Goal: Task Accomplishment & Management: Manage account settings

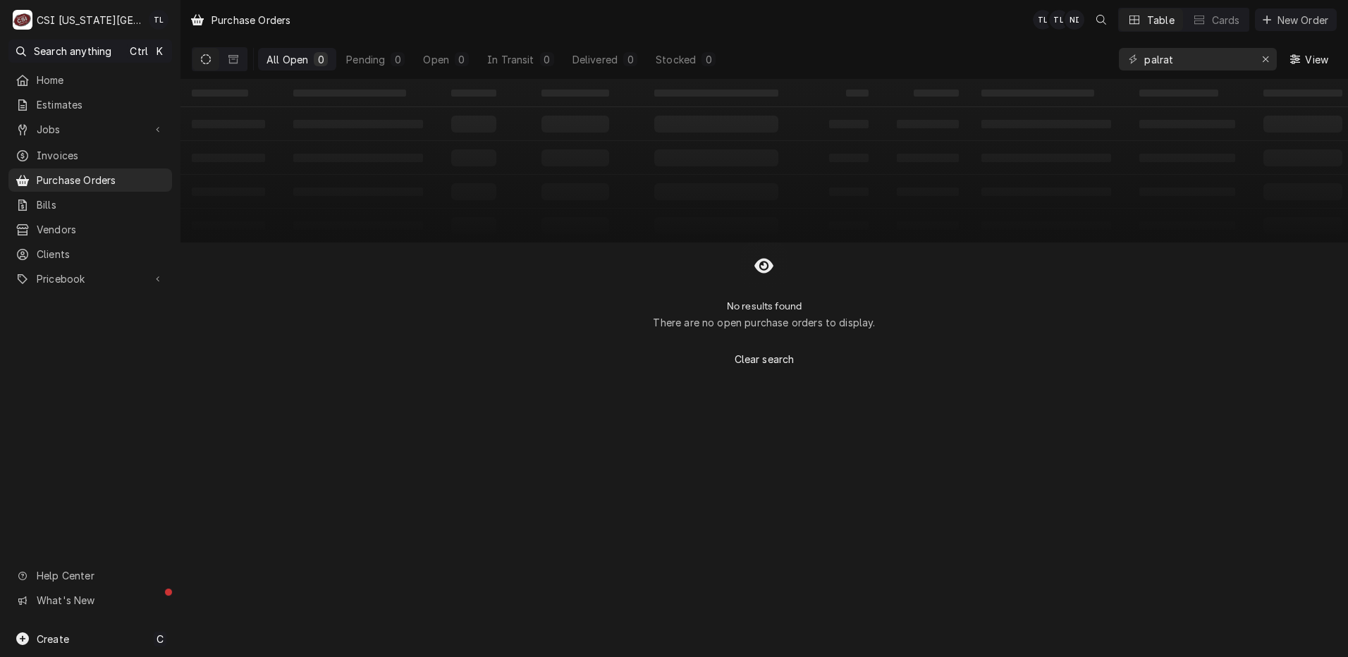
click at [61, 128] on span "Jobs" at bounding box center [90, 129] width 107 height 15
drag, startPoint x: 1185, startPoint y: 61, endPoint x: 1010, endPoint y: 45, distance: 175.5
click at [1010, 45] on div "All Open 0 Pending 0 Open 0 In Transit 0 Delivered 0 Stocked 0 palrat View" at bounding box center [764, 58] width 1145 height 39
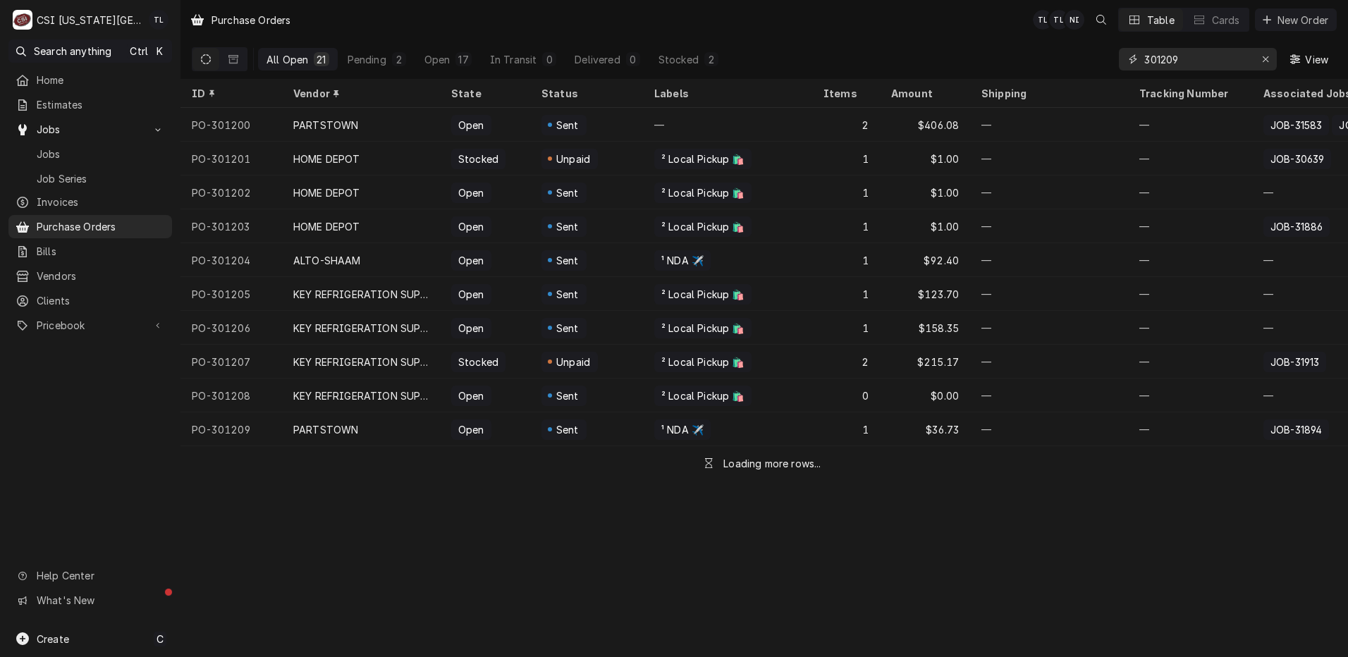
type input "301209"
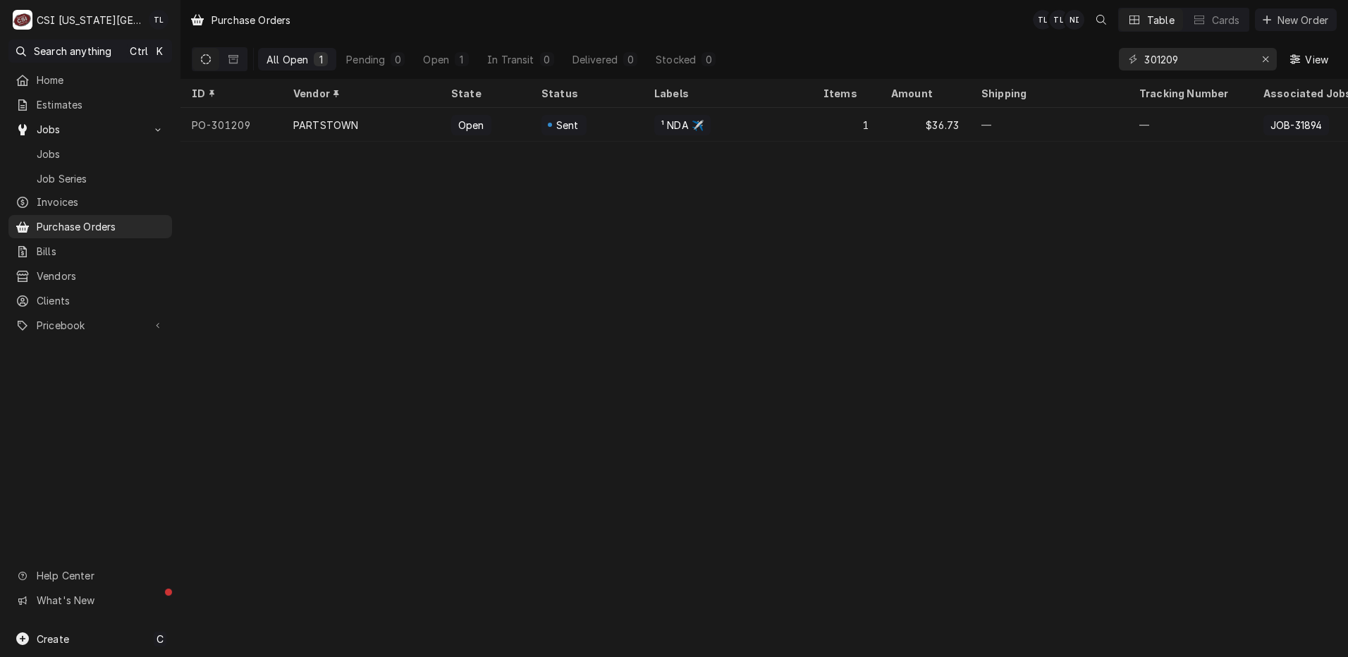
click at [267, 123] on div "PO-301209" at bounding box center [231, 125] width 102 height 34
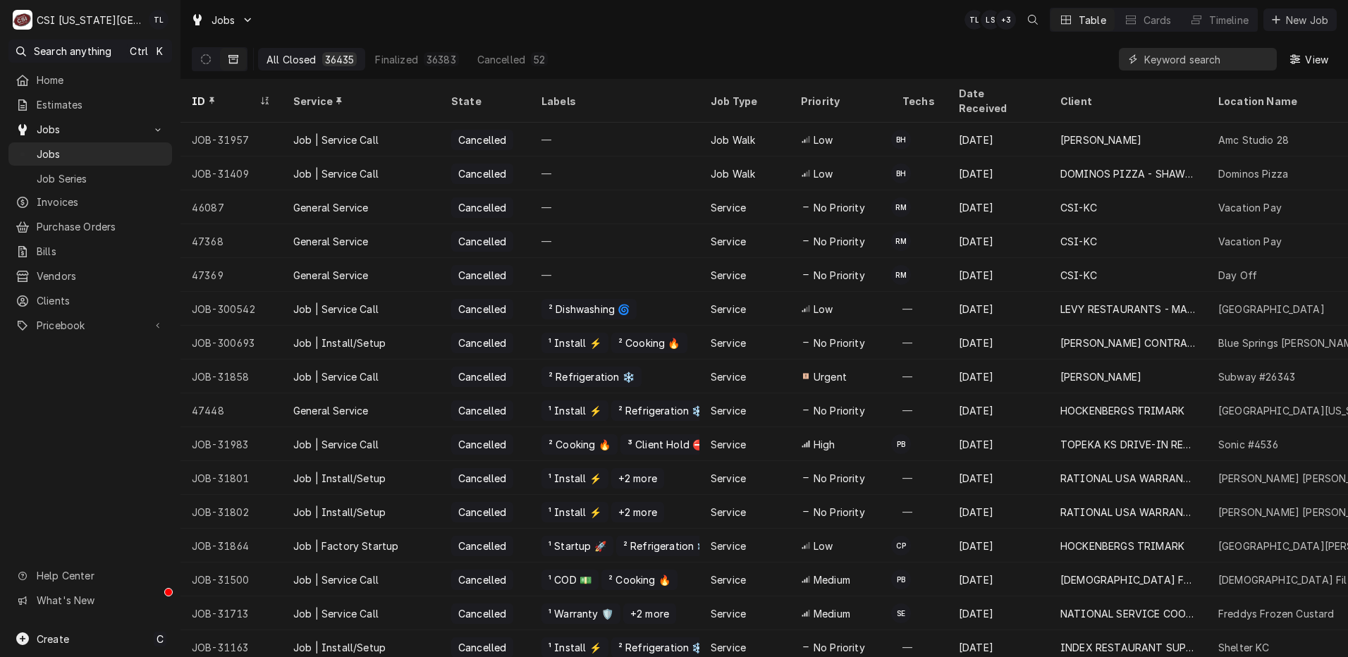
click at [1242, 68] on input "Dynamic Content Wrapper" at bounding box center [1206, 59] width 125 height 23
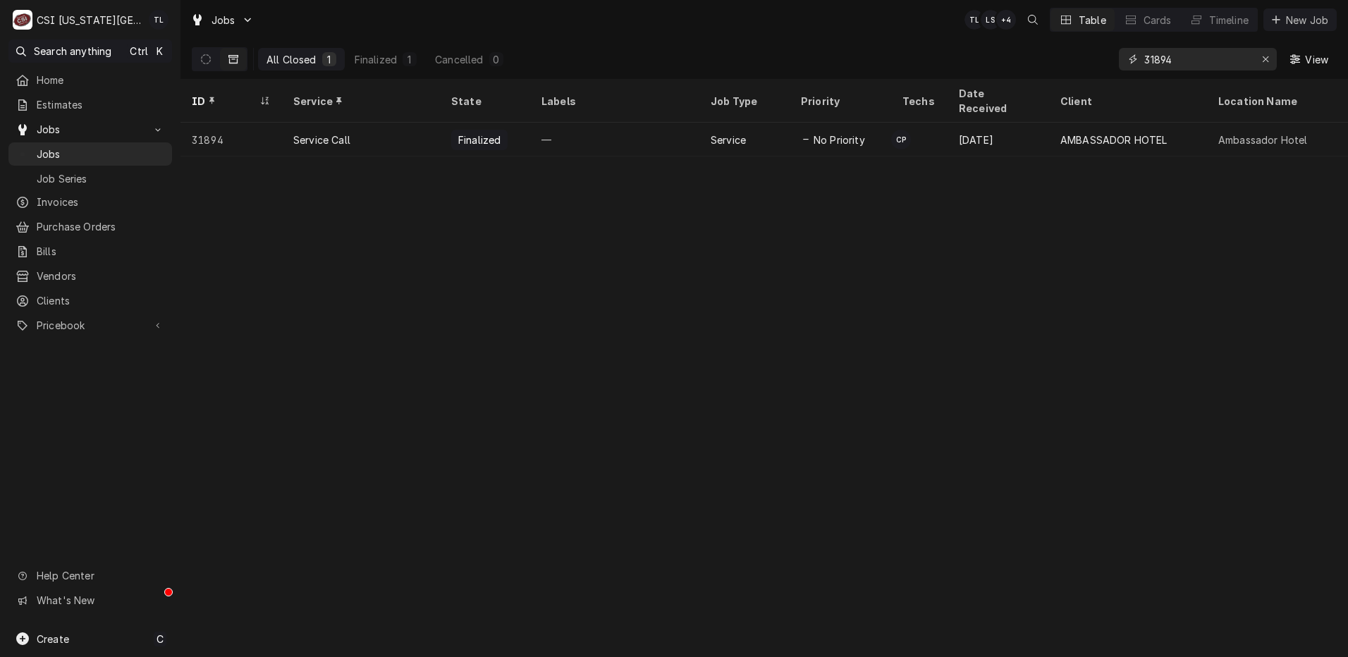
type input "31894"
click at [293, 133] on div "Service Call" at bounding box center [321, 140] width 57 height 15
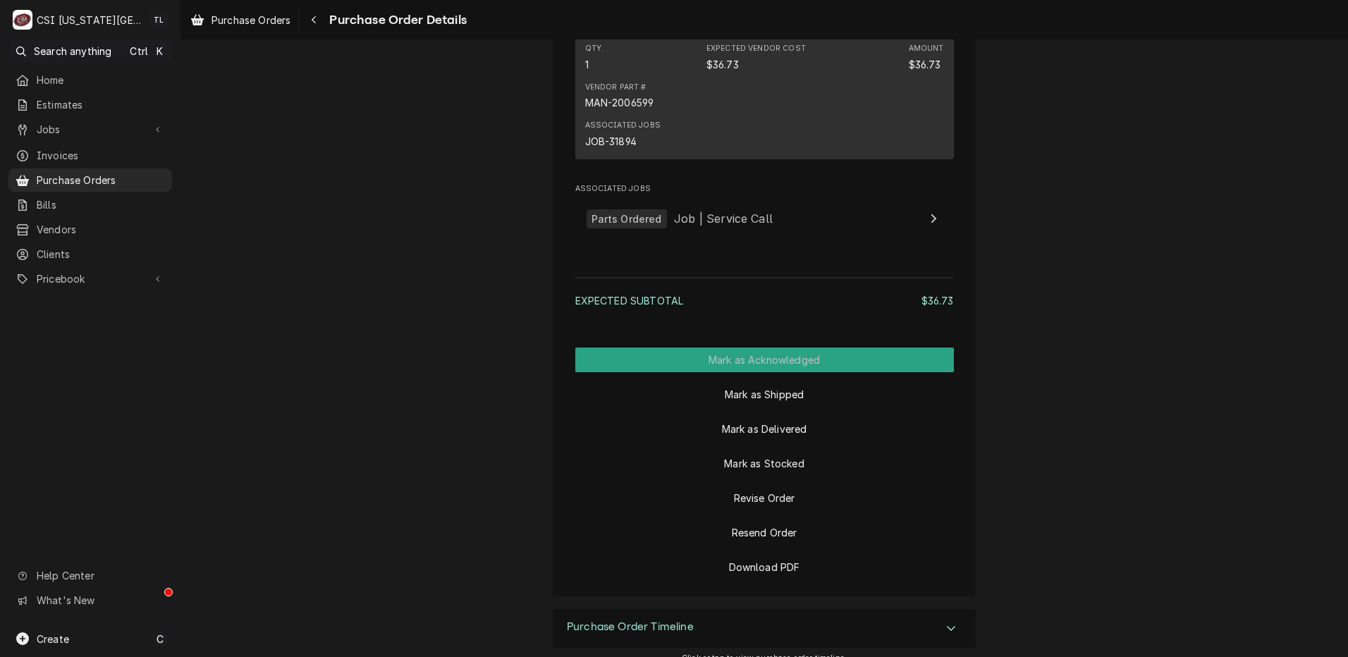
scroll to position [1064, 0]
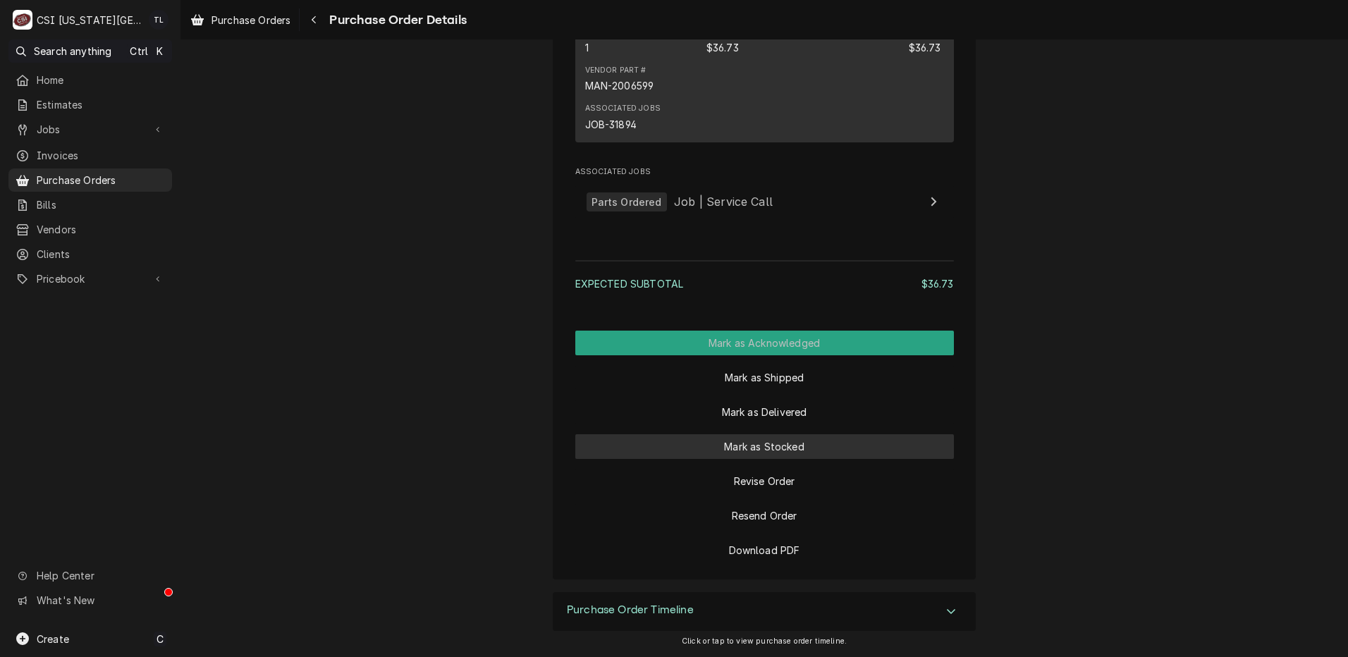
click at [764, 450] on button "Mark as Stocked" at bounding box center [764, 446] width 379 height 25
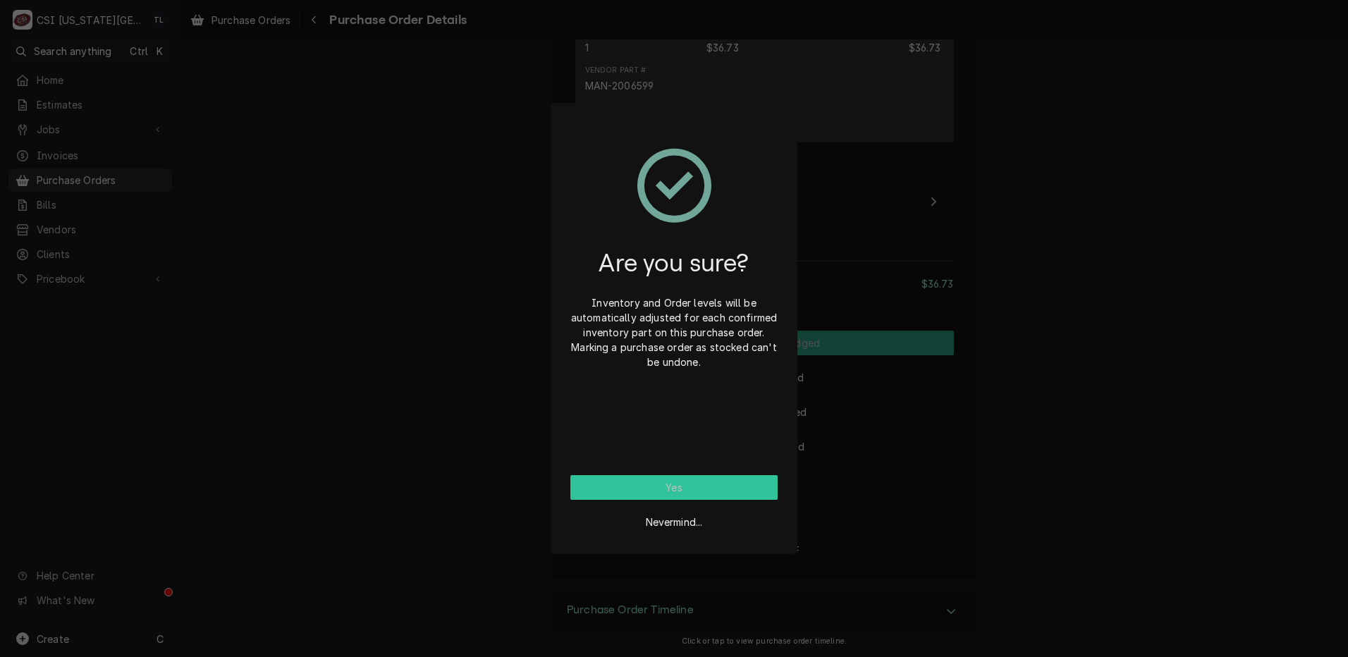
click at [710, 488] on button "Yes" at bounding box center [673, 487] width 207 height 25
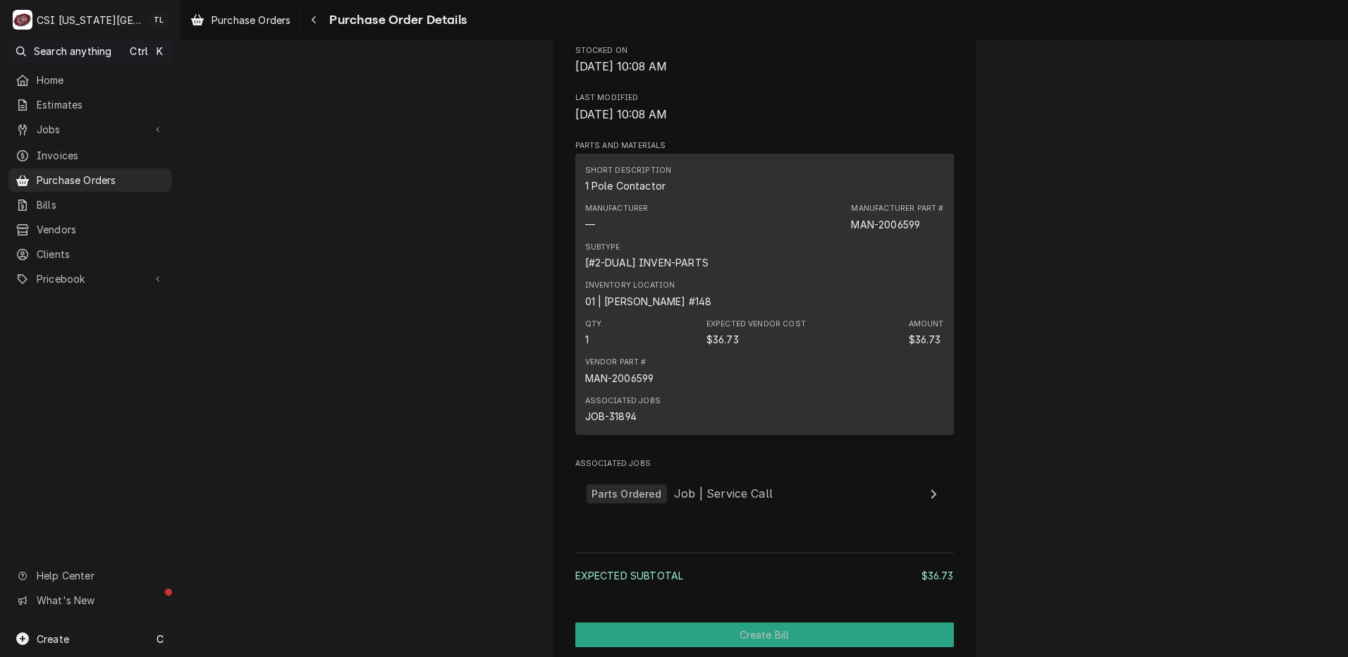
scroll to position [909, 0]
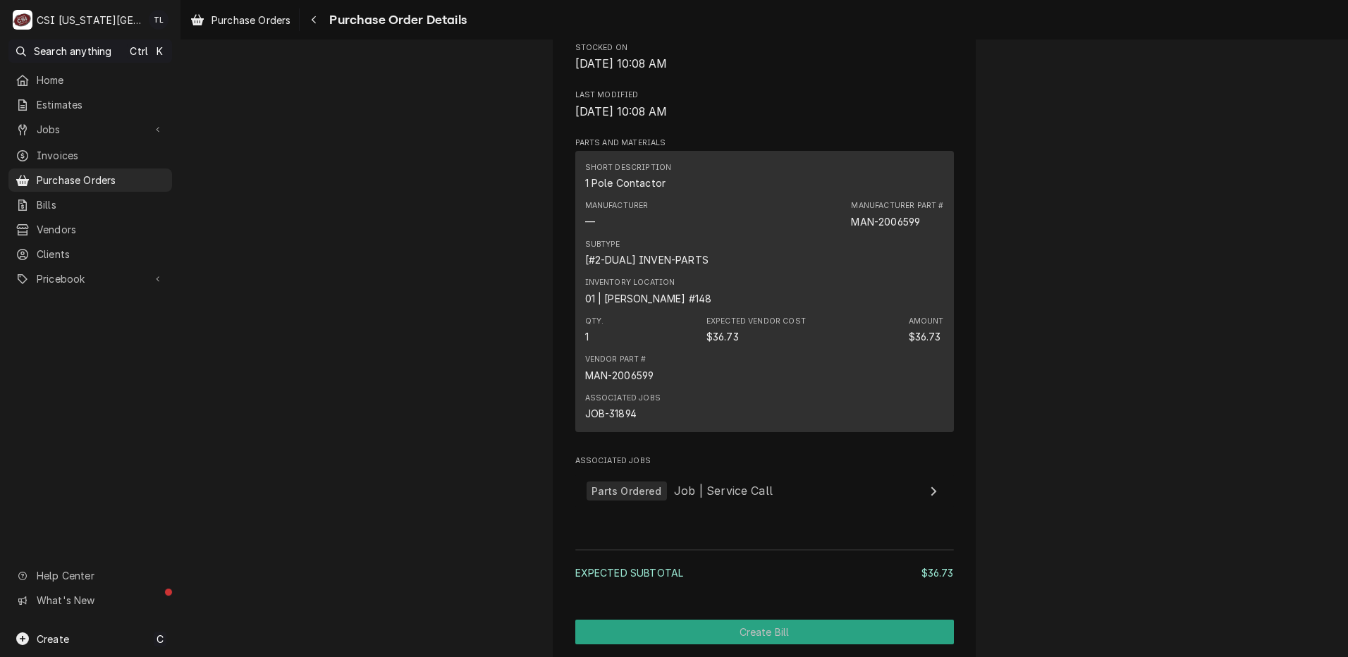
click at [111, 183] on div "Purchase Orders" at bounding box center [90, 180] width 158 height 18
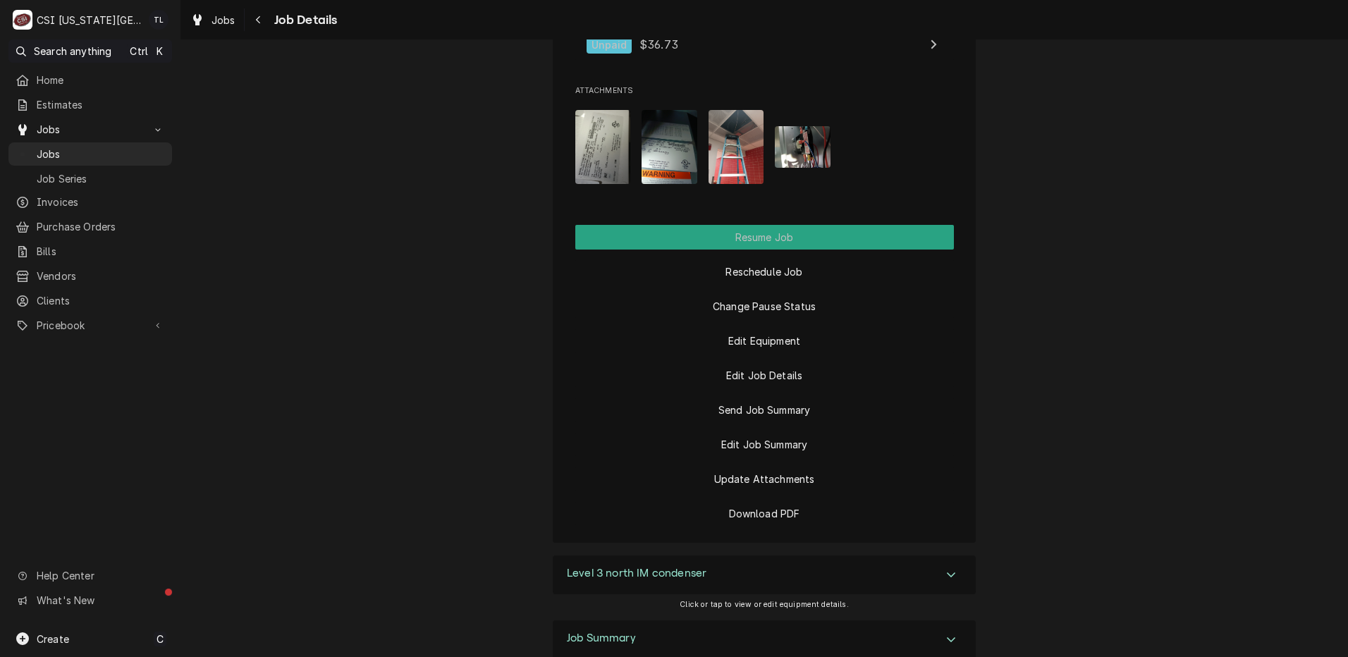
scroll to position [1746, 0]
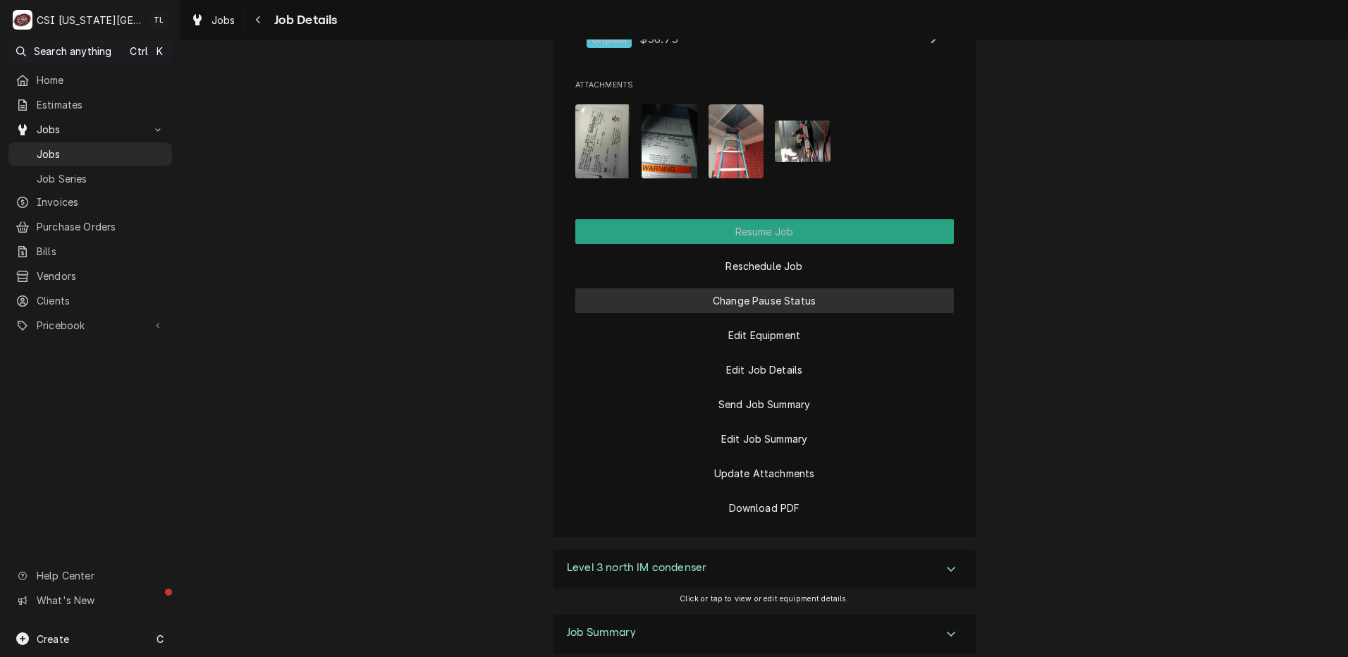
click at [729, 288] on button "Change Pause Status" at bounding box center [764, 300] width 379 height 25
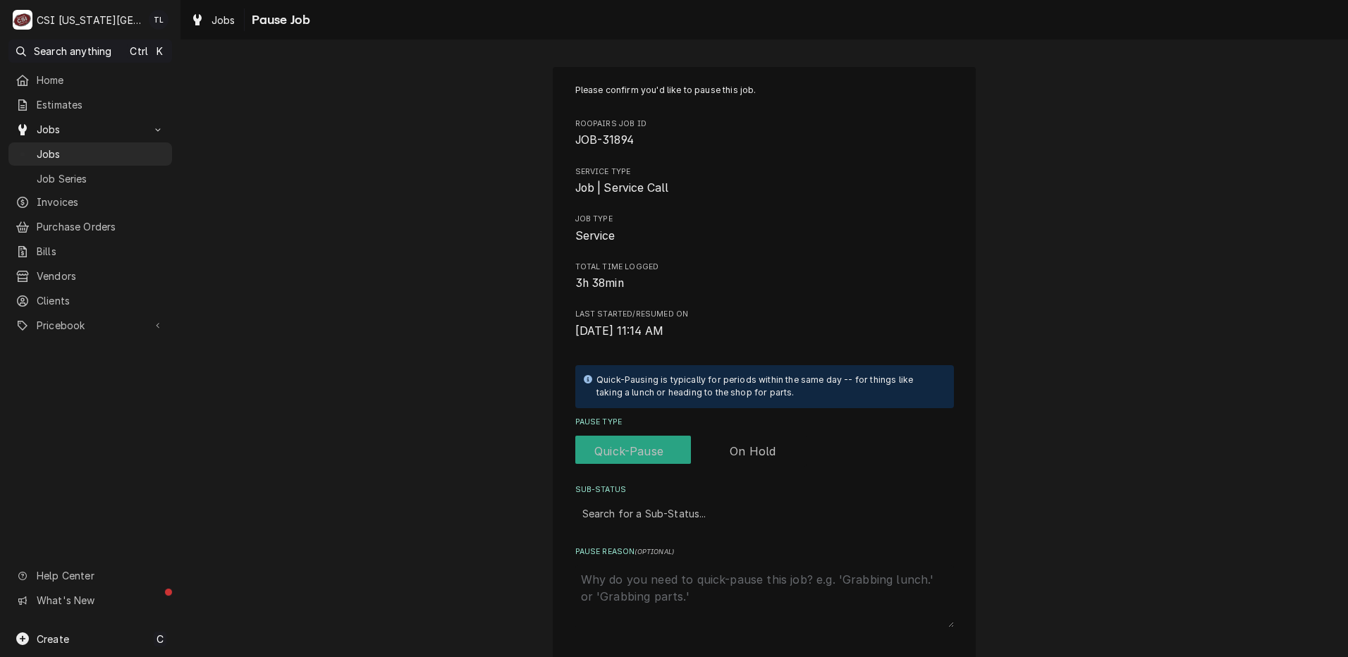
click at [811, 448] on div "Pause Type" at bounding box center [764, 451] width 379 height 31
click at [777, 450] on input "Pause Type" at bounding box center [691, 451] width 220 height 31
checkbox input "true"
type textarea "x"
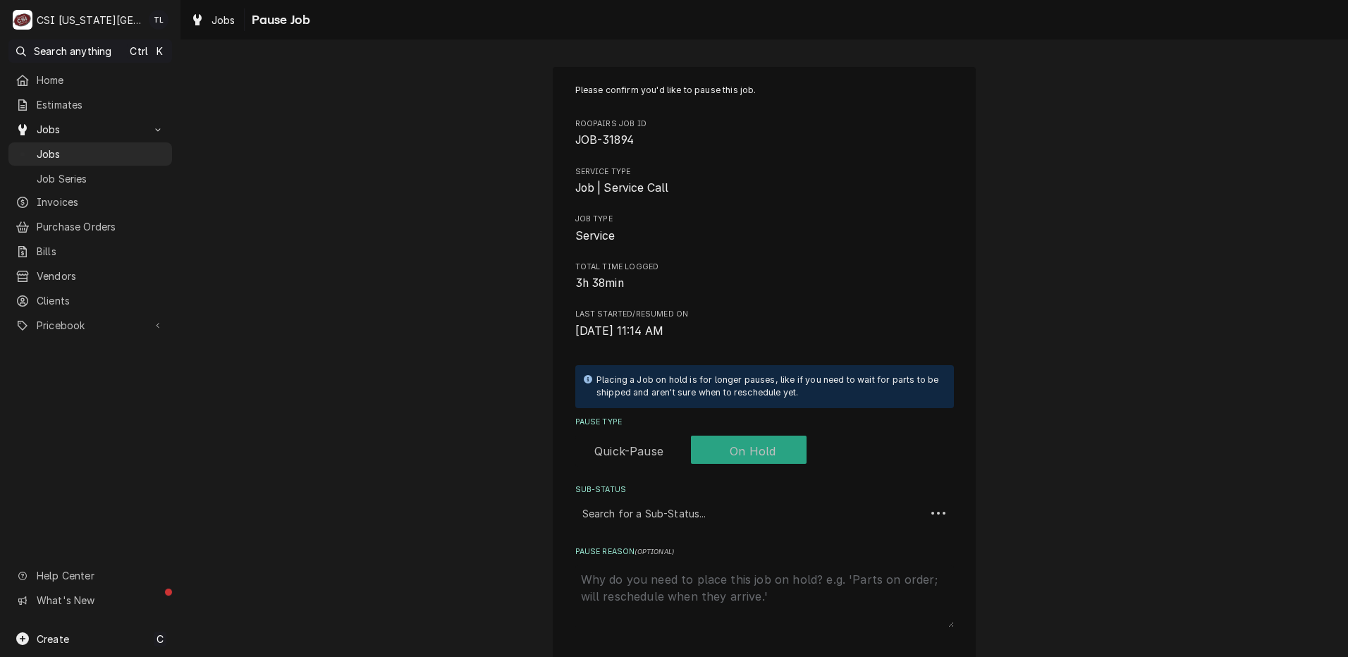
click at [761, 454] on label "Pause Type" at bounding box center [690, 451] width 231 height 31
click at [761, 454] on input "Pause Type" at bounding box center [691, 451] width 220 height 31
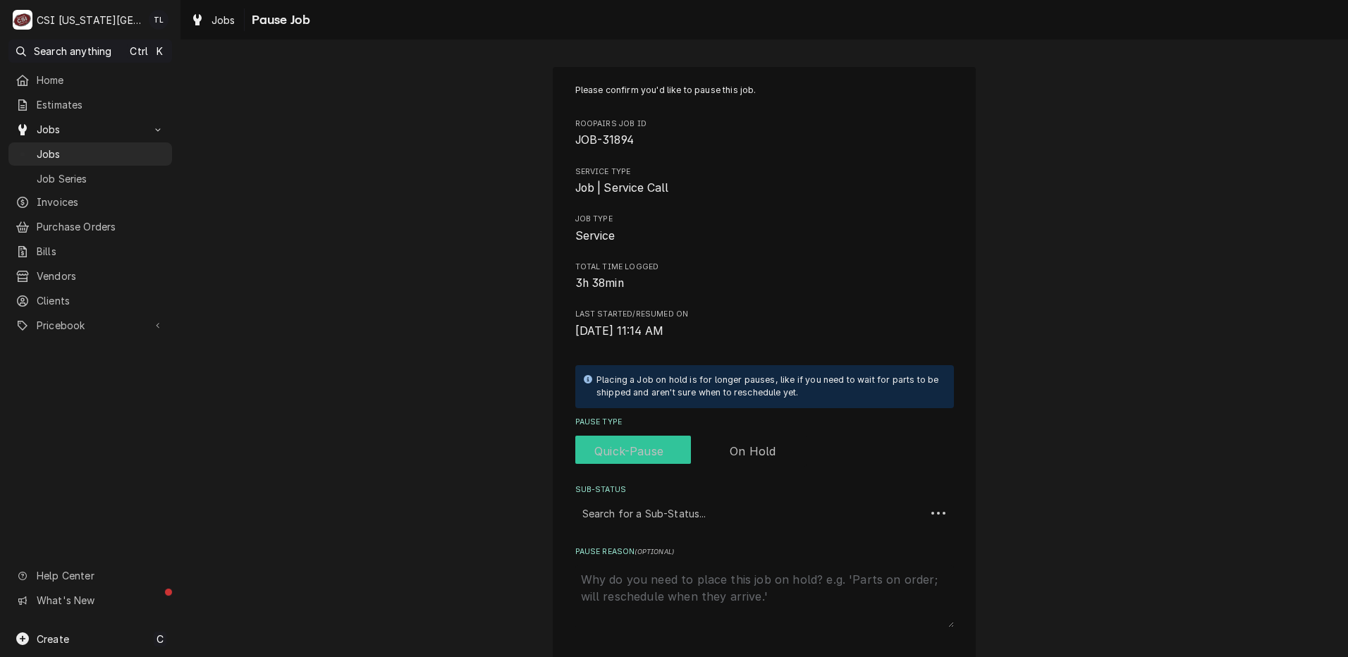
checkbox input "false"
type textarea "x"
click at [767, 448] on label "Pause Type" at bounding box center [690, 451] width 231 height 31
click at [767, 448] on input "Pause Type" at bounding box center [691, 451] width 220 height 31
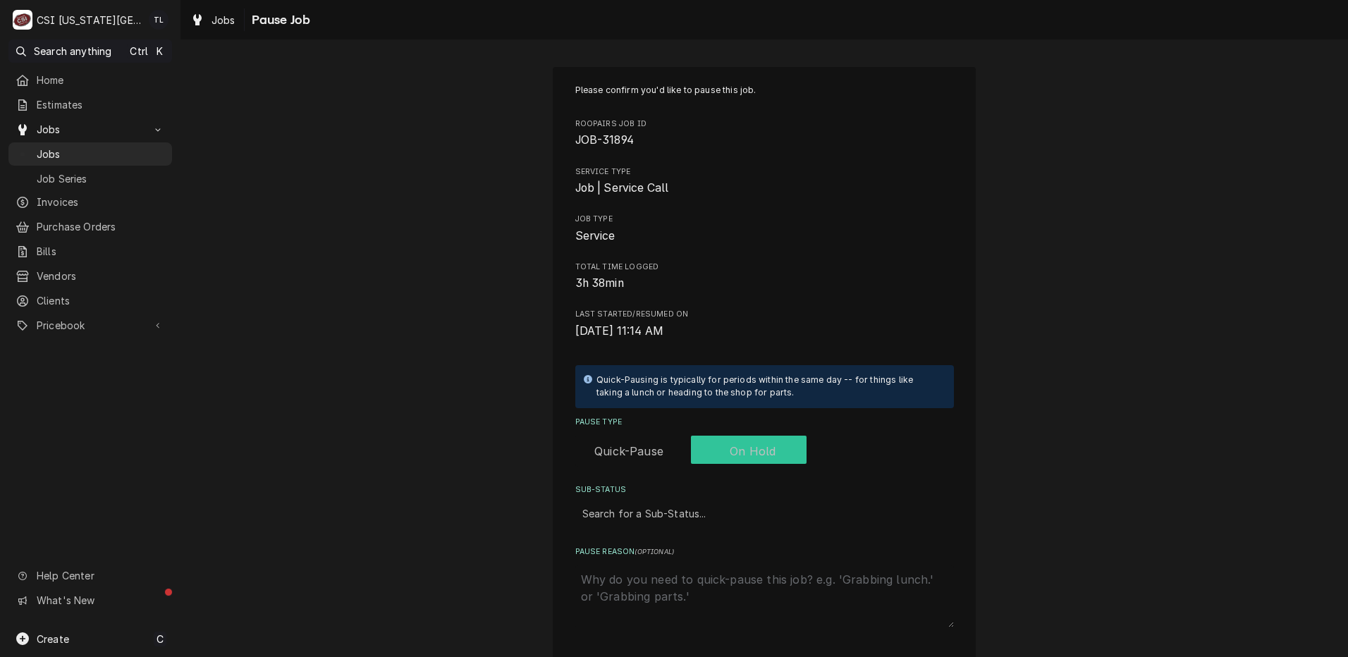
checkbox input "true"
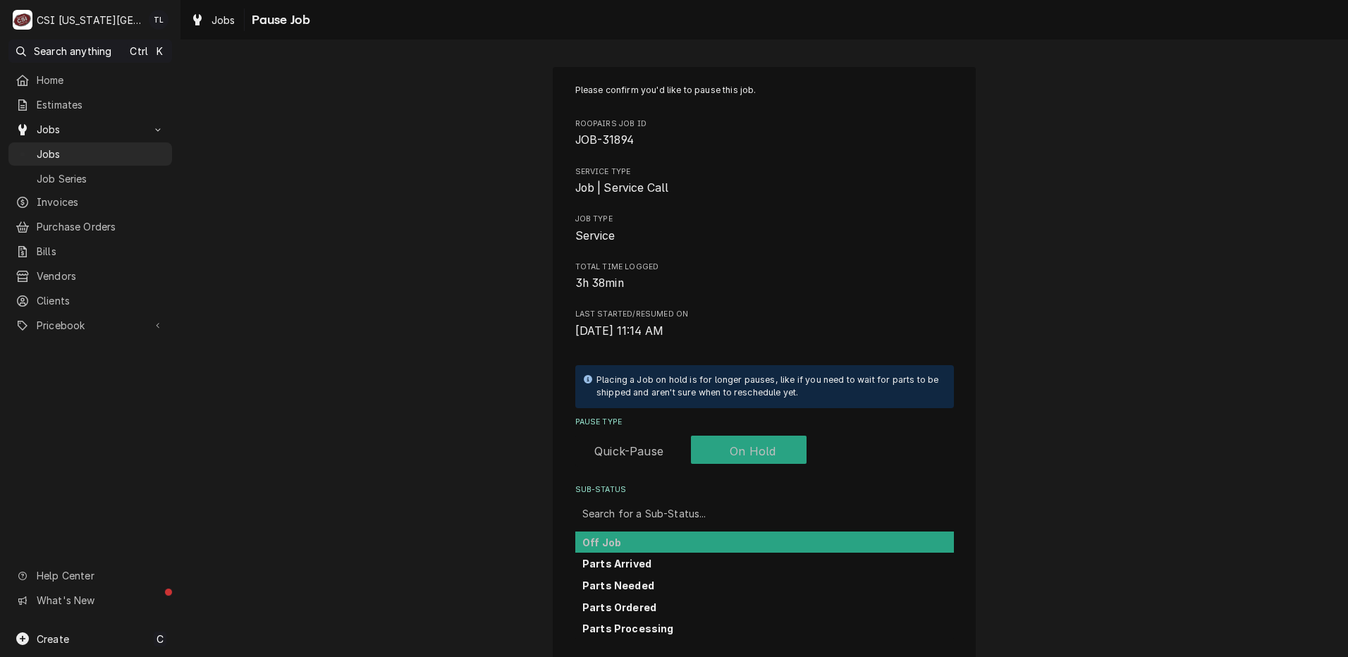
click at [684, 498] on div "Search for a Sub-Status..." at bounding box center [764, 513] width 379 height 31
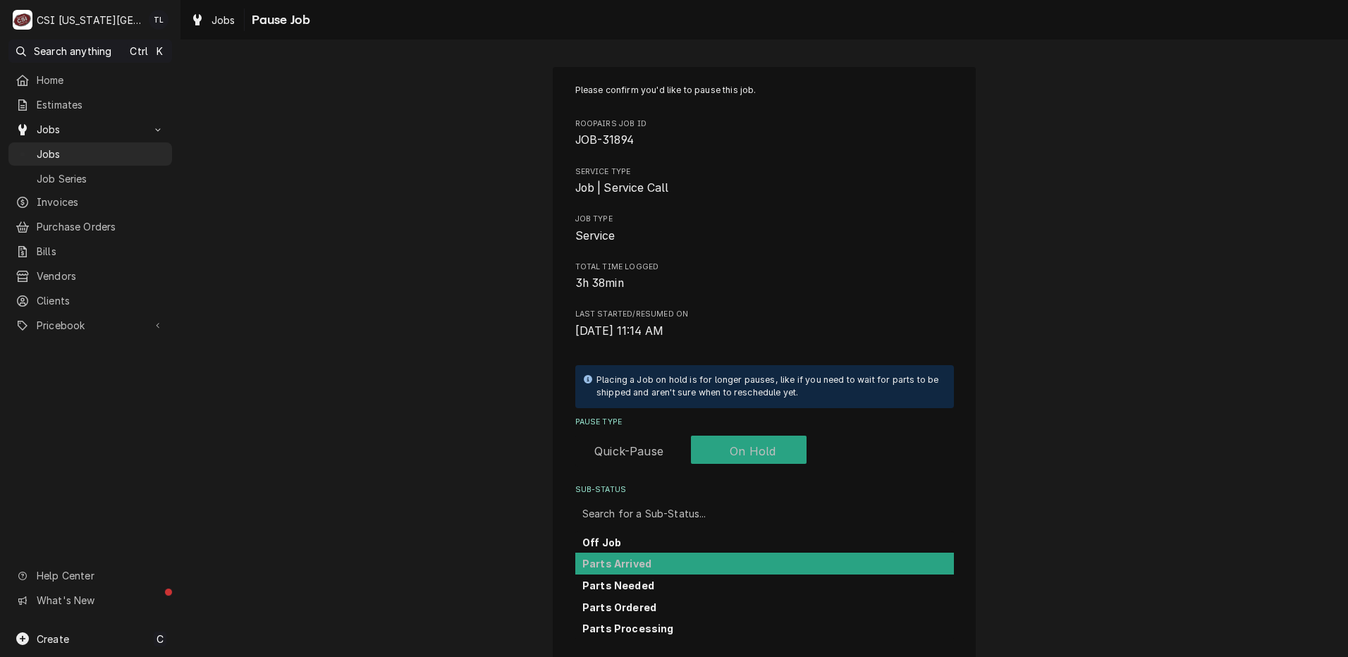
click at [634, 562] on strong "Parts Arrived" at bounding box center [616, 564] width 69 height 12
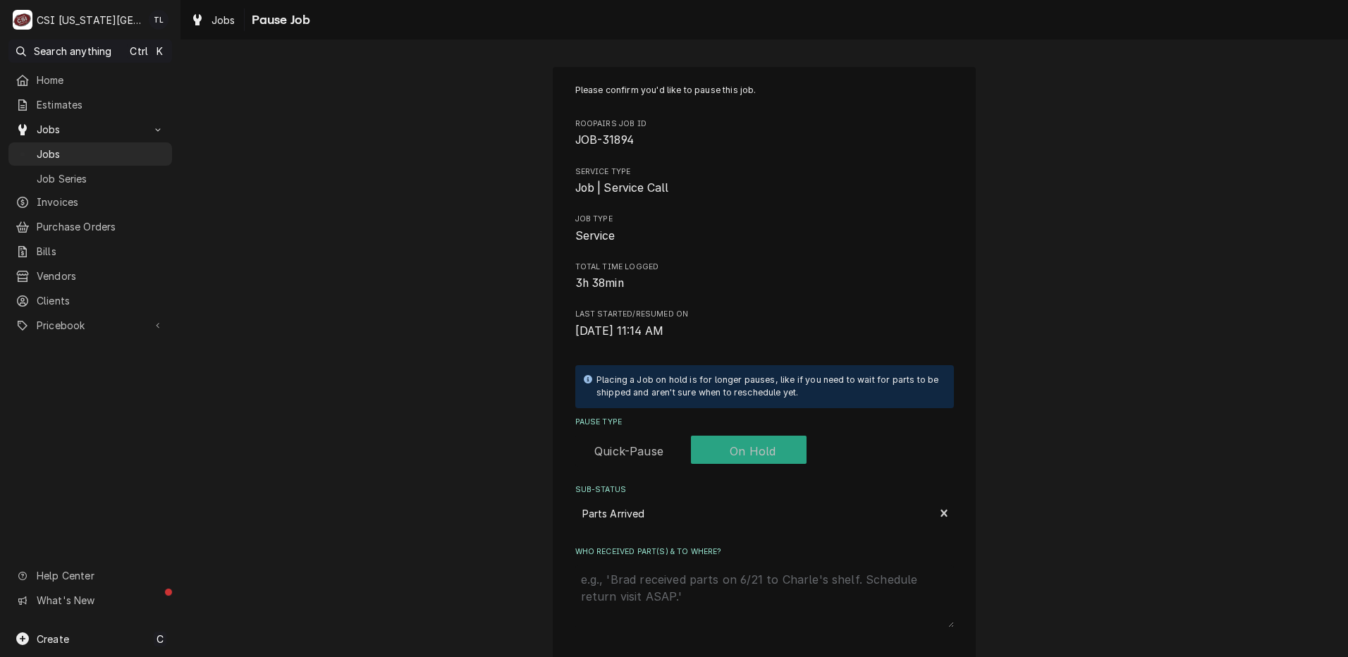
click at [656, 584] on textarea "Who received part(s) & to where?" at bounding box center [764, 596] width 379 height 62
type textarea "x"
type textarea "p"
type textarea "x"
type textarea "pa"
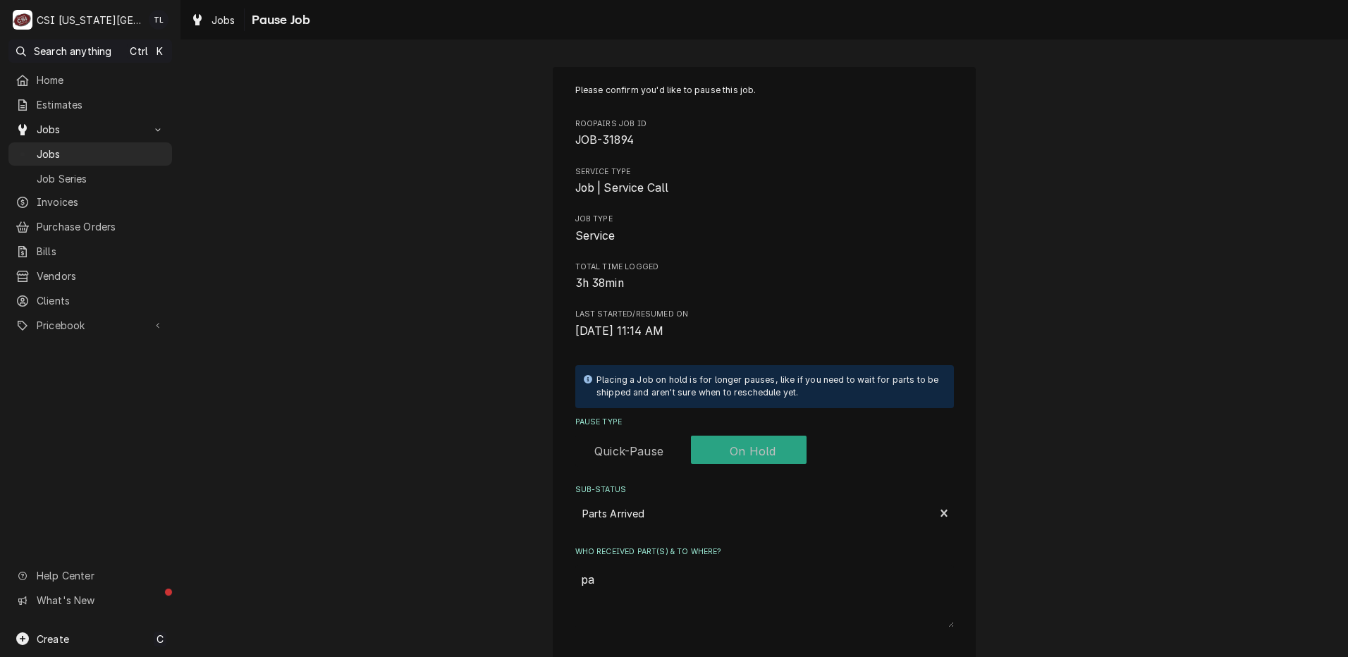
type textarea "x"
type textarea "par"
type textarea "x"
type textarea "part"
type textarea "x"
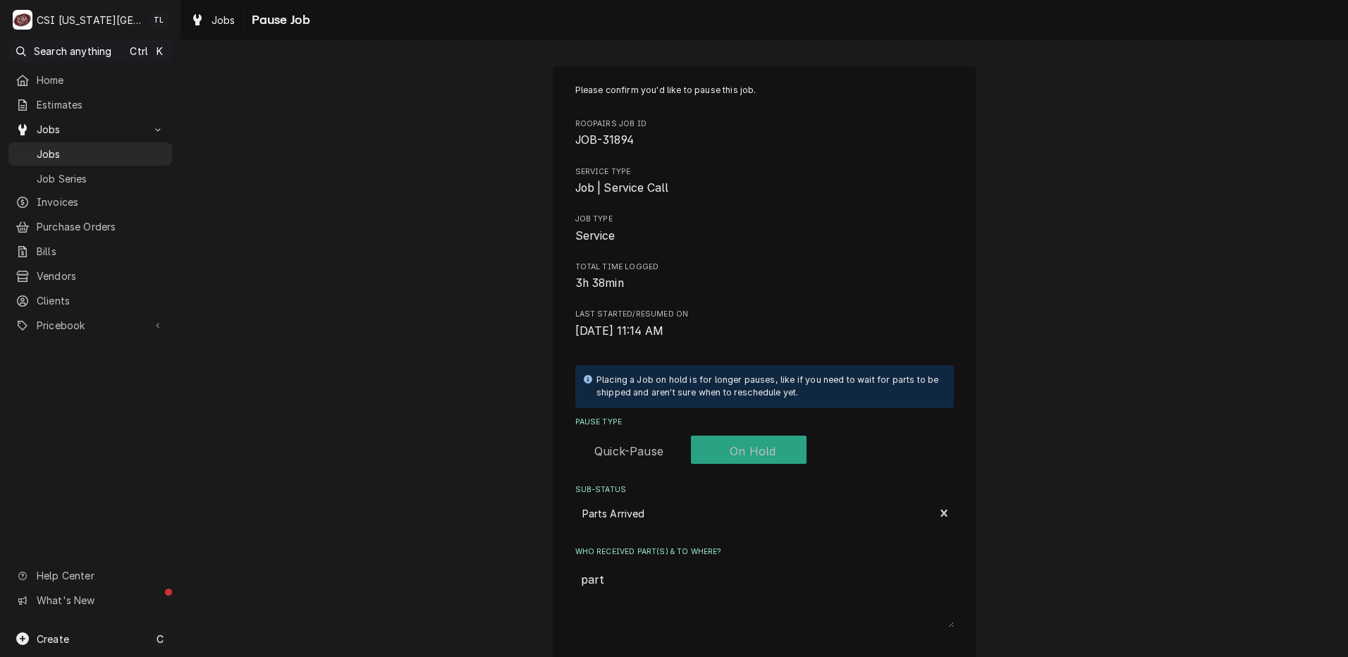
type textarea "part"
type textarea "x"
type textarea "part o"
type textarea "x"
type textarea "part on"
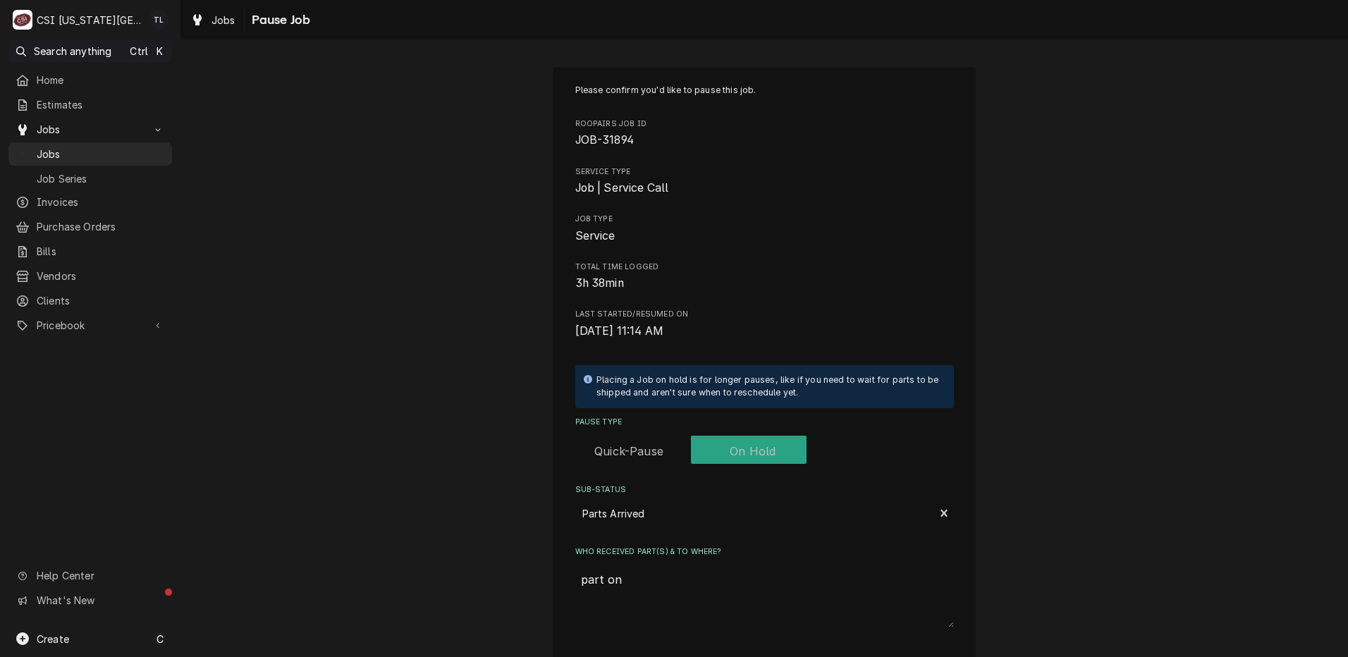
type textarea "x"
type textarea "part on"
type textarea "x"
type textarea "part on j"
type textarea "x"
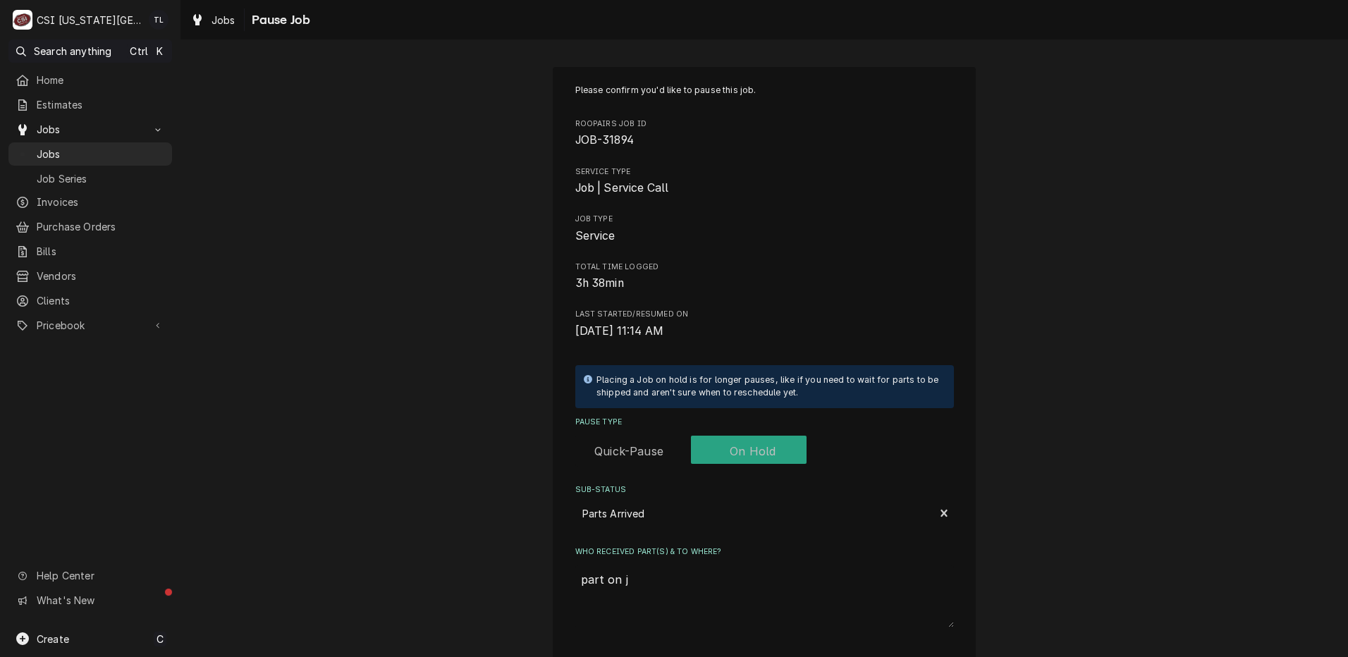
type textarea "part on ji"
type textarea "x"
type textarea "part on jim"
type textarea "x"
type textarea "part on jimm"
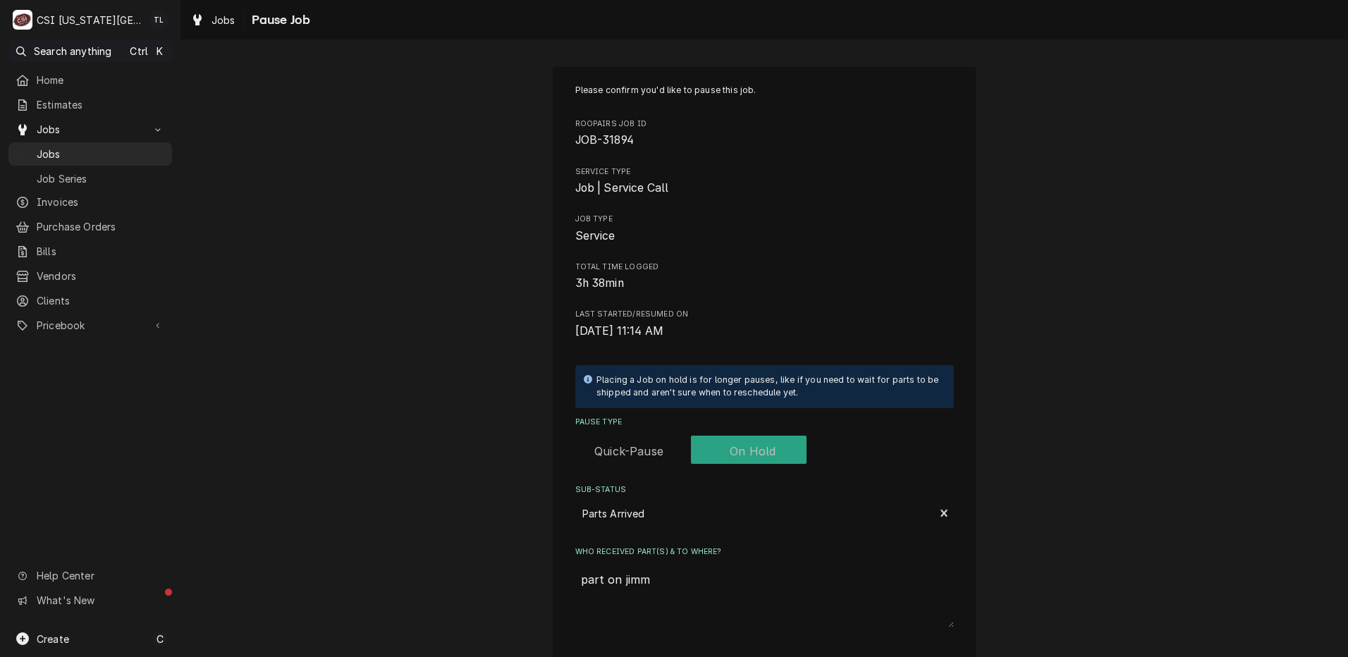
type textarea "x"
type textarea "part on jimmy"
type textarea "x"
type textarea "part on jimmys"
type textarea "x"
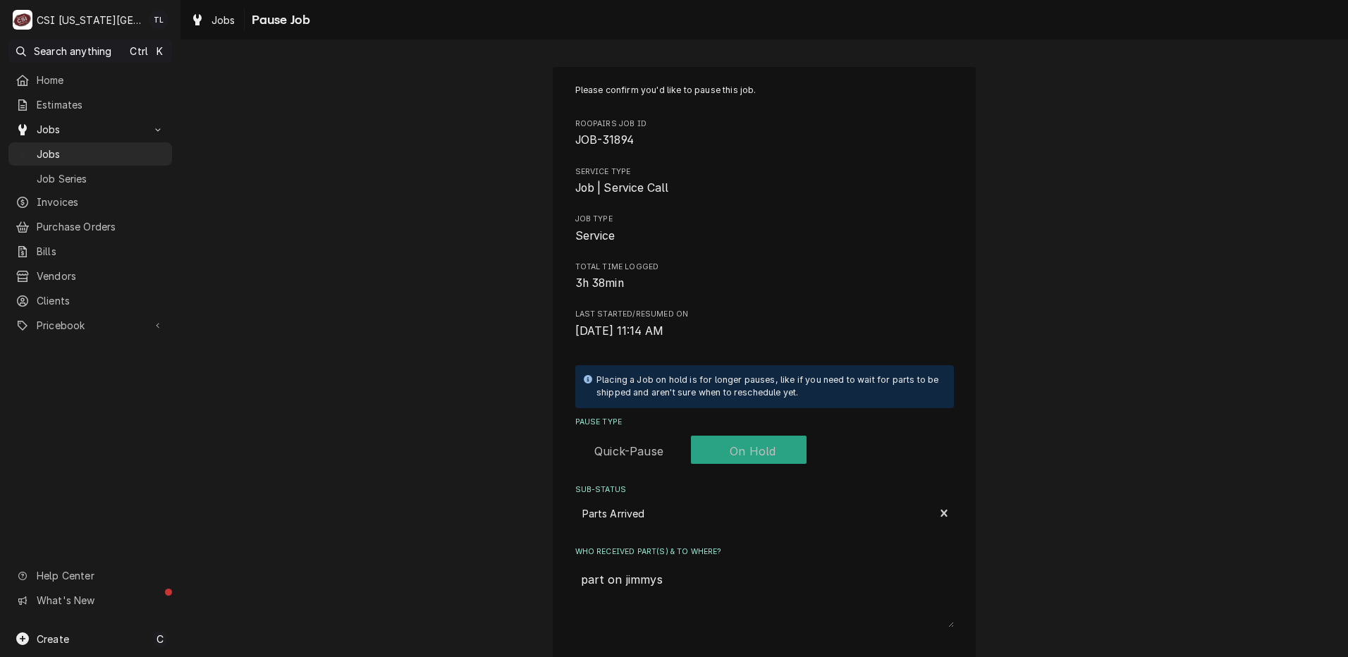
type textarea "part on jimmys"
type textarea "x"
type textarea "part on jimmys s"
type textarea "x"
type textarea "part on jimmys sh"
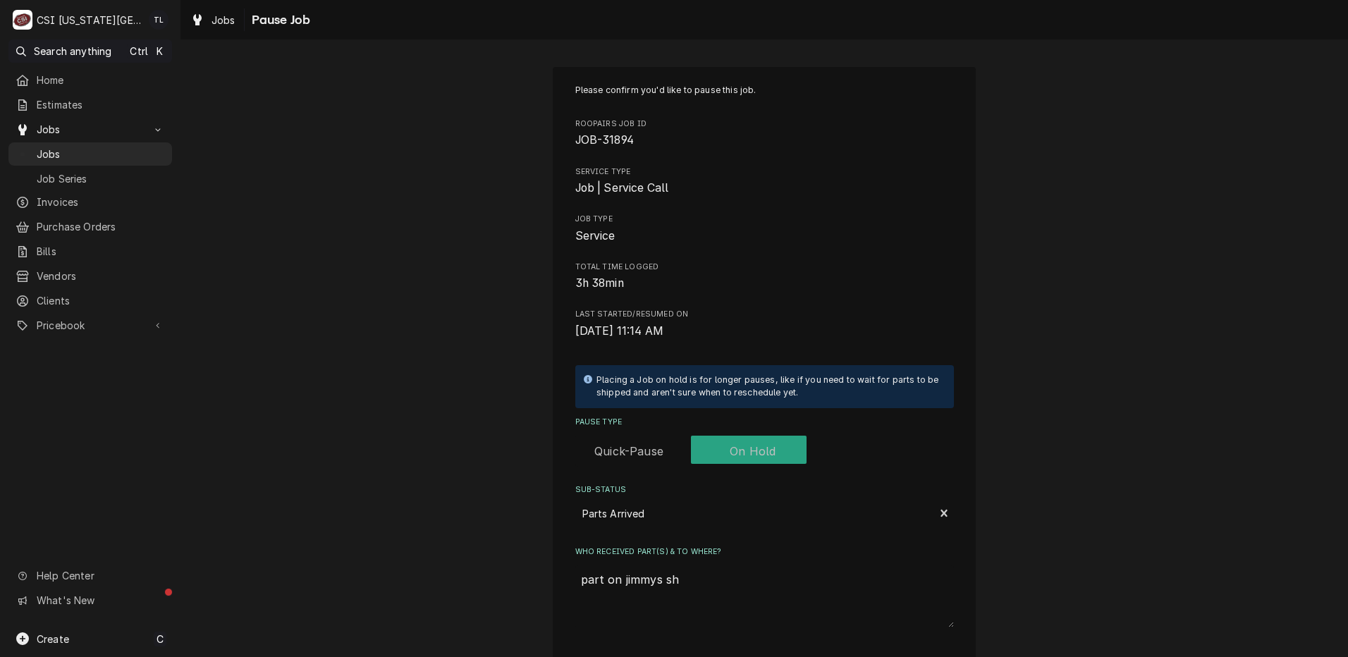
type textarea "x"
type textarea "part on jimmys she"
type textarea "x"
type textarea "part on jimmys shel"
type textarea "x"
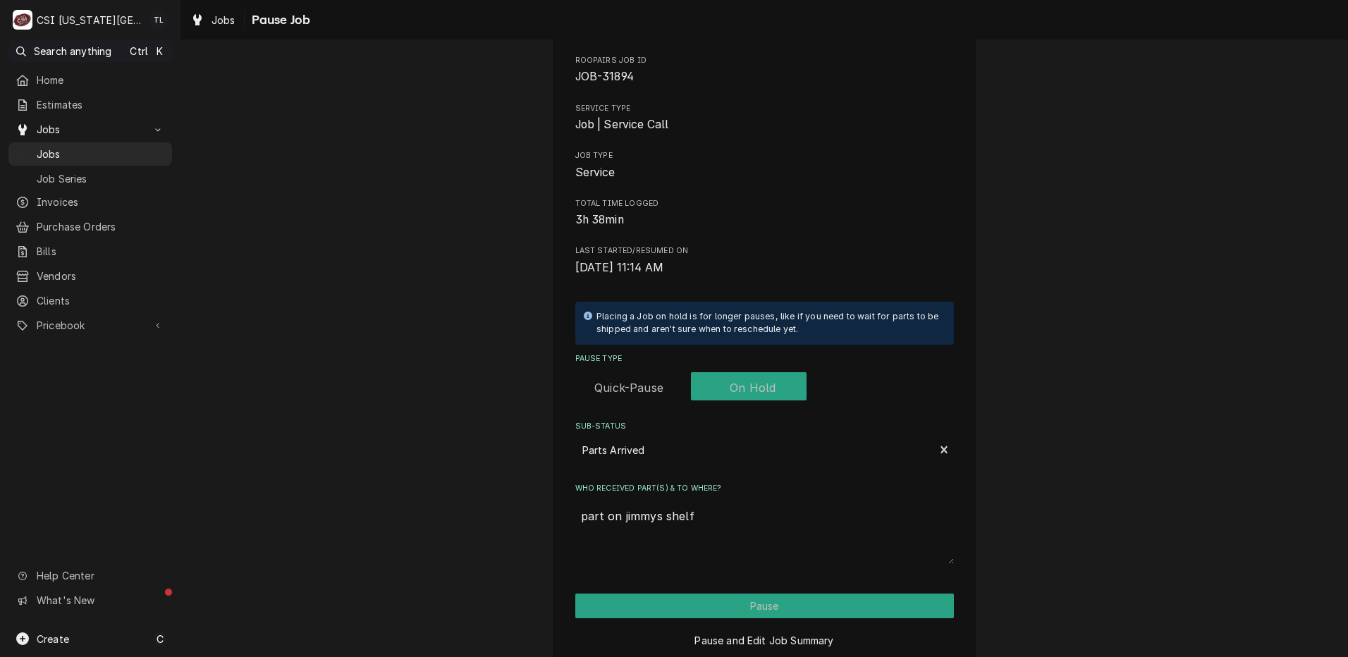
scroll to position [123, 0]
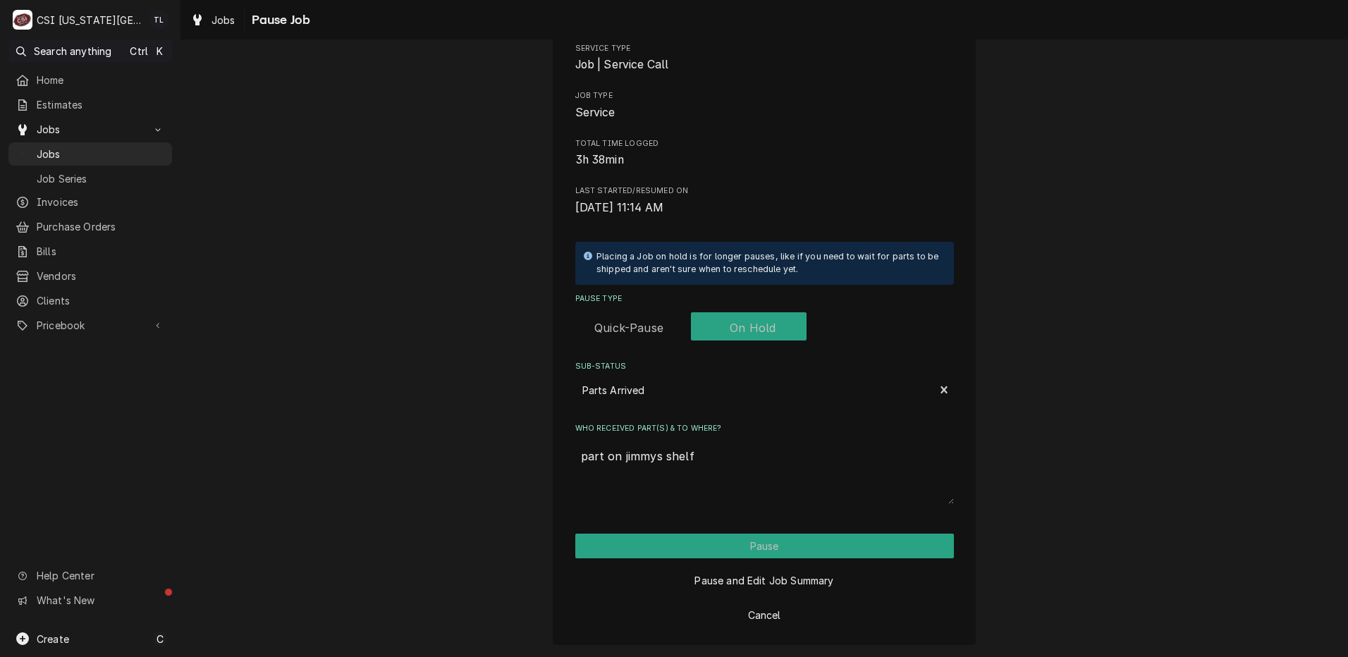
type textarea "part on jimmys shelf"
click at [730, 557] on button "Pause" at bounding box center [764, 546] width 379 height 25
type textarea "x"
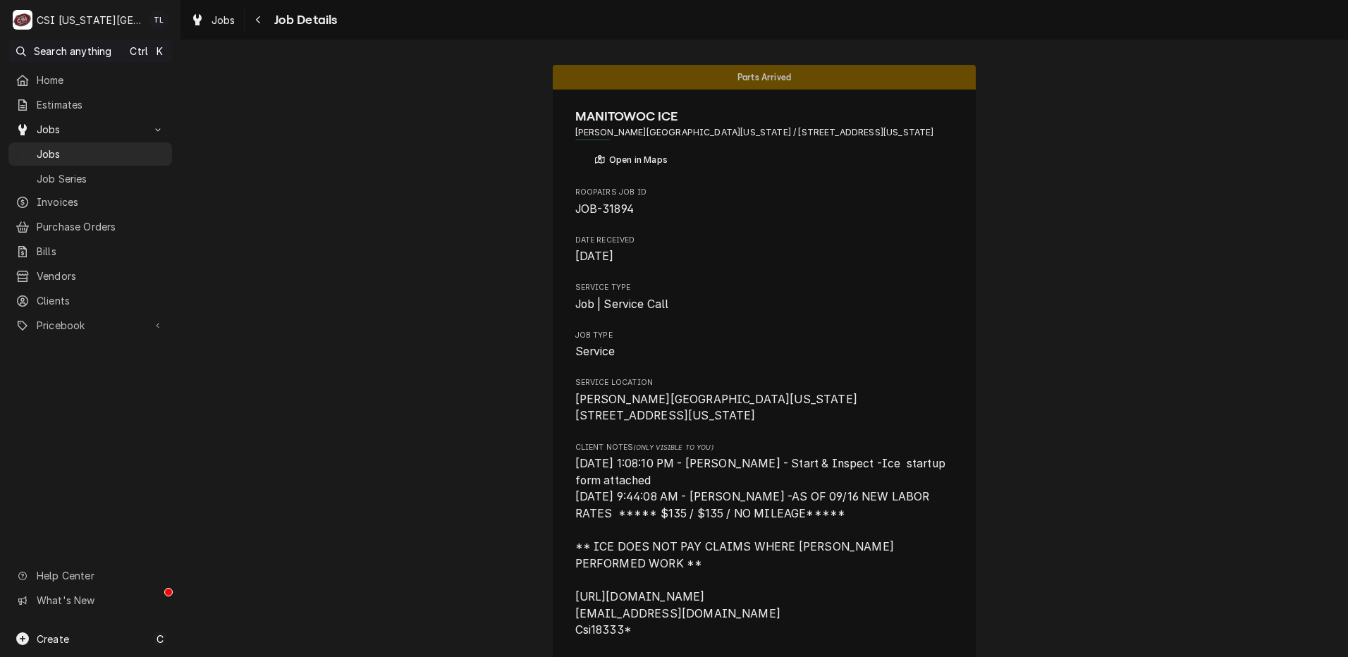
click at [116, 147] on span "Jobs" at bounding box center [101, 154] width 128 height 15
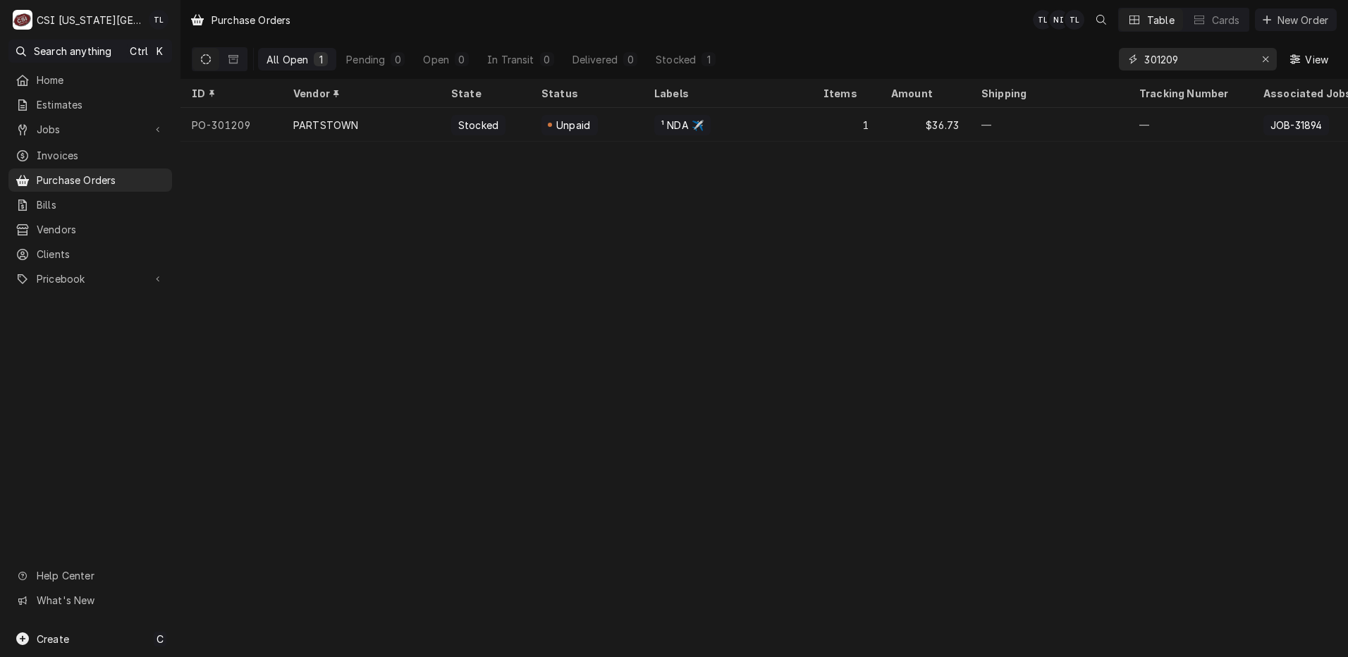
drag, startPoint x: 1195, startPoint y: 59, endPoint x: 940, endPoint y: 44, distance: 255.6
click at [940, 44] on div "All Open 1 Pending 0 Open 0 In Transit 0 Delivered 0 Stocked 1 301209 View" at bounding box center [764, 58] width 1145 height 39
type input "301204"
click at [401, 130] on div "ALTO-SHAAM" at bounding box center [361, 125] width 158 height 34
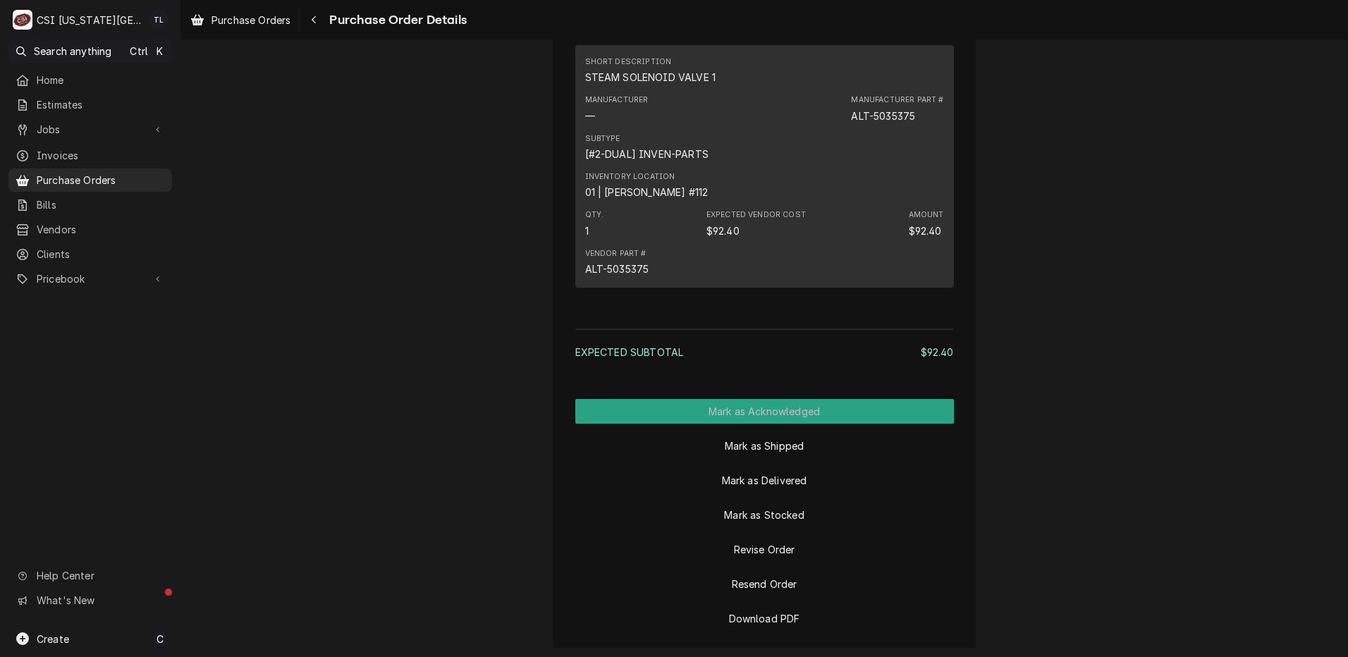
scroll to position [949, 0]
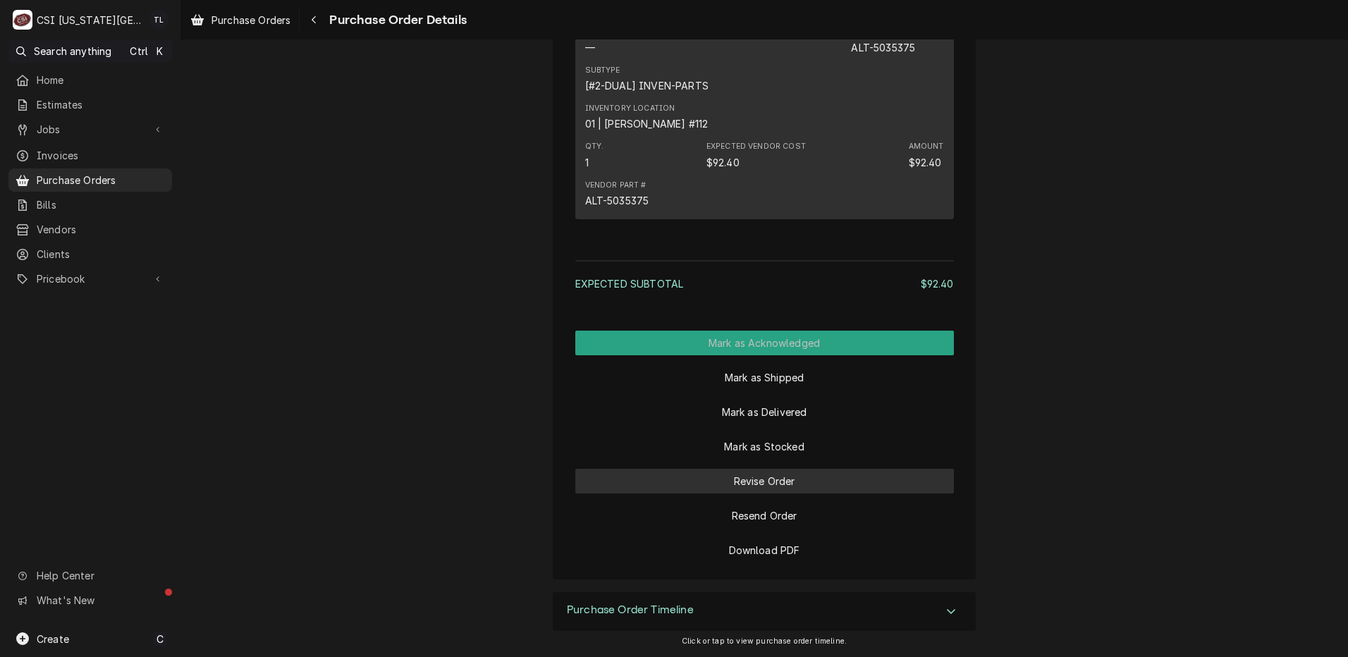
click at [761, 480] on button "Revise Order" at bounding box center [764, 481] width 379 height 25
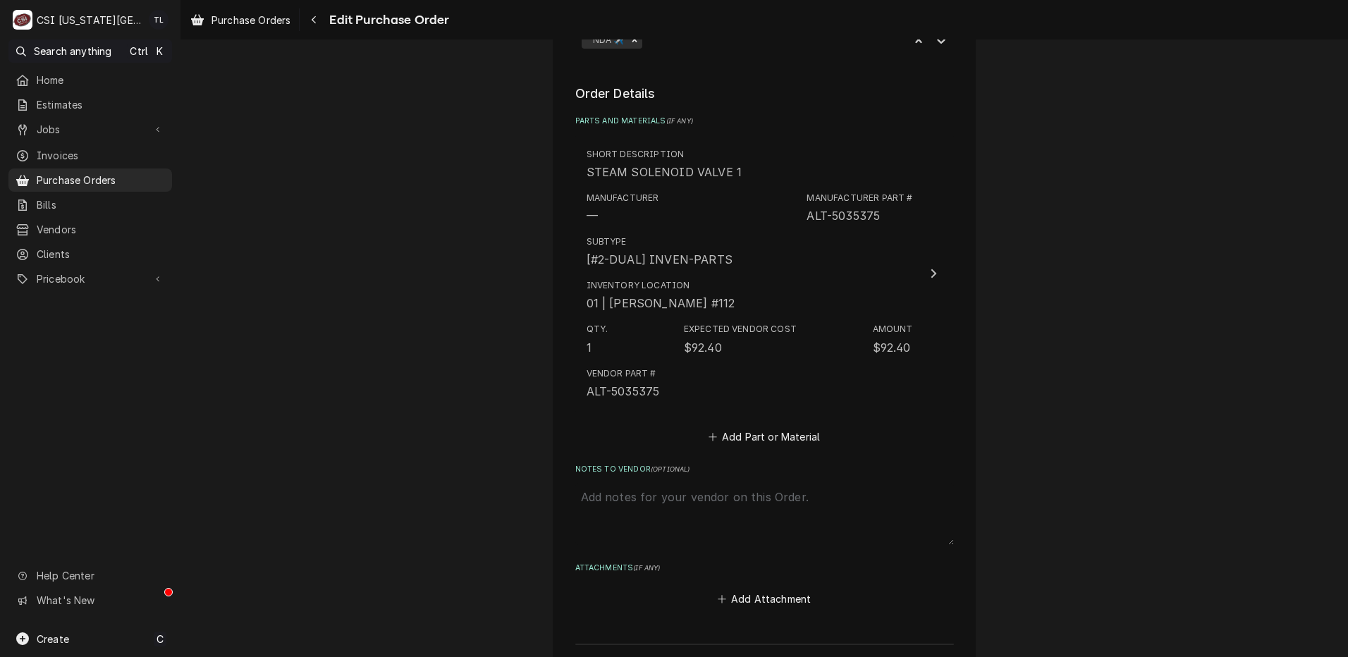
scroll to position [479, 0]
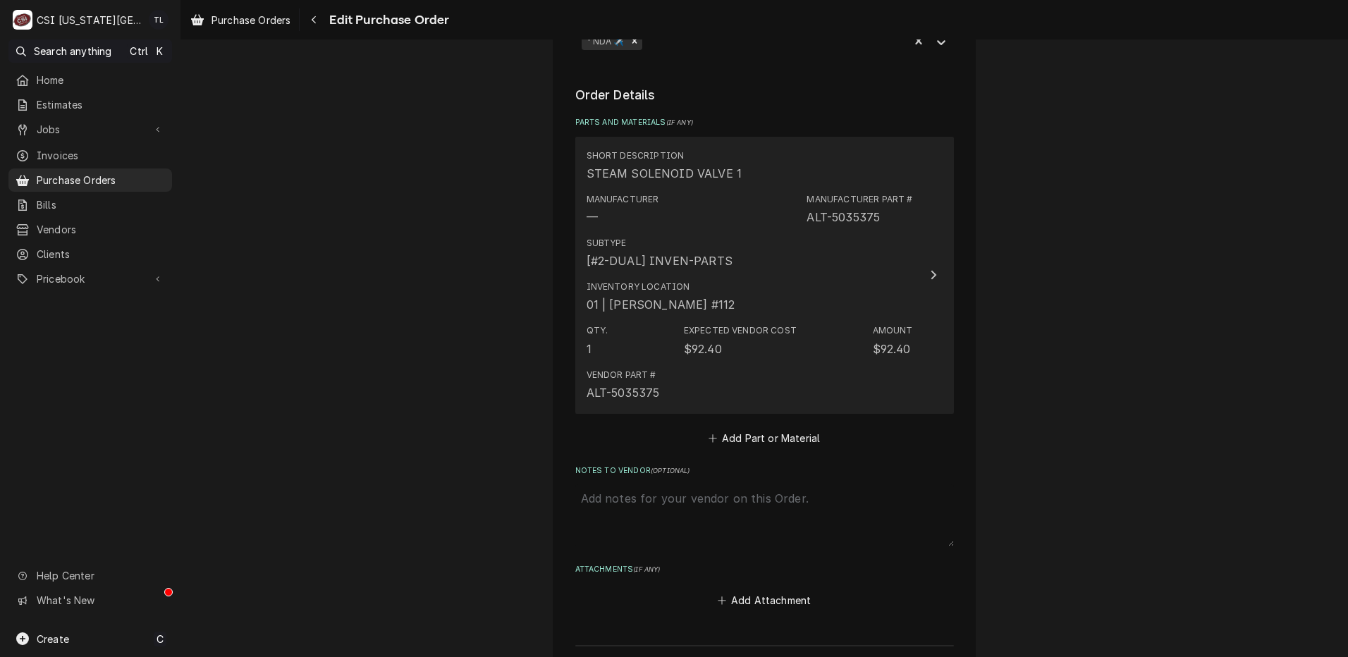
click at [902, 269] on div "Subtype [#2-DUAL] INVEN-PARTS" at bounding box center [749, 253] width 326 height 44
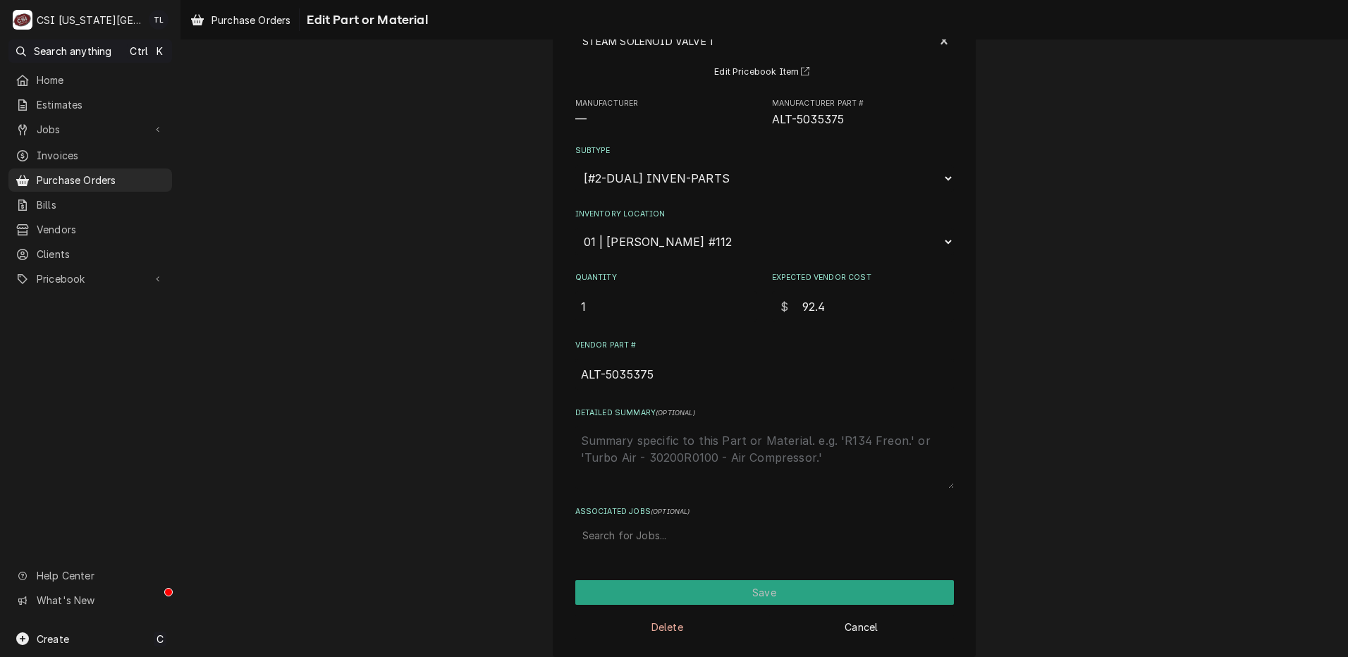
scroll to position [118, 0]
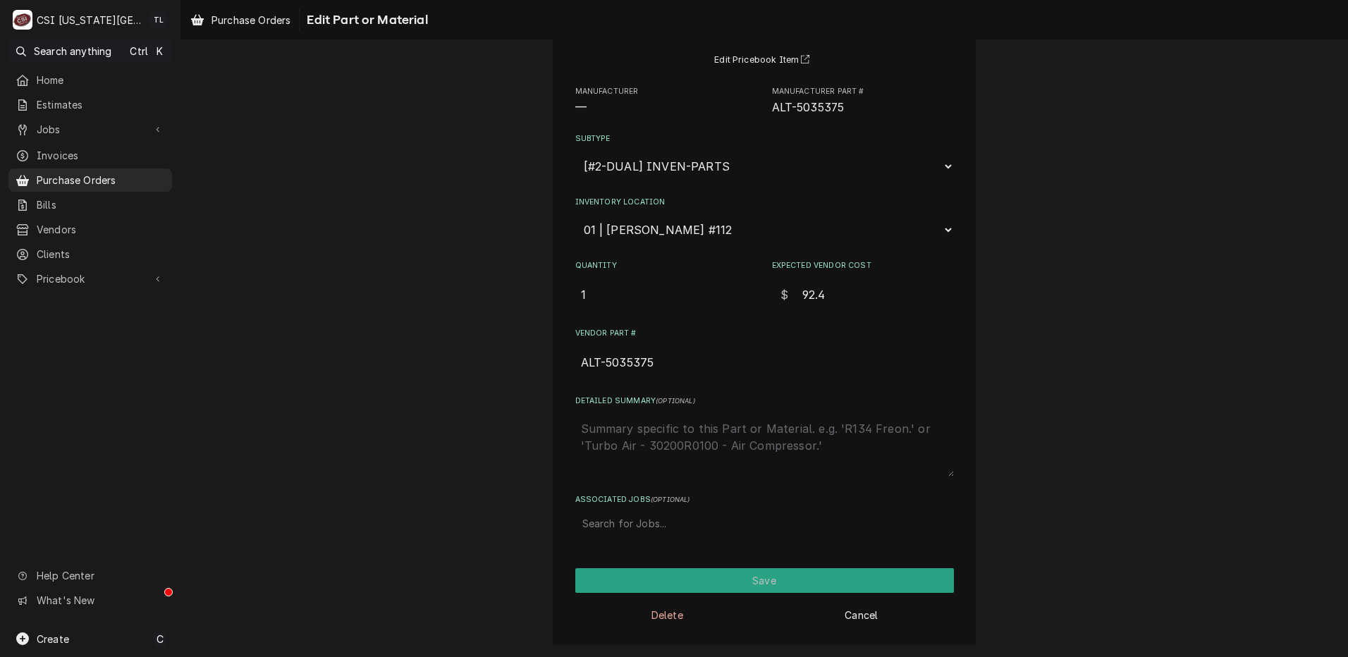
type textarea "x"
click at [640, 522] on div "Associated Jobs" at bounding box center [764, 522] width 364 height 25
type input "32013"
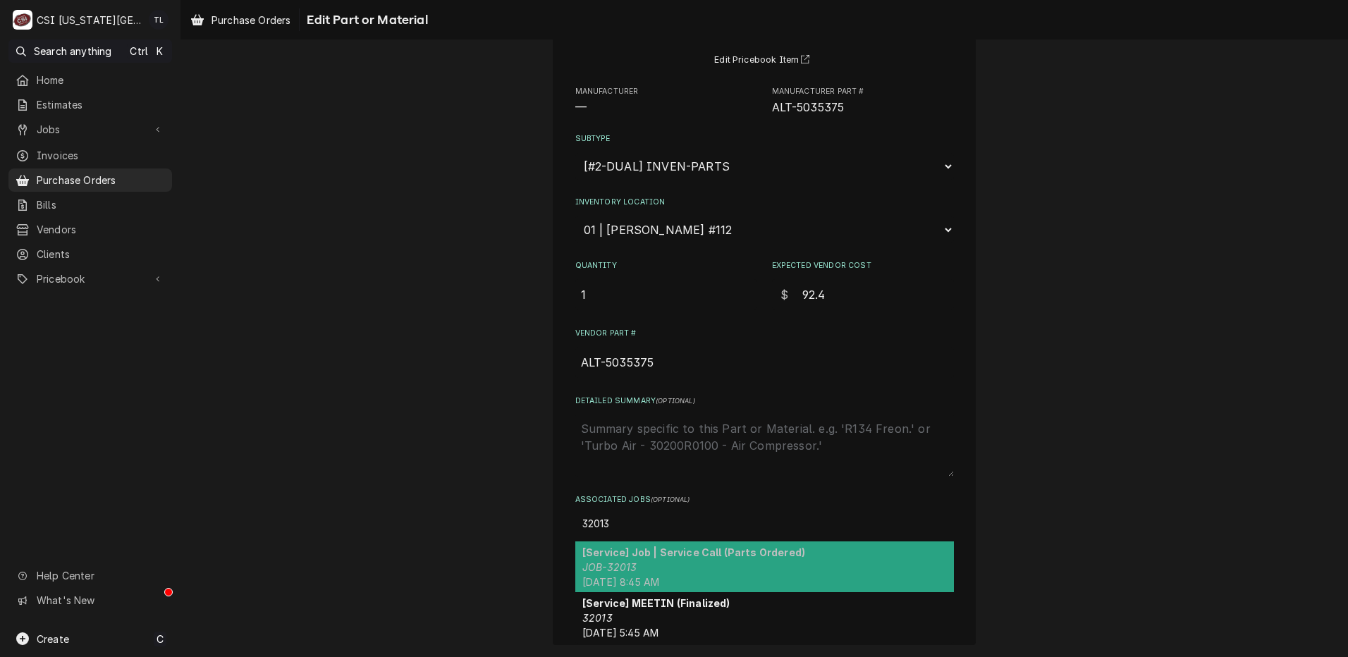
click at [629, 569] on em "JOB-32013" at bounding box center [609, 567] width 54 height 12
type textarea "x"
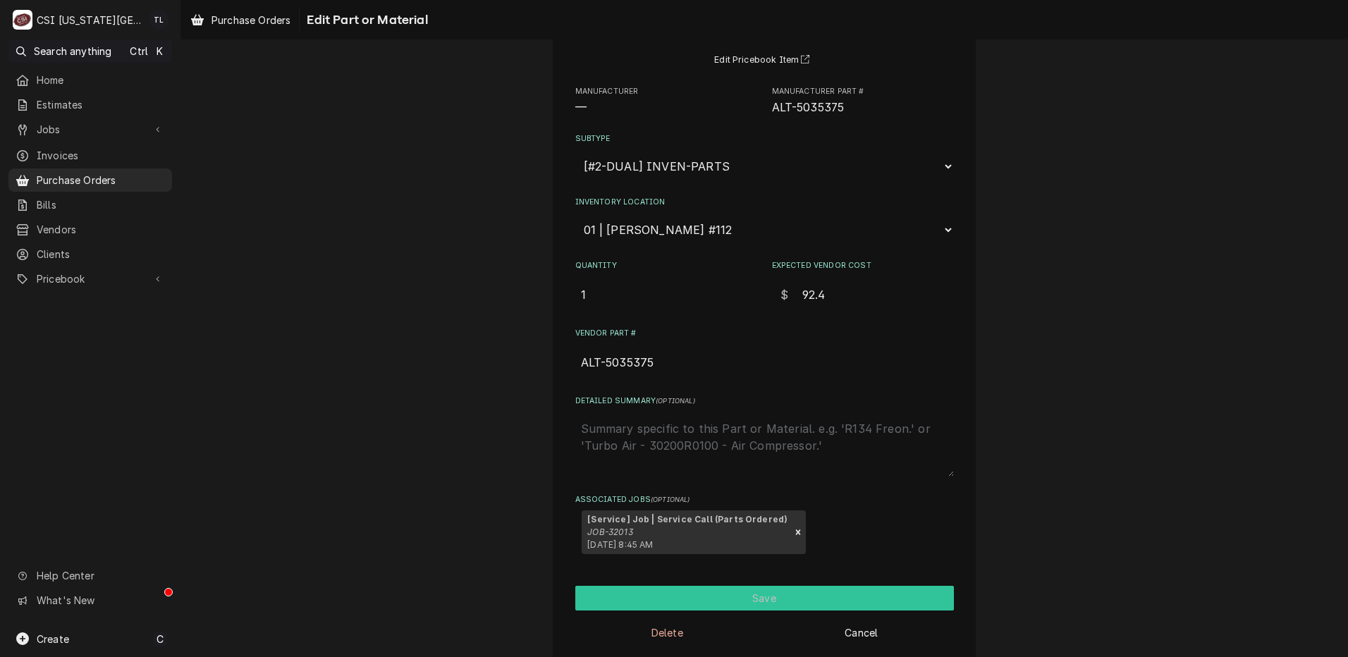
click at [694, 604] on button "Save" at bounding box center [764, 598] width 379 height 25
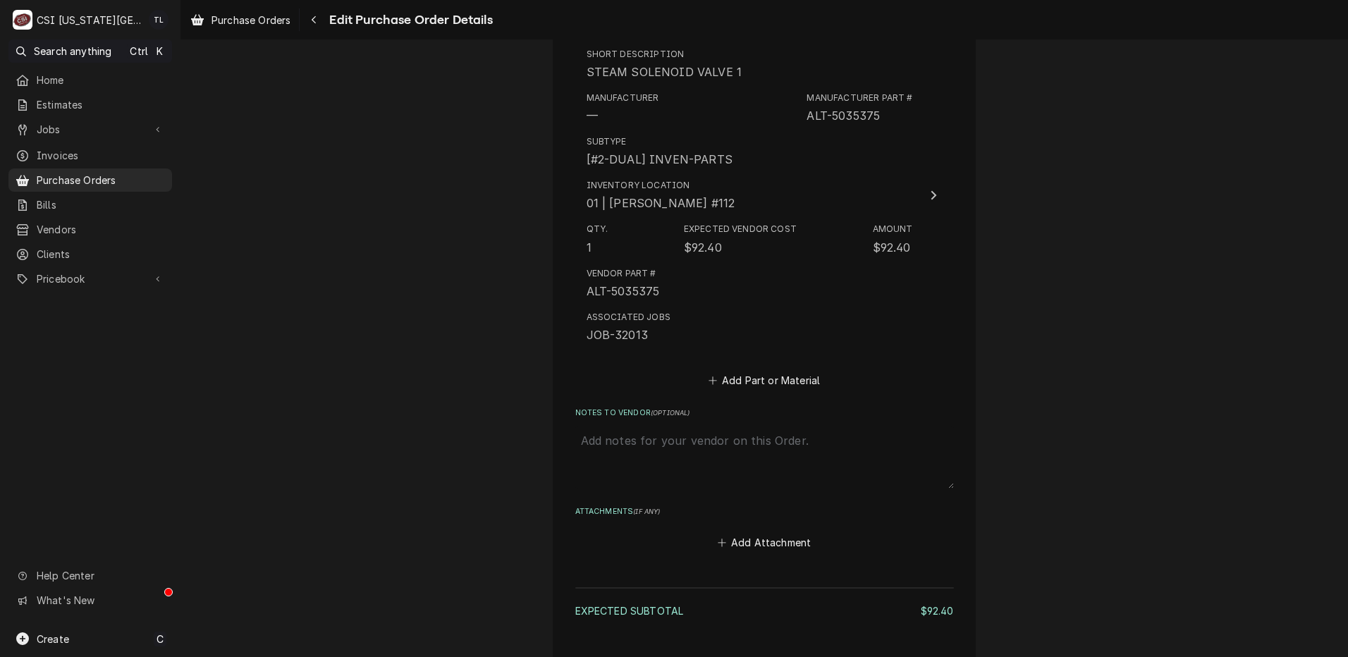
scroll to position [701, 0]
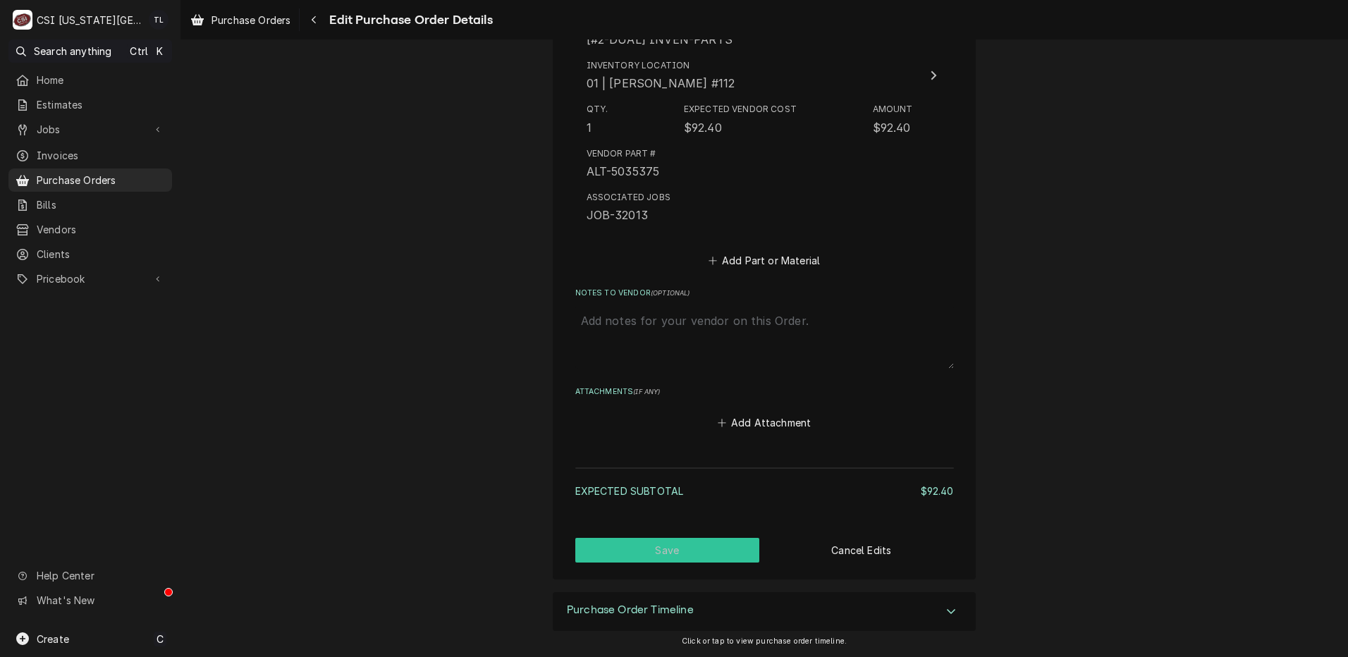
click at [665, 558] on button "Save" at bounding box center [667, 550] width 185 height 25
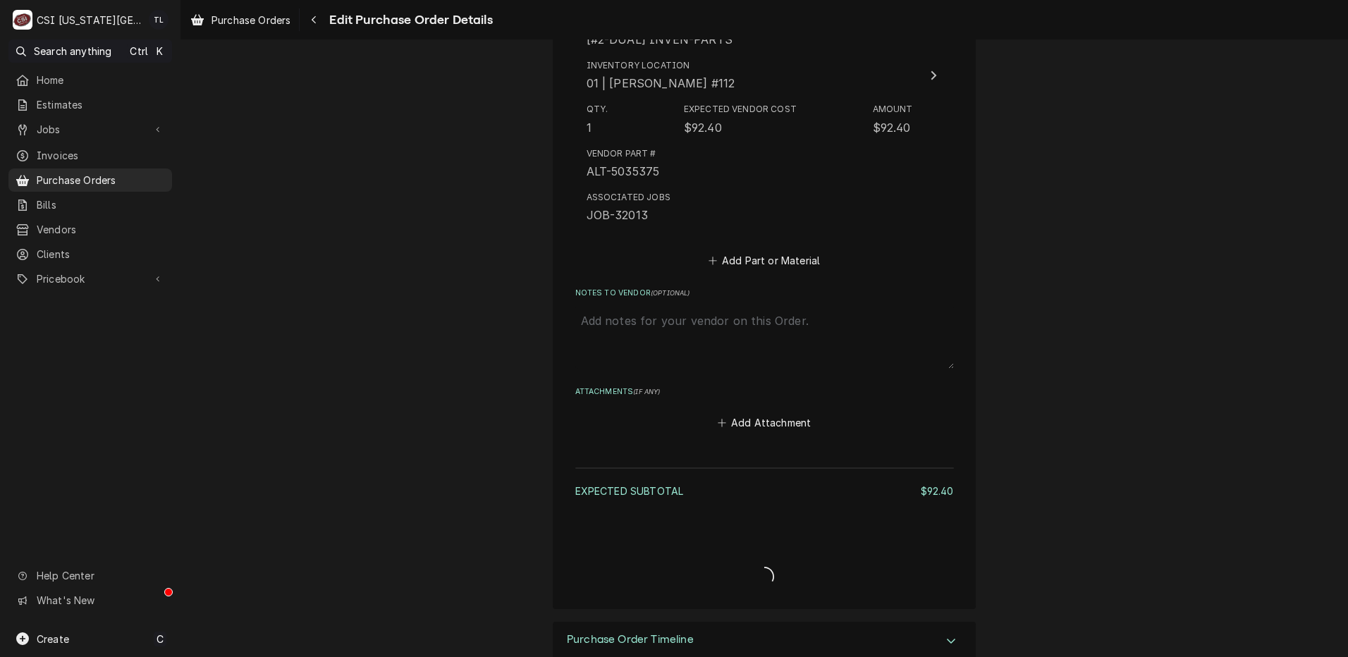
type textarea "x"
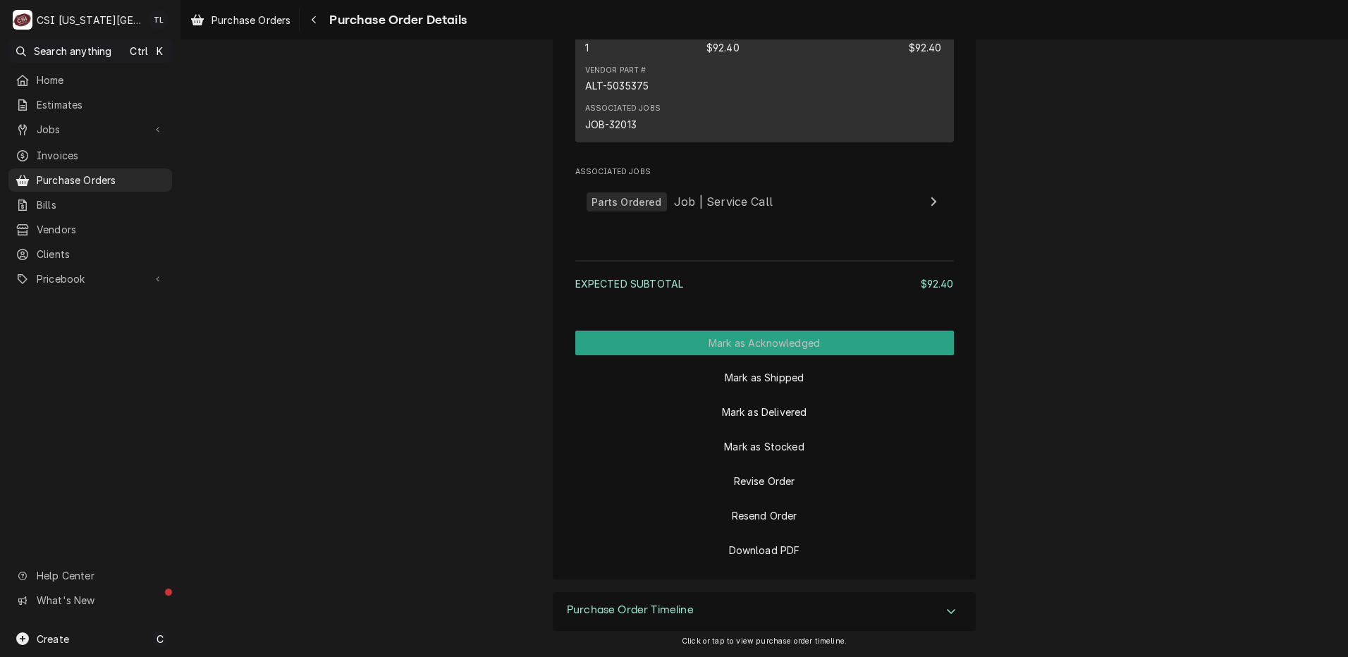
scroll to position [1064, 0]
click at [818, 447] on button "Mark as Stocked" at bounding box center [764, 446] width 379 height 25
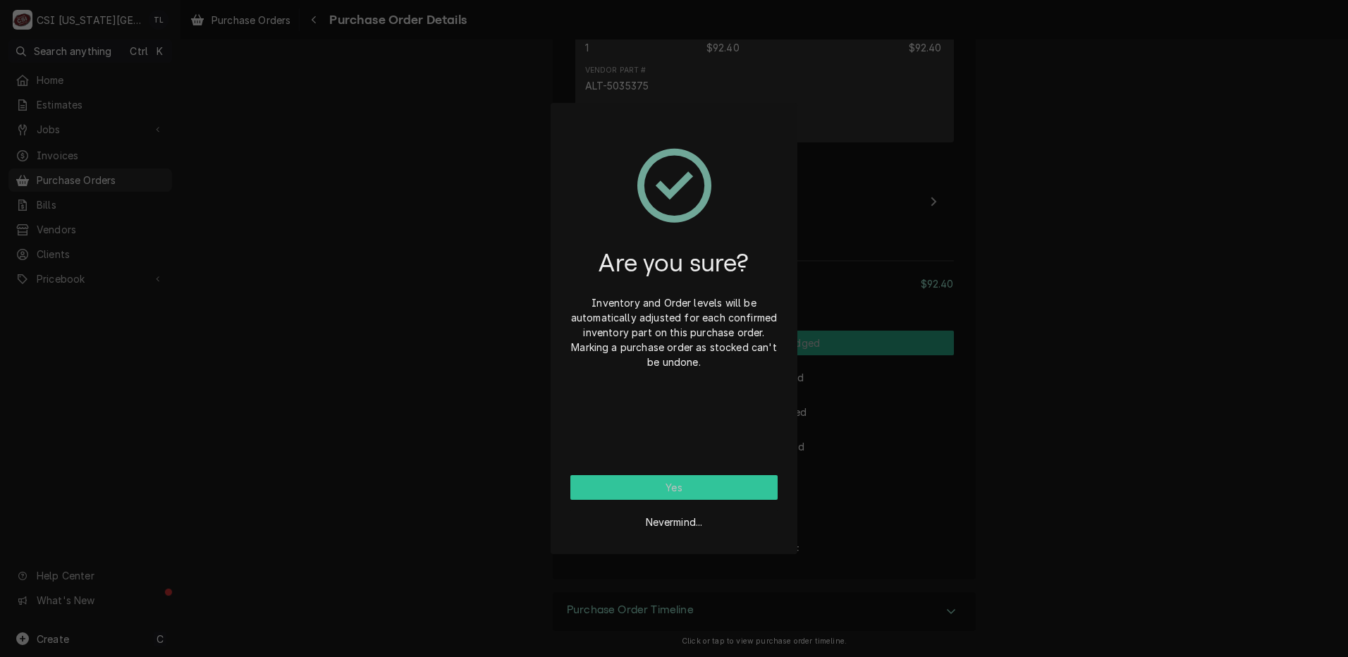
click at [747, 486] on button "Yes" at bounding box center [673, 487] width 207 height 25
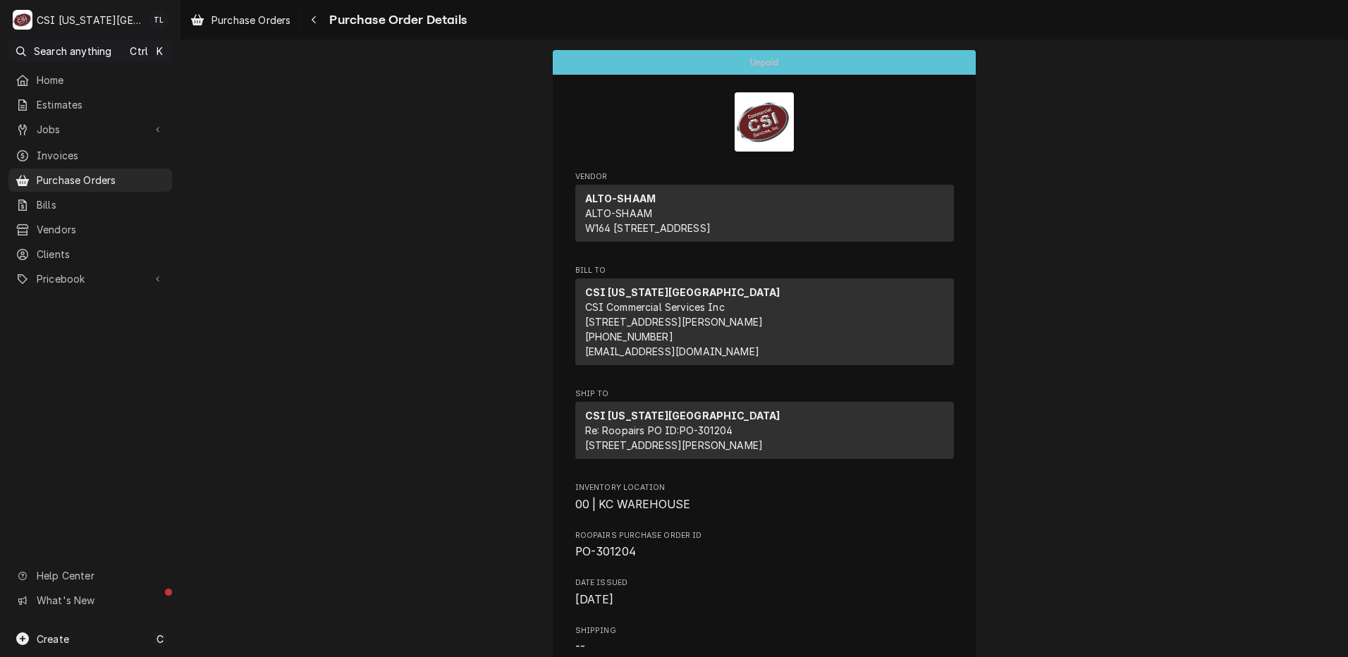
click at [130, 176] on span "Purchase Orders" at bounding box center [101, 180] width 128 height 15
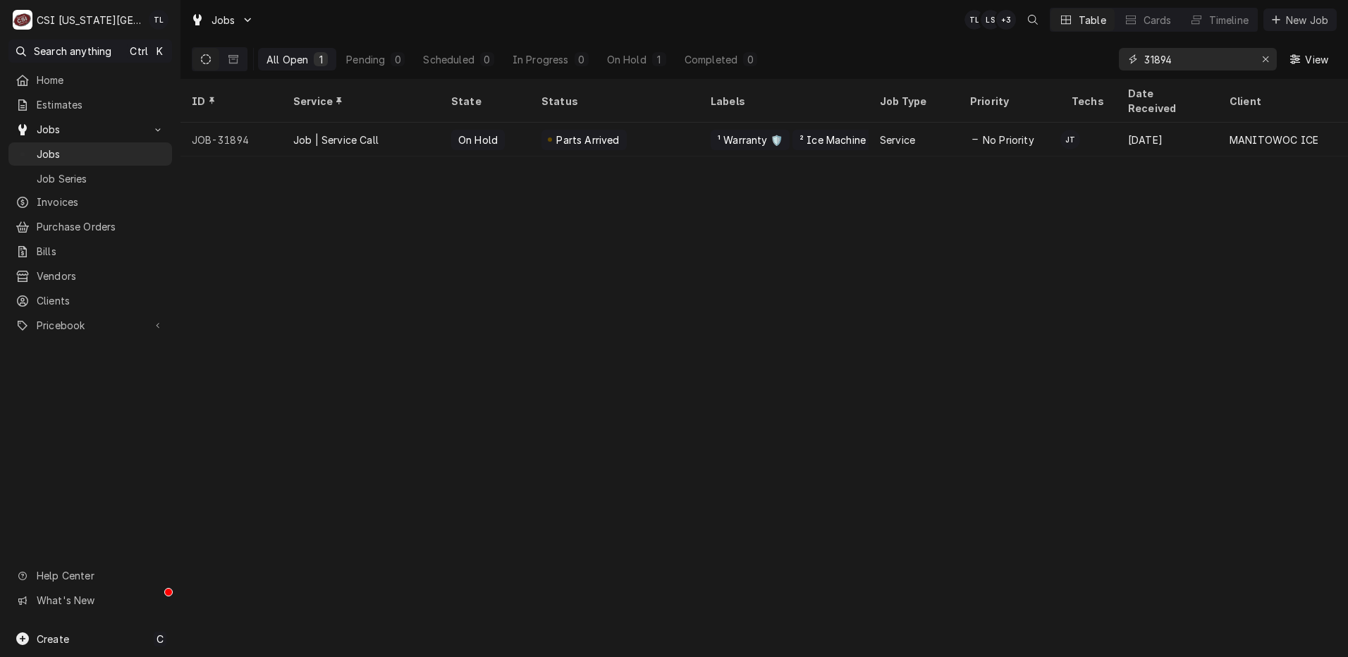
drag, startPoint x: 1196, startPoint y: 67, endPoint x: 1004, endPoint y: 59, distance: 192.6
click at [1004, 59] on div "All Open 1 Pending 0 Scheduled 0 In Progress 0 On Hold 1 Completed 0 31894 View" at bounding box center [764, 58] width 1145 height 39
type input "3"
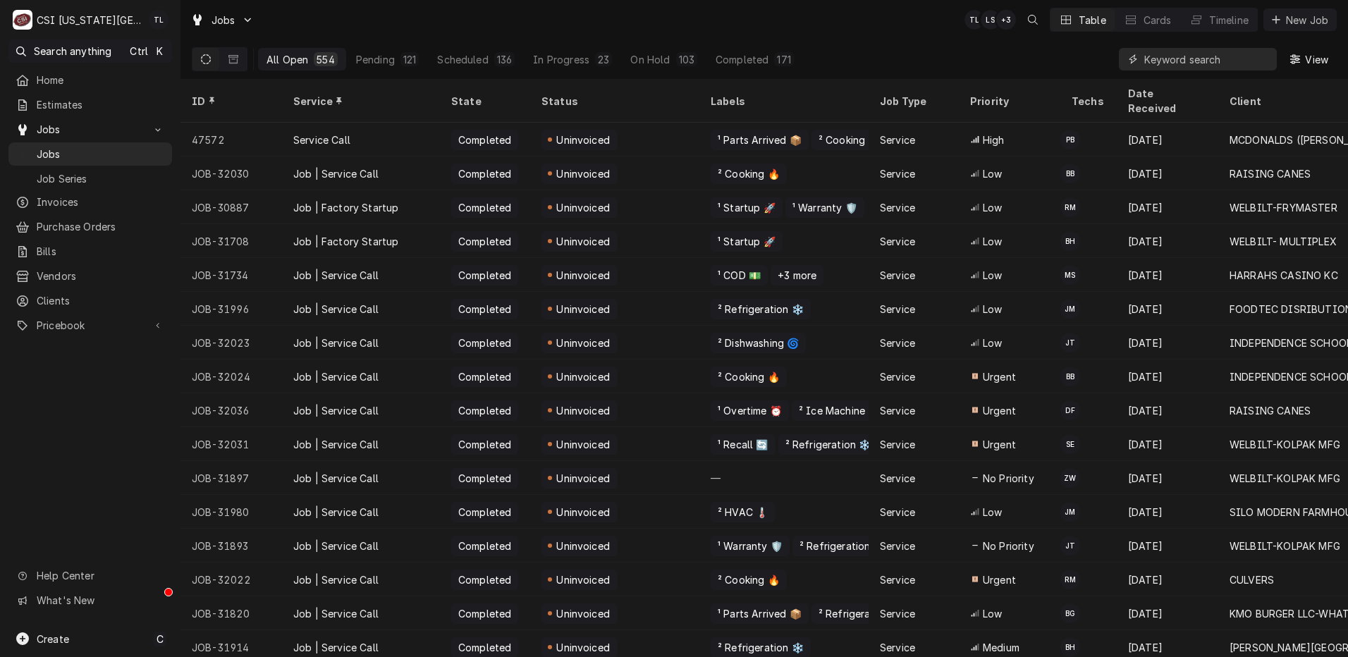
click at [1194, 56] on input "Dynamic Content Wrapper" at bounding box center [1206, 59] width 125 height 23
type input "32013"
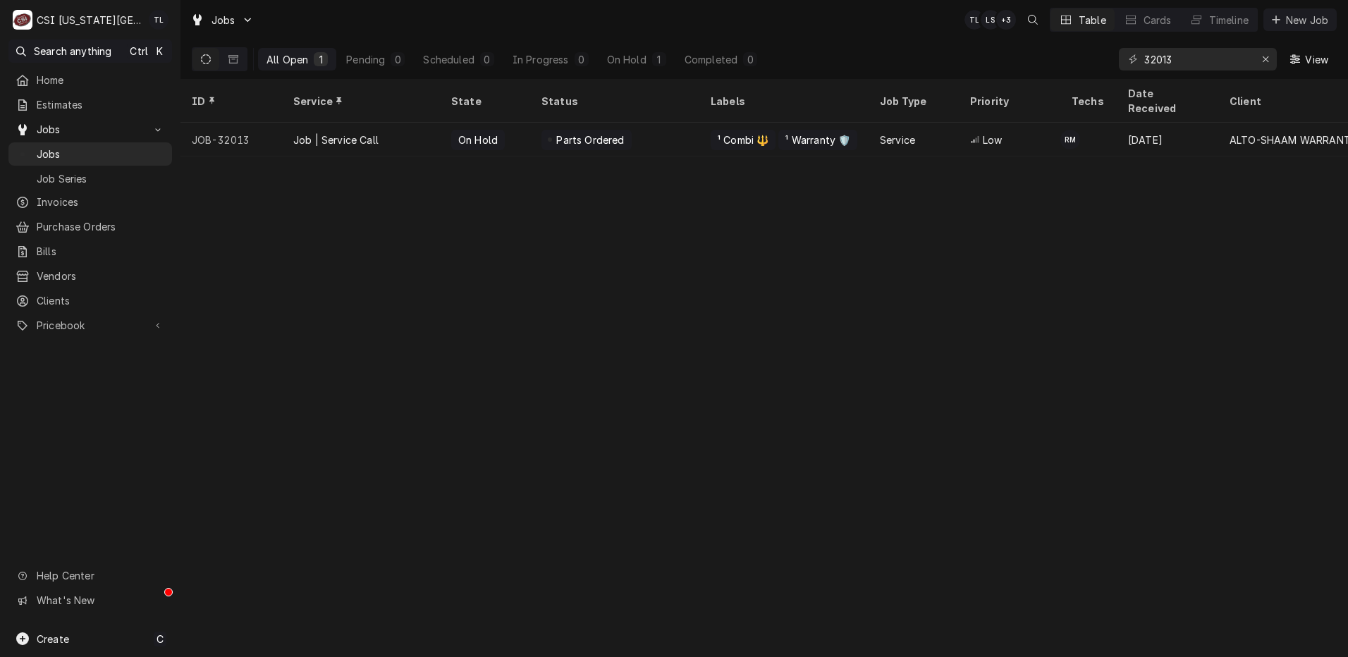
click at [312, 131] on div "Job | Service Call" at bounding box center [361, 140] width 158 height 34
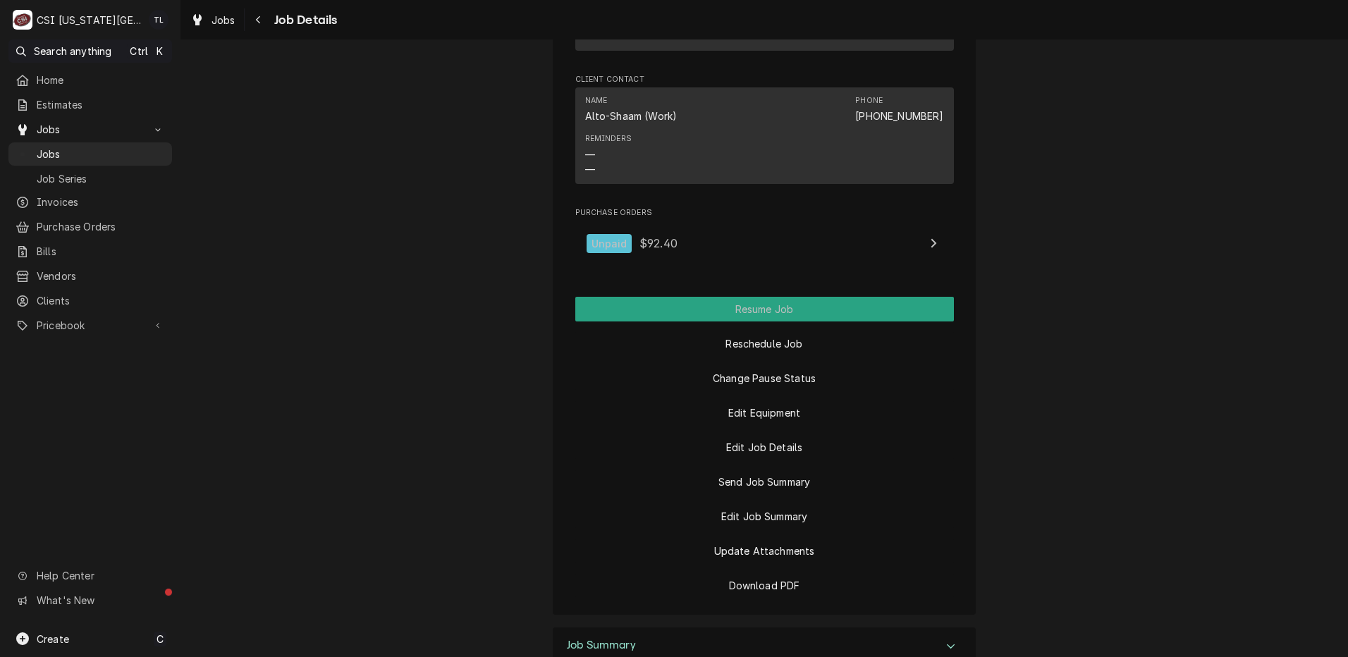
scroll to position [2796, 0]
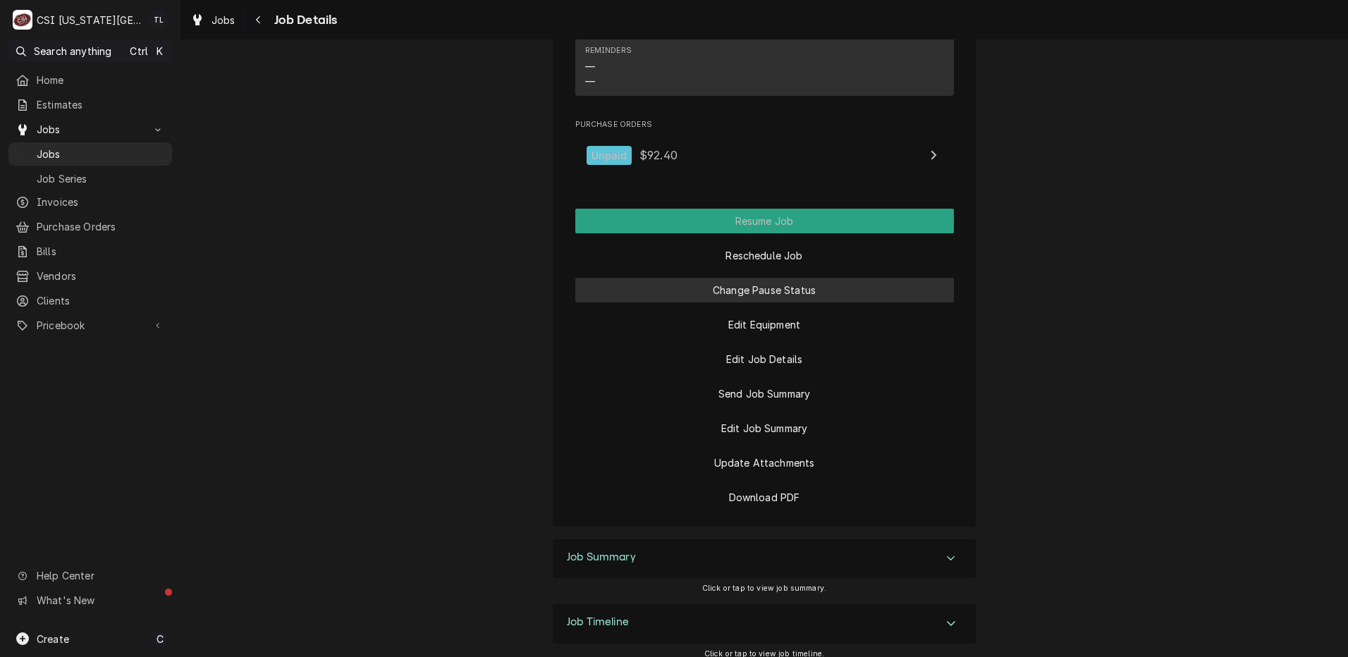
click at [782, 278] on button "Change Pause Status" at bounding box center [764, 290] width 379 height 25
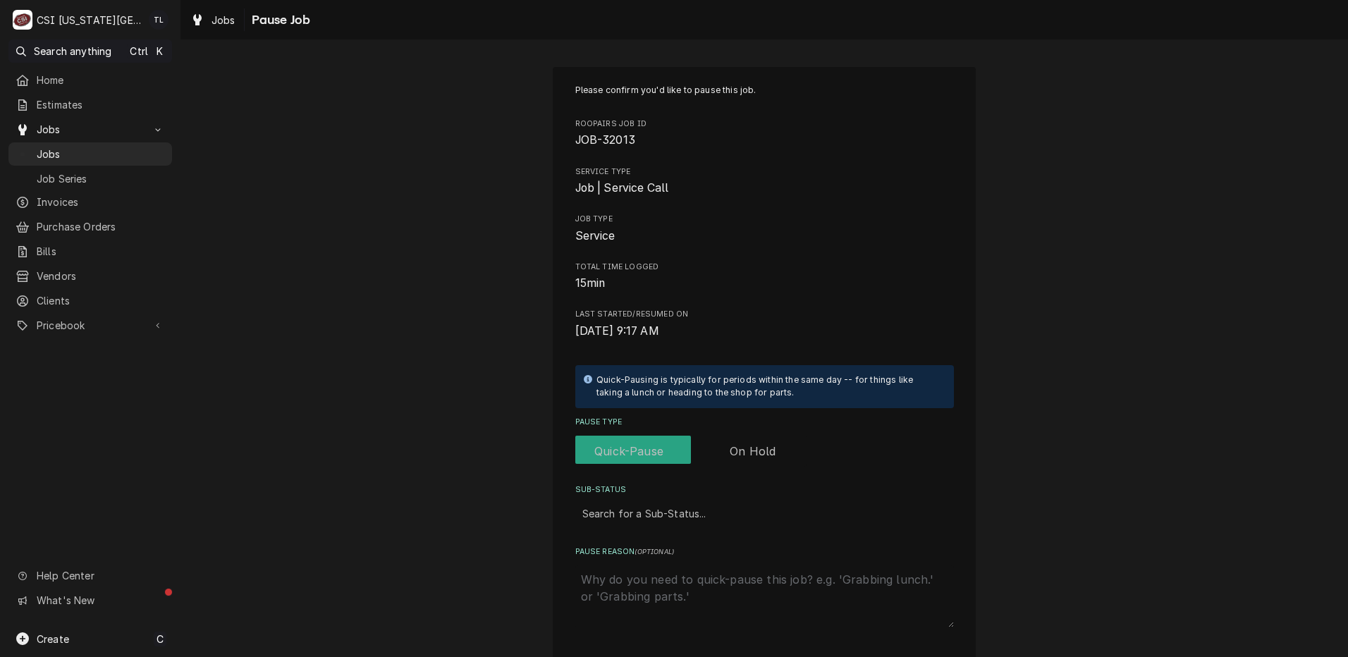
click at [746, 451] on label "Pause Type" at bounding box center [690, 451] width 231 height 31
click at [746, 451] on input "Pause Type" at bounding box center [691, 451] width 220 height 31
checkbox input "true"
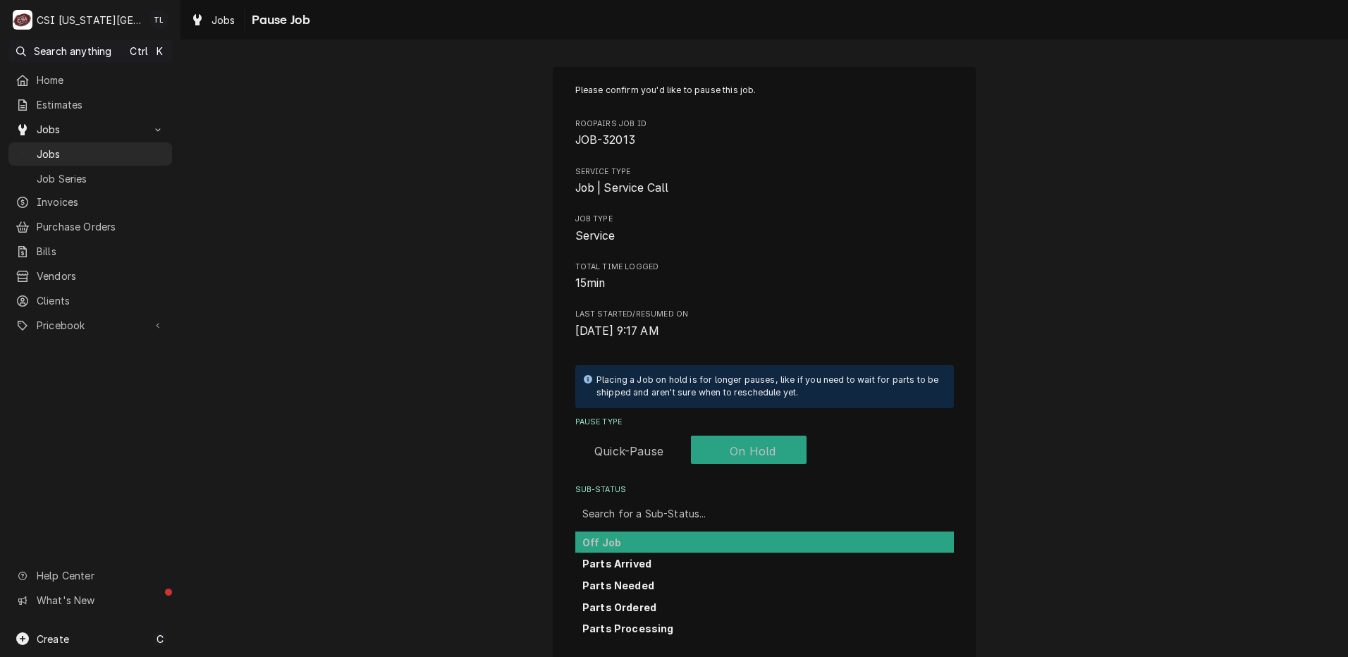
click at [714, 507] on div "Sub-Status" at bounding box center [764, 512] width 364 height 25
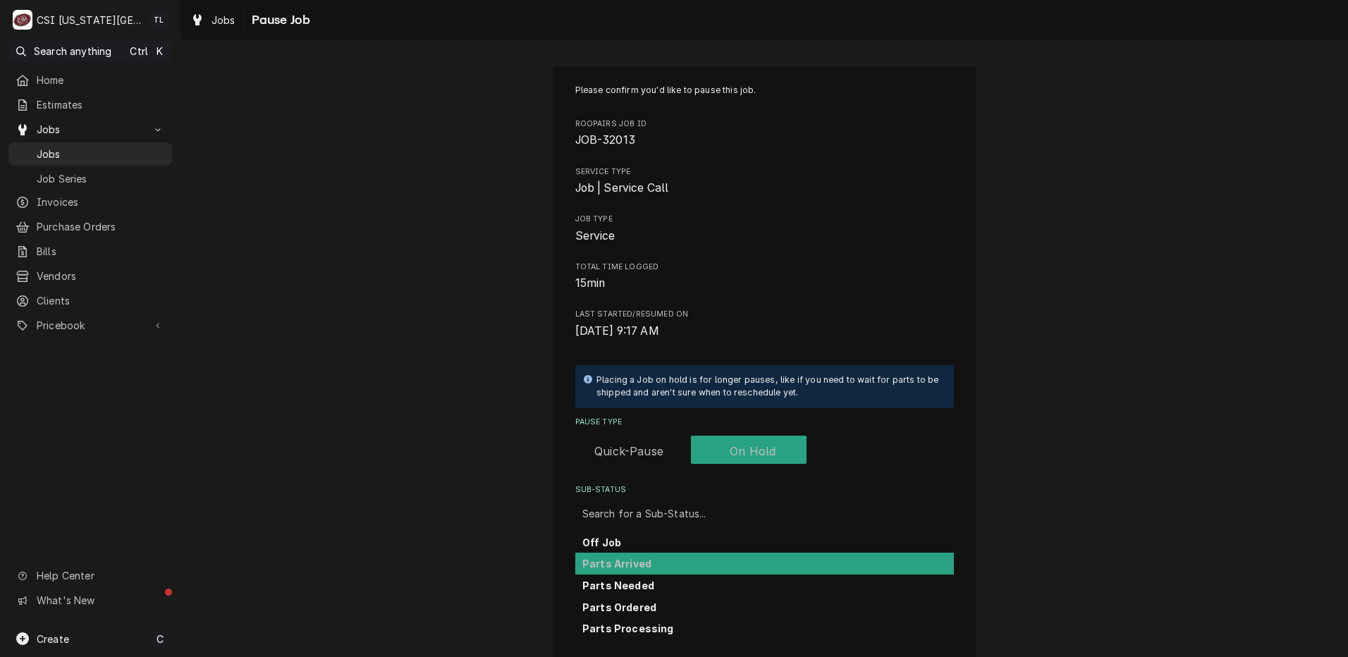
click at [670, 565] on div "Parts Arrived" at bounding box center [764, 564] width 379 height 22
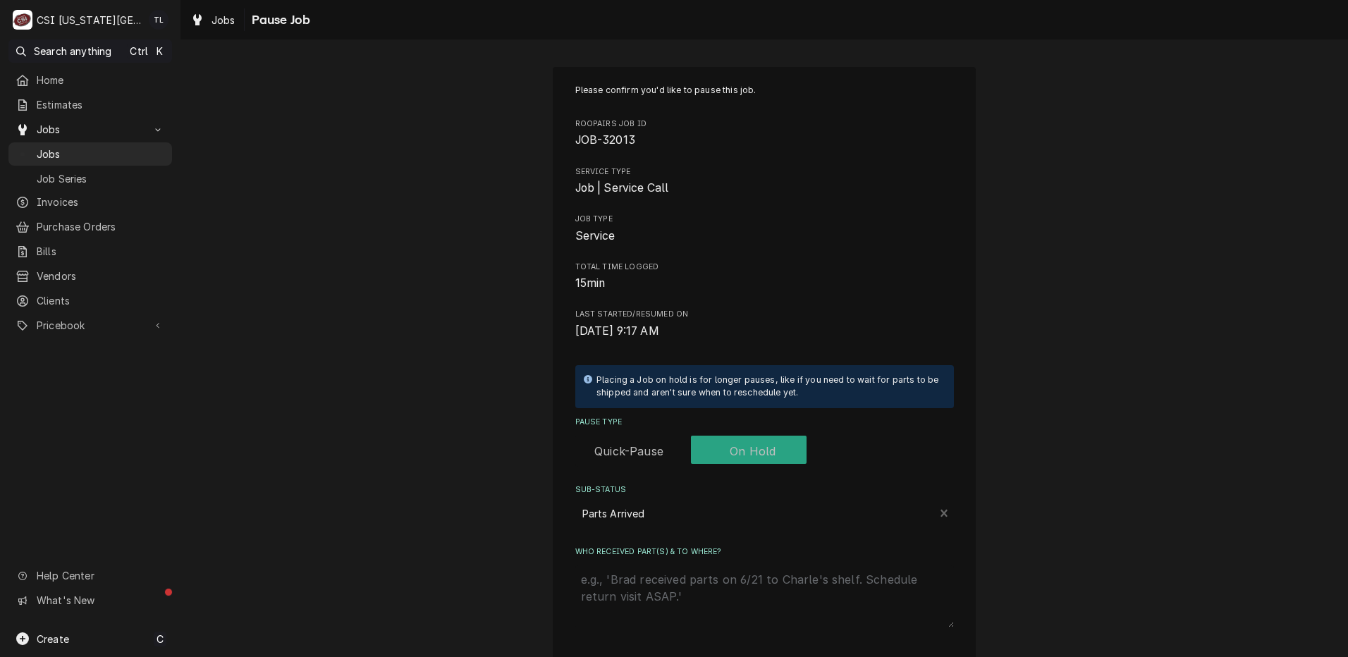
click at [676, 595] on textarea "Who received part(s) & to where?" at bounding box center [764, 596] width 379 height 62
type textarea "x"
type textarea "p"
type textarea "x"
type textarea "pa"
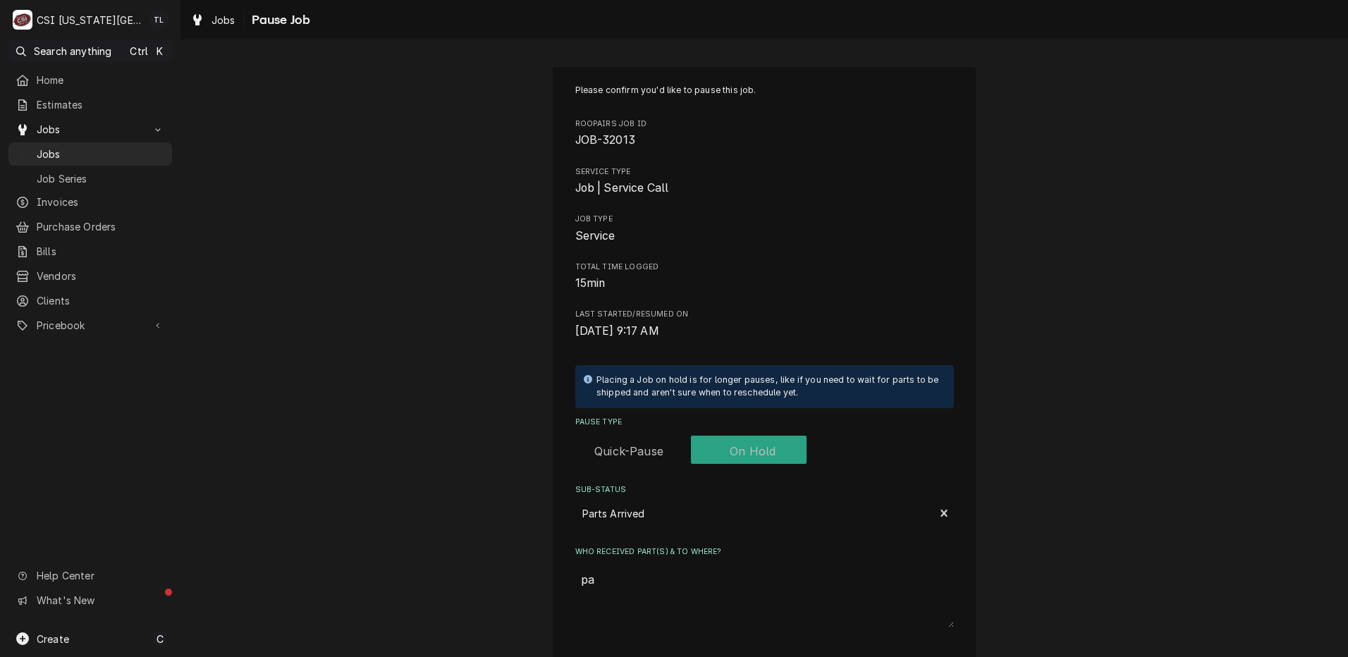
type textarea "x"
type textarea "par"
type textarea "x"
type textarea "part"
type textarea "x"
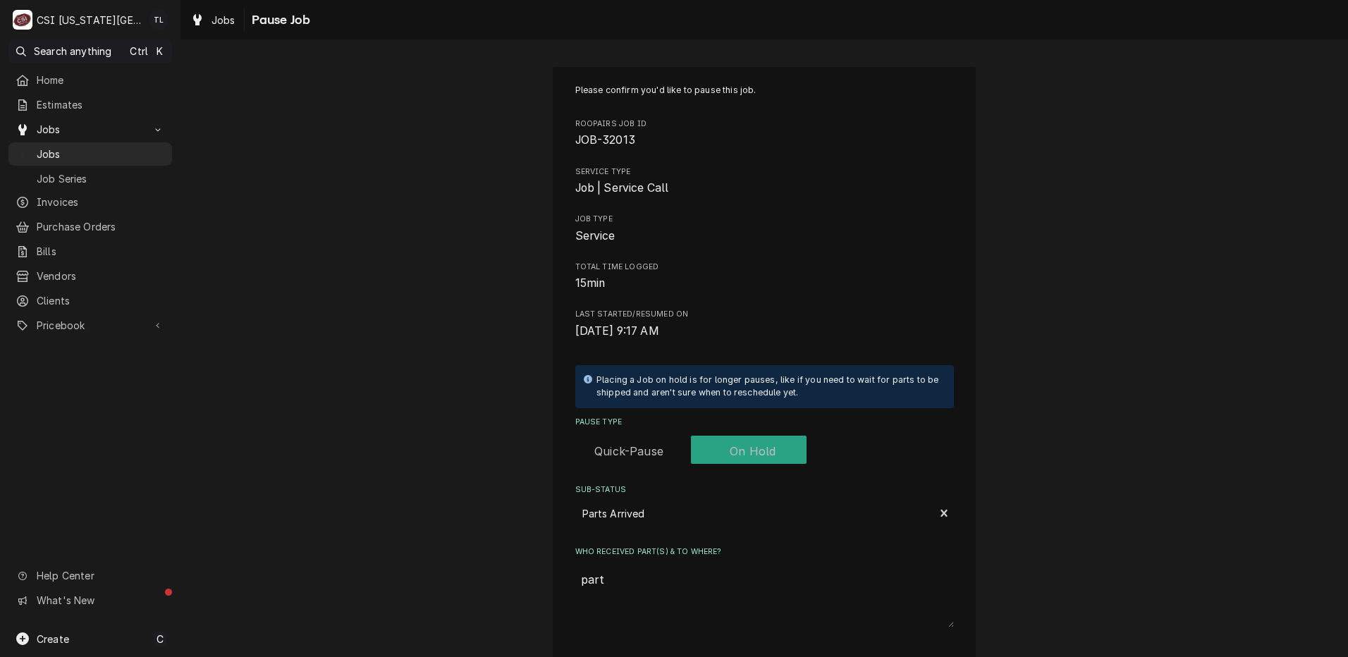
type textarea "part"
type textarea "x"
type textarea "part o"
type textarea "x"
type textarea "part on"
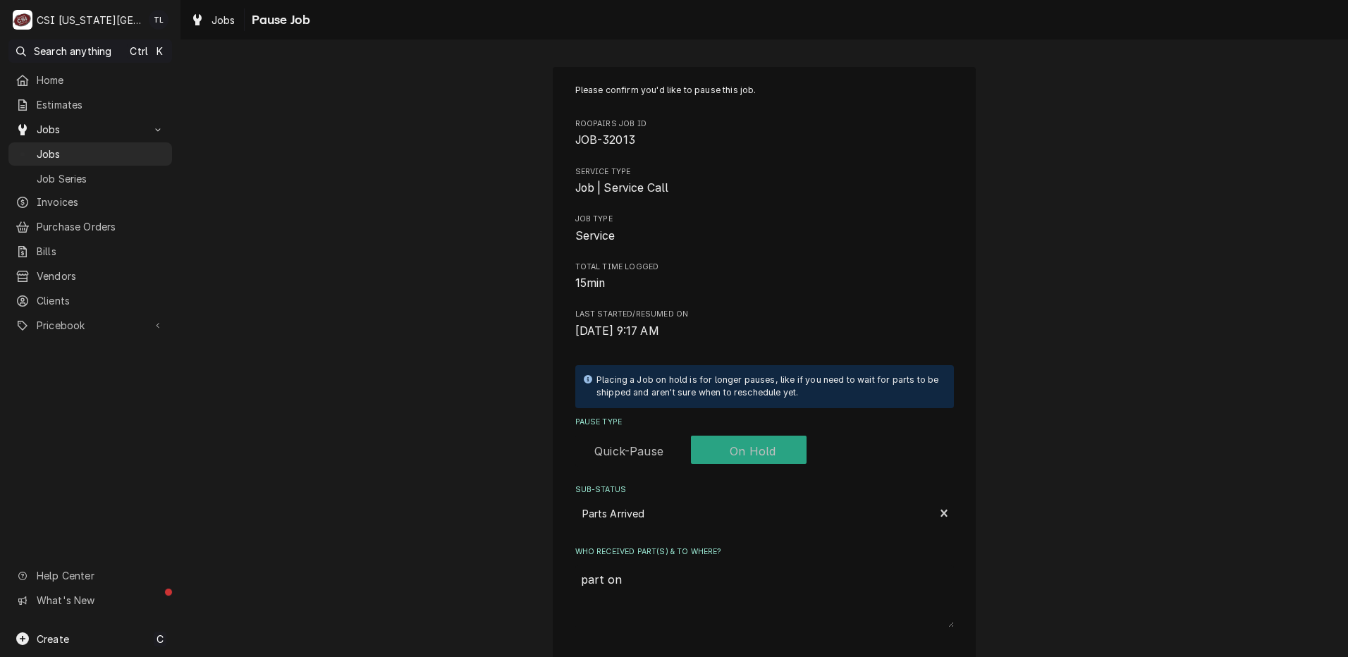
type textarea "x"
type textarea "part on"
type textarea "x"
type textarea "part on m"
type textarea "x"
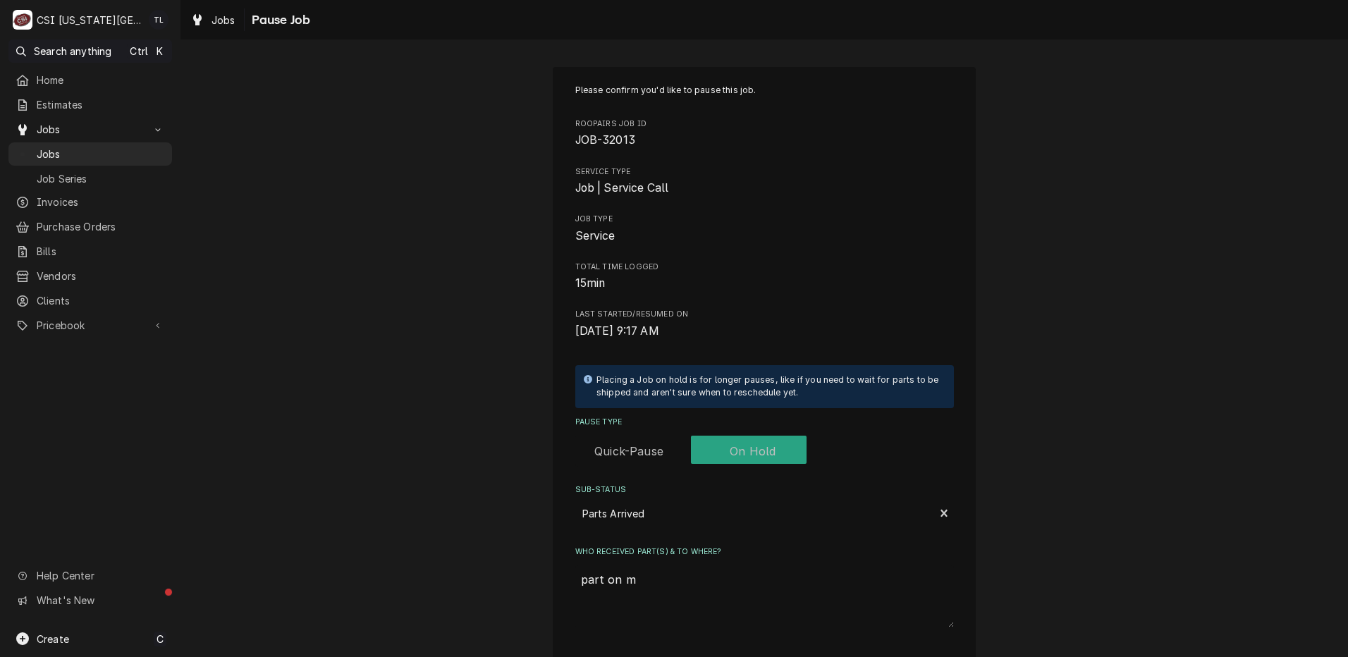
type textarea "part on me"
type textarea "x"
type textarea "part on men"
type textarea "x"
type textarea "part on mend"
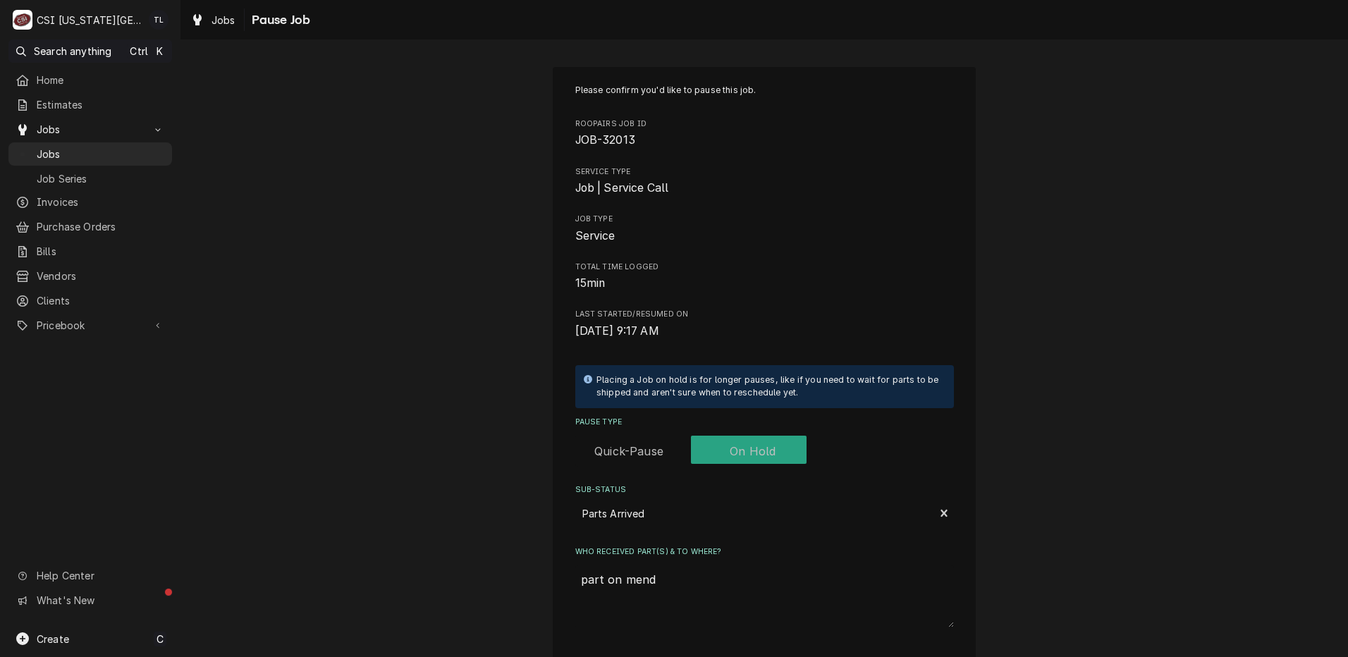
type textarea "x"
type textarea "part on mendo"
type textarea "x"
type textarea "part on mendon"
type textarea "x"
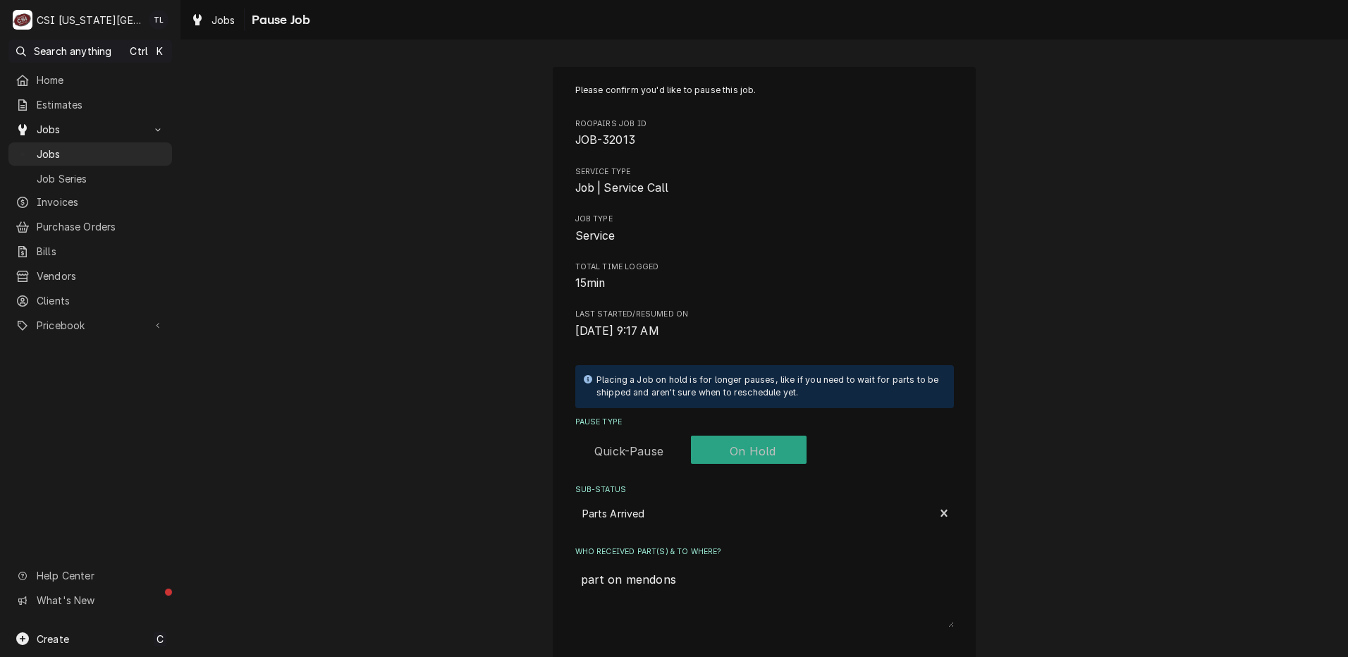
type textarea "part on mendons"
type textarea "x"
type textarea "part on mendons n"
type textarea "x"
type textarea "part on mendons ns"
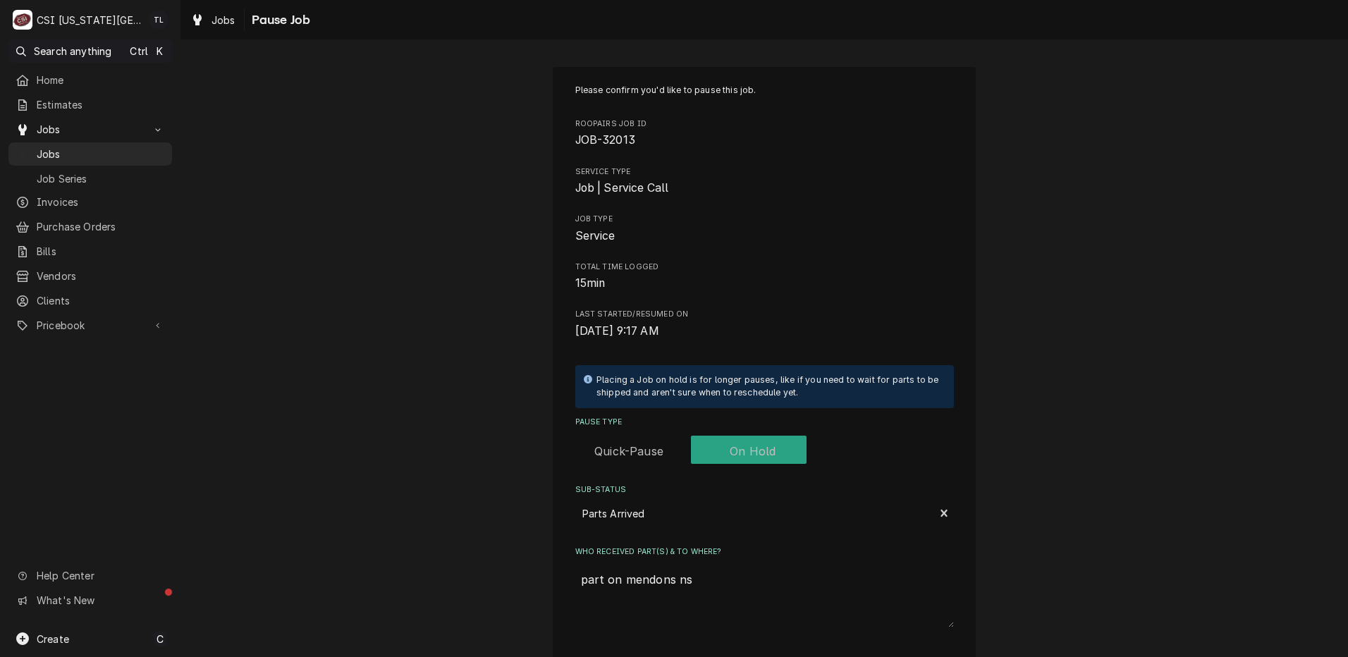
type textarea "x"
type textarea "part on mendons nsh"
type textarea "x"
type textarea "part on mendons nshe"
type textarea "x"
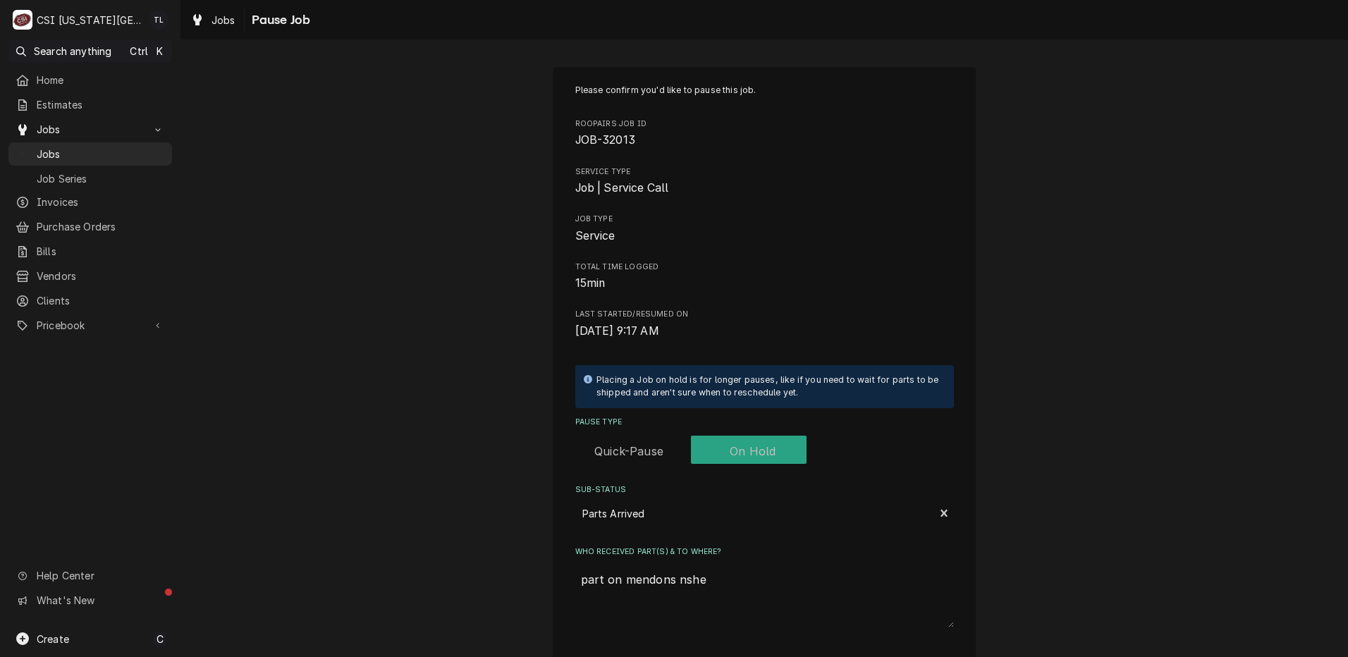
type textarea "part on mendons nshel"
type textarea "x"
type textarea "part on mendons nshelf"
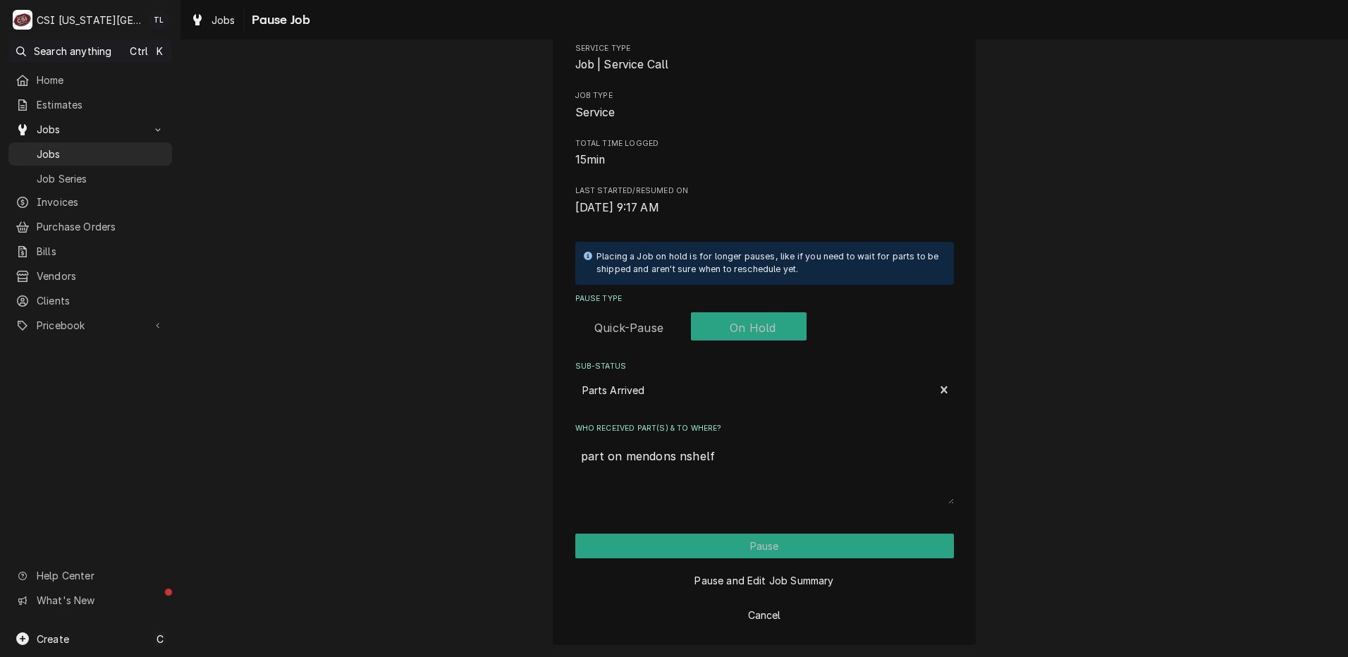
type textarea "x"
type textarea "part on mendons nshel"
type textarea "x"
type textarea "part on mendons nshe"
type textarea "x"
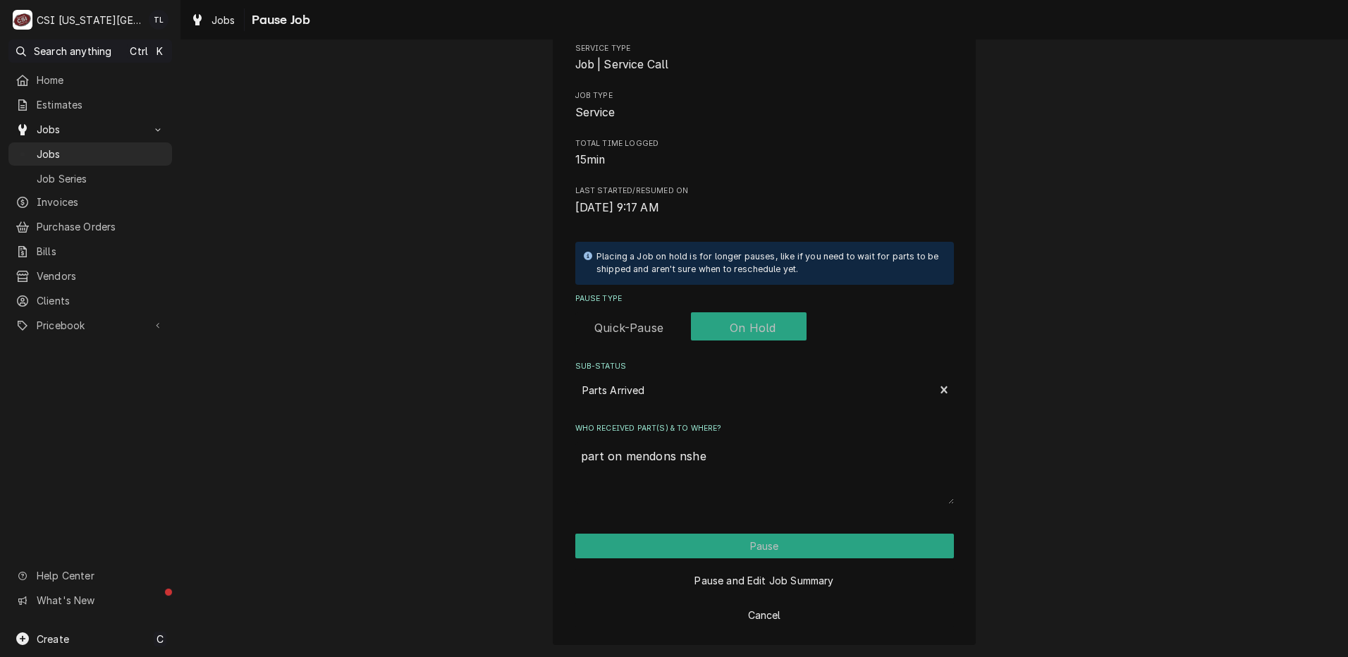
type textarea "part on mendons nsh"
type textarea "x"
type textarea "part on mendons ns"
type textarea "x"
type textarea "part on mendons n"
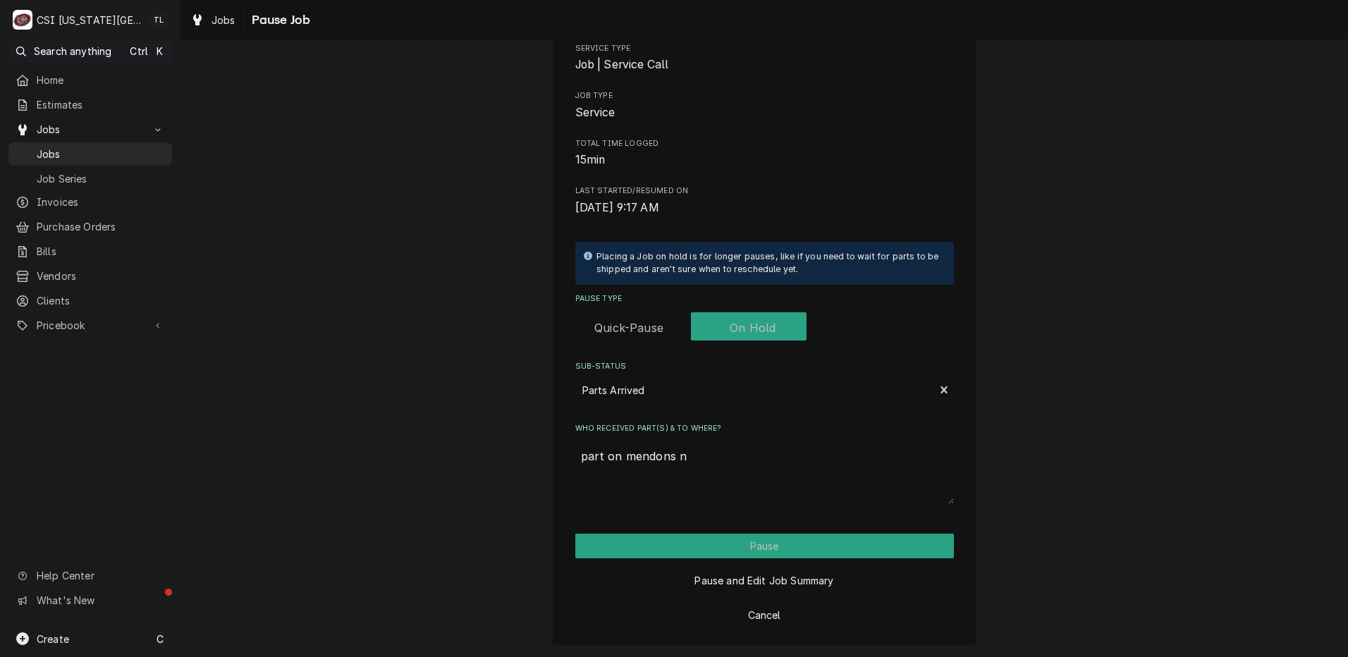
type textarea "x"
type textarea "part on mendons"
type textarea "x"
type textarea "part on mendons s"
type textarea "x"
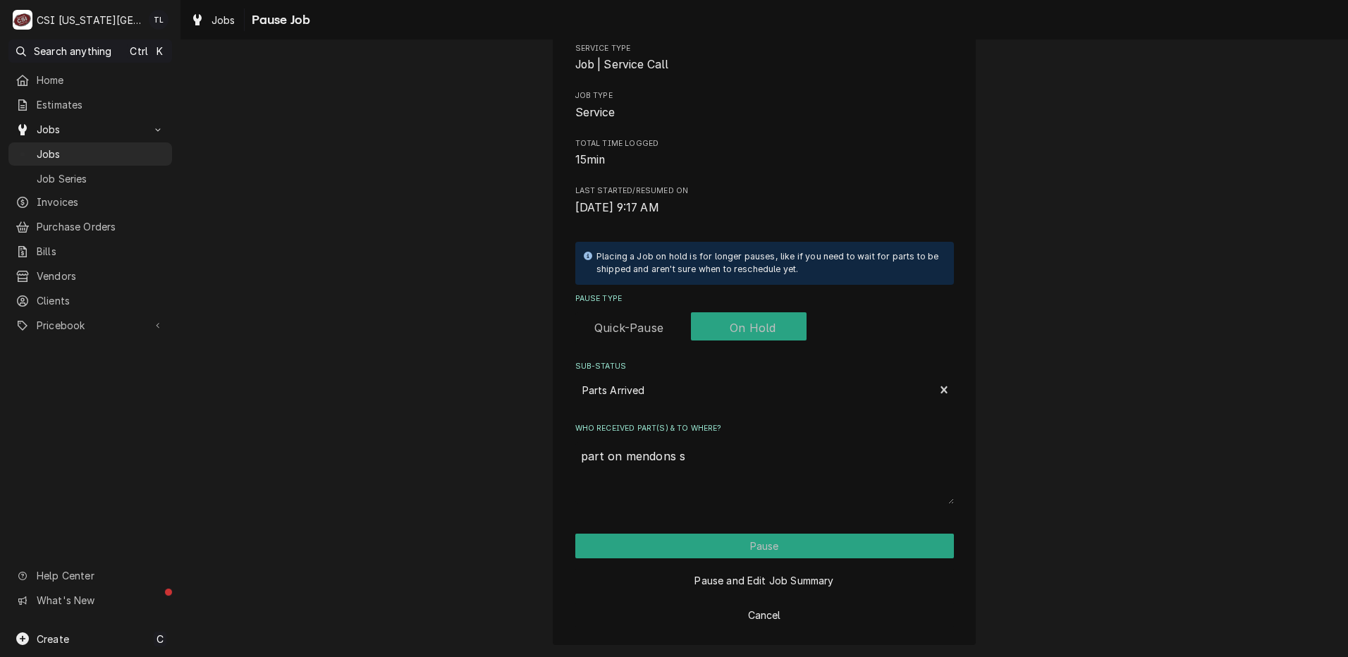
type textarea "part on mendons sh"
type textarea "x"
type textarea "part on mendons she"
type textarea "x"
type textarea "part on mendons shel"
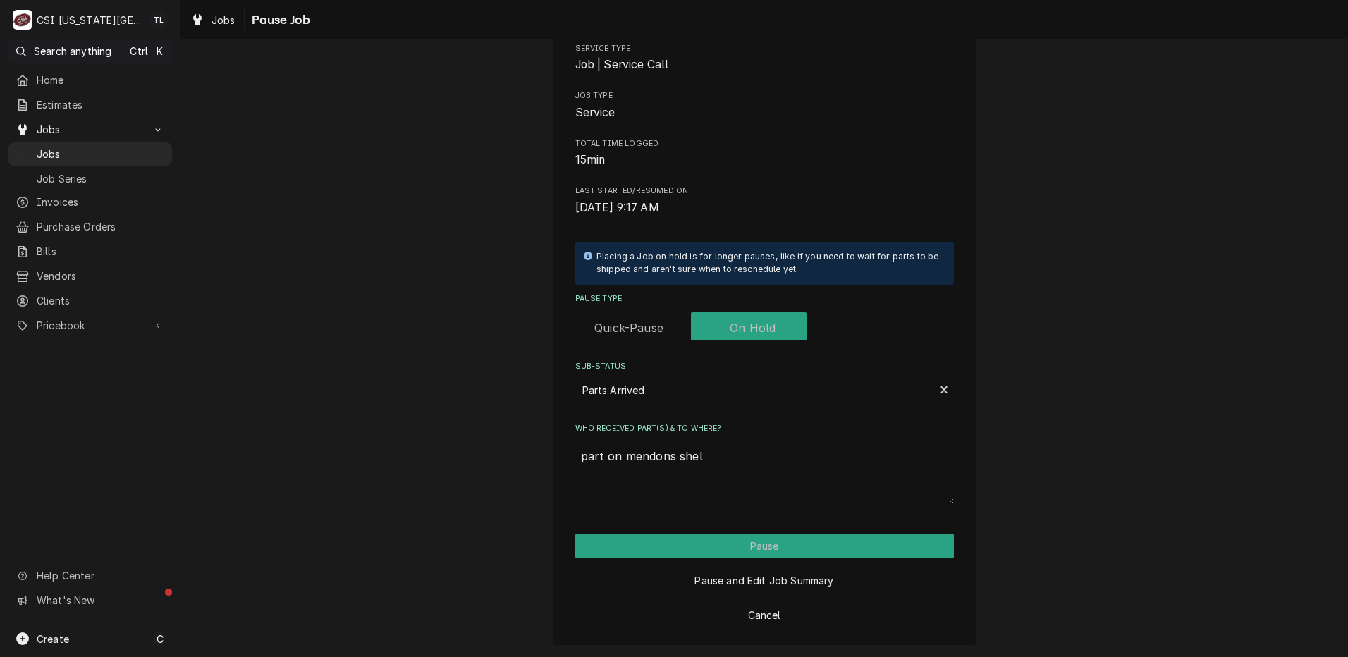
type textarea "x"
type textarea "part on mendons shelf"
click at [757, 544] on button "Pause" at bounding box center [764, 546] width 379 height 25
type textarea "x"
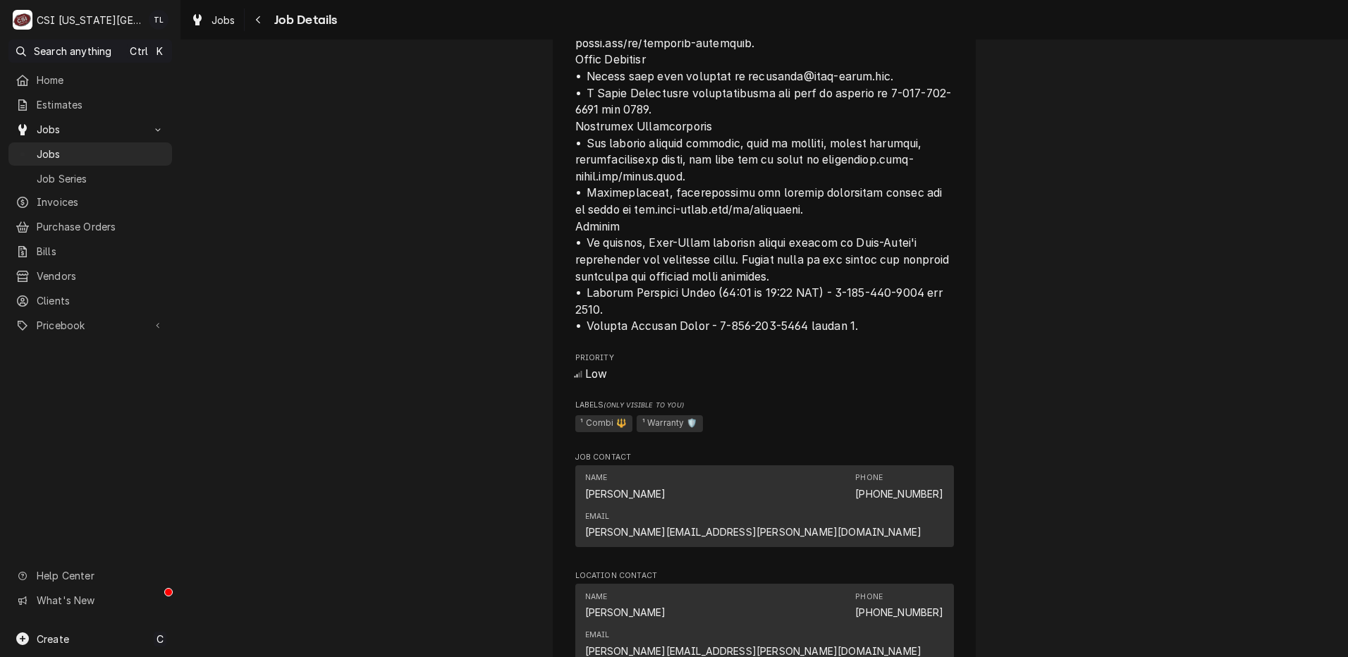
scroll to position [1933, 0]
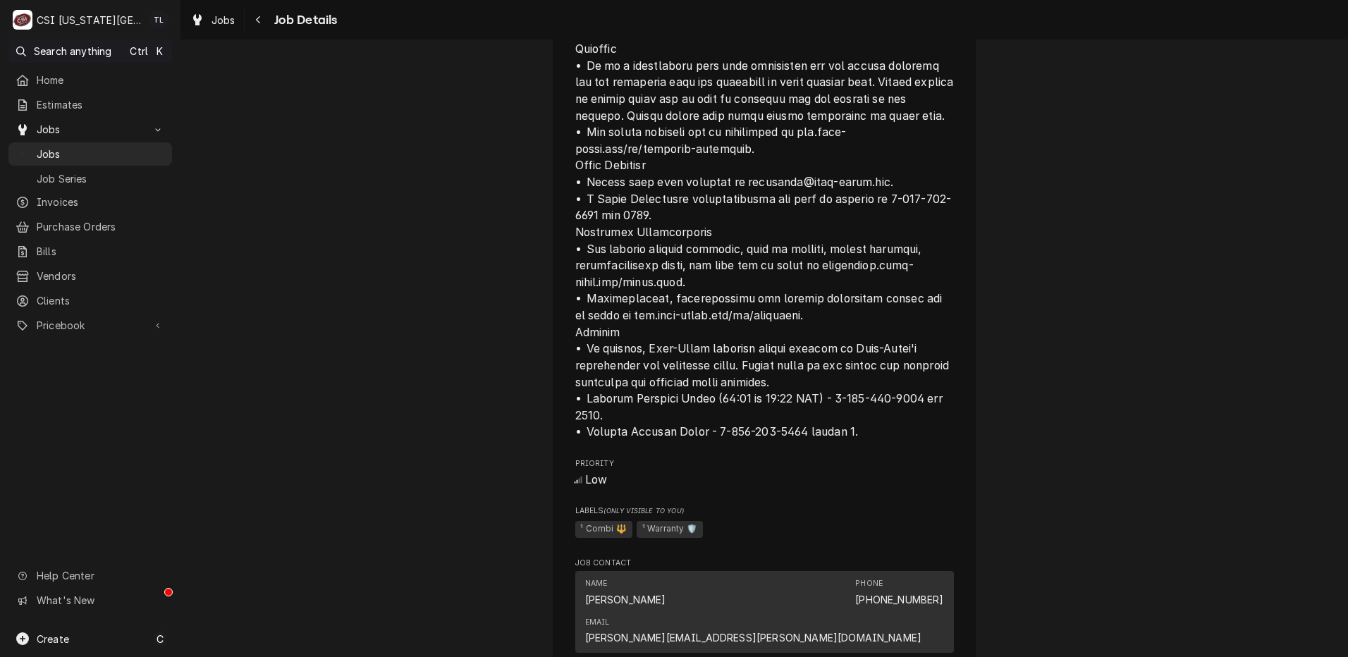
click at [155, 154] on span "Jobs" at bounding box center [101, 154] width 128 height 15
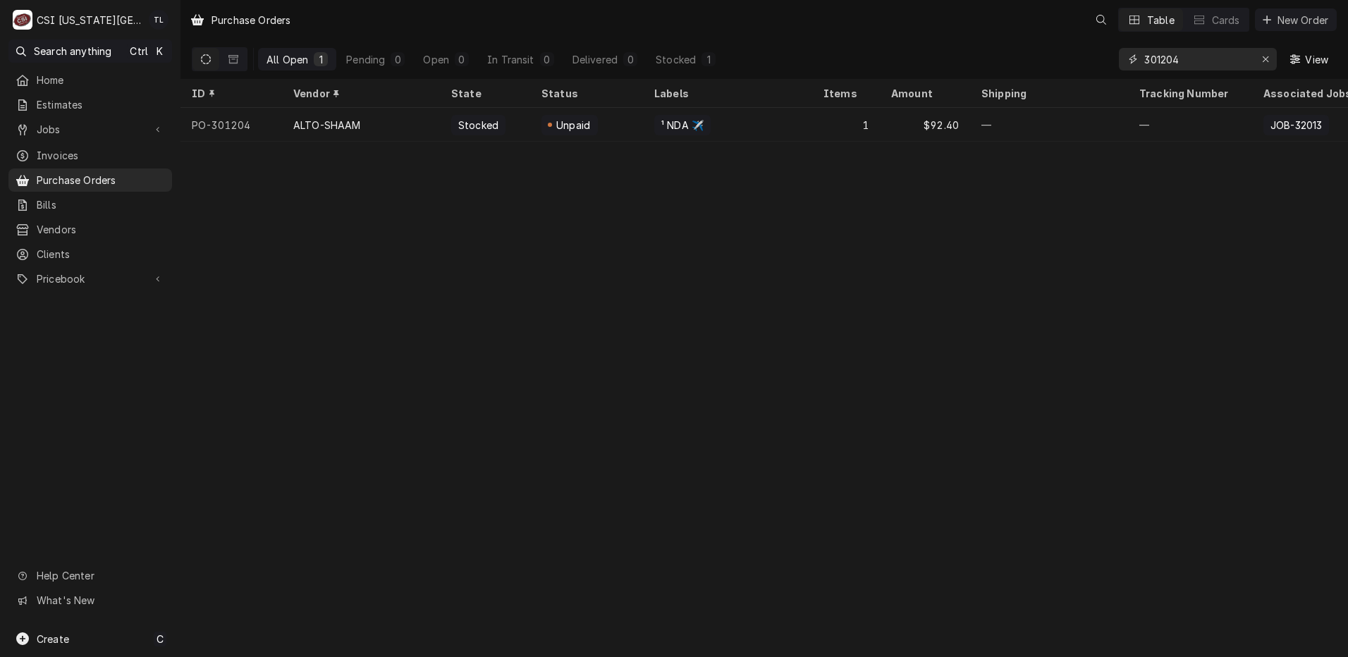
drag, startPoint x: 1229, startPoint y: 63, endPoint x: 1032, endPoint y: 48, distance: 197.2
click at [1032, 48] on div "All Open 1 Pending 0 Open 0 In Transit 0 Delivered 0 Stocked 1 301204 View" at bounding box center [764, 58] width 1145 height 39
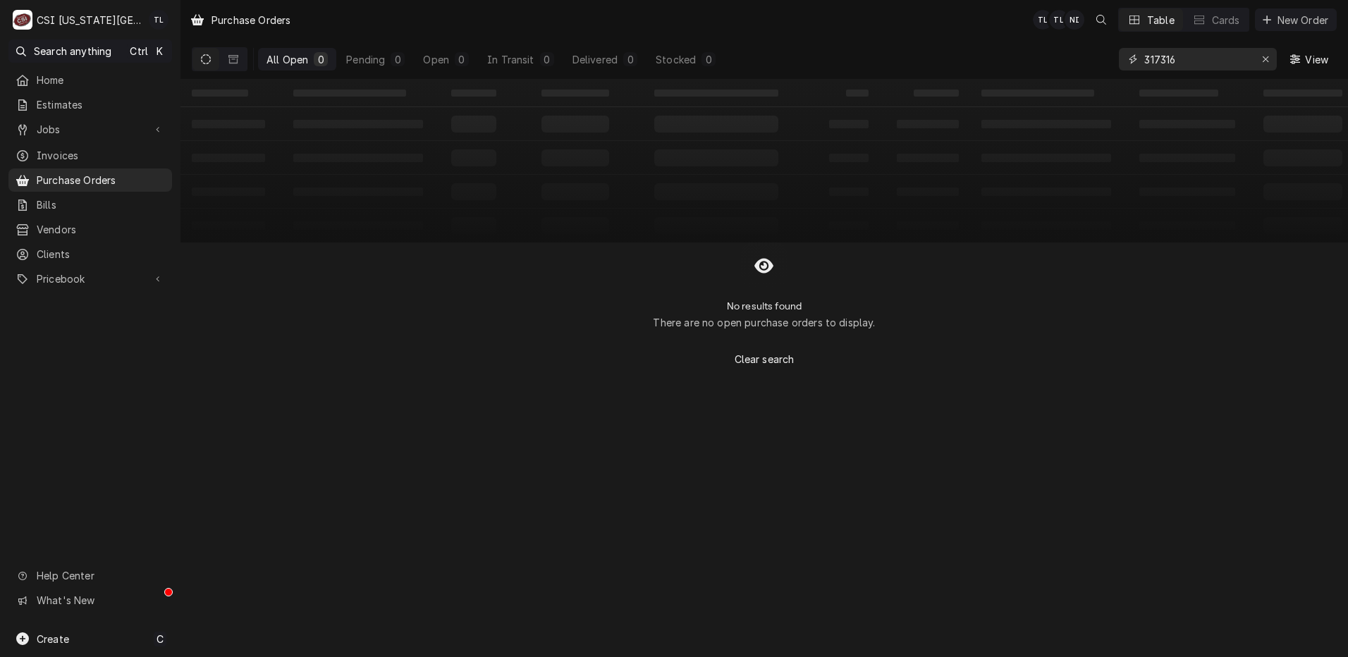
click at [1187, 60] on input "317316" at bounding box center [1197, 59] width 106 height 23
drag, startPoint x: 1203, startPoint y: 56, endPoint x: 904, endPoint y: 40, distance: 299.3
click at [904, 40] on div "All Open 0 Pending 0 Open 0 In Transit 0 Delivered 0 Stocked 0 317361 View" at bounding box center [764, 58] width 1145 height 39
type input "301184"
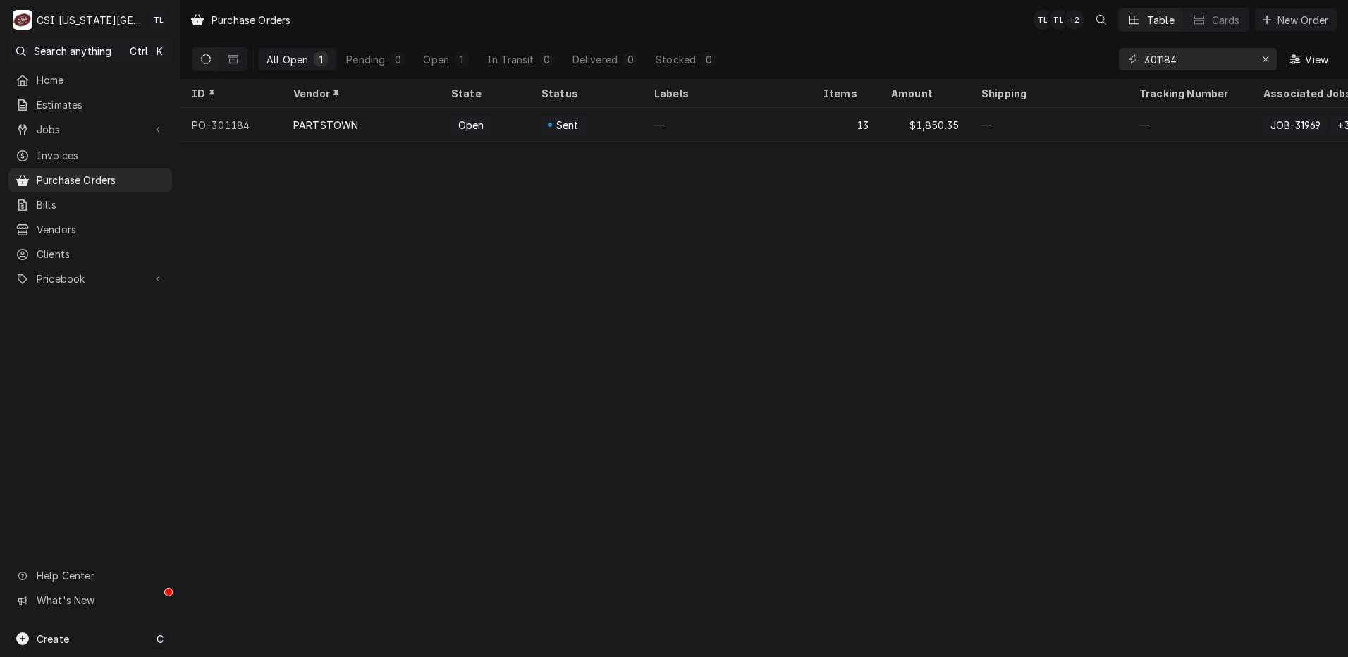
click at [445, 122] on div "Open" at bounding box center [485, 125] width 90 height 34
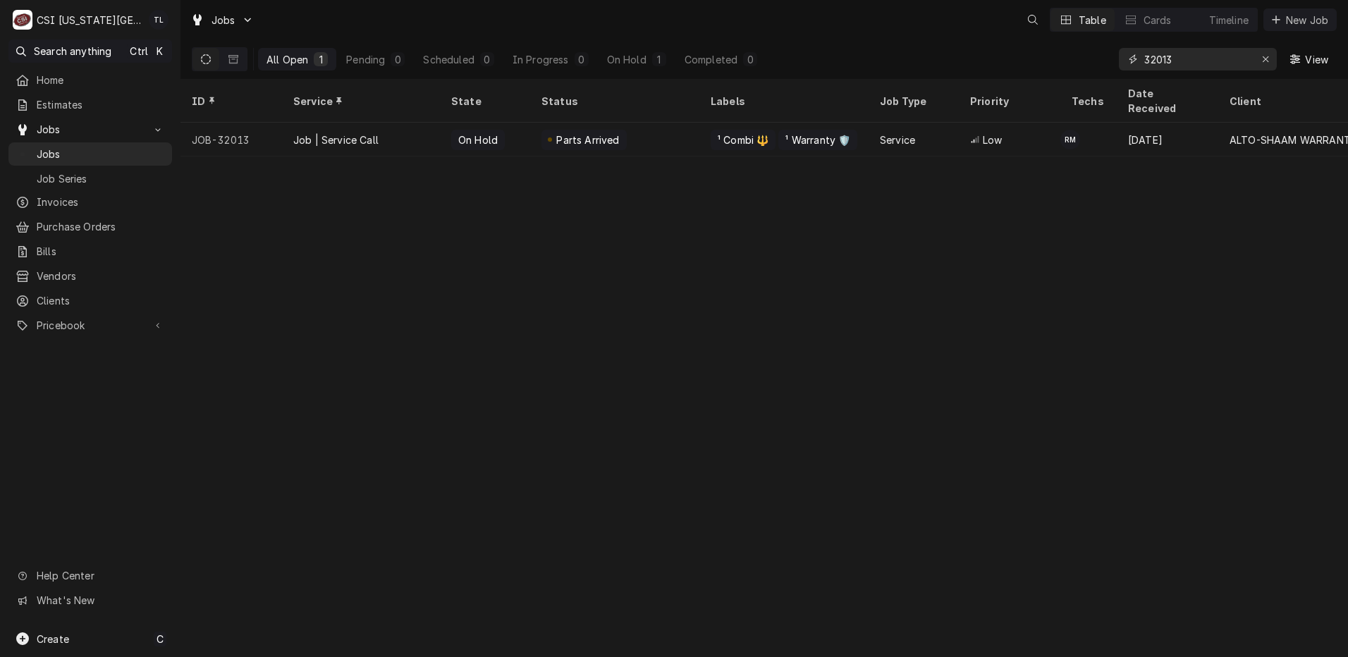
drag, startPoint x: 1041, startPoint y: 44, endPoint x: 949, endPoint y: 30, distance: 93.3
click at [949, 30] on div "Jobs Table Cards Timeline New Job All Open 1 Pending 0 Scheduled 0 In Progress …" at bounding box center [763, 39] width 1167 height 79
type input "blue hills"
click at [342, 133] on div "Job | Service Call" at bounding box center [335, 140] width 85 height 15
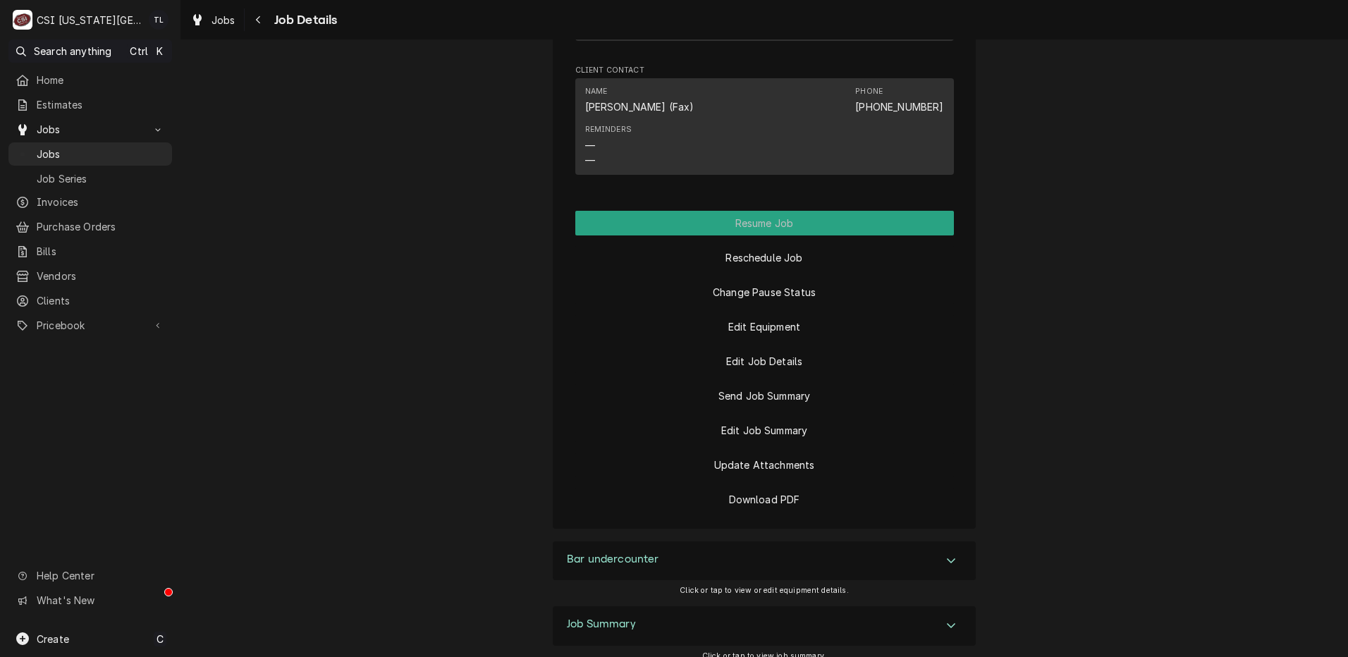
scroll to position [1609, 0]
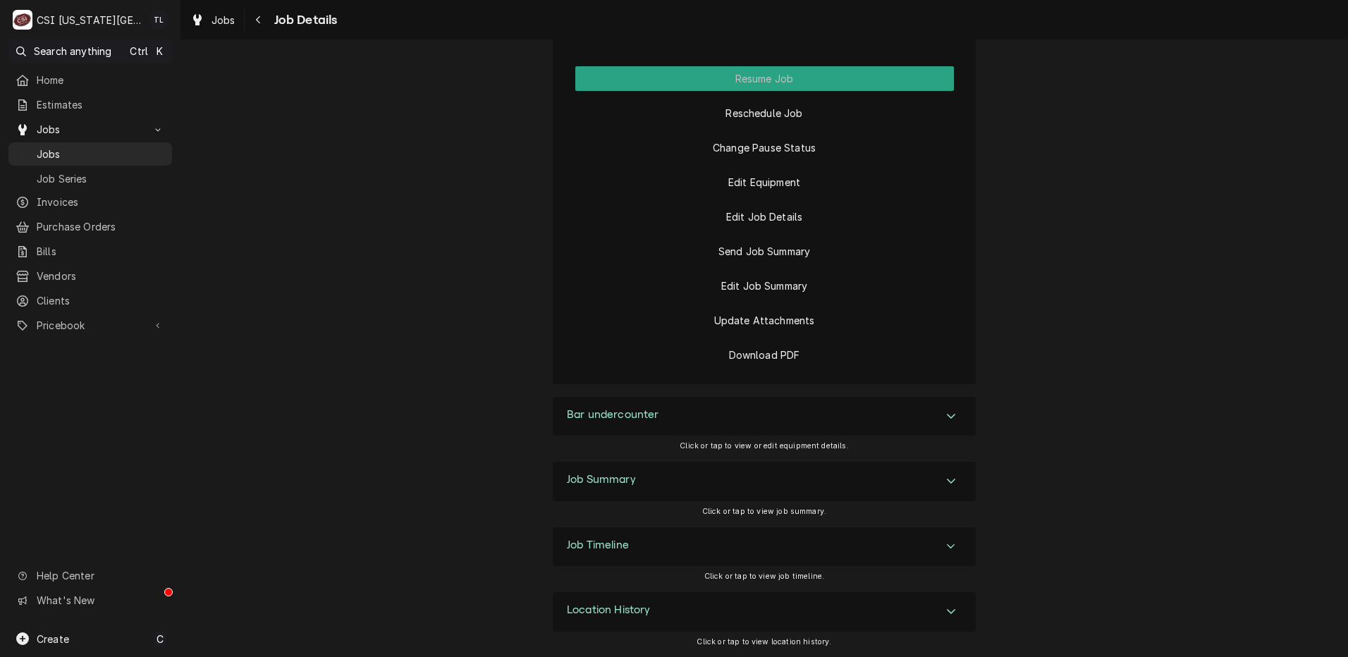
click at [951, 476] on icon "Accordion Header" at bounding box center [951, 480] width 10 height 11
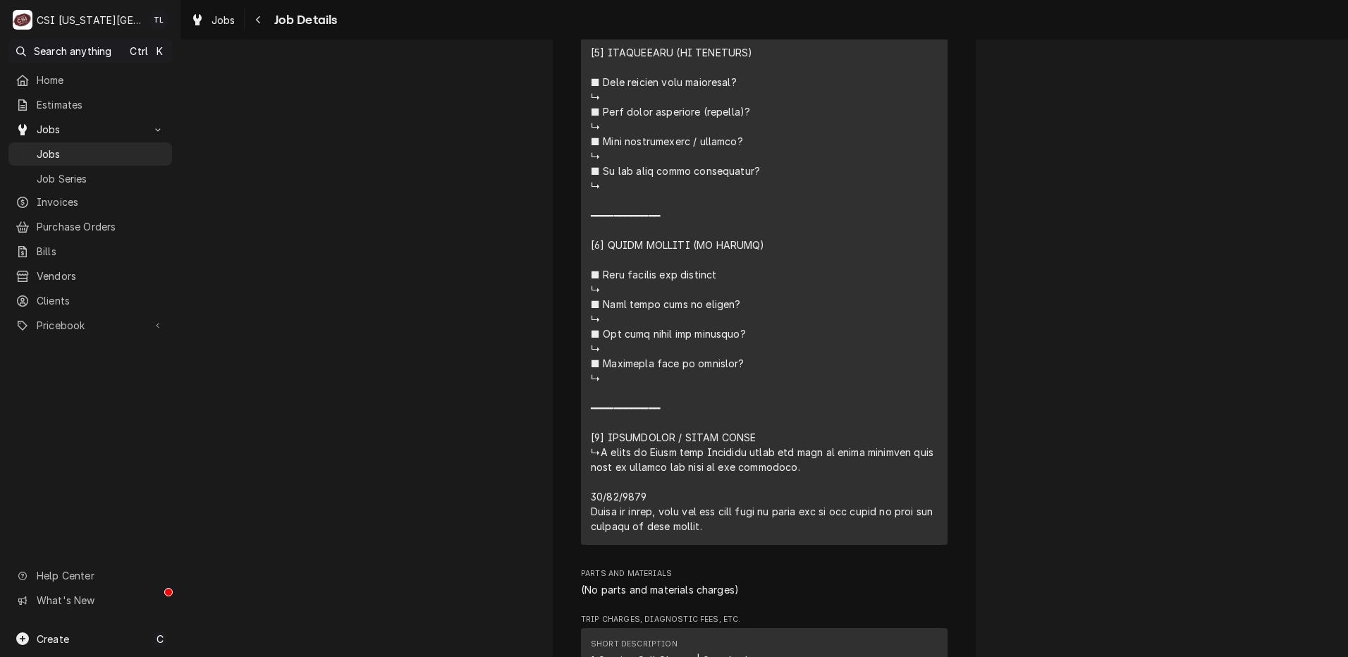
scroll to position [3129, 0]
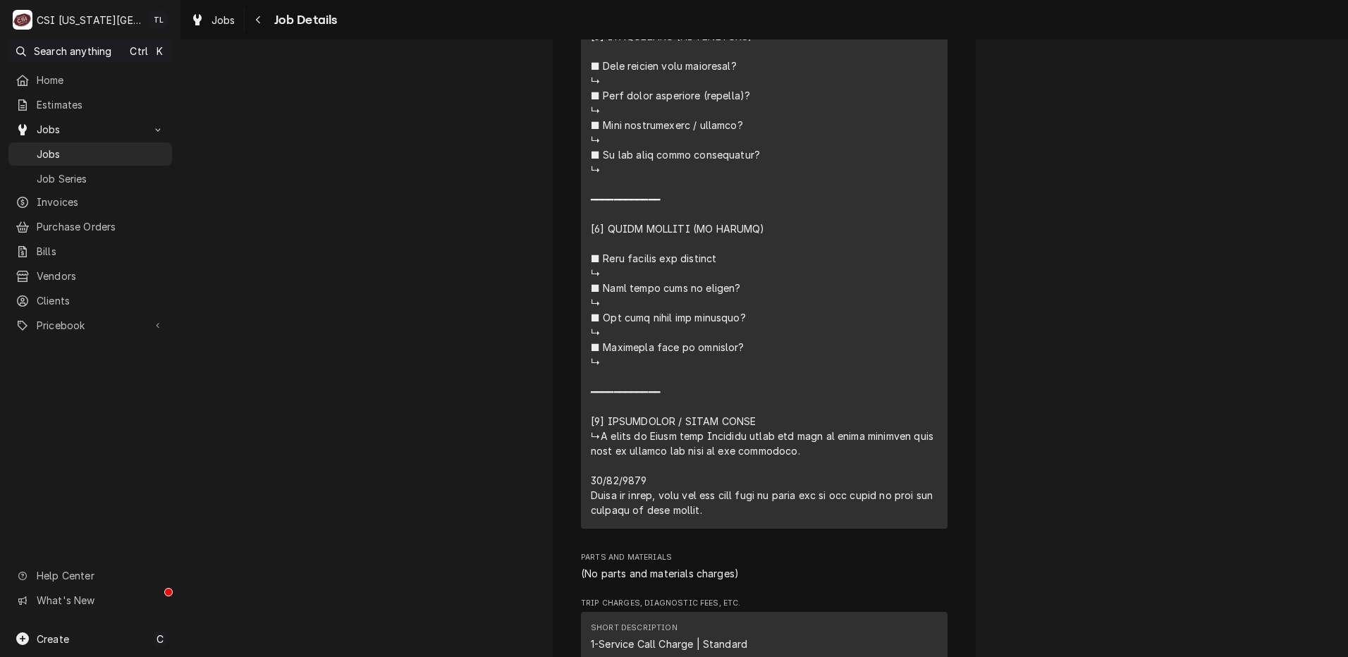
click at [1338, 496] on div "Parts Ordered EDWARD DON Blue Hills Country Club / 777 W Burning Tree Dr, KCMO,…" at bounding box center [763, 347] width 1167 height 617
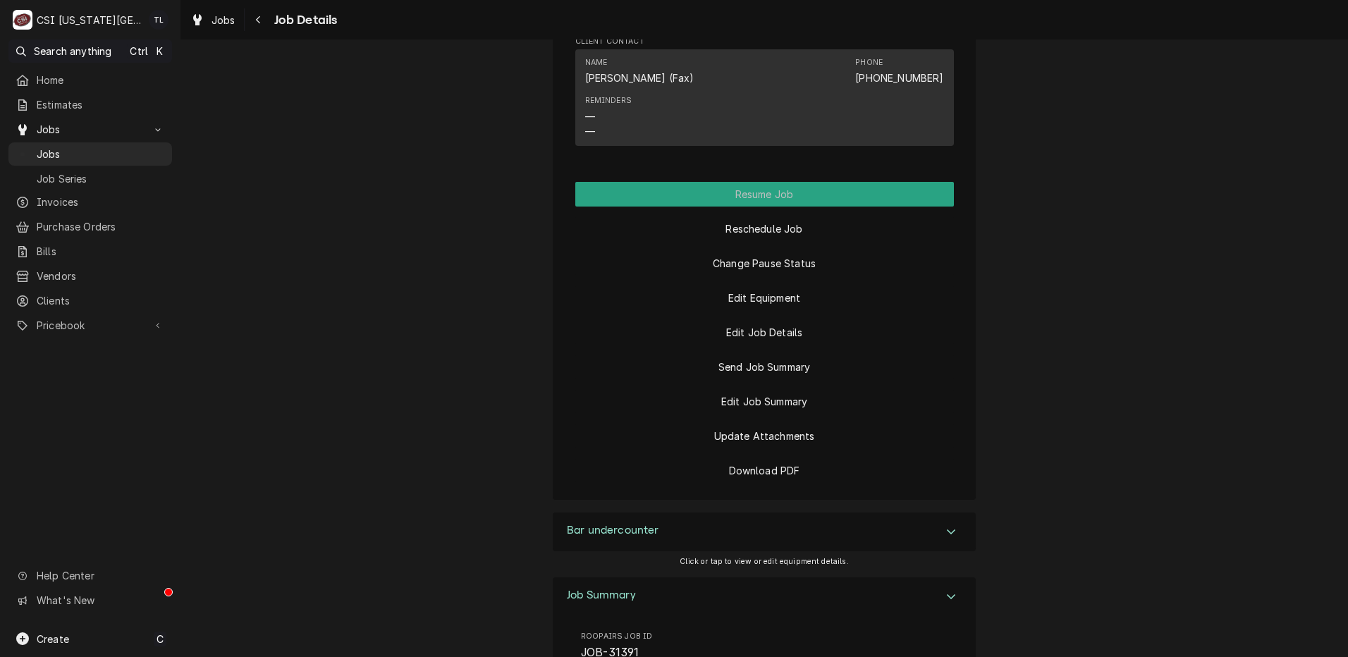
scroll to position [1488, 0]
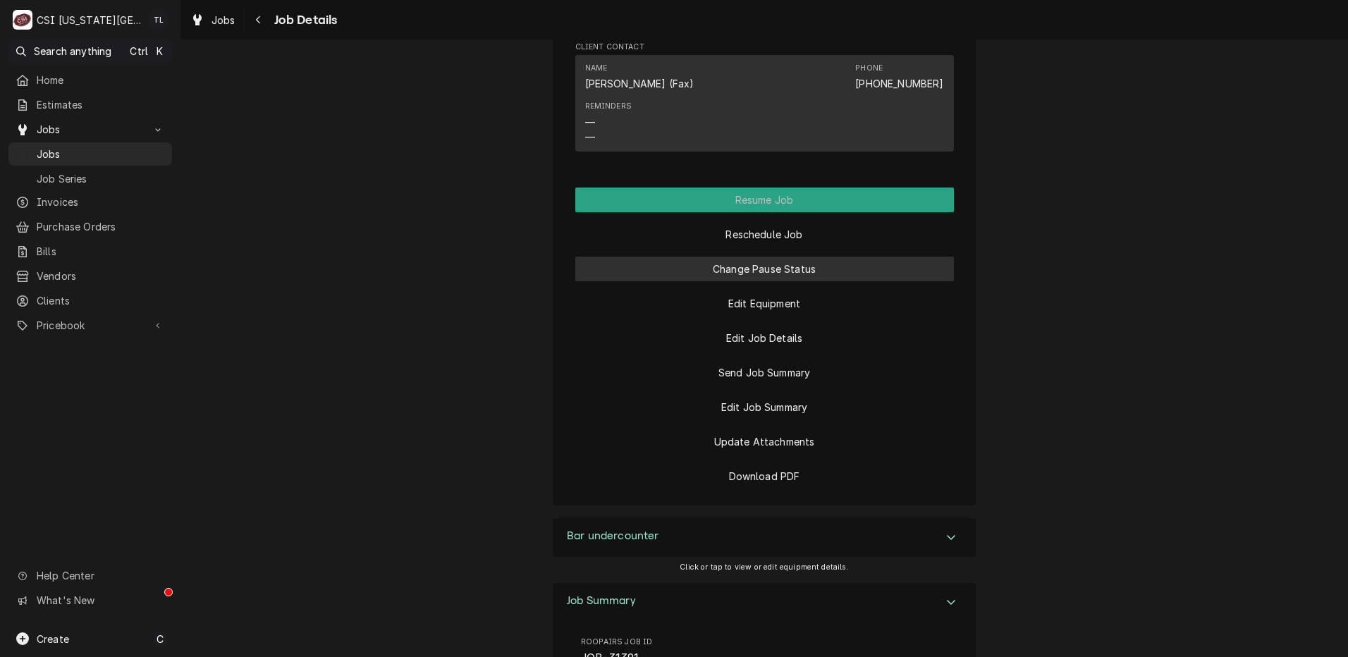
click at [786, 273] on button "Change Pause Status" at bounding box center [764, 269] width 379 height 25
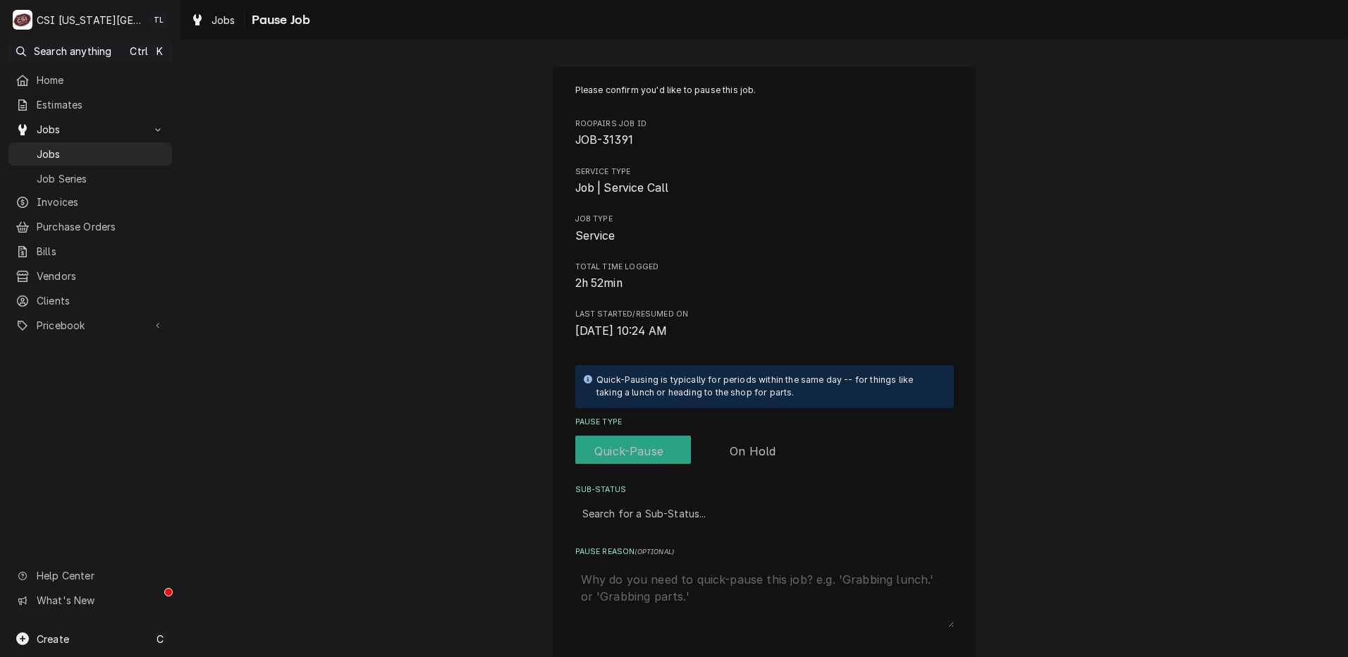
click at [730, 450] on label "Pause Type" at bounding box center [690, 451] width 231 height 31
click at [730, 450] on input "Pause Type" at bounding box center [691, 451] width 220 height 31
checkbox input "true"
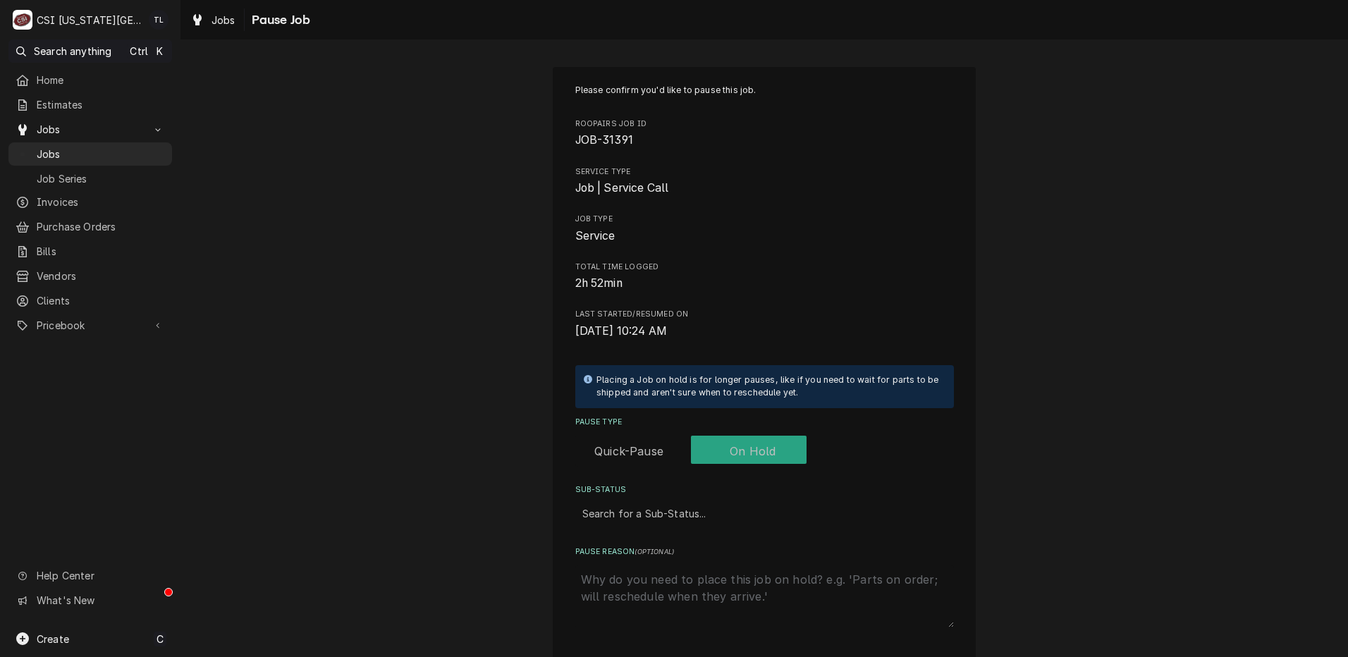
click at [696, 506] on div "Sub-Status" at bounding box center [764, 512] width 364 height 25
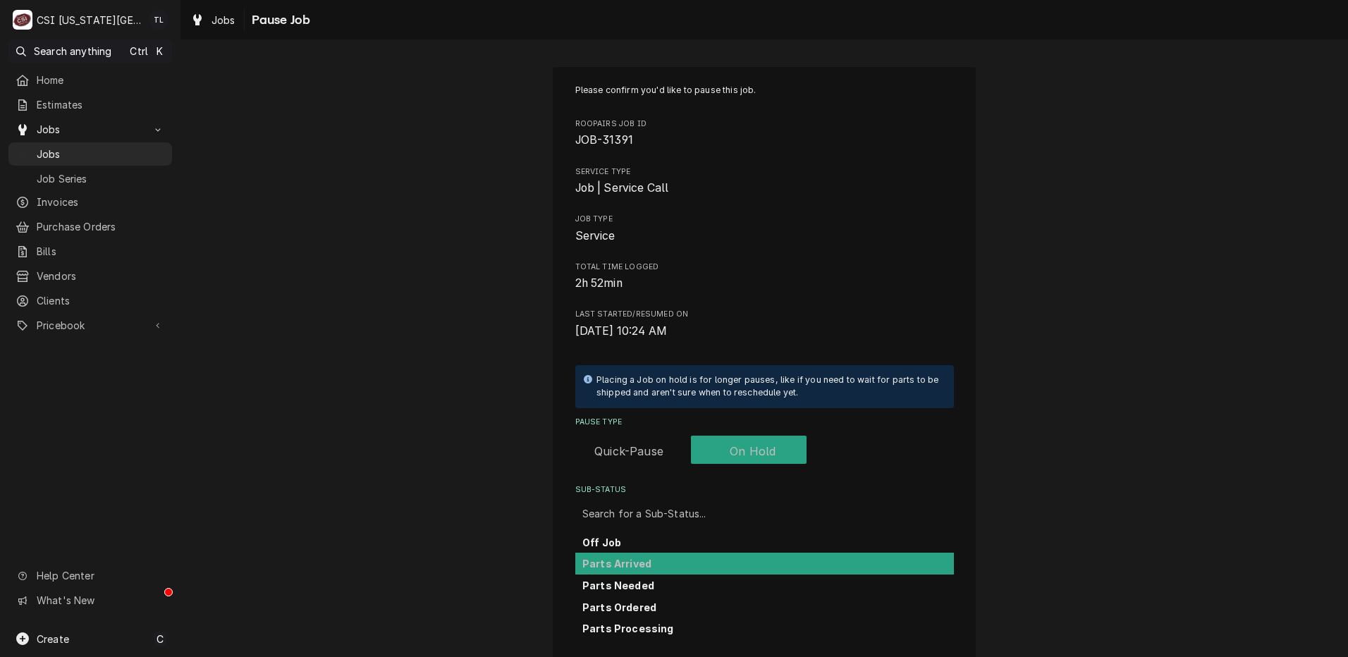
click at [634, 565] on strong "Parts Arrived" at bounding box center [616, 564] width 69 height 12
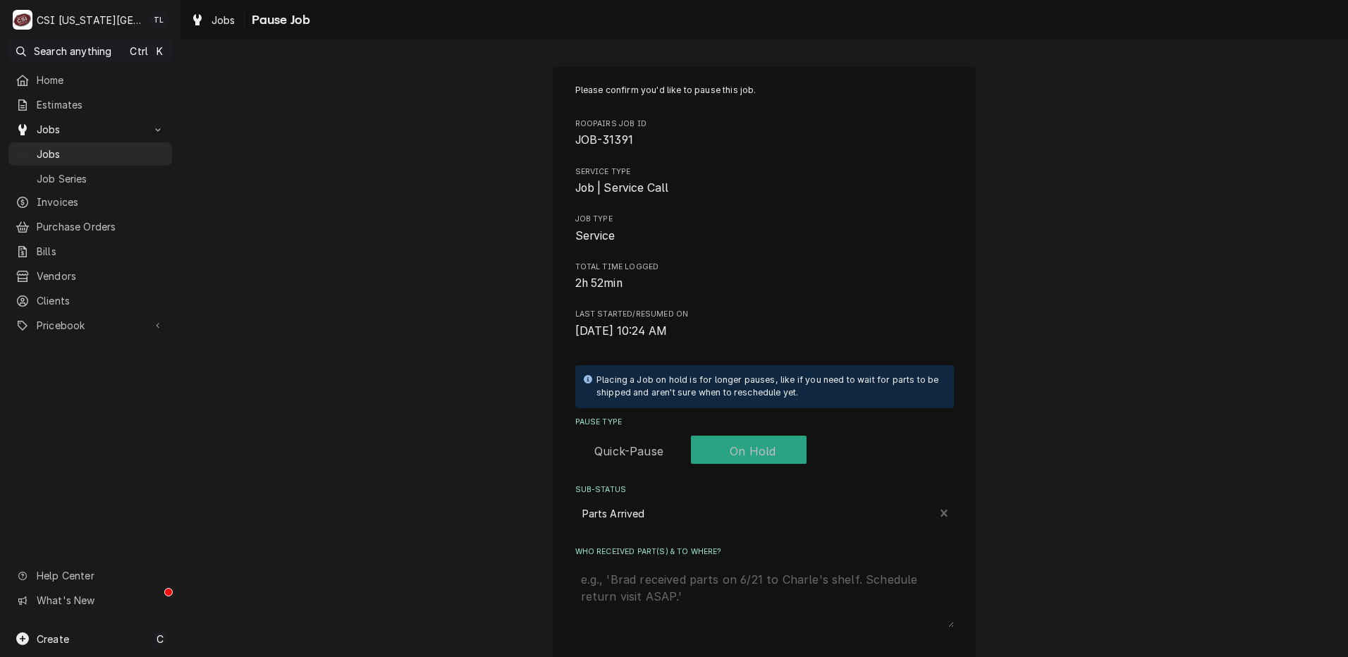
click at [646, 579] on textarea "Who received part(s) & to where?" at bounding box center [764, 596] width 379 height 62
type textarea "x"
type textarea "p"
type textarea "x"
type textarea "pa"
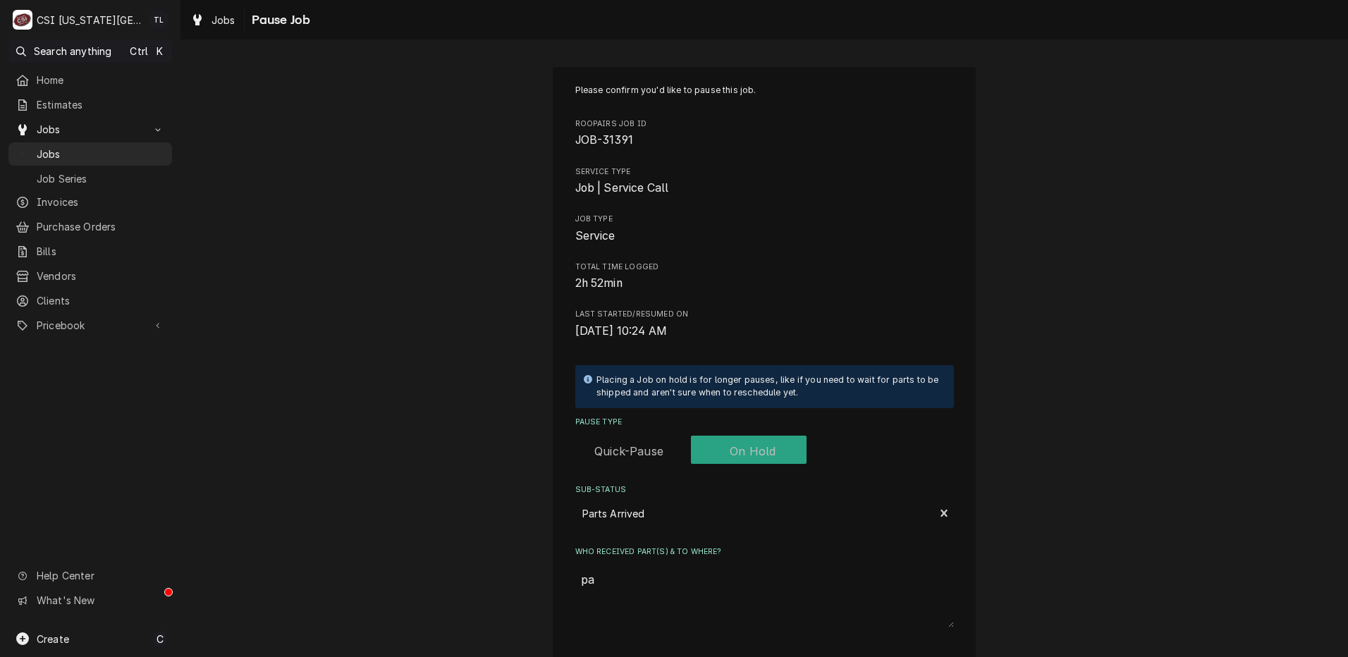
type textarea "x"
type textarea "par"
type textarea "x"
type textarea "part"
type textarea "x"
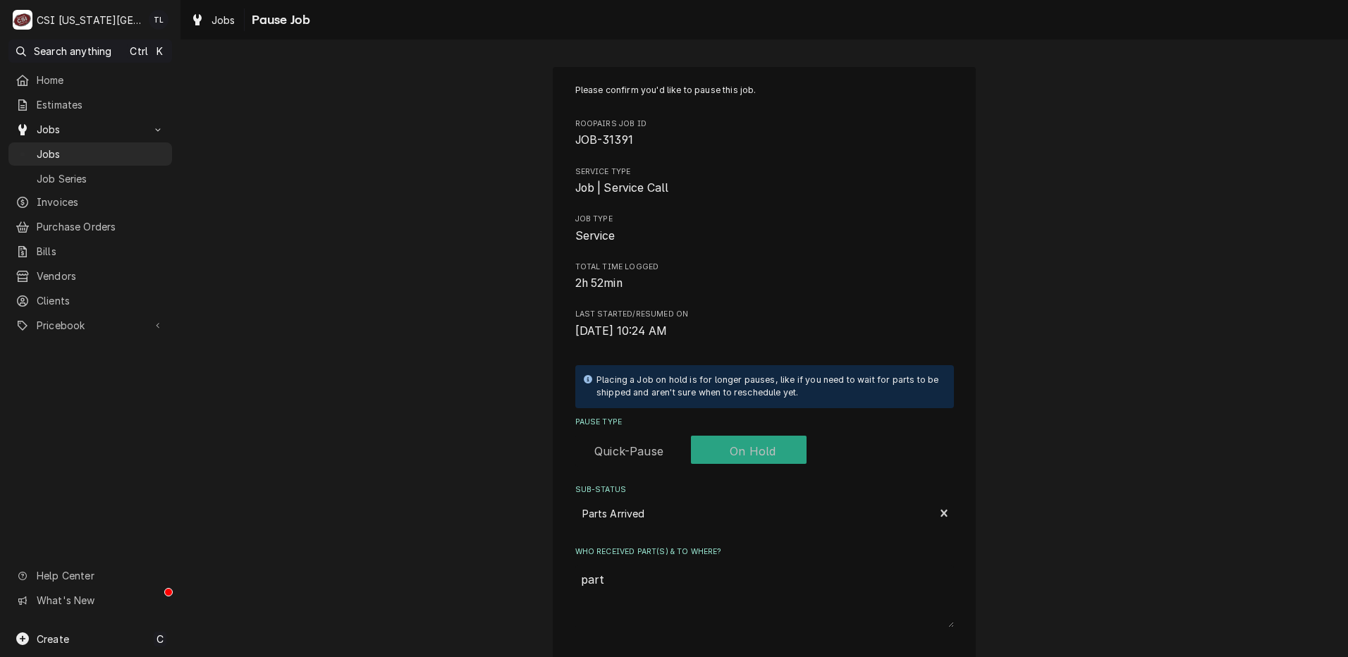
type textarea "part"
type textarea "x"
type textarea "part o"
type textarea "x"
type textarea "part on"
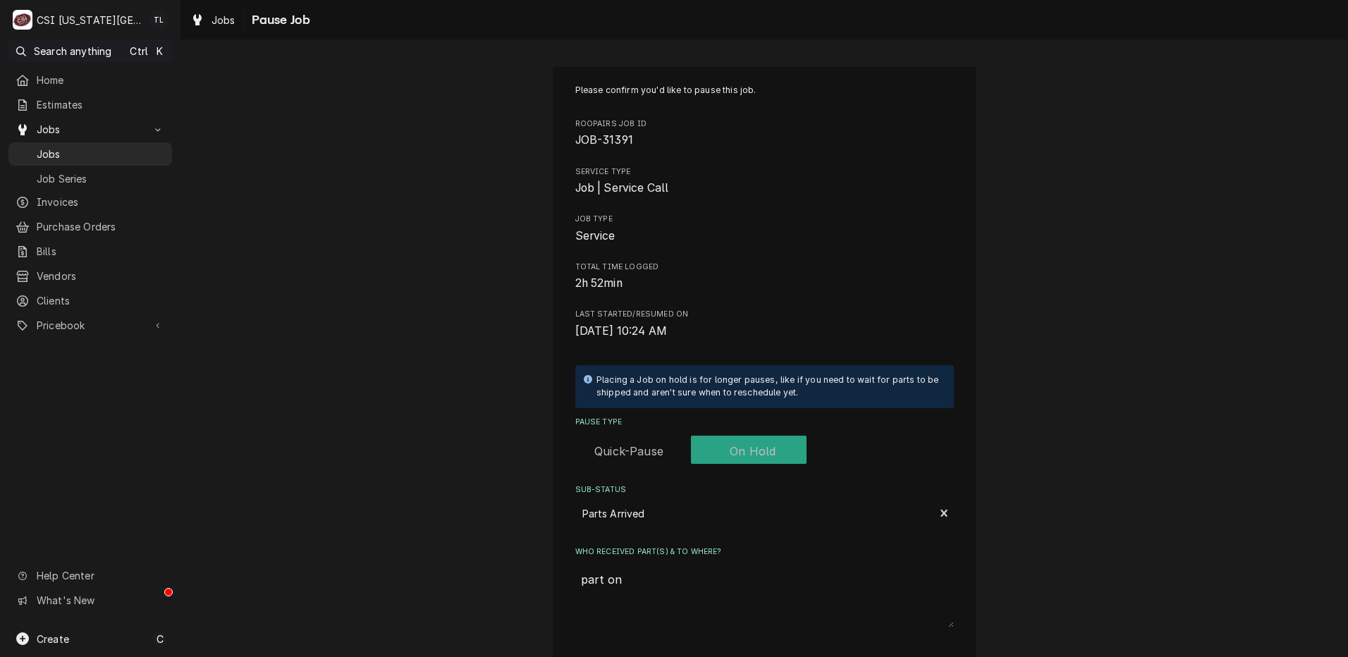
type textarea "x"
type textarea "part on"
type textarea "x"
type textarea "part on u"
type textarea "x"
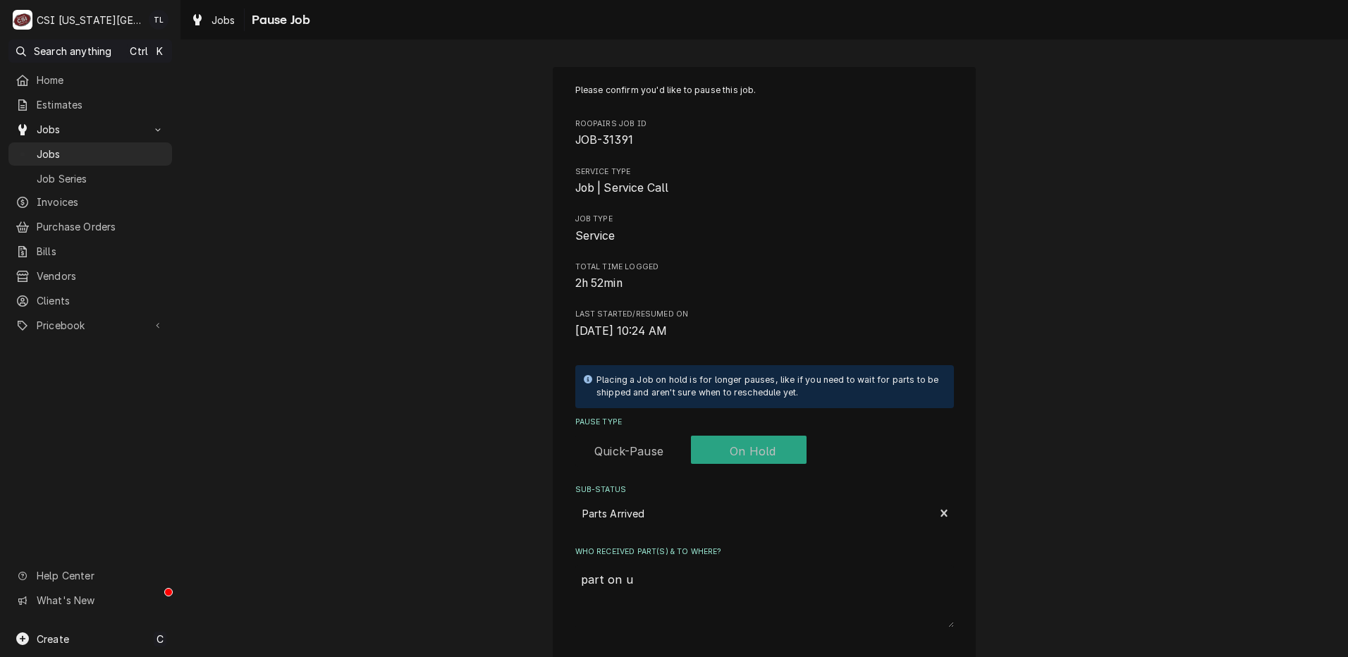
type textarea "part on un"
type textarea "x"
type textarea "part on una"
type textarea "x"
type textarea "part on unas"
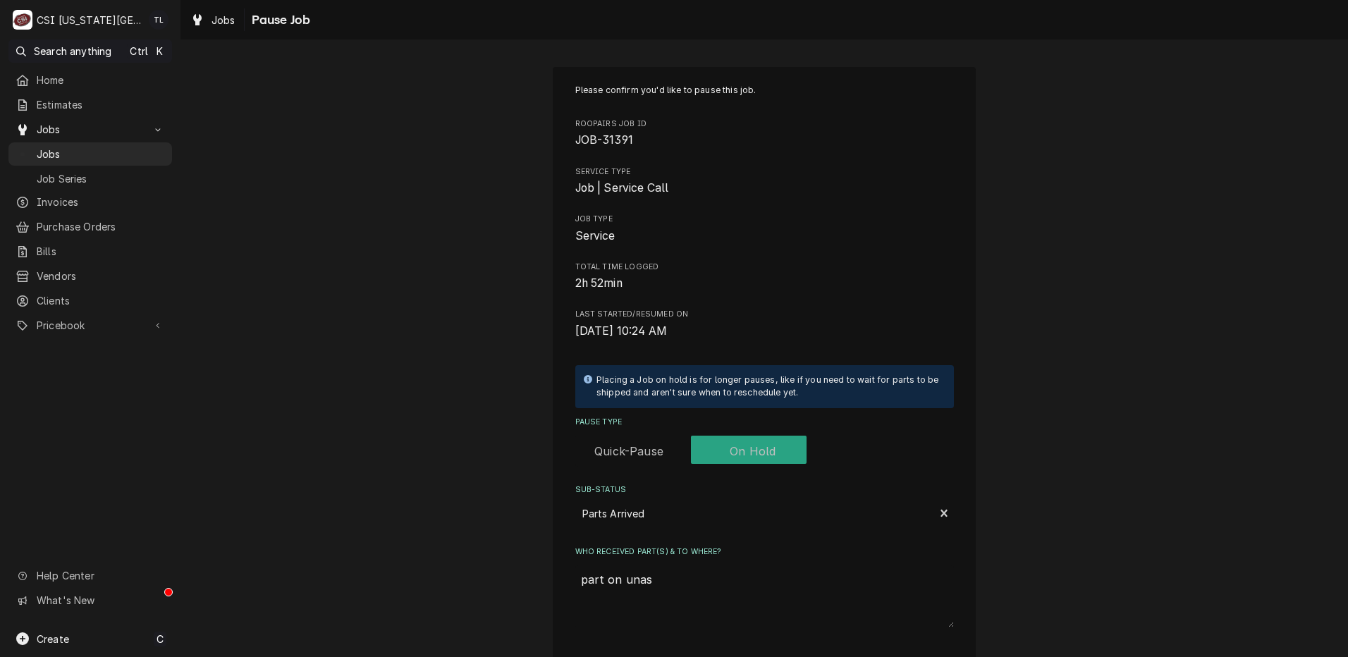
type textarea "x"
type textarea "part on unass"
type textarea "x"
type textarea "part on unassi"
type textarea "x"
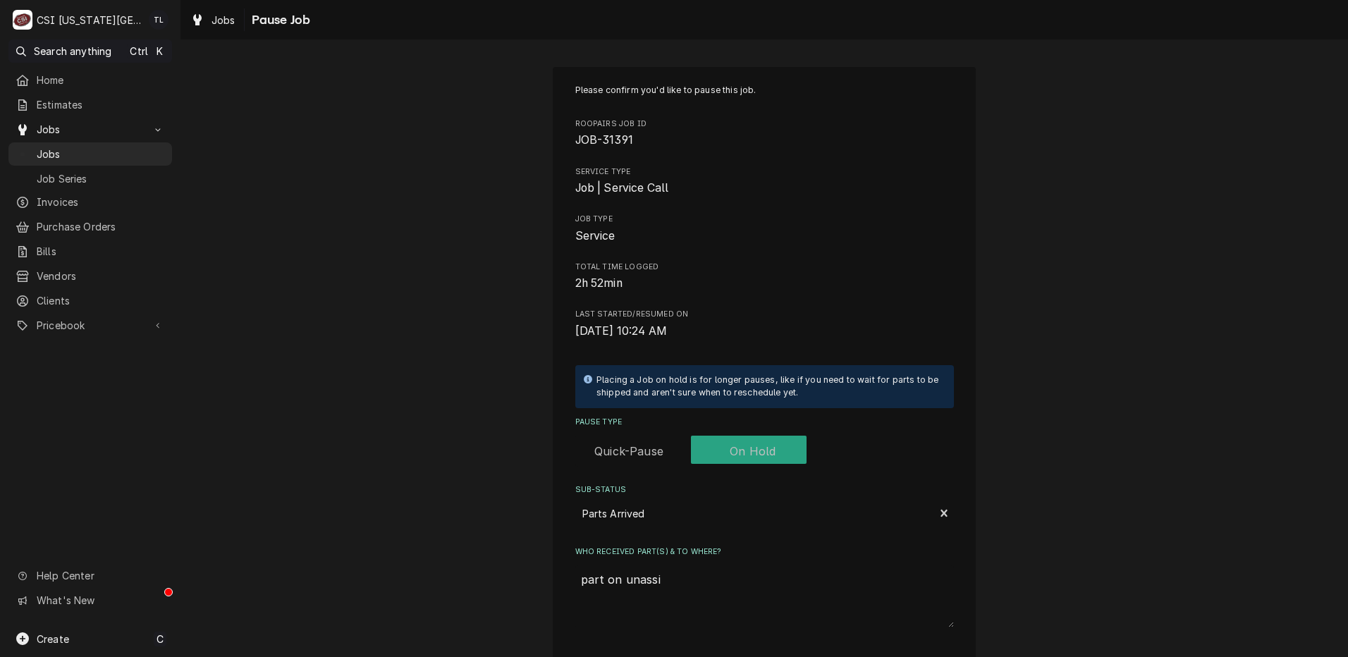
type textarea "part on unassig"
type textarea "x"
type textarea "part on unassign"
type textarea "x"
type textarea "part on unassigne"
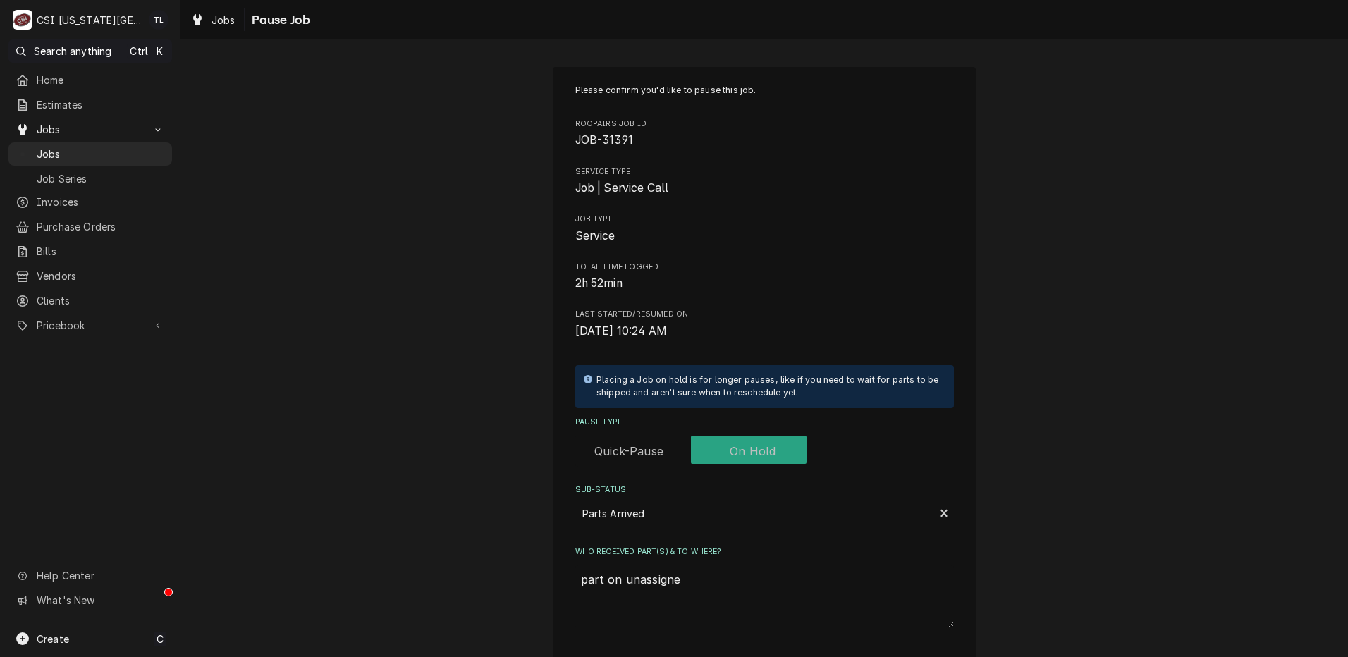
type textarea "x"
type textarea "part on unassigned"
type textarea "x"
type textarea "part on unassigned n"
type textarea "x"
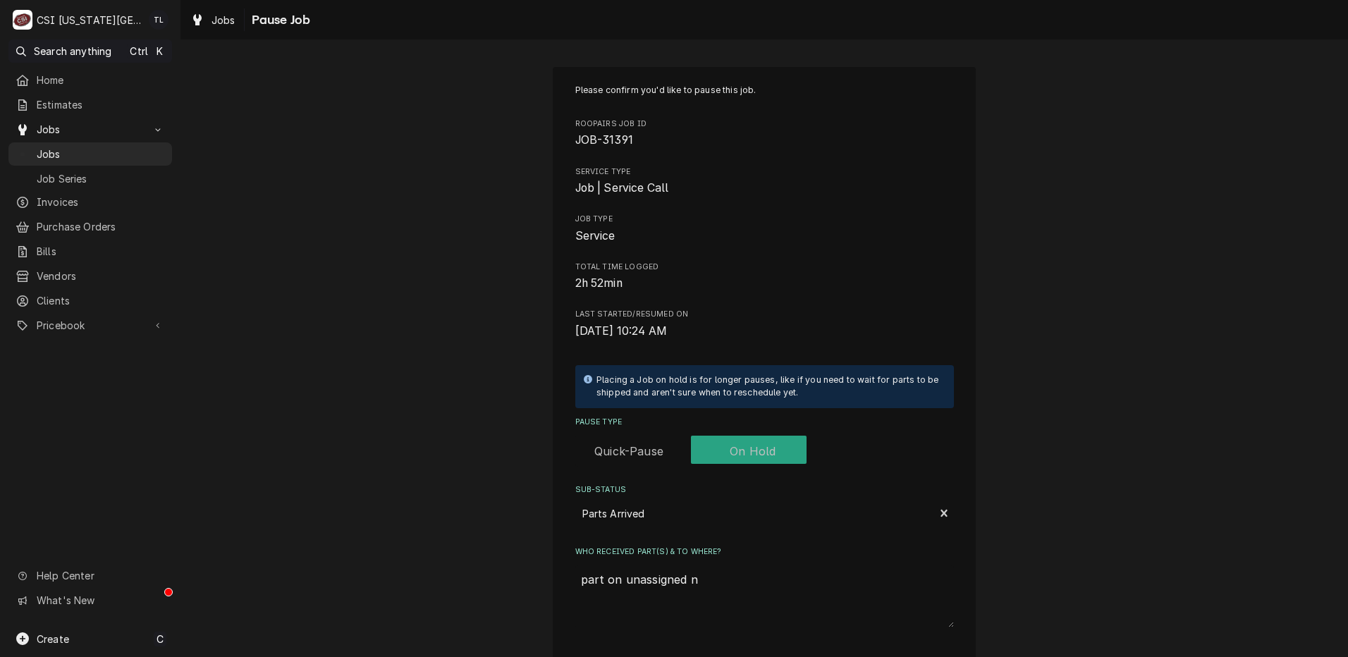
type textarea "part on unassigned ns"
type textarea "x"
type textarea "part on unassigned nsh"
type textarea "x"
type textarea "part on unassigned nshe"
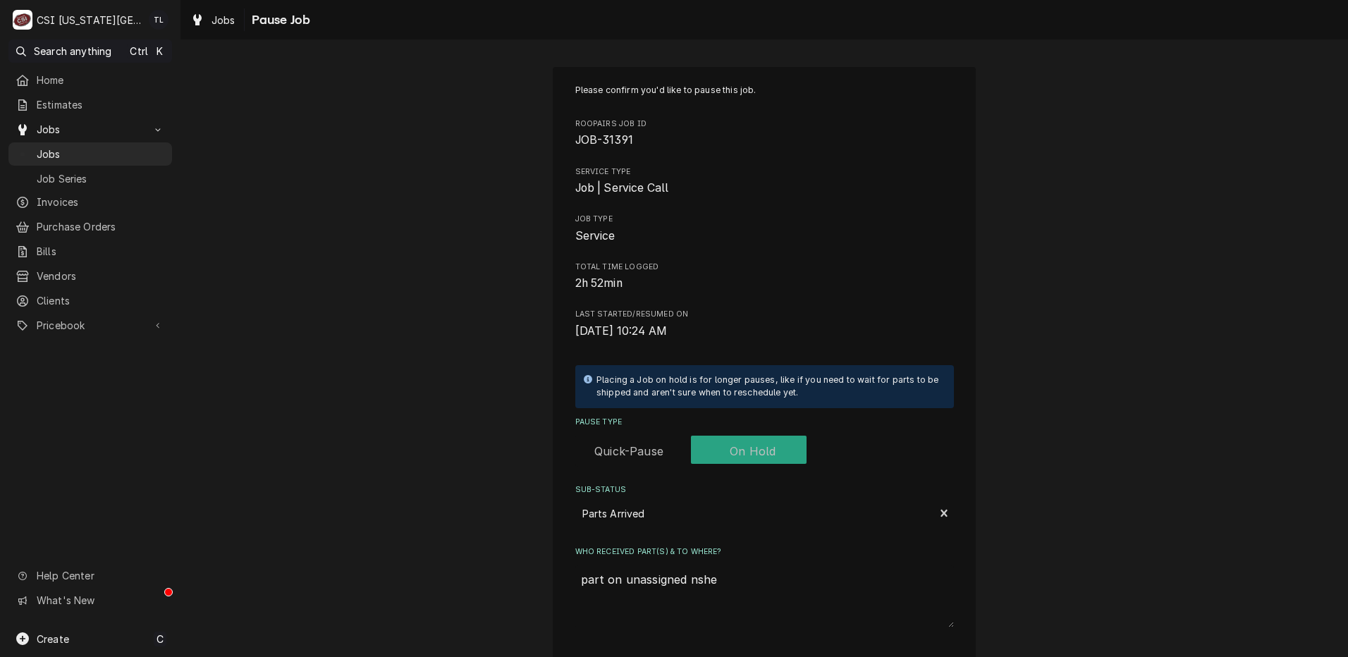
type textarea "x"
type textarea "part on unassigned nshel"
type textarea "x"
type textarea "part on unassigned nshelf"
type textarea "x"
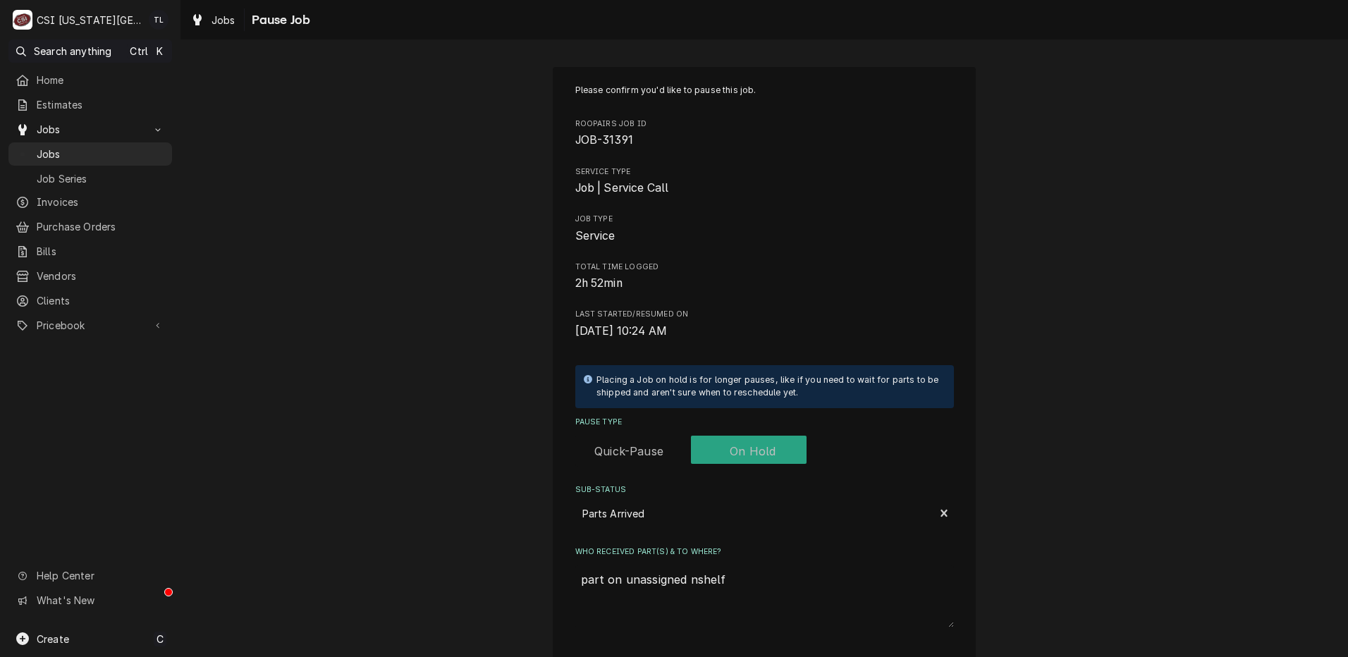
type textarea "part on unassigned nshel"
type textarea "x"
type textarea "part on unassigned nshe"
type textarea "x"
type textarea "part on unassigned nsh"
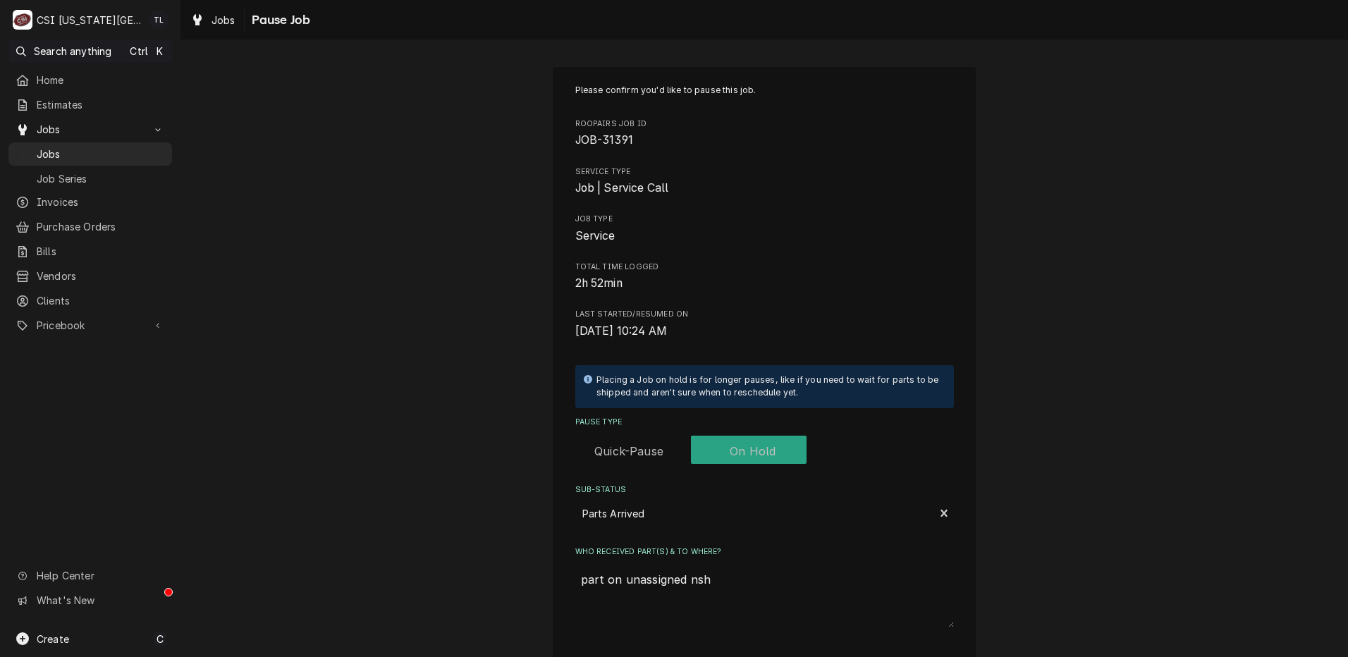
type textarea "x"
type textarea "part on unassigned ns"
type textarea "x"
type textarea "part on unassigned n"
type textarea "x"
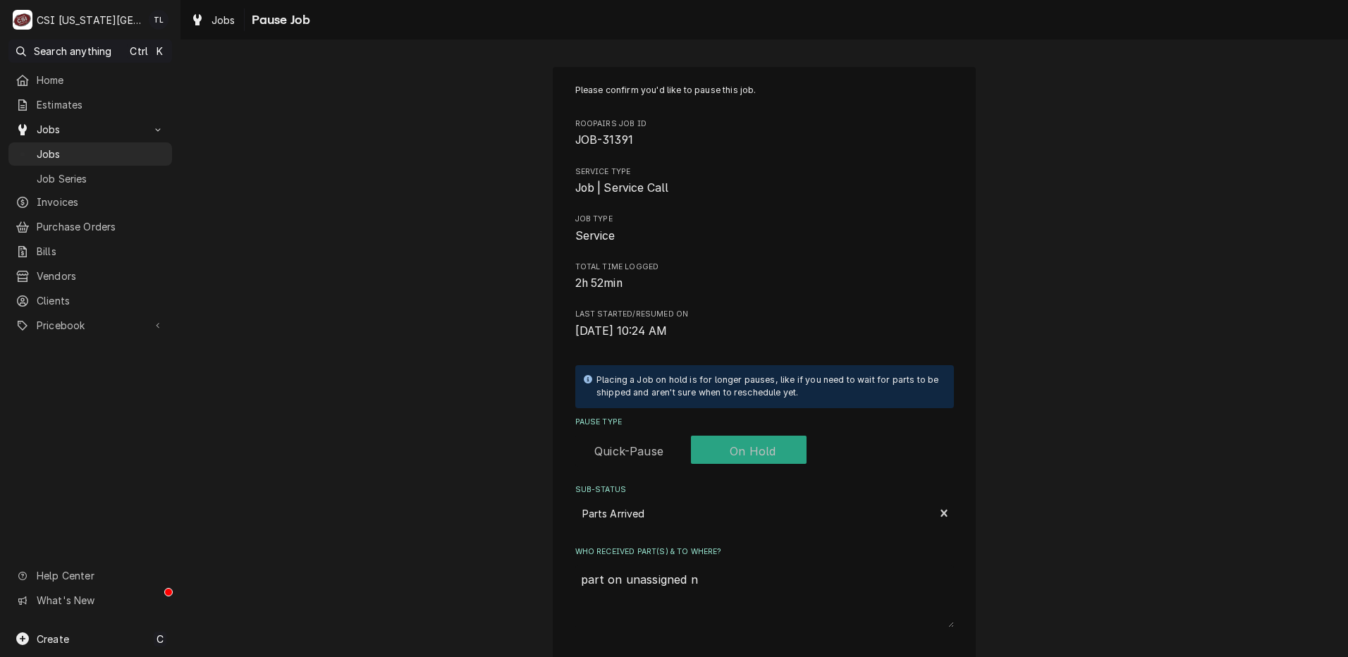
type textarea "part on unassigned"
type textarea "x"
type textarea "part on unassigned s"
type textarea "x"
type textarea "part on unassigned sh"
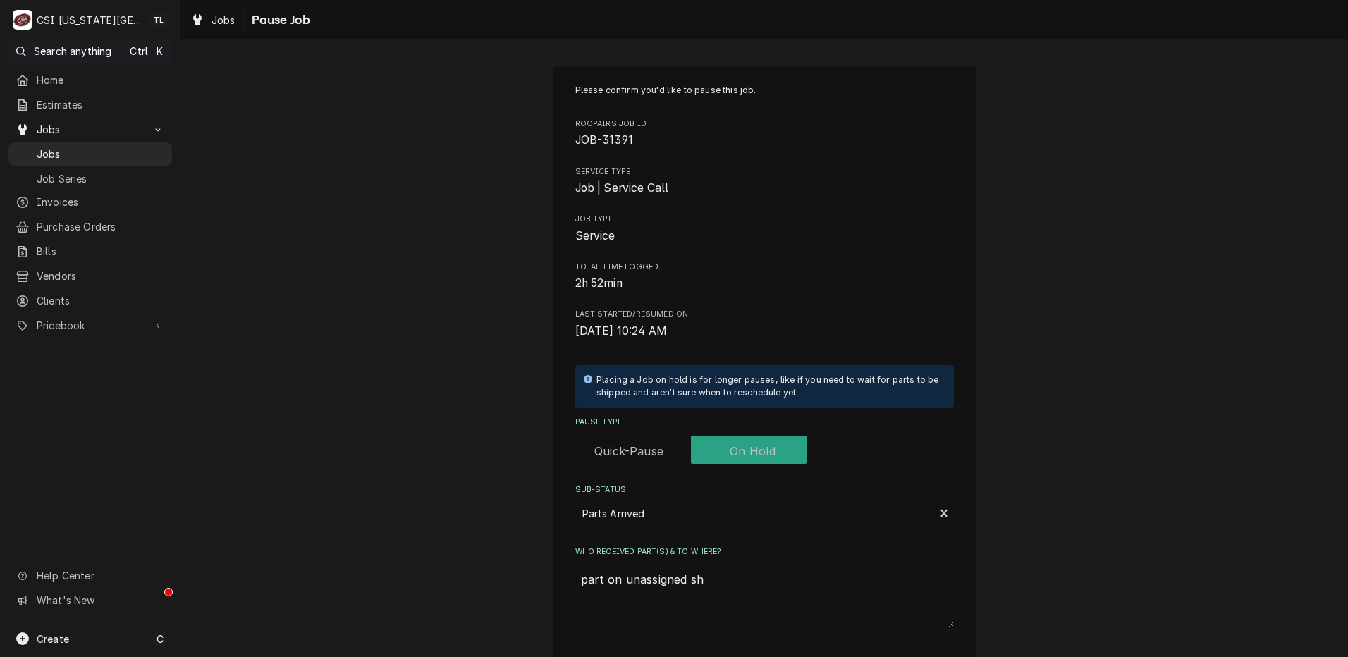
type textarea "x"
type textarea "part on unassigned she"
type textarea "x"
type textarea "part on unassigned shel"
type textarea "x"
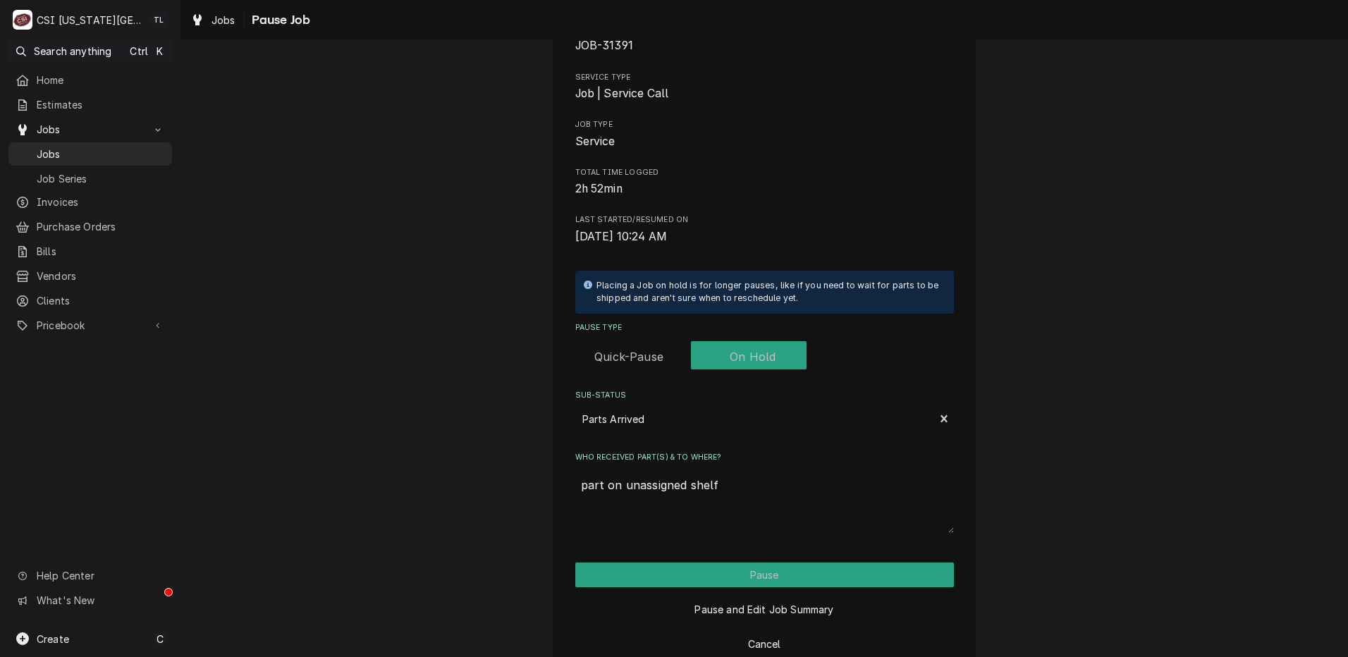
scroll to position [123, 0]
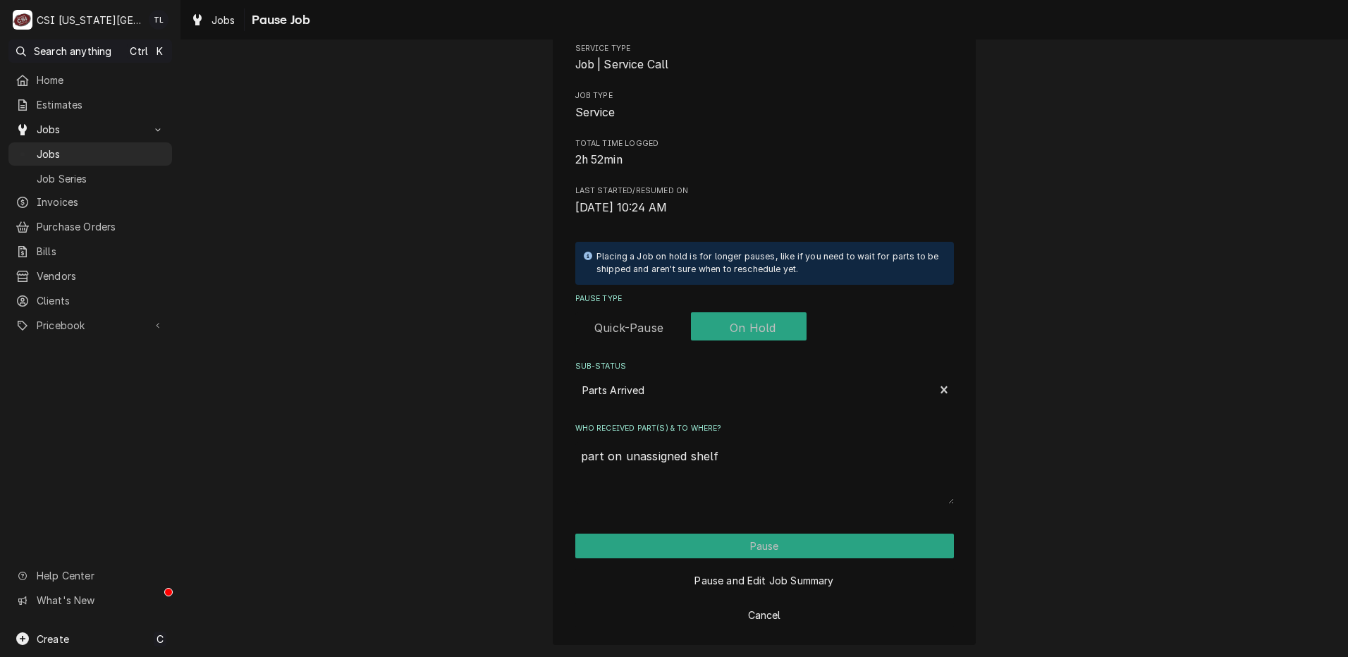
type textarea "part on unassigned shelf"
click at [714, 552] on button "Pause" at bounding box center [764, 546] width 379 height 25
type textarea "x"
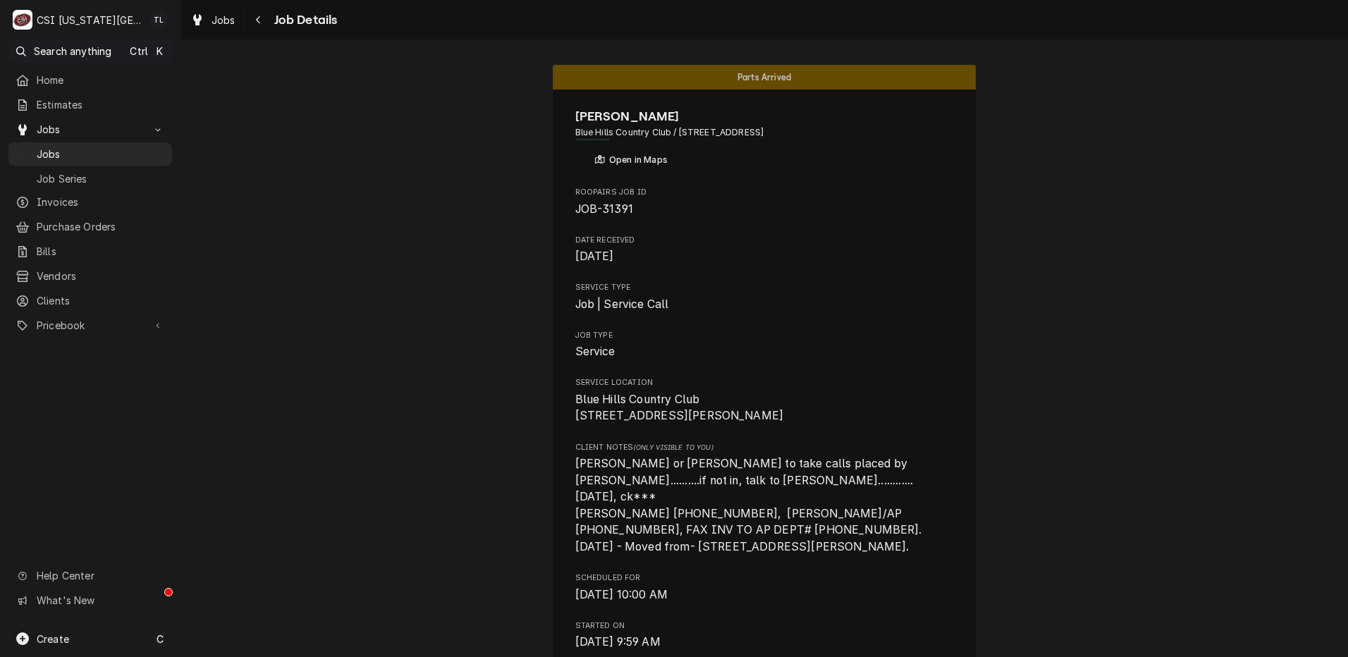
drag, startPoint x: 765, startPoint y: 426, endPoint x: 401, endPoint y: 207, distance: 424.7
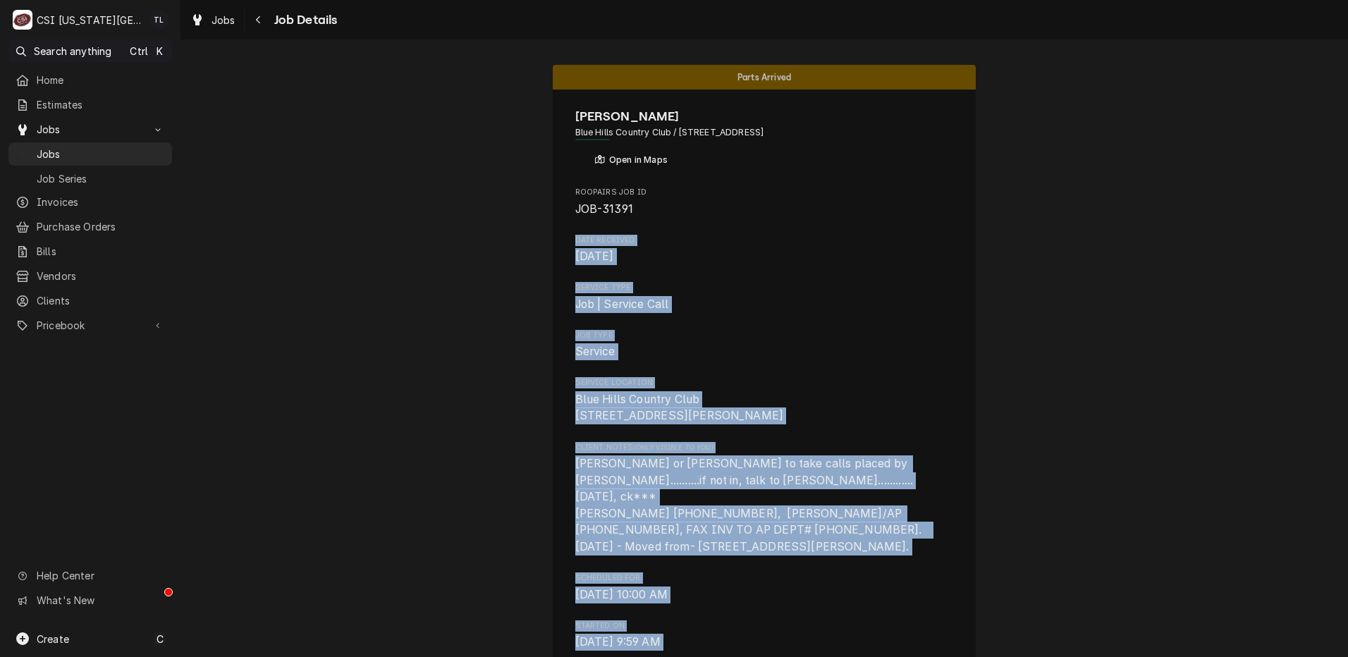
click at [1347, 656] on html "C CSI [US_STATE][GEOGRAPHIC_DATA] TL Search anything Ctrl K Home Estimates Jobs…" at bounding box center [674, 328] width 1348 height 657
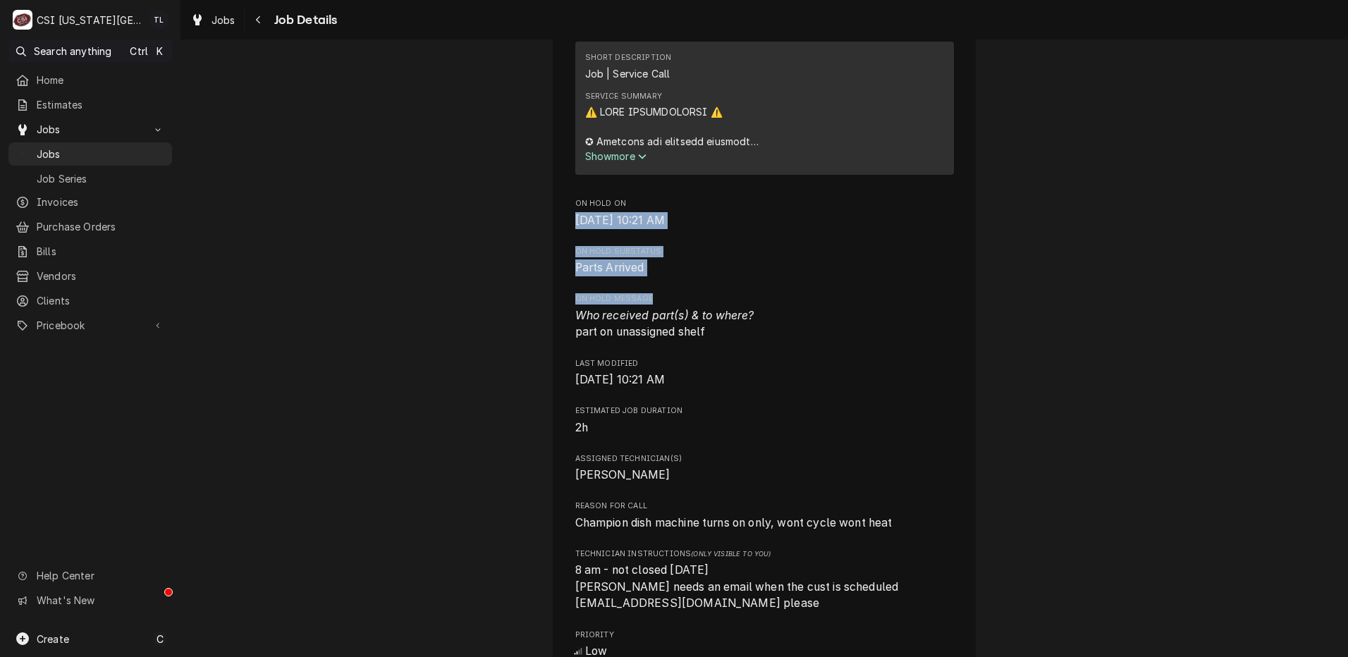
drag, startPoint x: 1337, startPoint y: 277, endPoint x: 1338, endPoint y: 204, distance: 73.3
click at [1338, 204] on div "Parts Arrived [PERSON_NAME] DON Blue Hills Country Club / [STREET_ADDRESS] Open…" at bounding box center [763, 347] width 1167 height 617
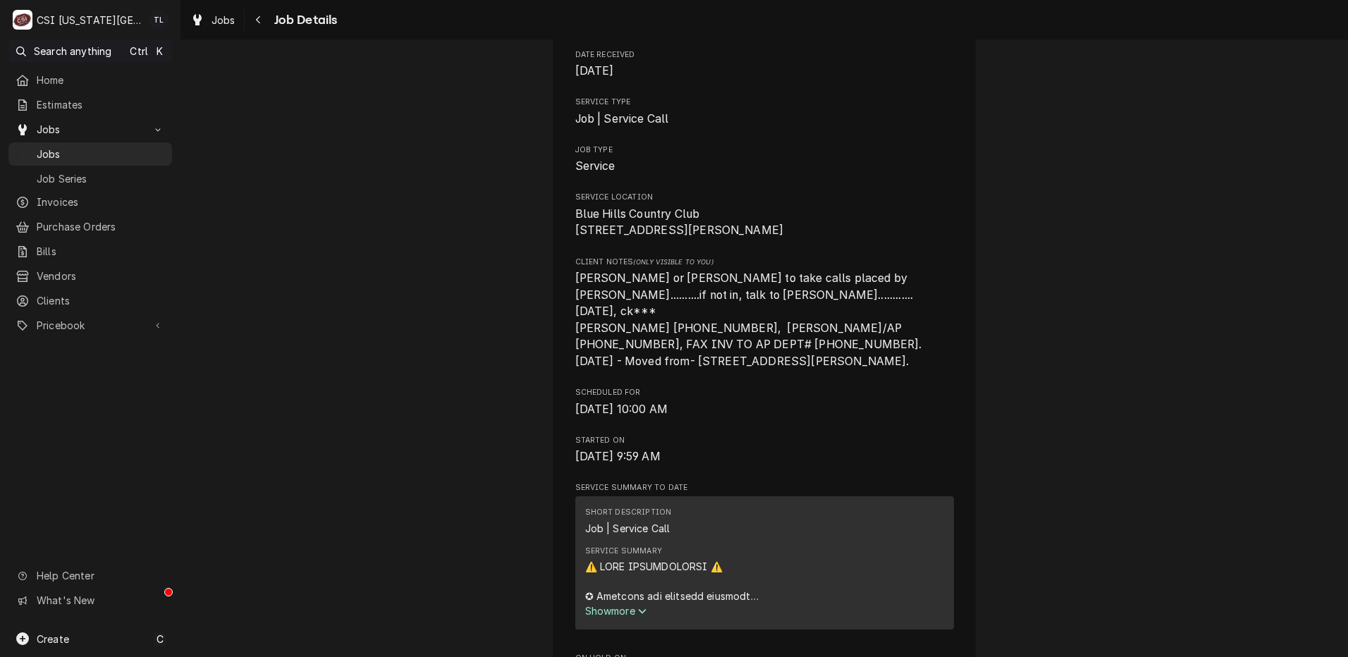
scroll to position [0, 0]
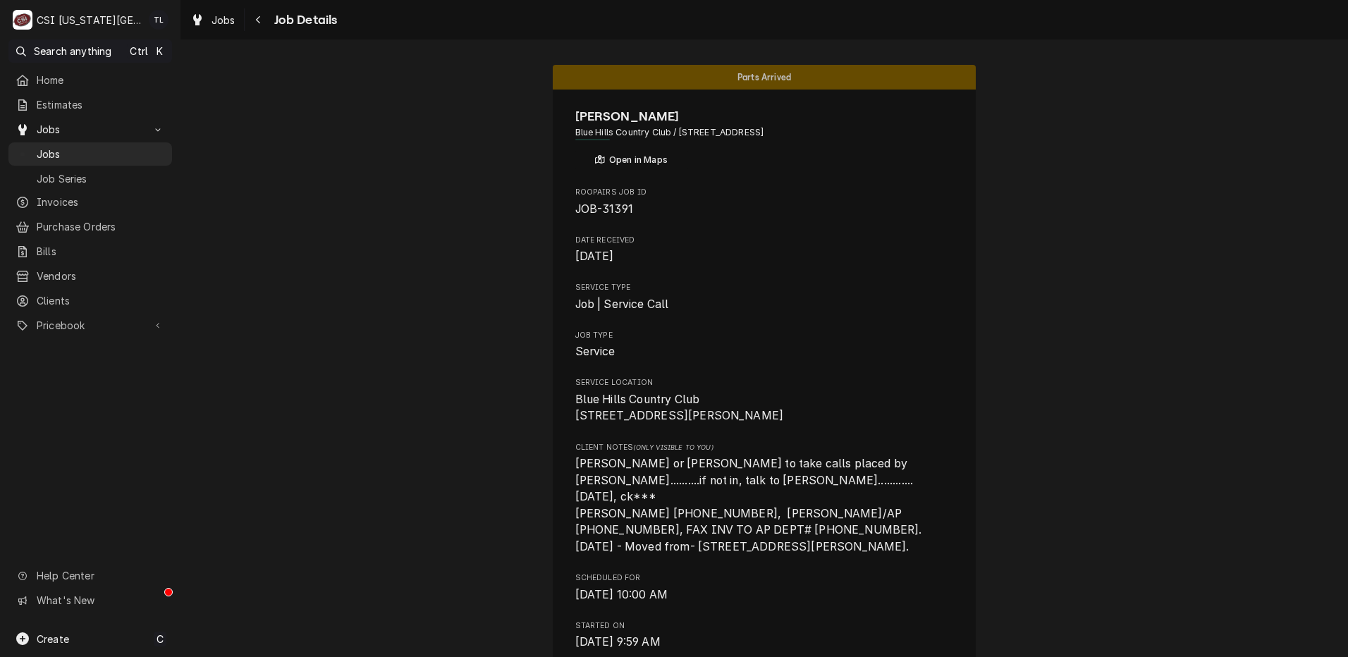
click at [66, 152] on span "Jobs" at bounding box center [101, 154] width 128 height 15
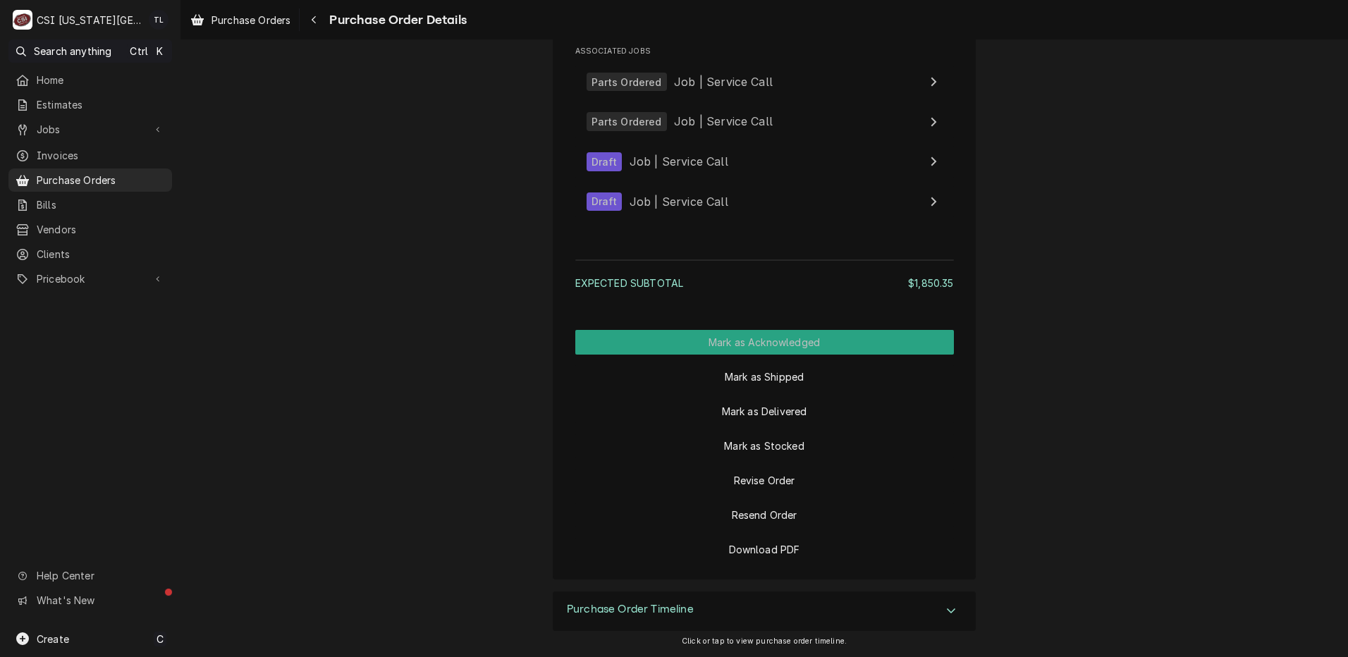
scroll to position [4504, 0]
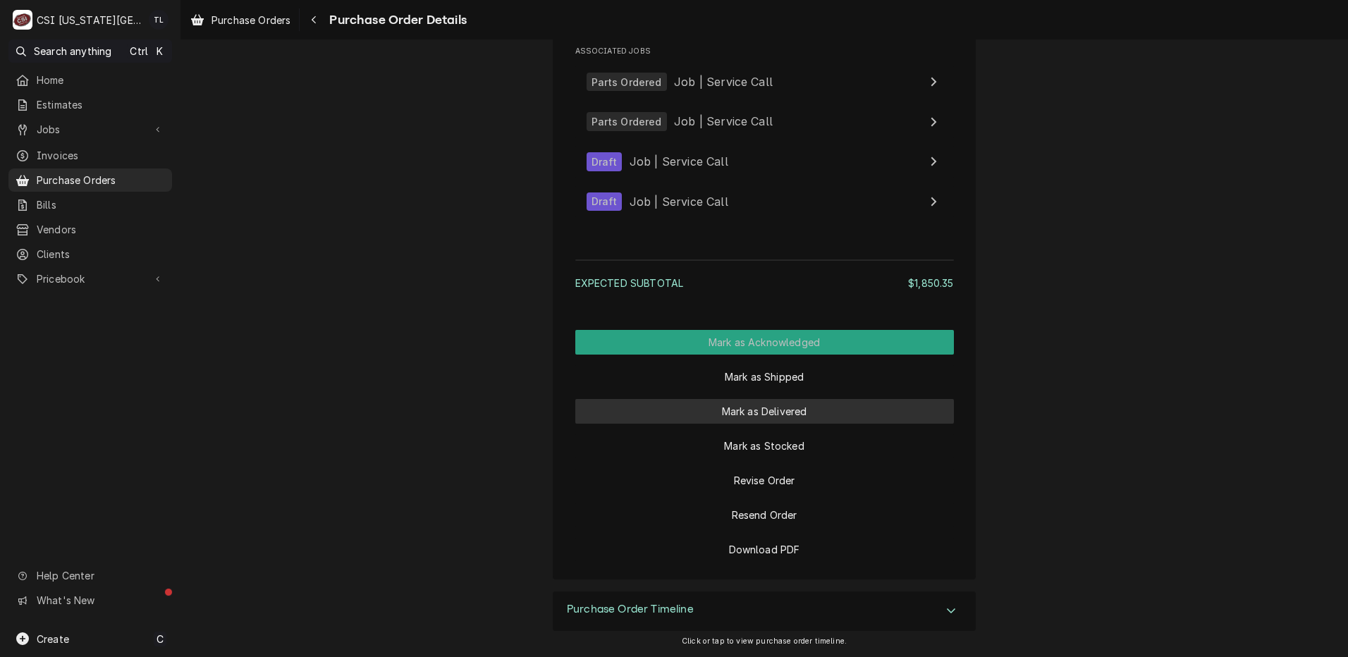
click at [788, 413] on button "Mark as Delivered" at bounding box center [764, 411] width 379 height 25
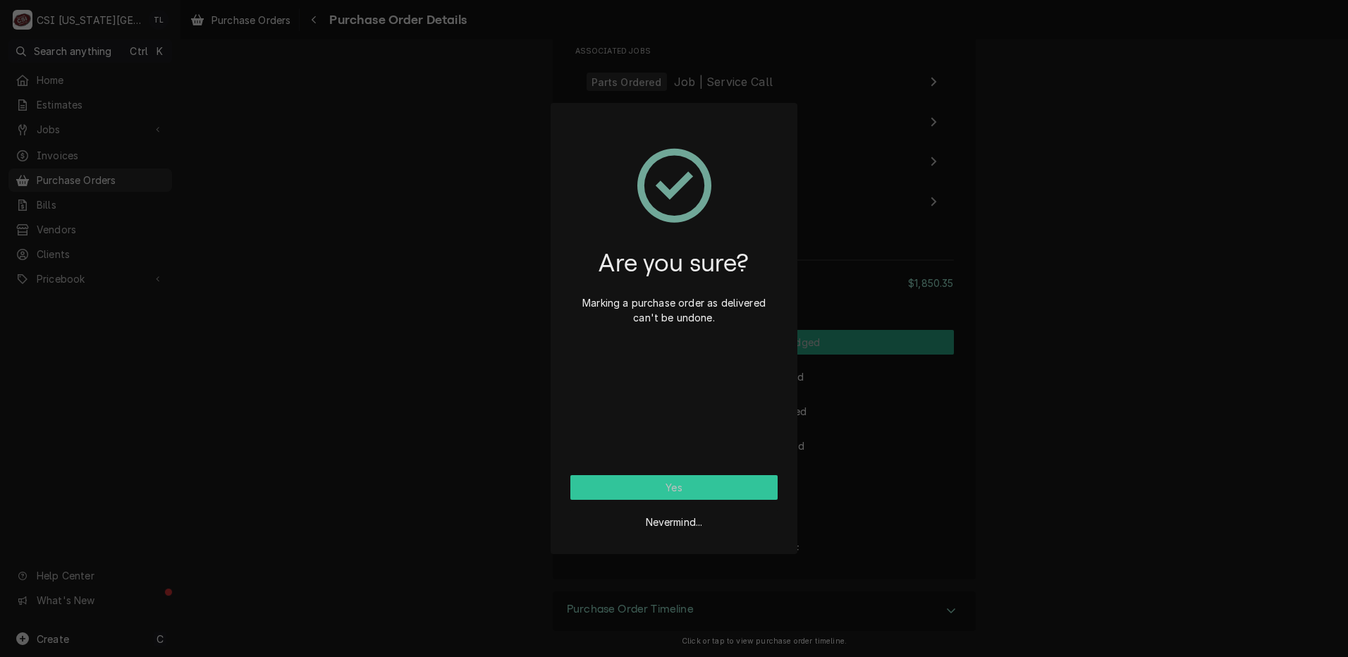
click at [724, 483] on button "Yes" at bounding box center [673, 487] width 207 height 25
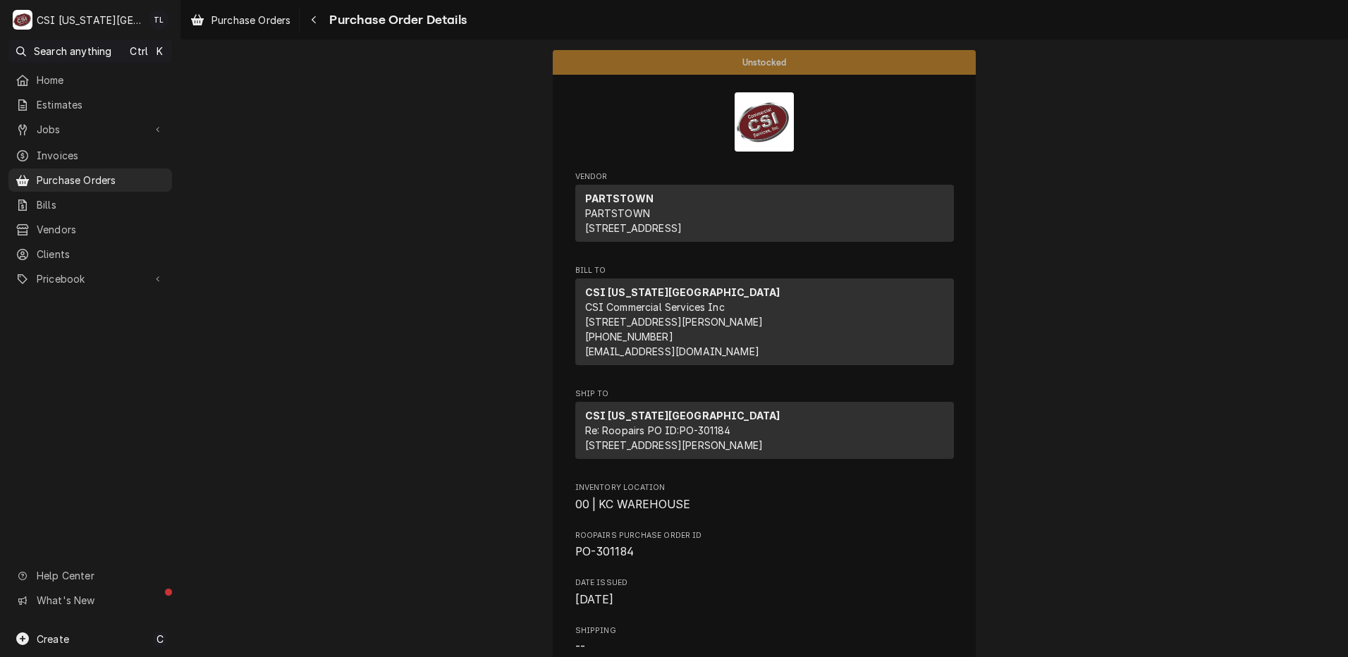
click at [79, 173] on span "Purchase Orders" at bounding box center [101, 180] width 128 height 15
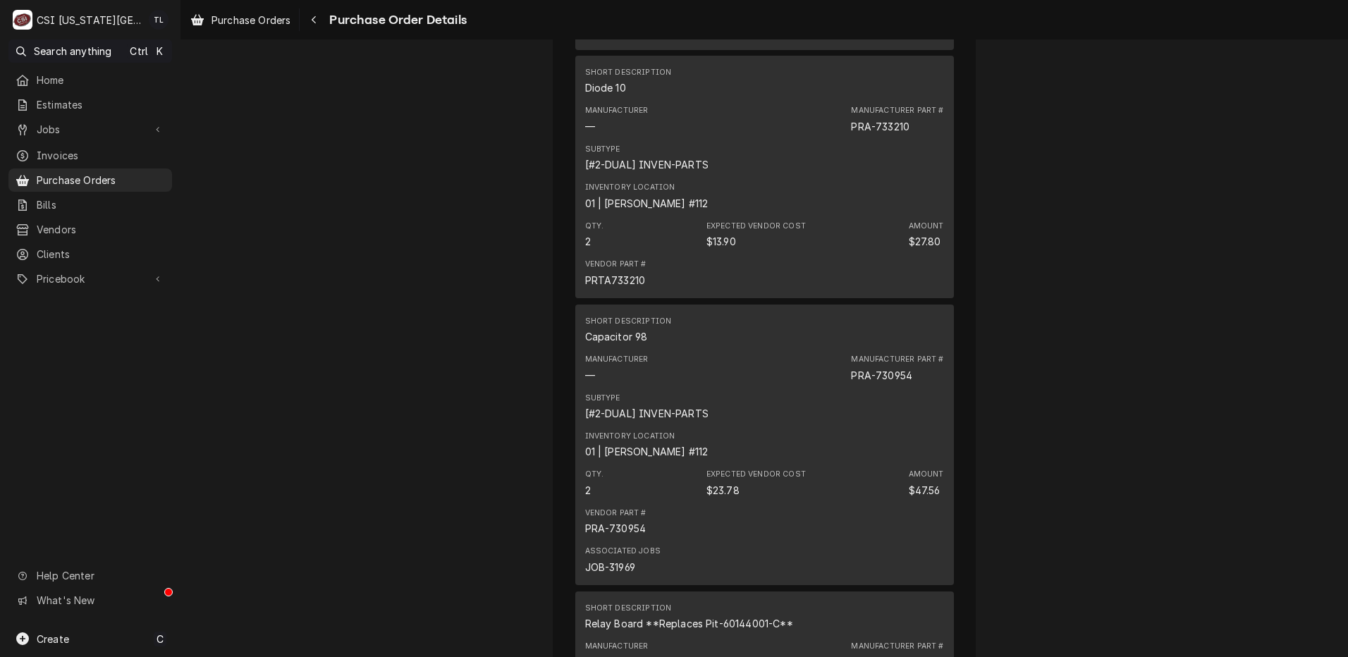
scroll to position [1549, 0]
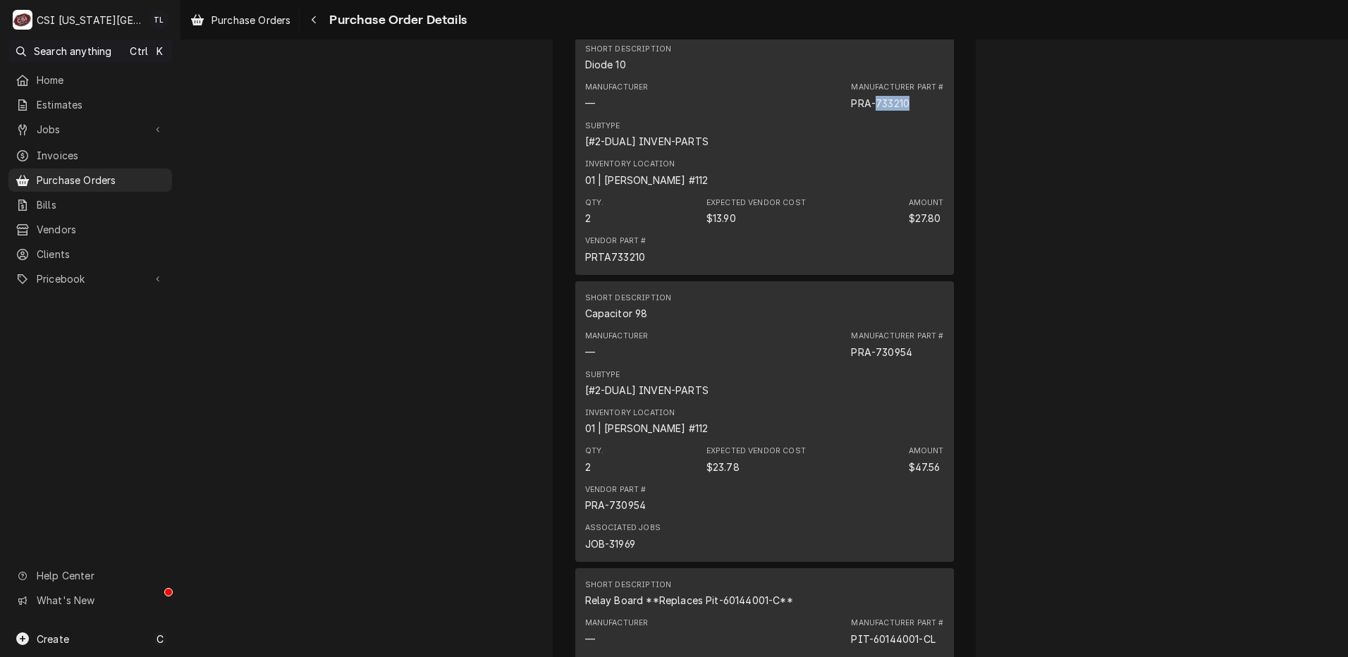
drag, startPoint x: 905, startPoint y: 147, endPoint x: 872, endPoint y: 152, distance: 33.5
click at [872, 111] on div "PRA-733210" at bounding box center [880, 103] width 59 height 15
copy div "733210"
drag, startPoint x: 1337, startPoint y: 254, endPoint x: 1348, endPoint y: 335, distance: 81.8
click at [1347, 335] on html "C CSI Kansas City TL Search anything Ctrl K Home Estimates Jobs Jobs Job Series…" at bounding box center [674, 328] width 1348 height 657
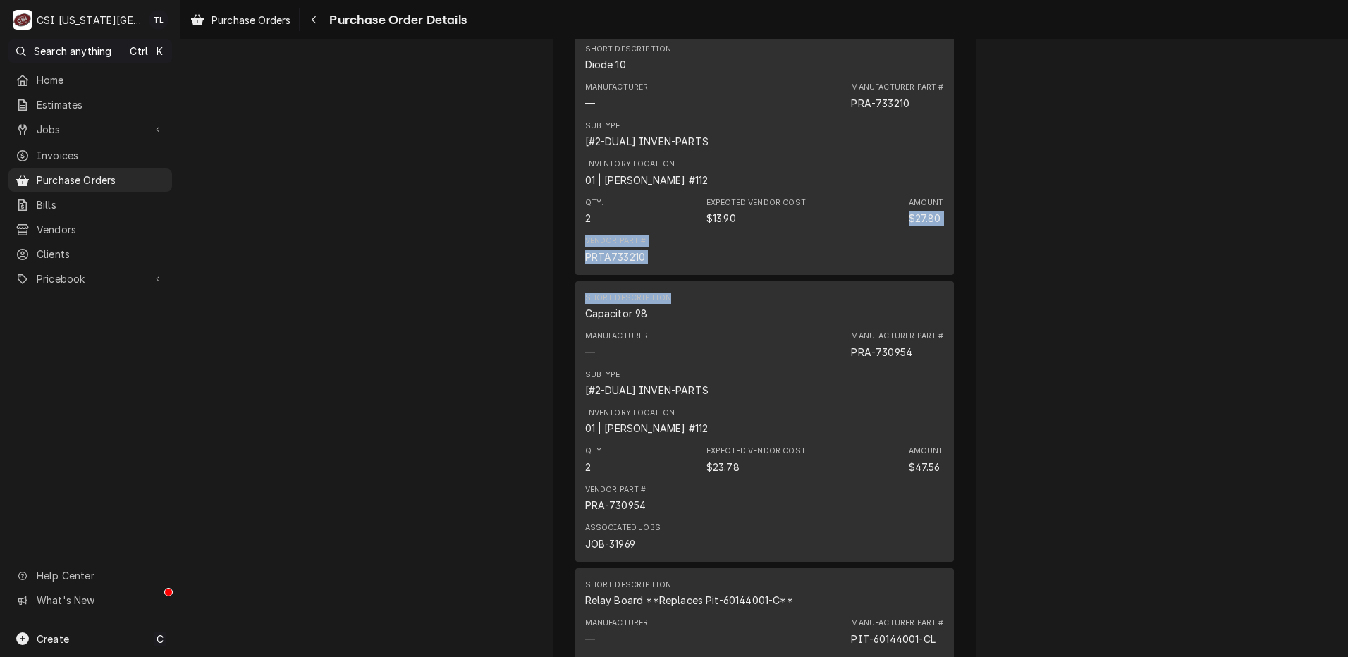
drag, startPoint x: 1348, startPoint y: 335, endPoint x: 1170, endPoint y: 309, distance: 180.1
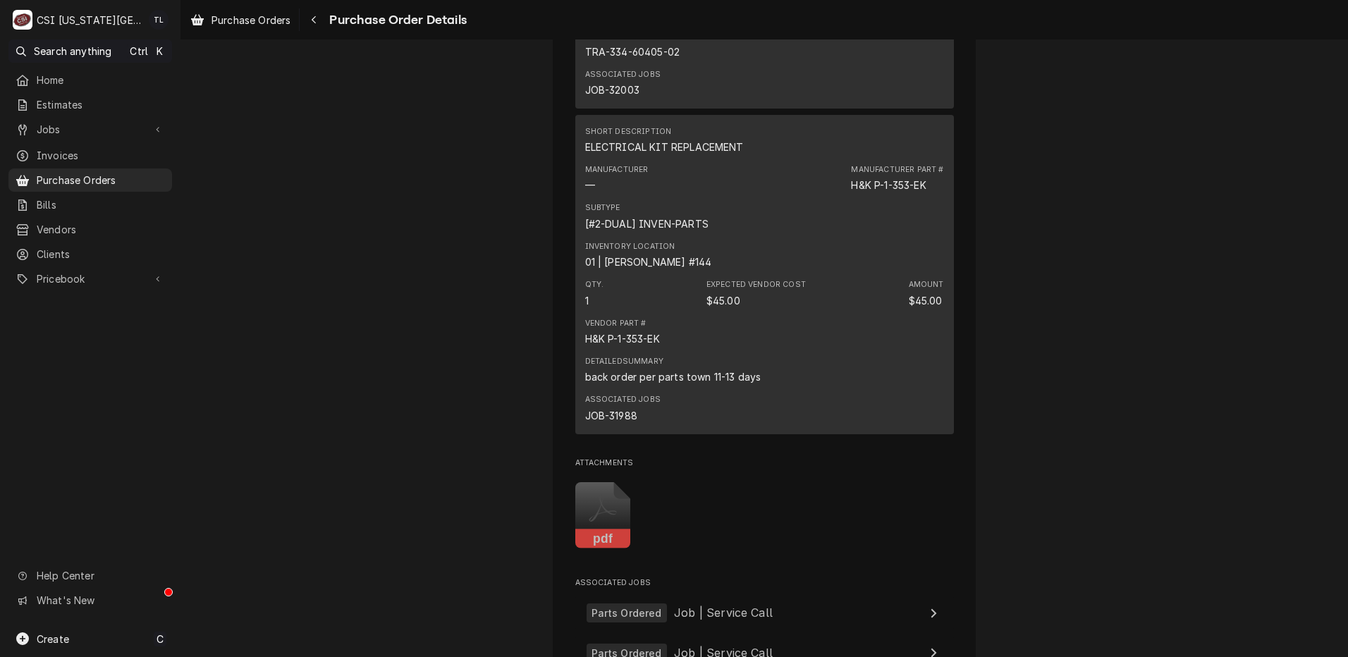
scroll to position [4508, 0]
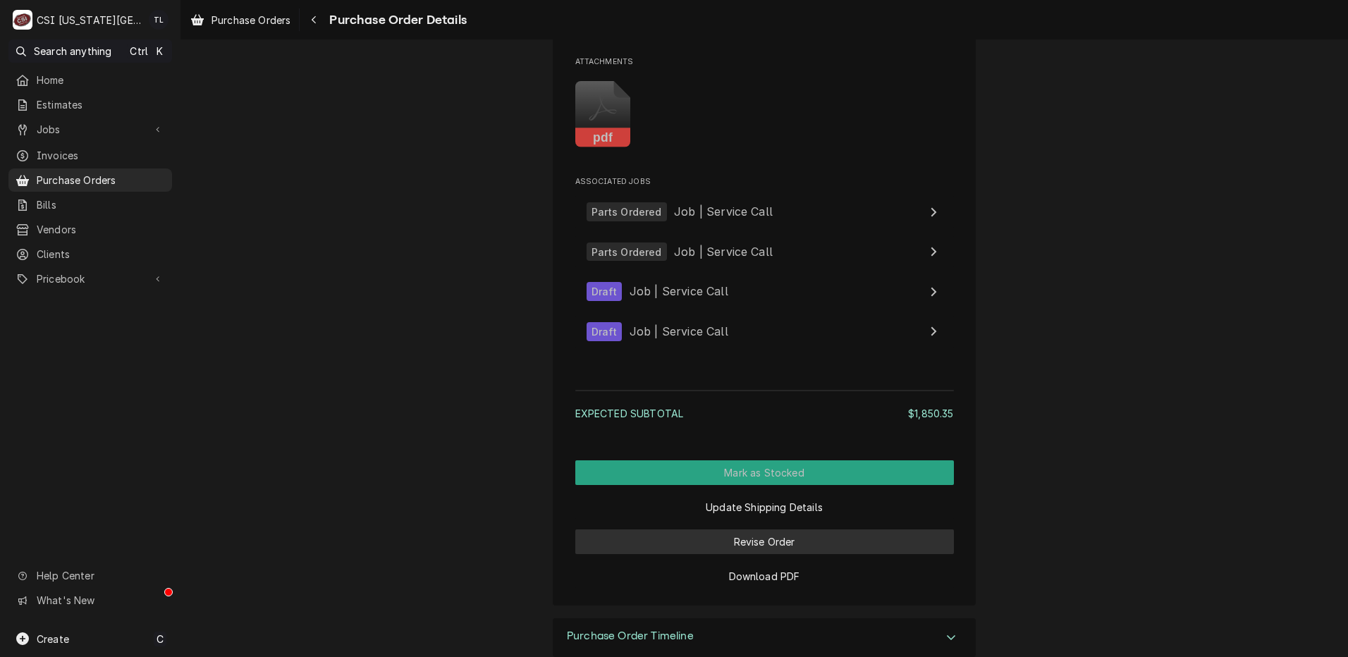
click at [794, 554] on button "Revise Order" at bounding box center [764, 541] width 379 height 25
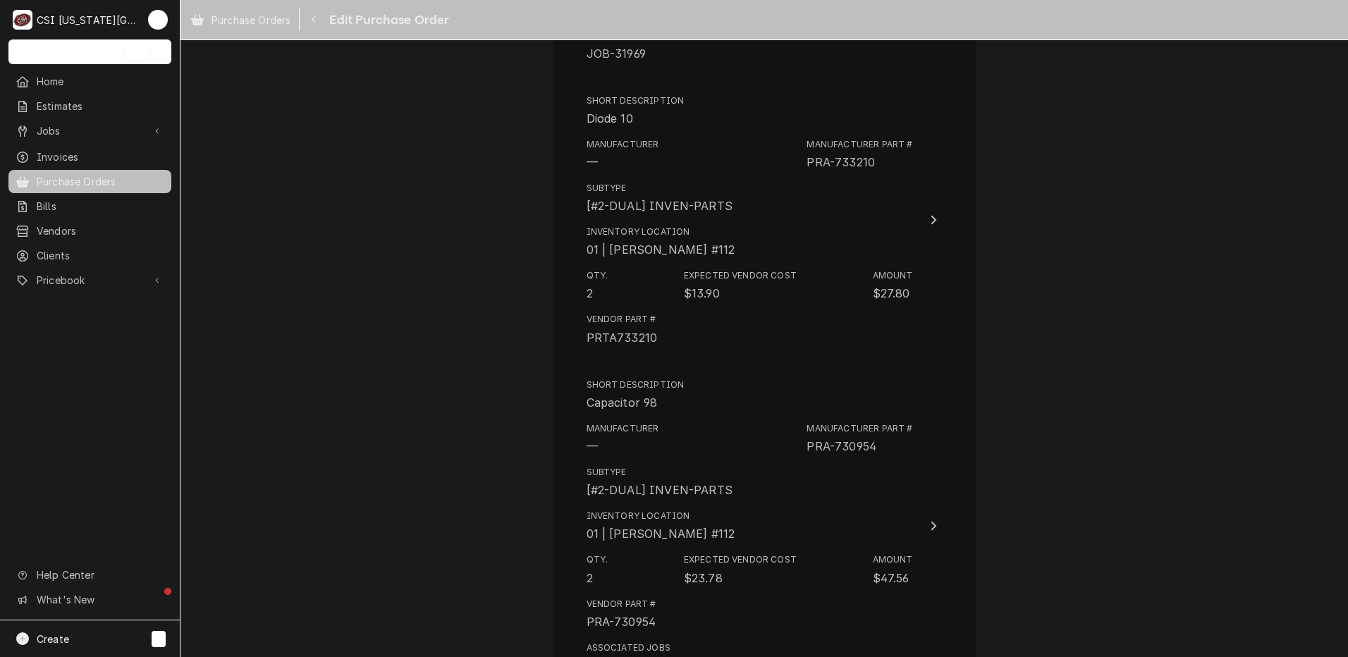
scroll to position [1205, 0]
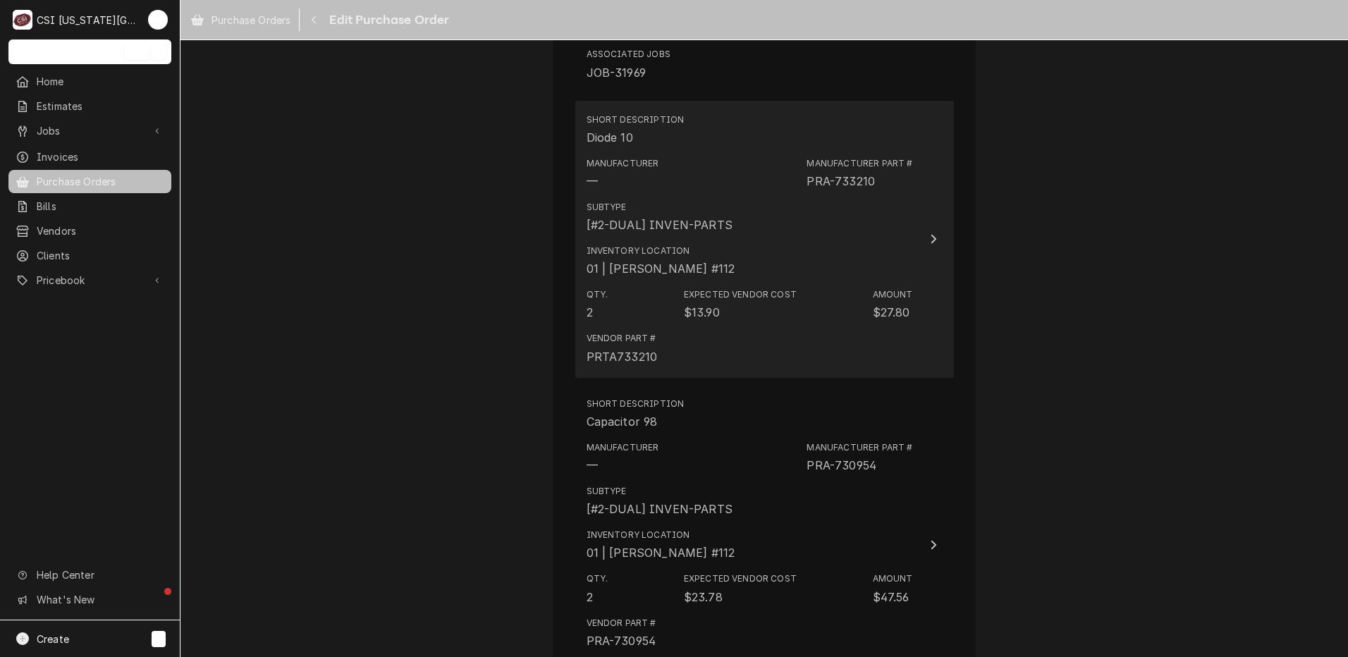
click at [856, 235] on div "Subtype [#2-DUAL] INVEN-PARTS" at bounding box center [749, 217] width 326 height 44
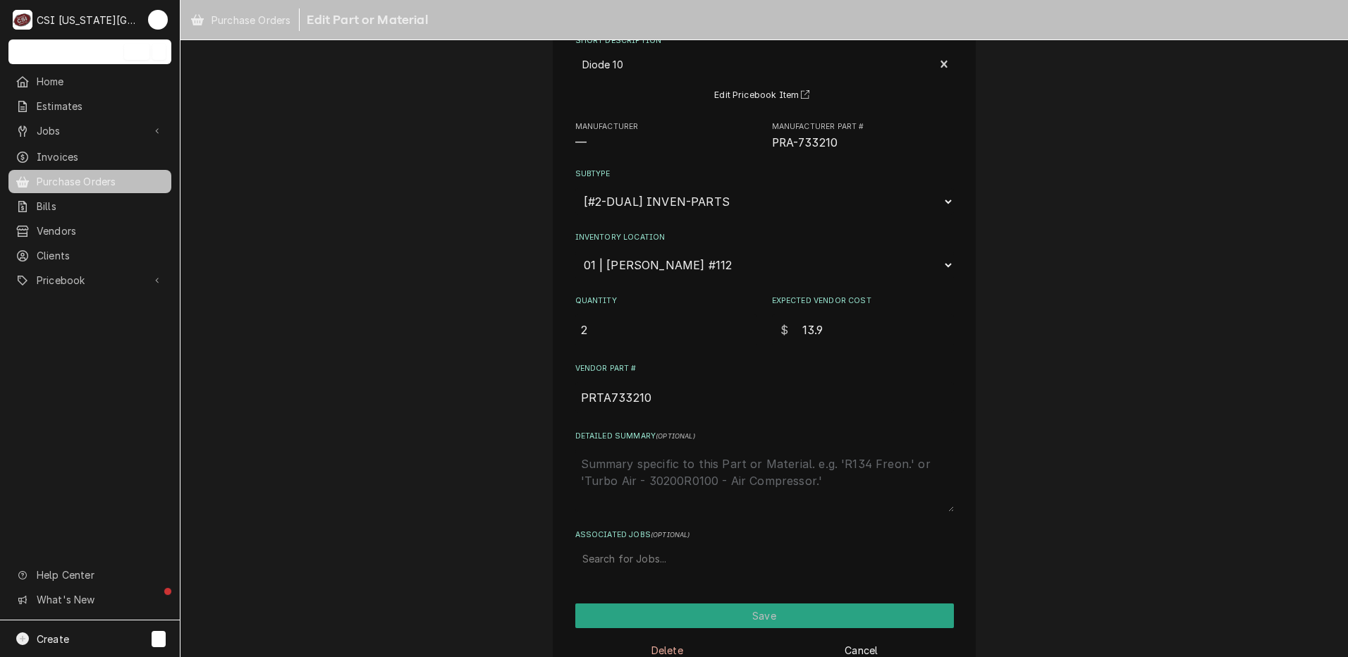
scroll to position [86, 0]
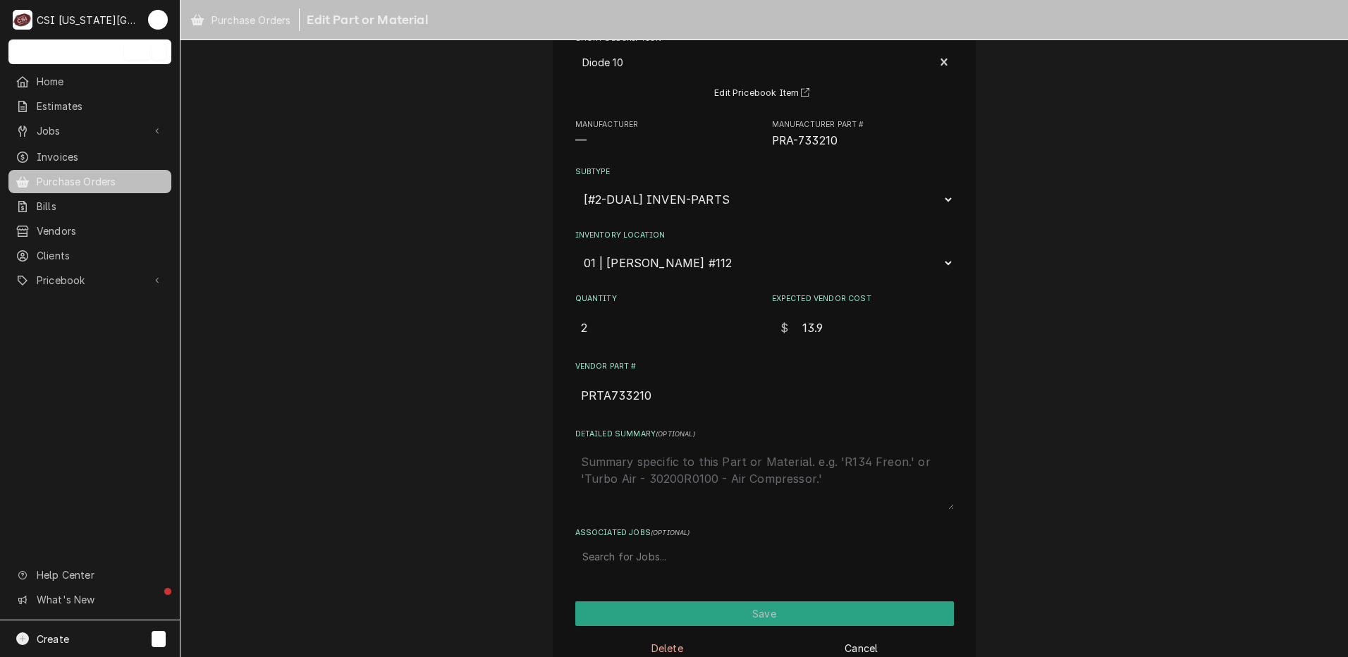
type textarea "x"
click at [635, 548] on div "Associated Jobs" at bounding box center [764, 555] width 364 height 25
type input "42898"
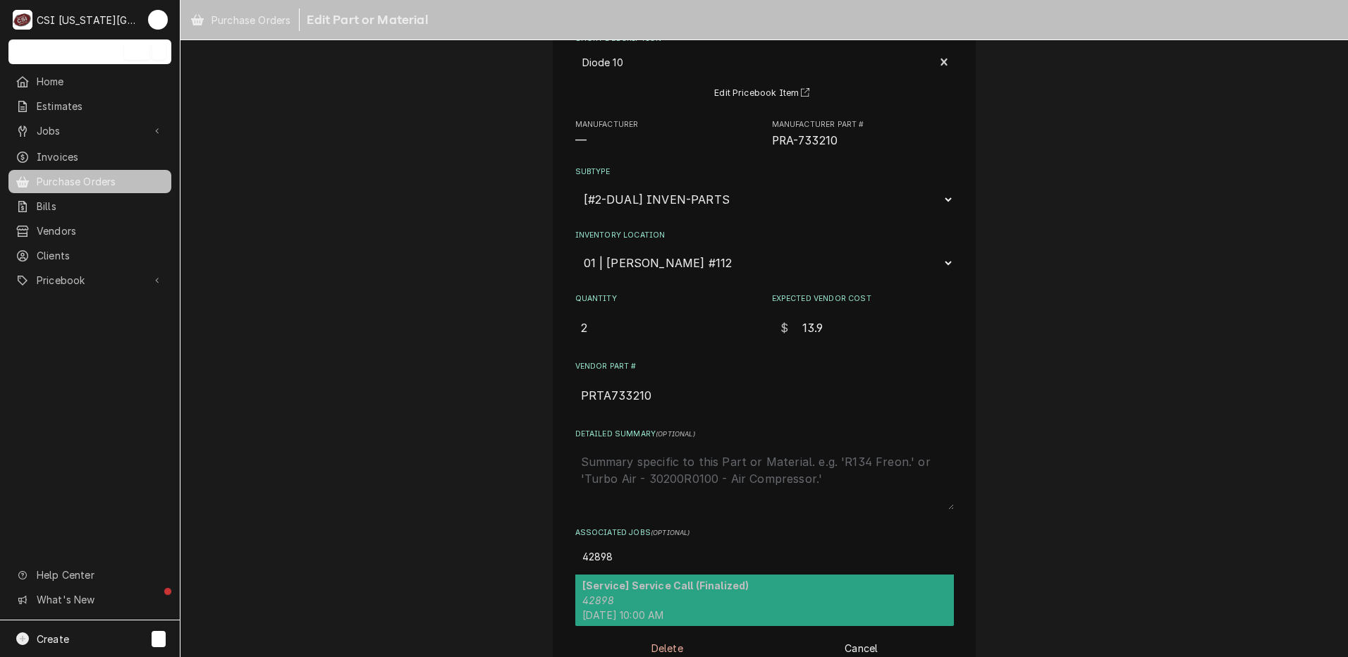
click at [665, 601] on div "[Service] Service Call (Finalized) 42898 [DATE] 10:00 AM" at bounding box center [764, 599] width 379 height 51
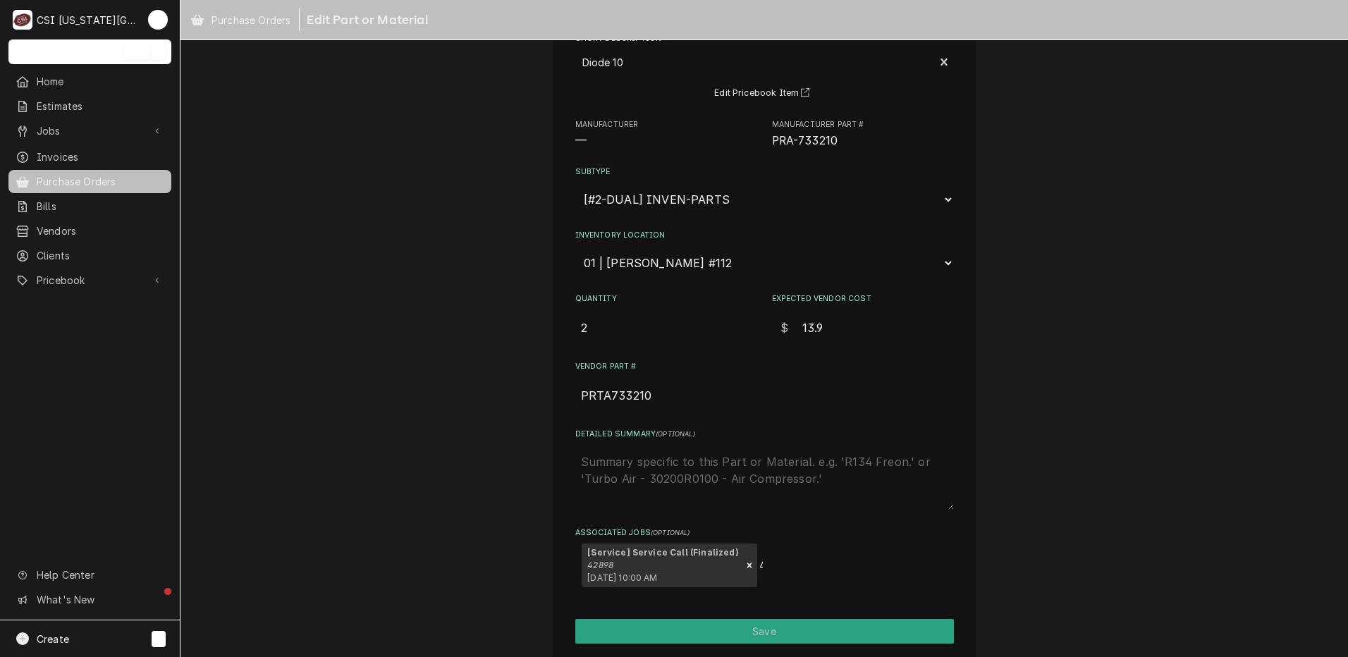
type textarea "x"
click at [659, 626] on button "Save" at bounding box center [764, 631] width 379 height 25
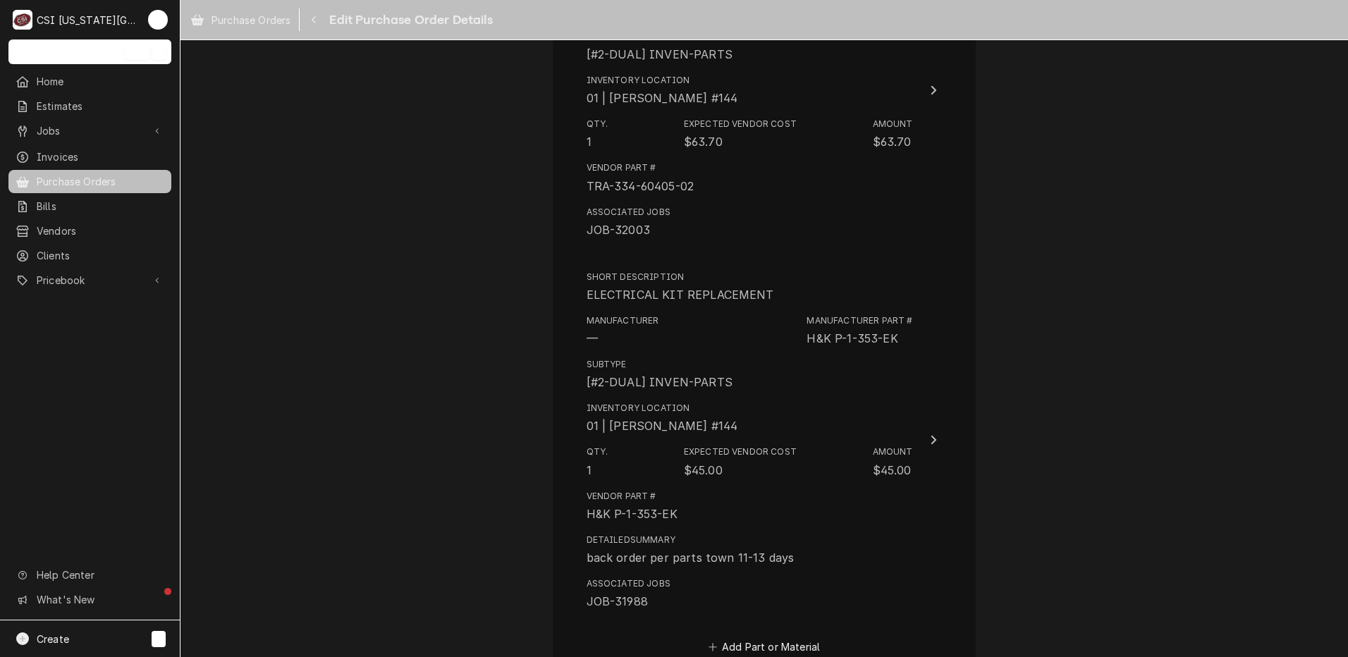
scroll to position [4051, 0]
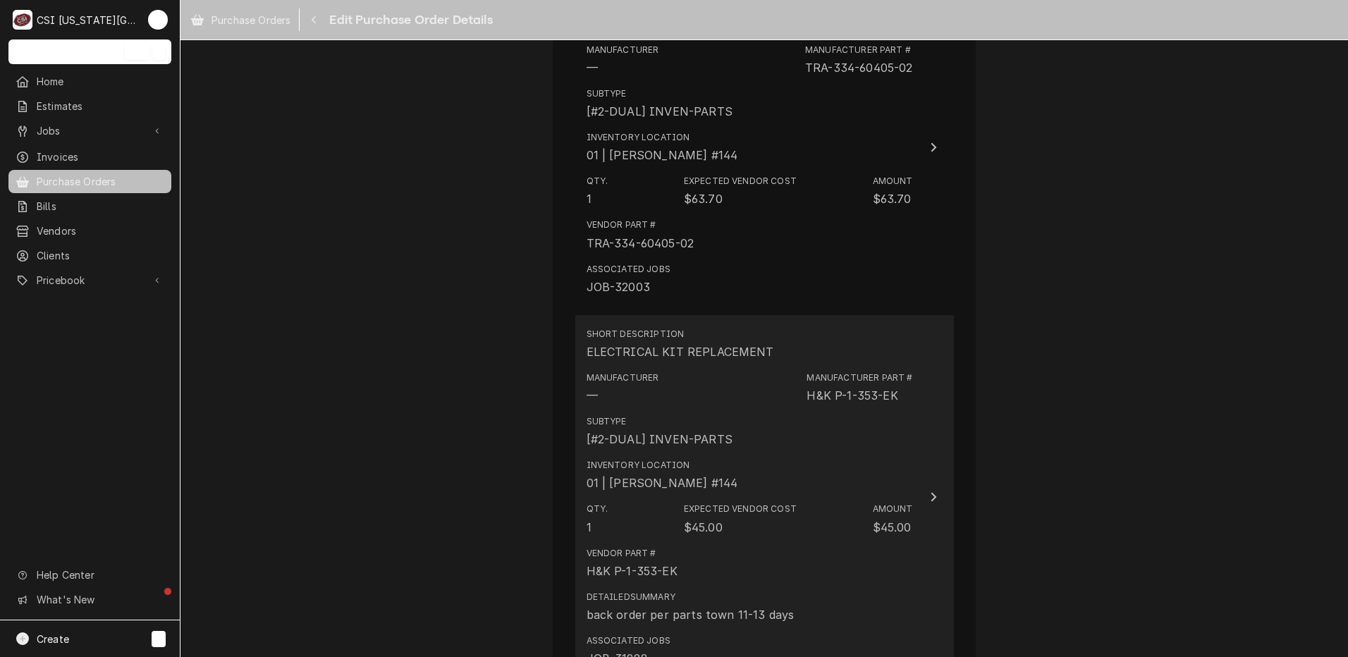
click at [899, 407] on div "Manufacturer — Manufacturer Part # H&K P-1-353-EK" at bounding box center [749, 388] width 326 height 44
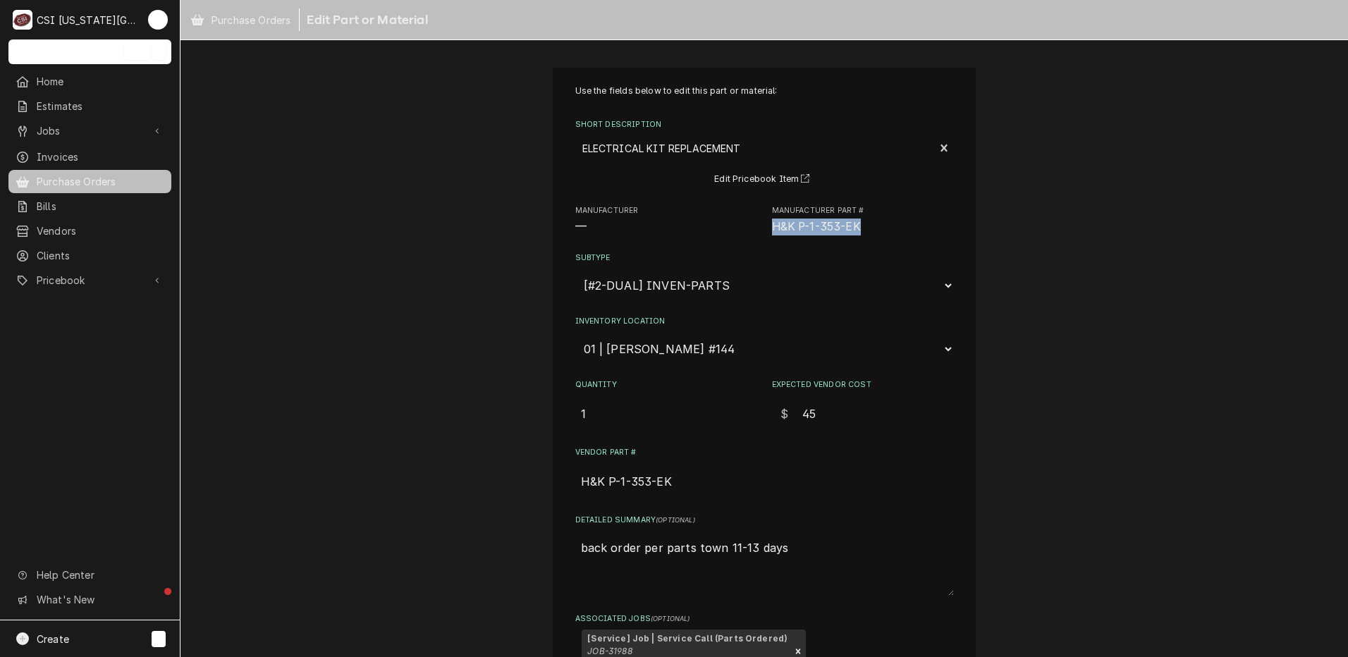
drag, startPoint x: 857, startPoint y: 225, endPoint x: 761, endPoint y: 227, distance: 95.9
click at [761, 227] on div "Manufacturer — Manufacturer Part # H&K P-1-353-EK" at bounding box center [764, 220] width 379 height 30
copy span "H&K P-1-353-EK"
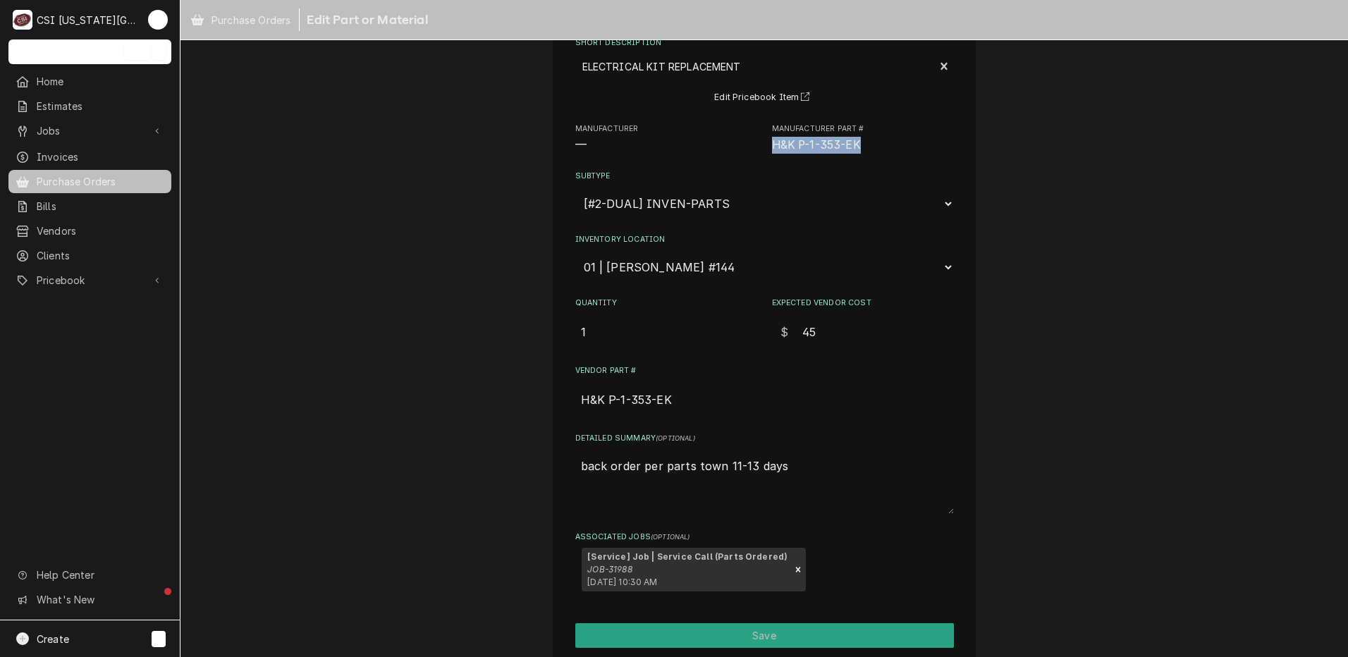
scroll to position [136, 0]
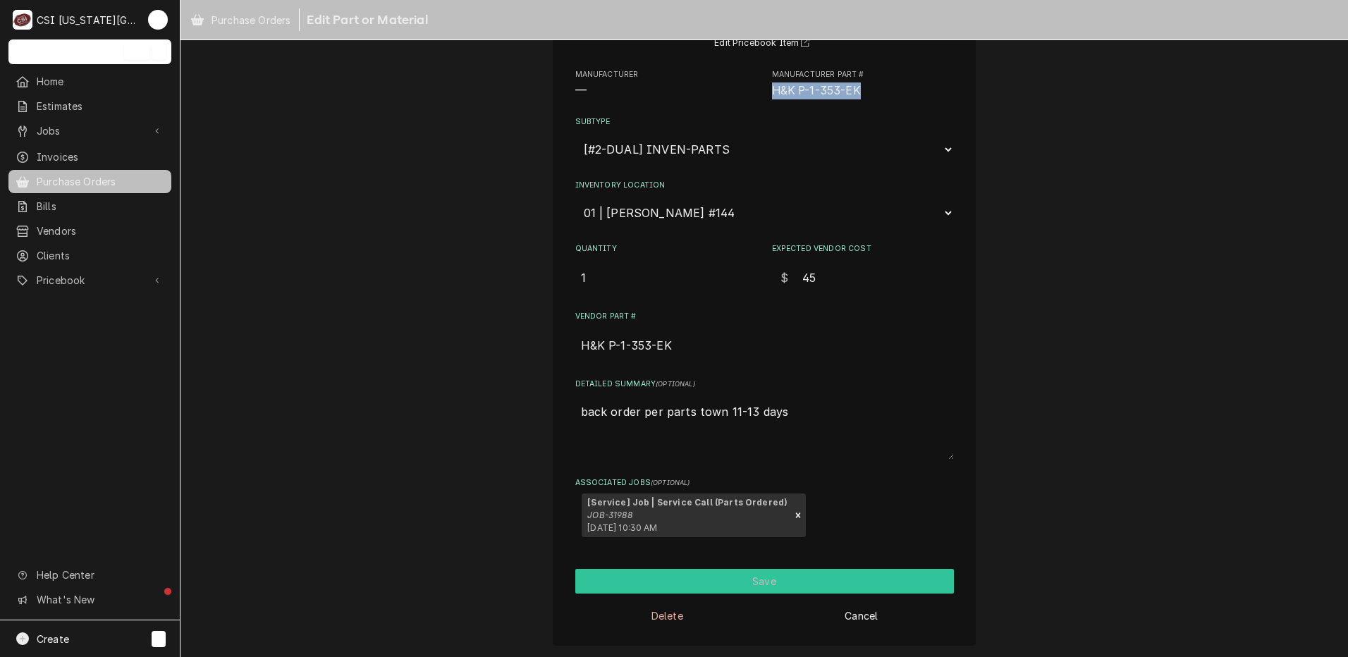
click at [716, 579] on button "Save" at bounding box center [764, 581] width 379 height 25
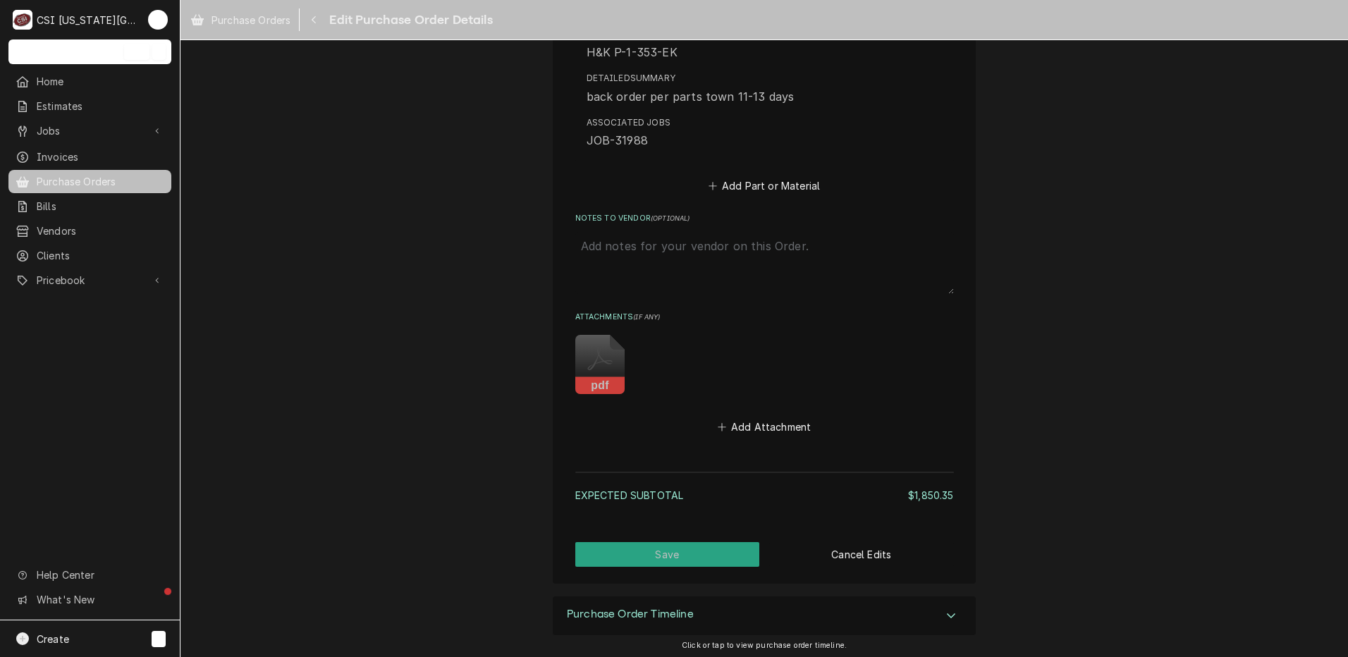
scroll to position [4570, 0]
click at [1334, 605] on div "Purchase Order Timeline Click or tap to view purchase order timeline." at bounding box center [763, 628] width 1167 height 65
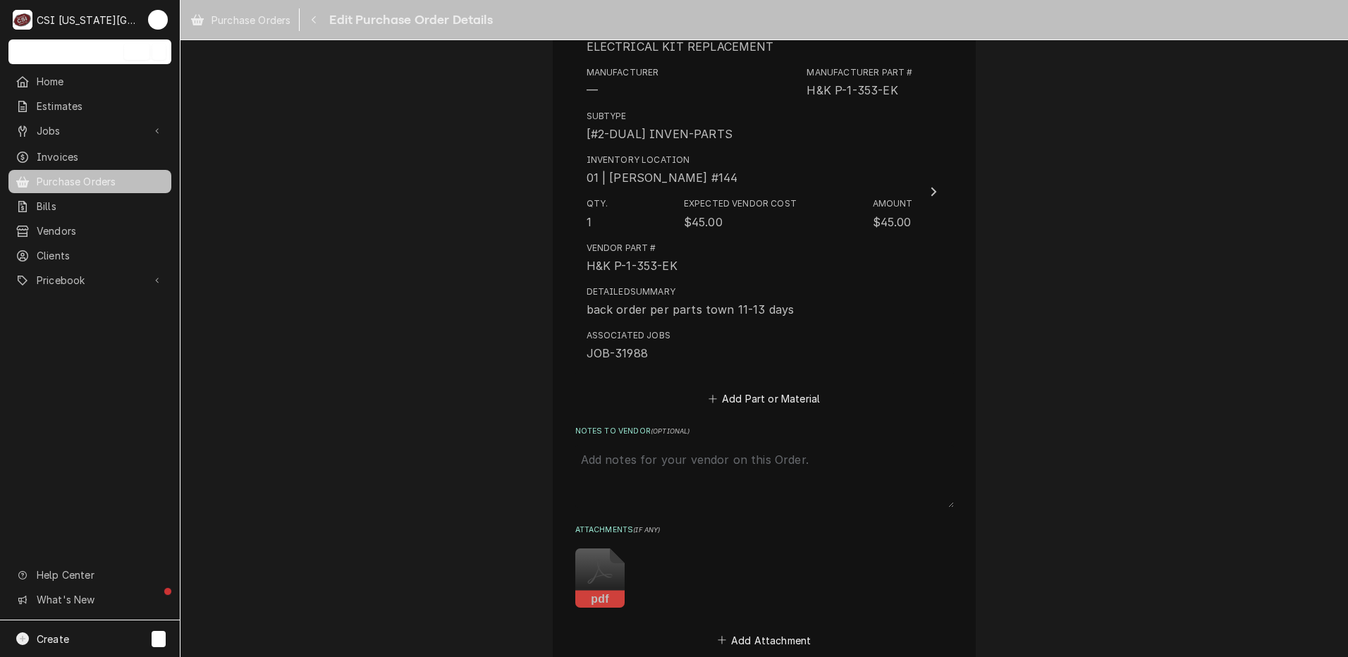
scroll to position [4572, 0]
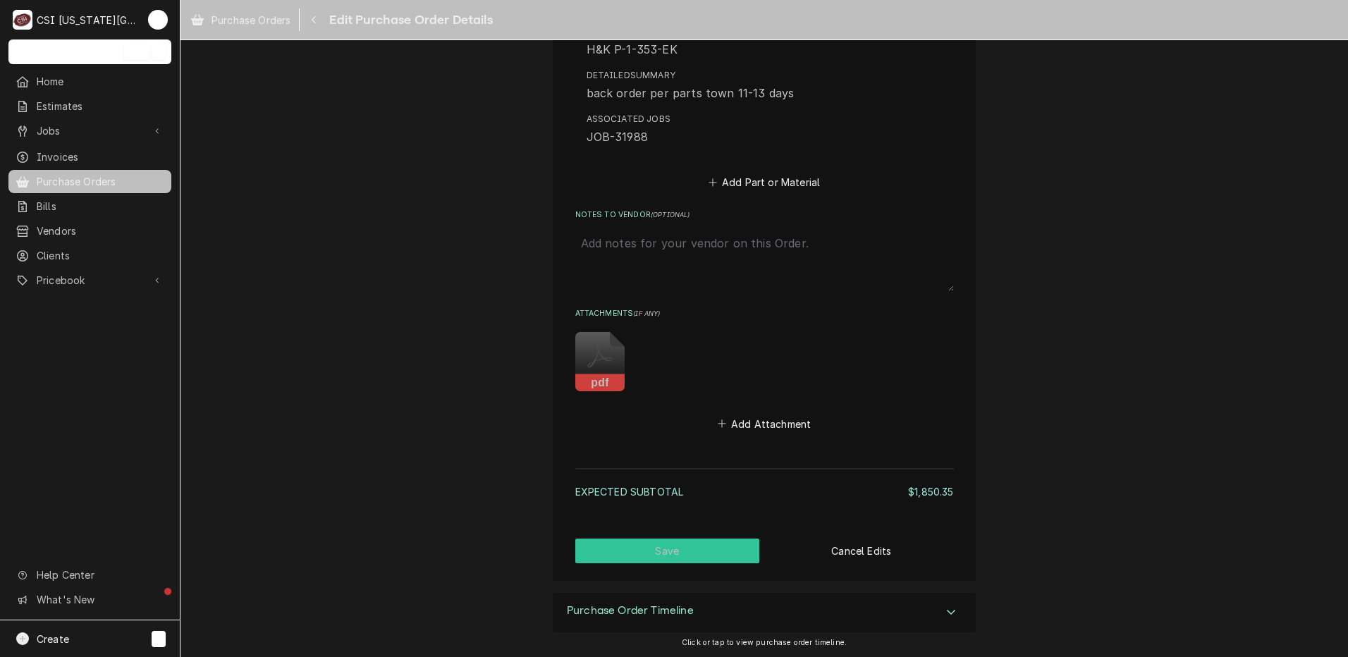
click at [665, 553] on button "Save" at bounding box center [667, 551] width 185 height 25
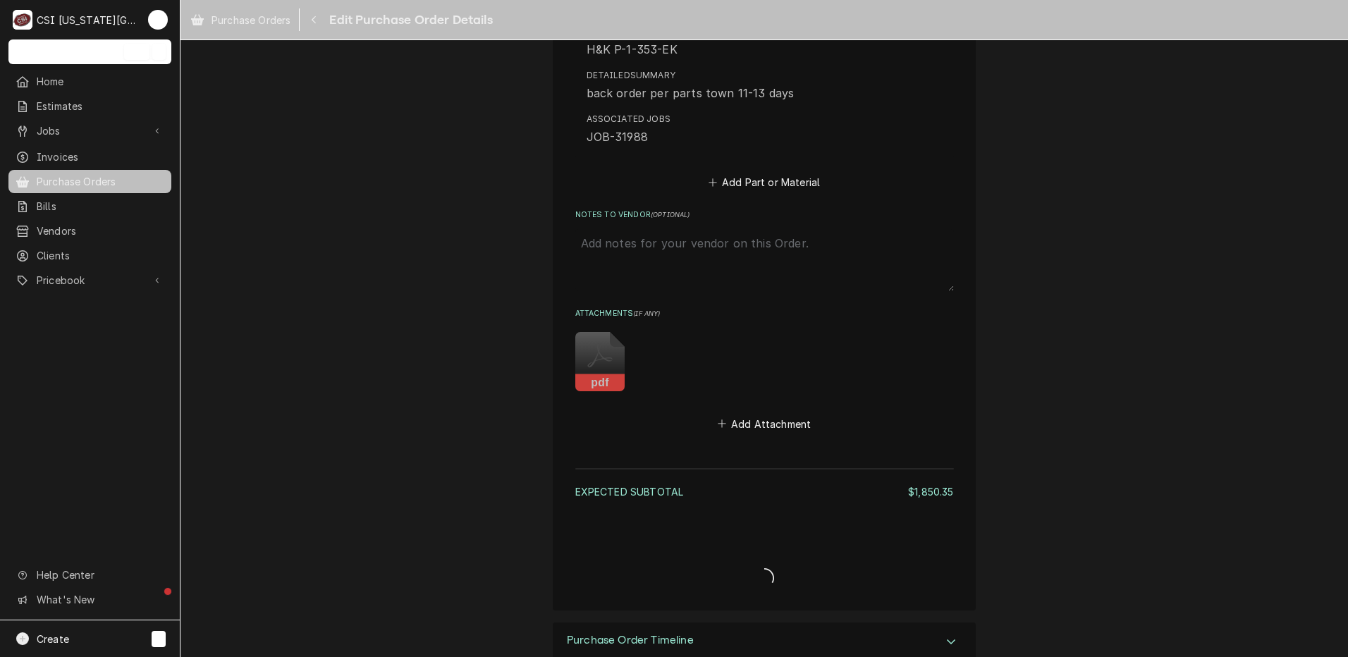
type textarea "x"
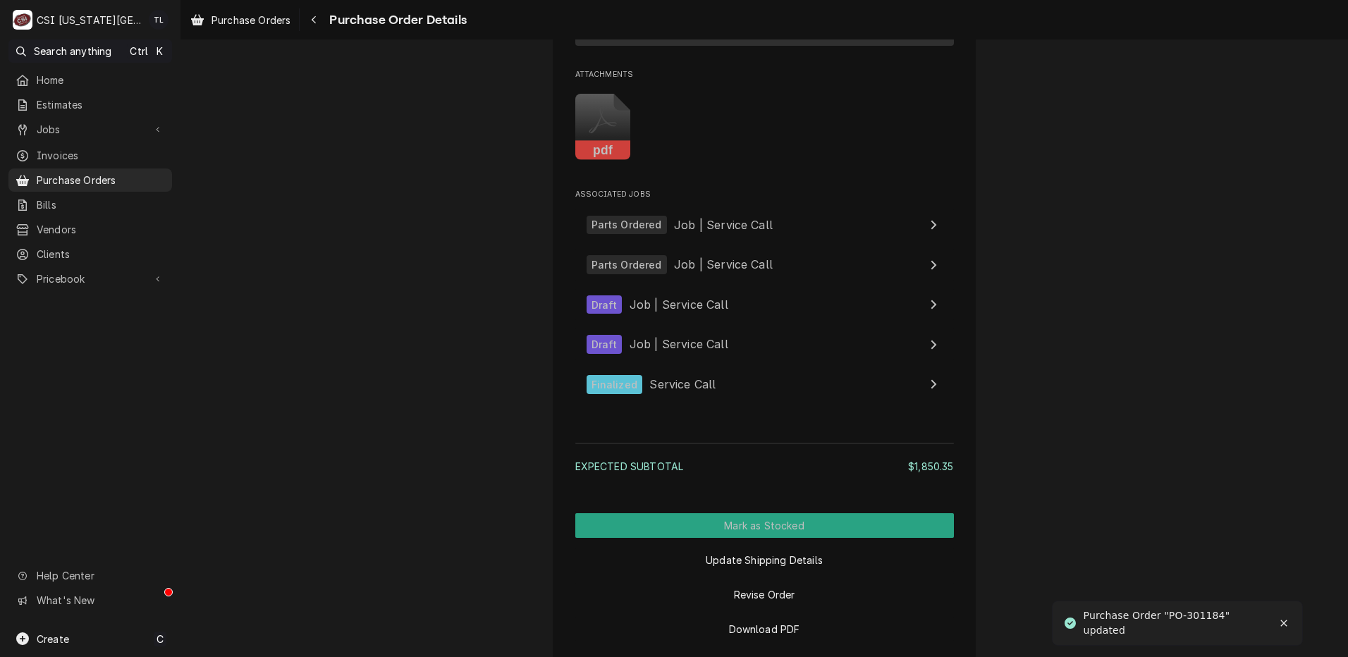
scroll to position [4657, 0]
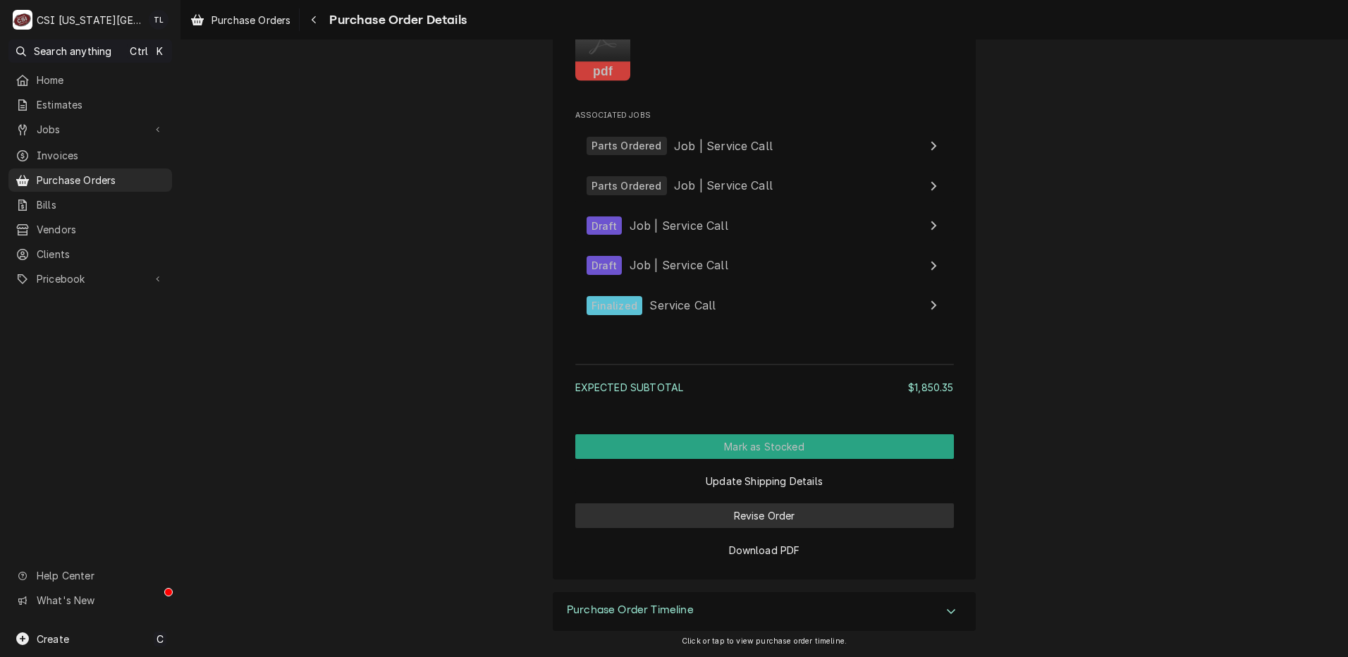
click at [751, 512] on button "Revise Order" at bounding box center [764, 515] width 379 height 25
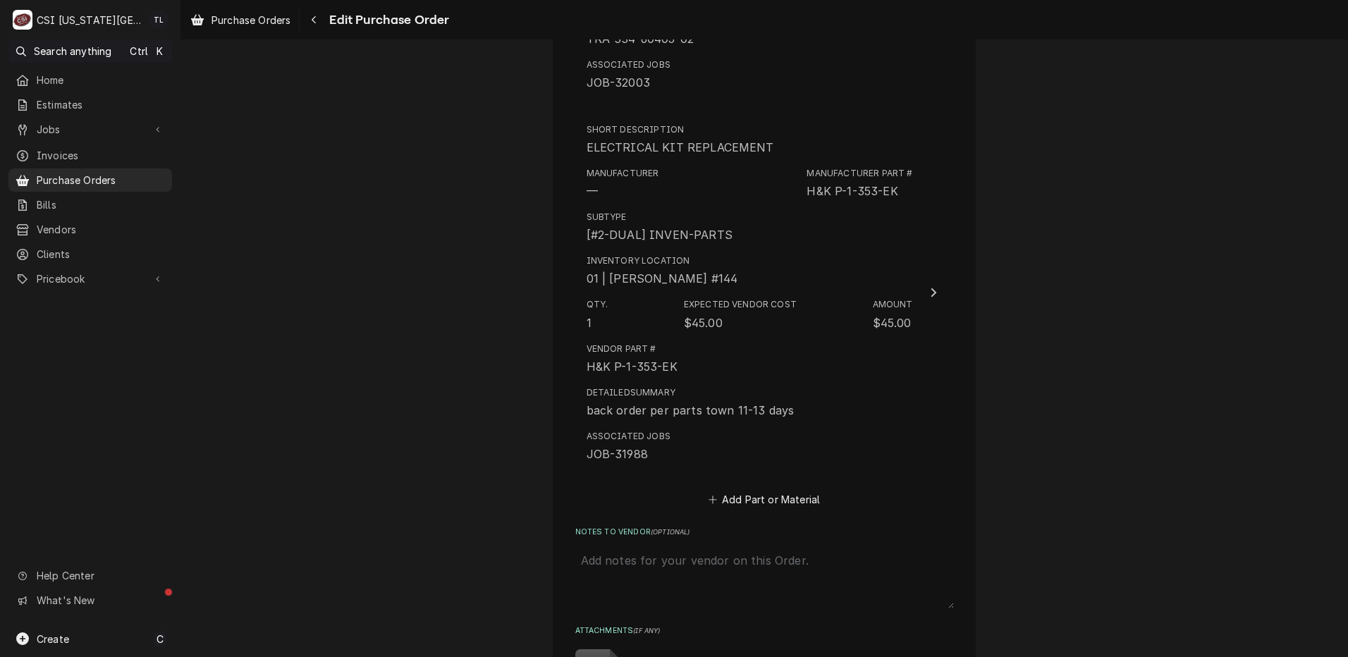
scroll to position [4572, 0]
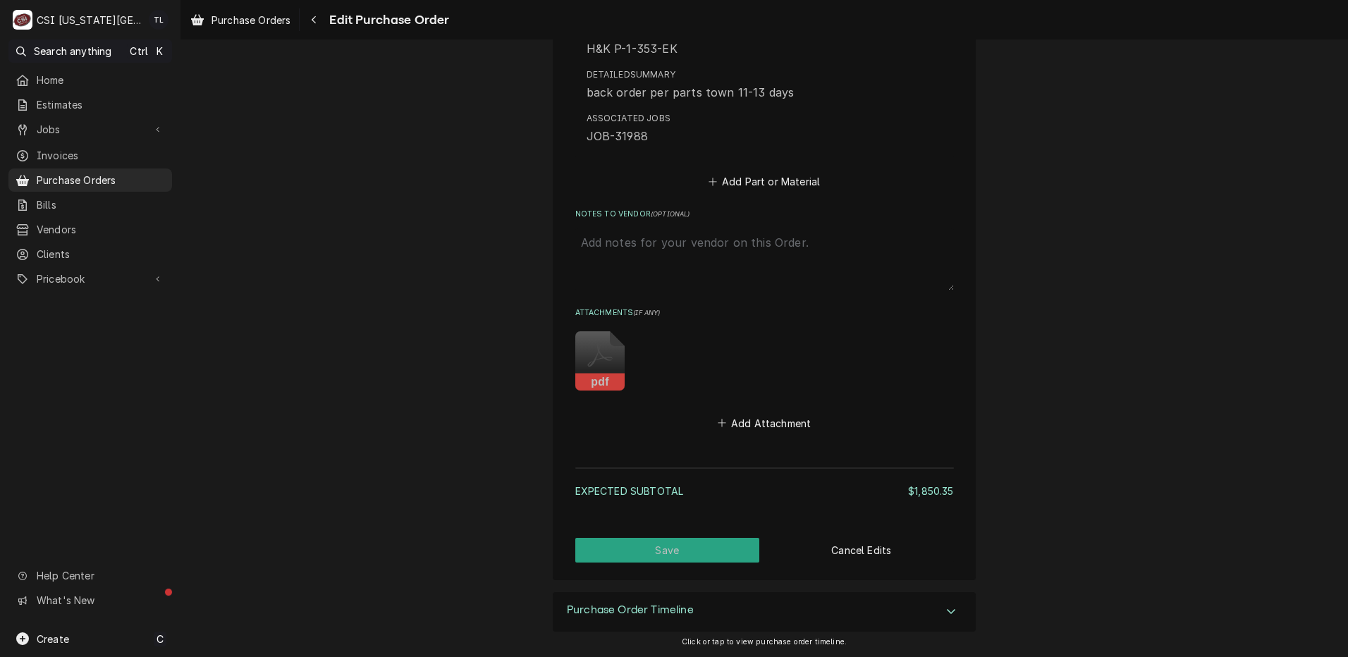
click at [659, 259] on textarea "Notes to Vendor ( optional )" at bounding box center [764, 259] width 379 height 62
type textarea "x"
type textarea "s"
type textarea "x"
type textarea "st"
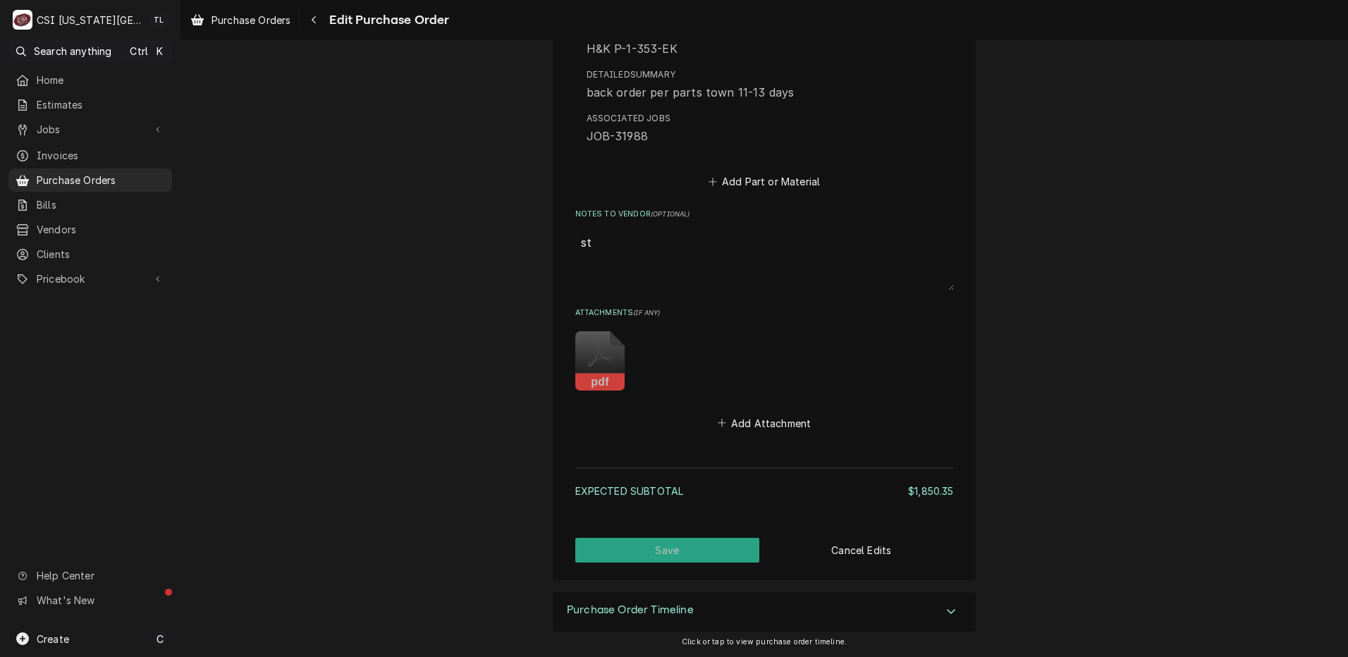
type textarea "x"
type textarea "sti"
type textarea "x"
type textarea "stil"
type textarea "x"
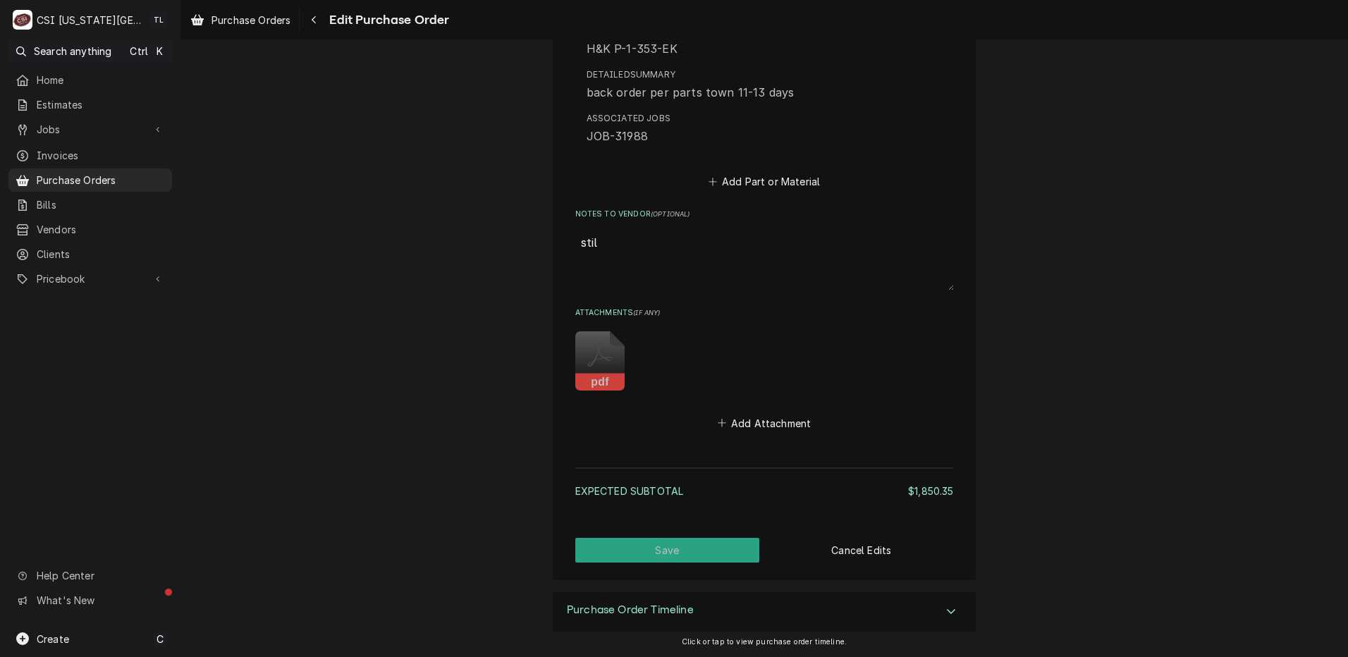
type textarea "still"
type textarea "x"
type textarea "still"
type textarea "x"
type textarea "still w"
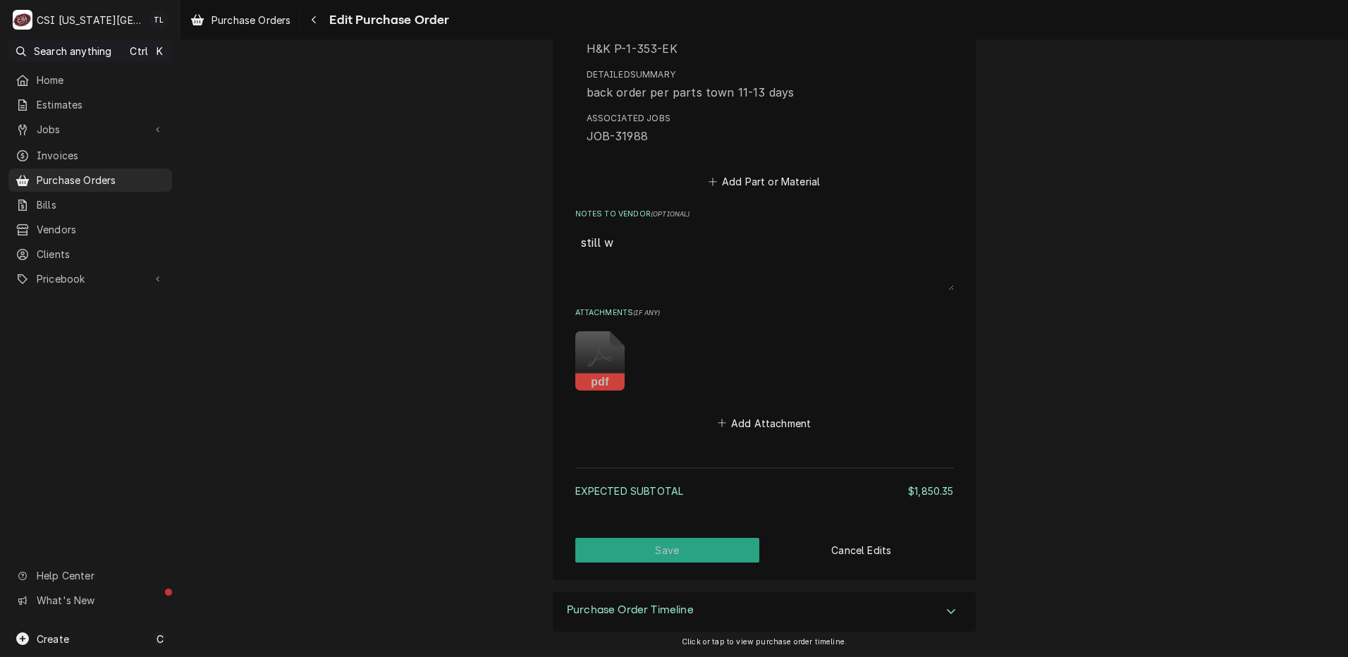
type textarea "x"
type textarea "still wa"
type textarea "x"
type textarea "still wai"
type textarea "x"
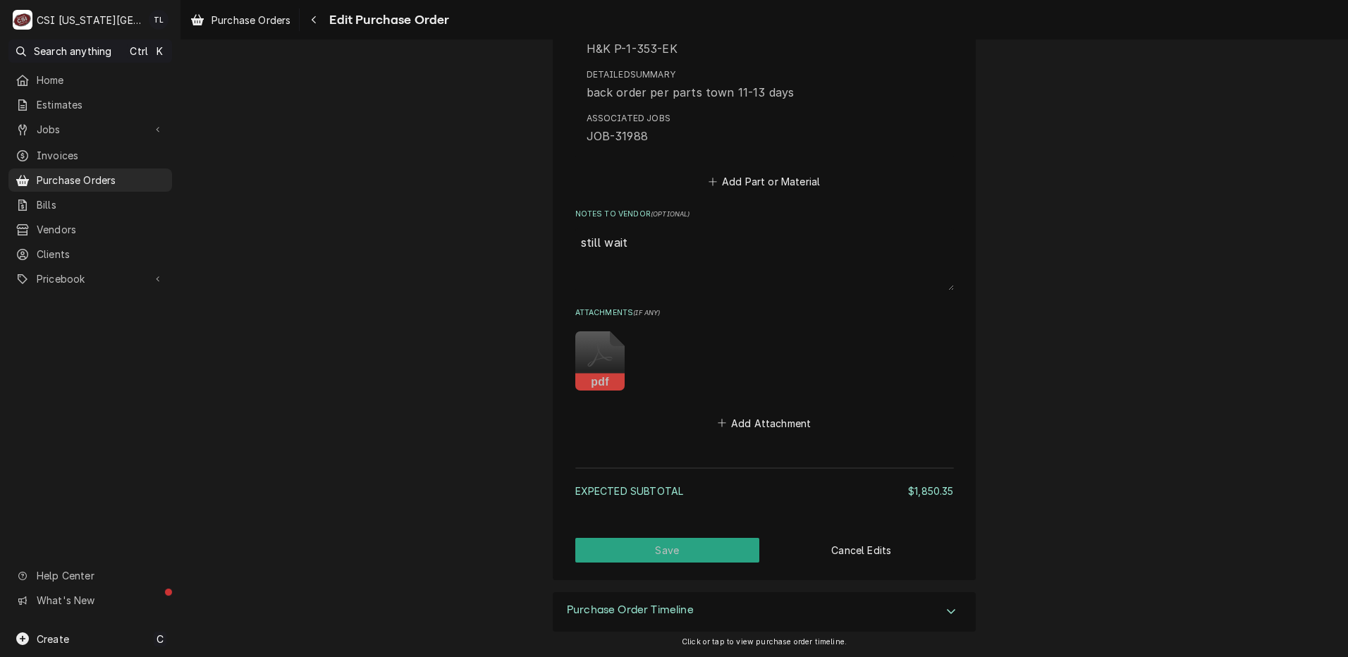
type textarea "still waiti"
type textarea "x"
type textarea "still waitin"
type textarea "x"
type textarea "still waiting"
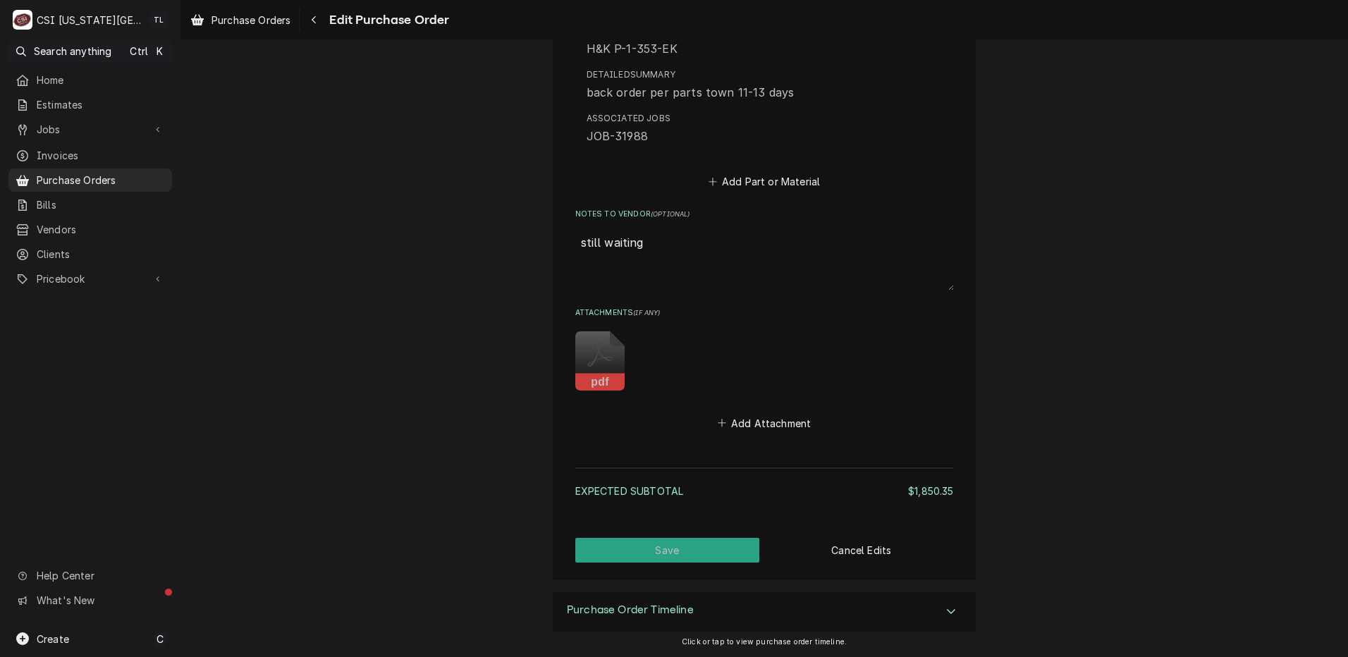
type textarea "x"
type textarea "still waiting"
type textarea "x"
type textarea "still waiting o"
type textarea "x"
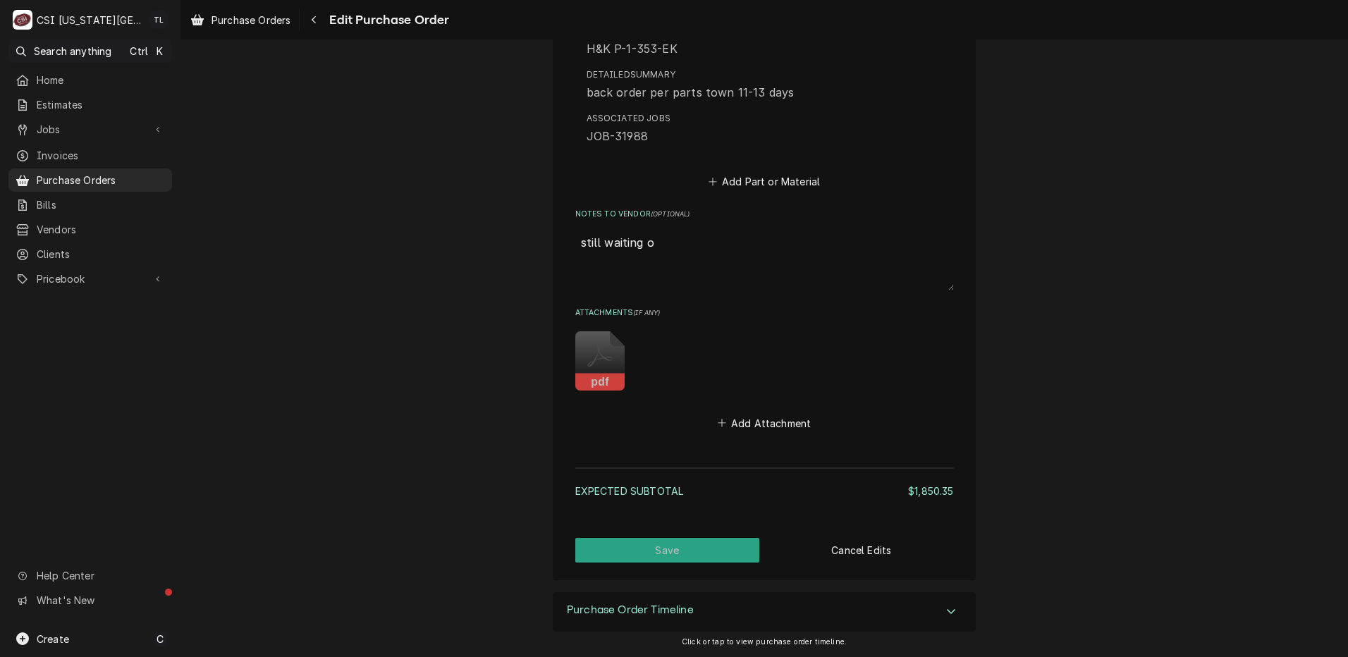
type textarea "still waiting on"
type textarea "x"
type textarea "still waiting on"
paste textarea "H&K P-1-353-EK"
type textarea "x"
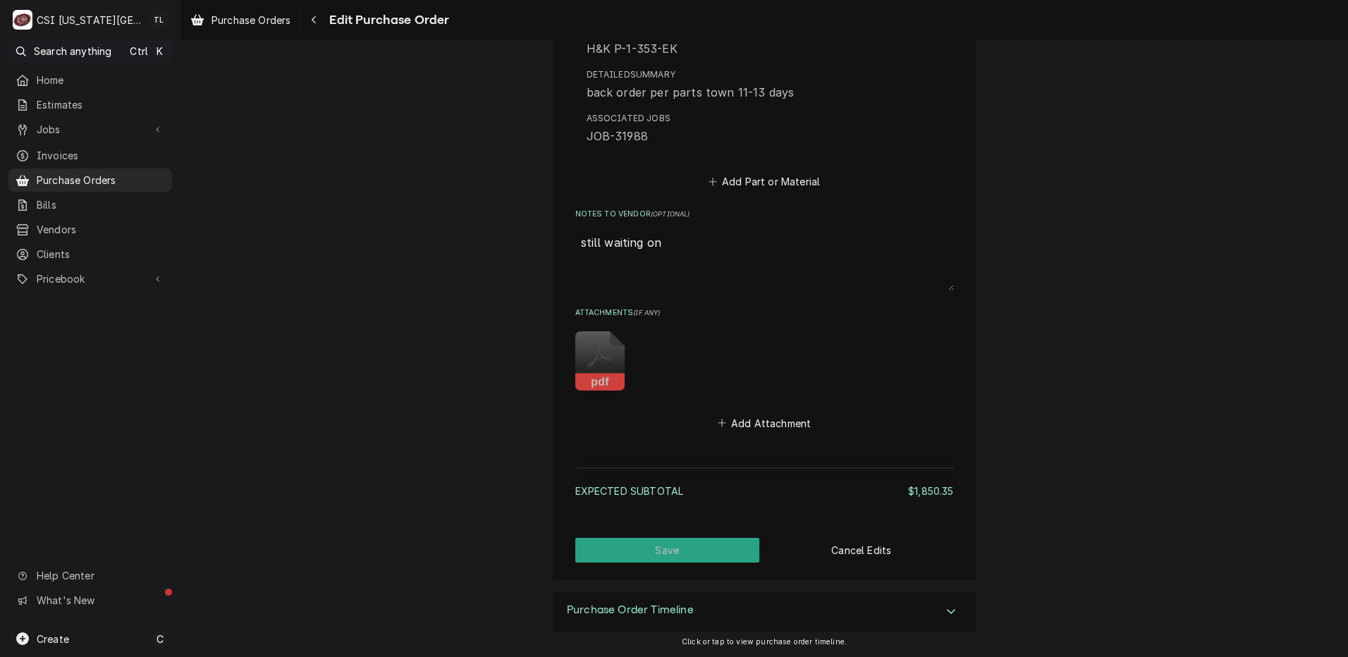
type textarea "still waiting on H&K P-1-353-EK"
type textarea "x"
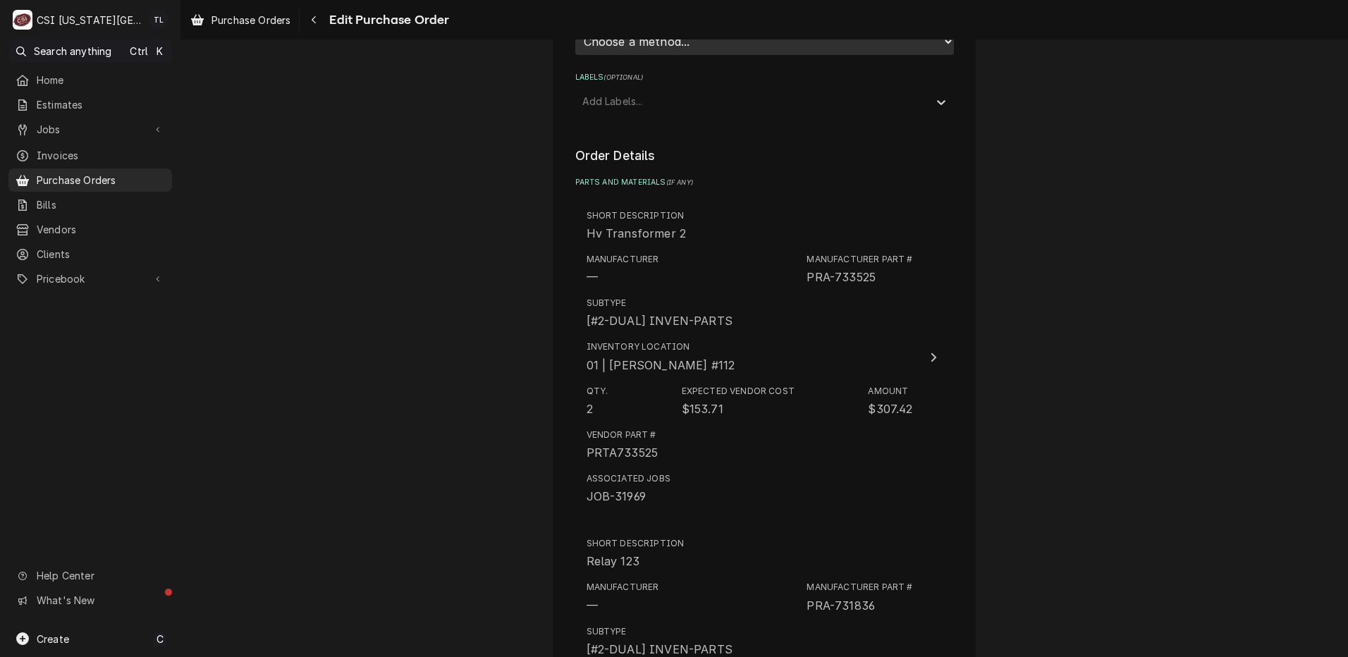
scroll to position [484, 0]
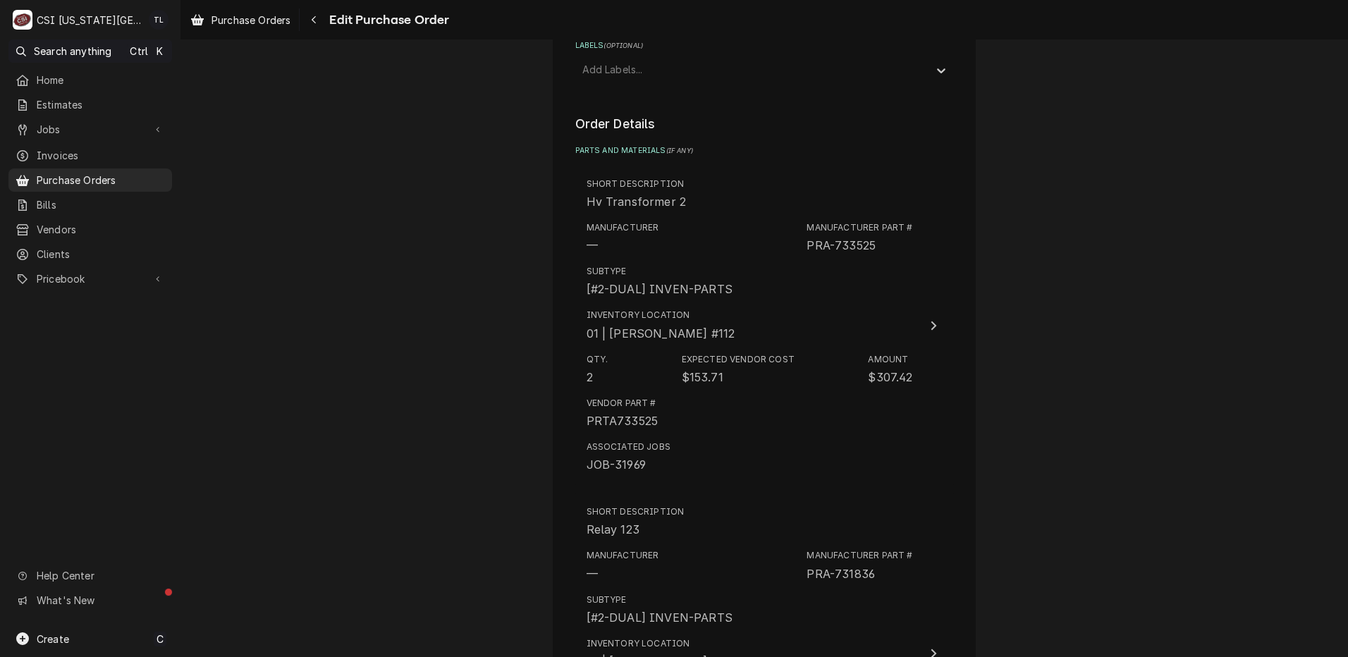
type textarea "still waiting on H&K P-1-353-EK,"
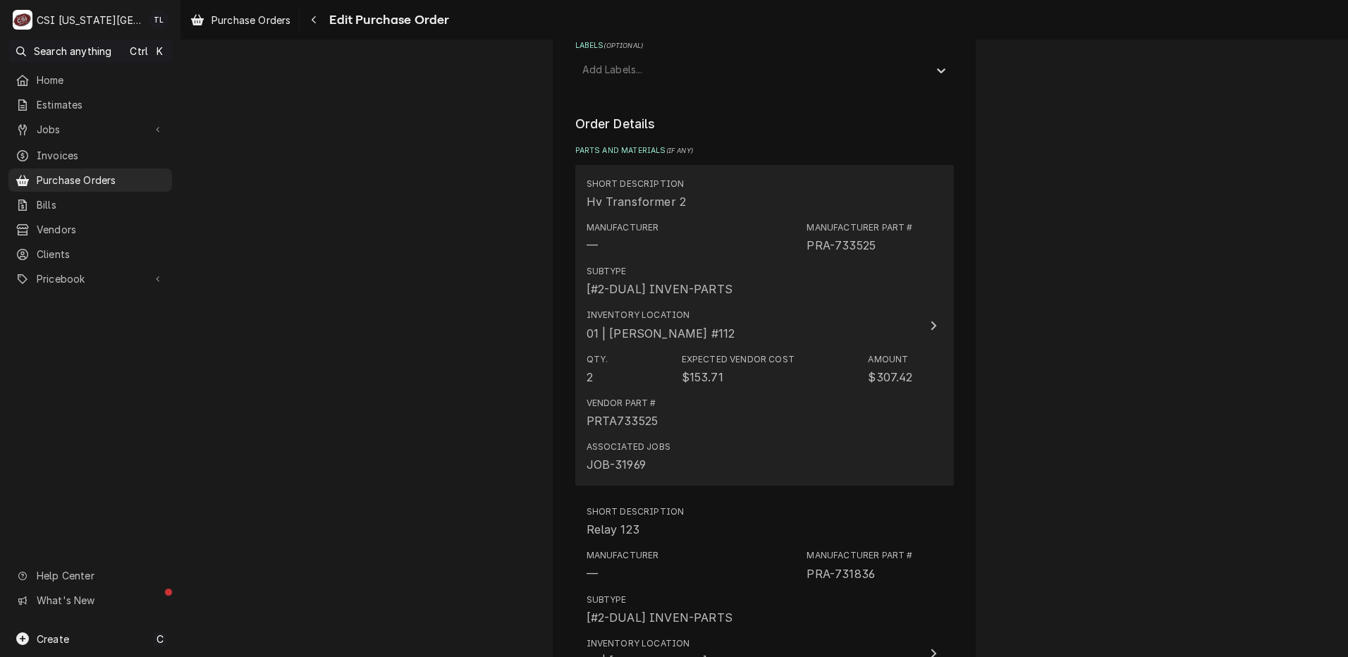
click at [875, 245] on div "Manufacturer Part # PRA-733525" at bounding box center [859, 237] width 106 height 32
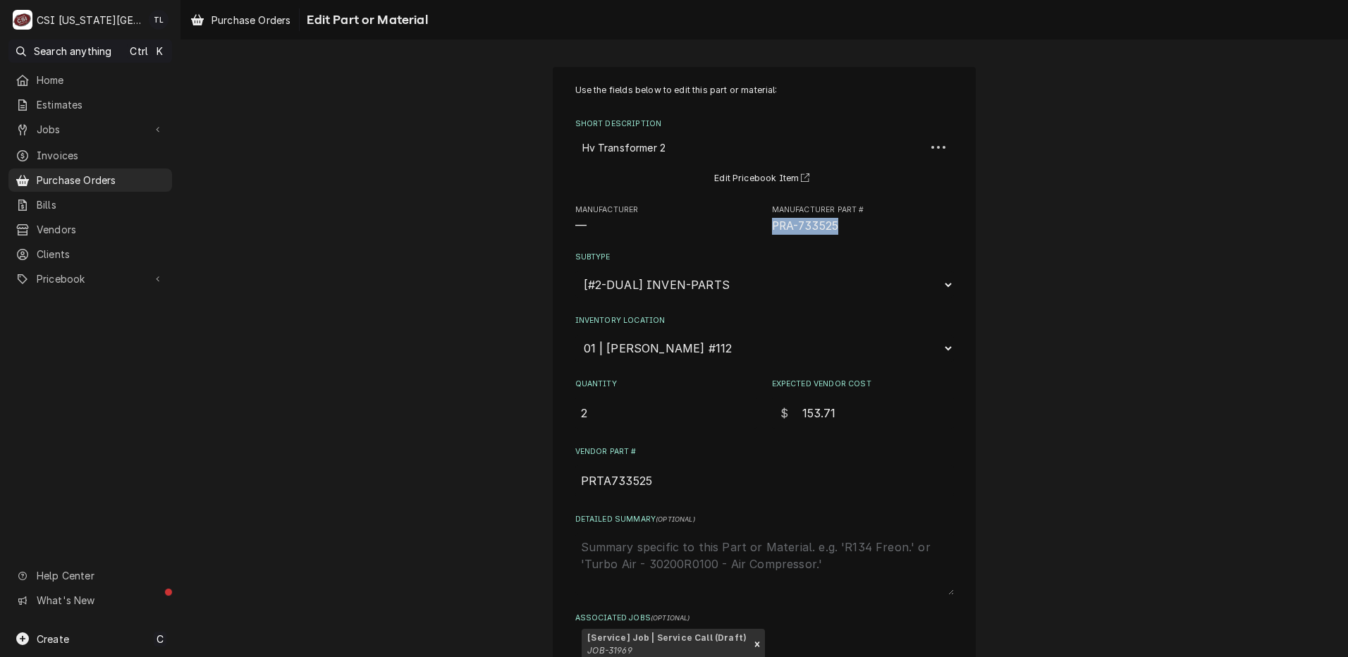
drag, startPoint x: 843, startPoint y: 221, endPoint x: 766, endPoint y: 228, distance: 77.2
click at [772, 228] on span "PRA-733525" at bounding box center [863, 226] width 182 height 17
copy span "PRA-733525"
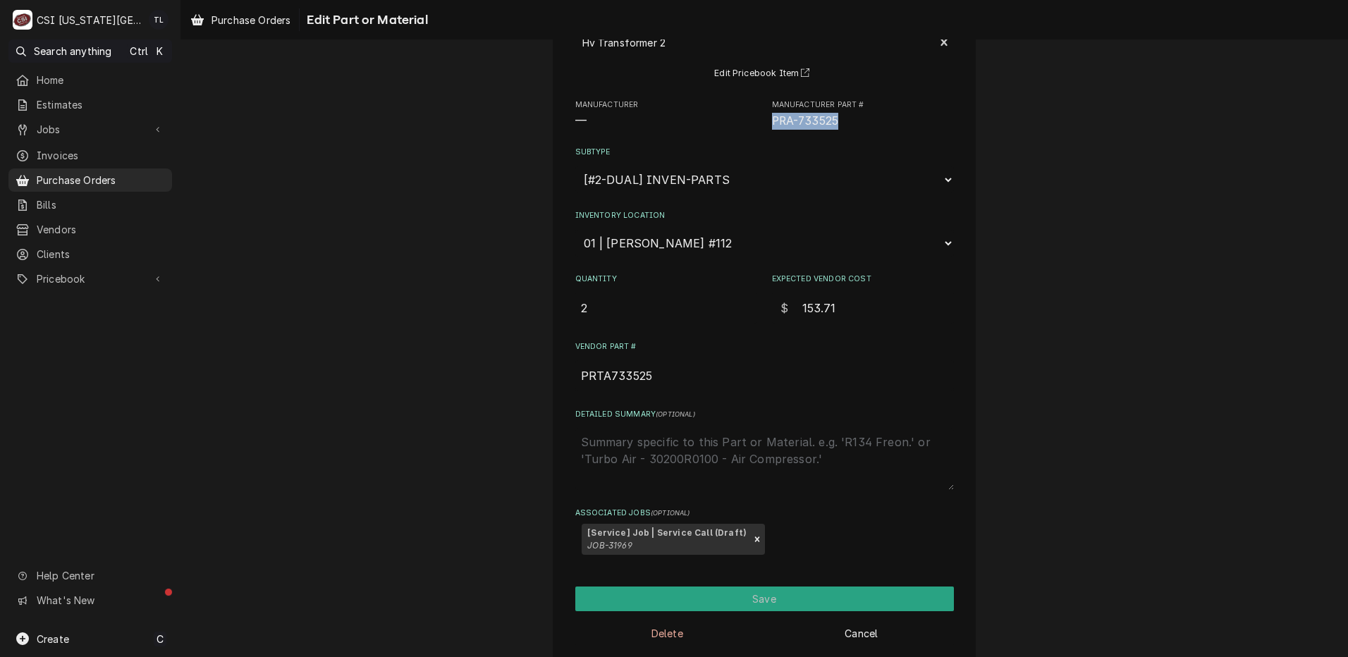
scroll to position [123, 0]
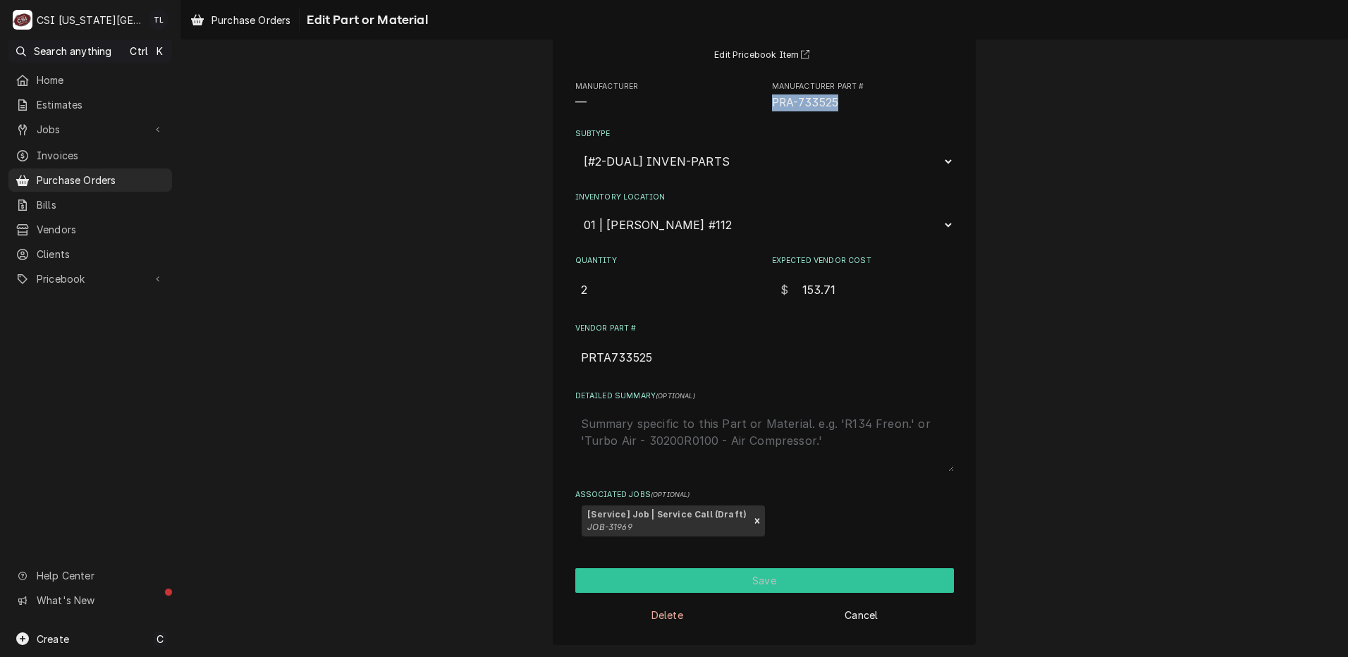
click at [738, 584] on button "Save" at bounding box center [764, 580] width 379 height 25
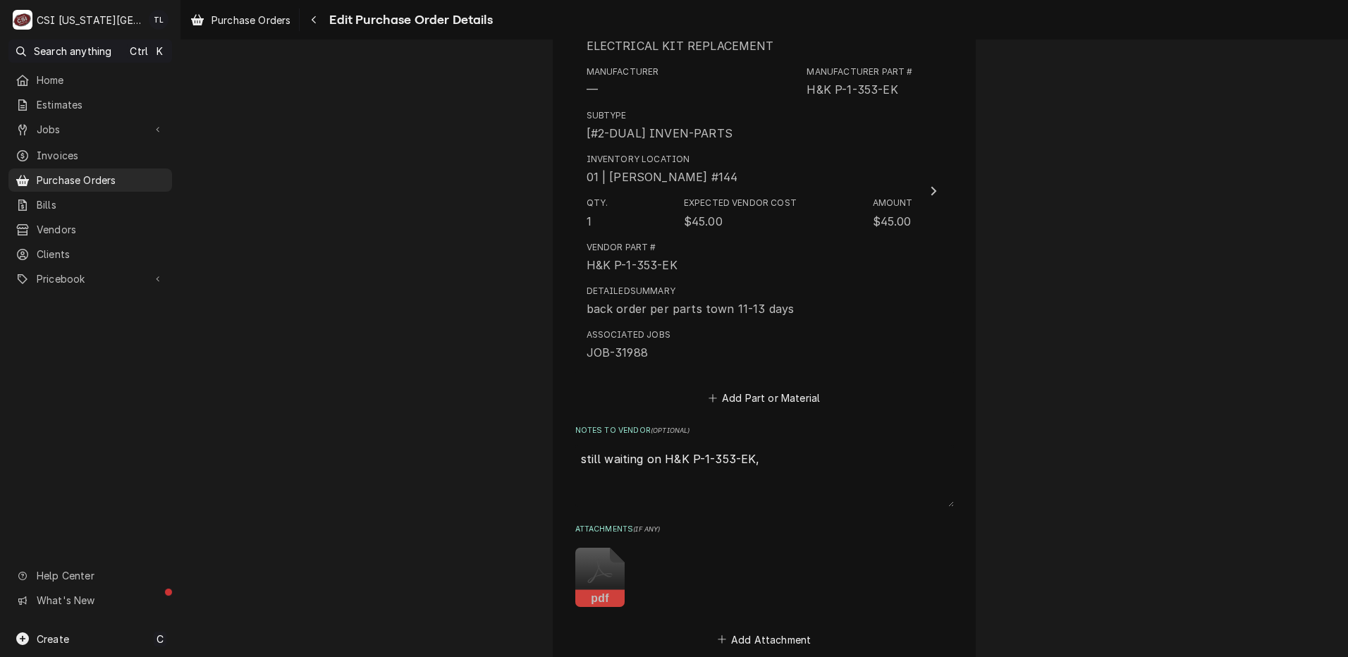
scroll to position [4572, 0]
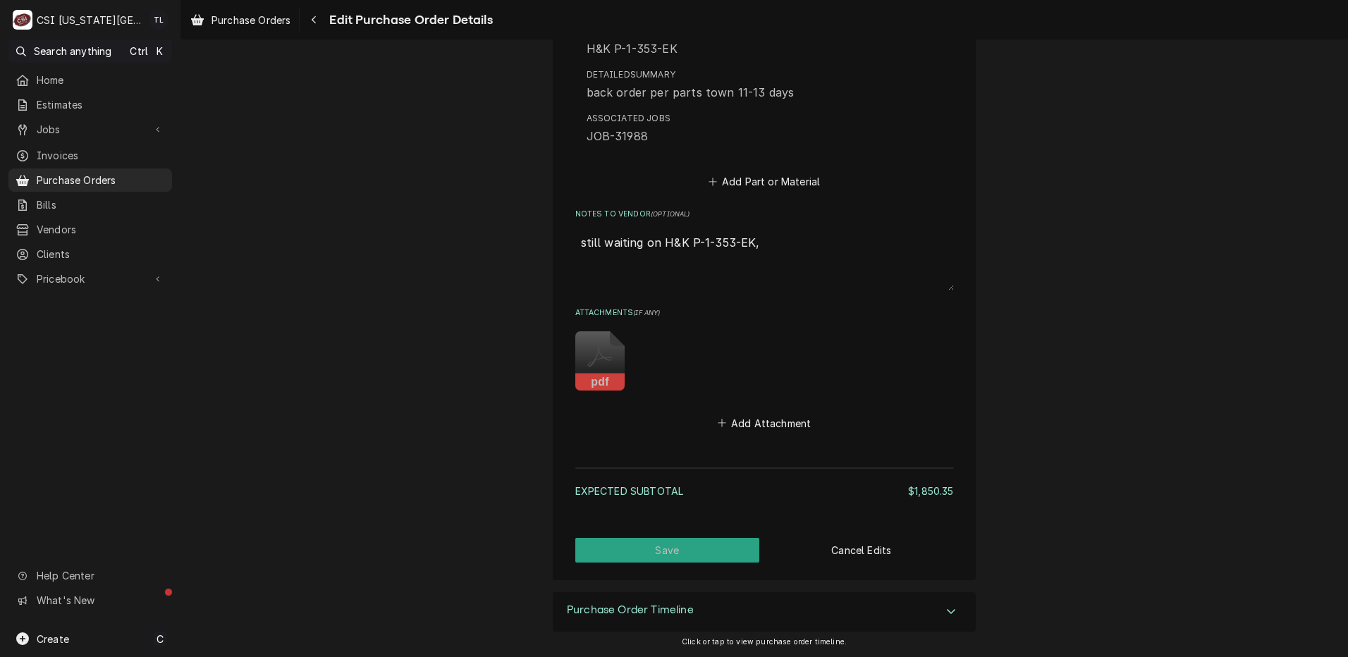
click at [765, 235] on textarea "still waiting on H&K P-1-353-EK," at bounding box center [764, 259] width 379 height 62
type textarea "x"
type textarea "still waiting on H&K P-1-353-EK"
type textarea "x"
type textarea "still waiting on H&K P-1-353-EK"
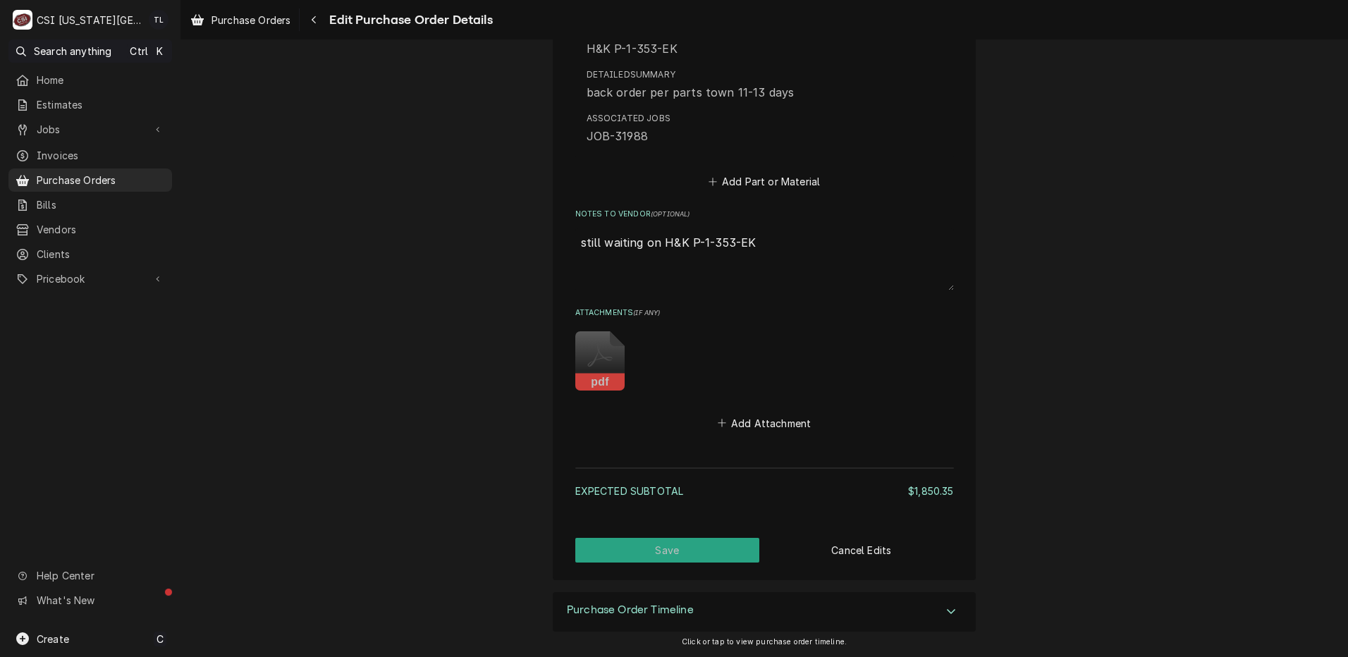
type textarea "x"
type textarea "still waiting on H&K P-1-353-EK b"
type textarea "x"
type textarea "still waiting on H&K P-1-353-EK ba"
type textarea "x"
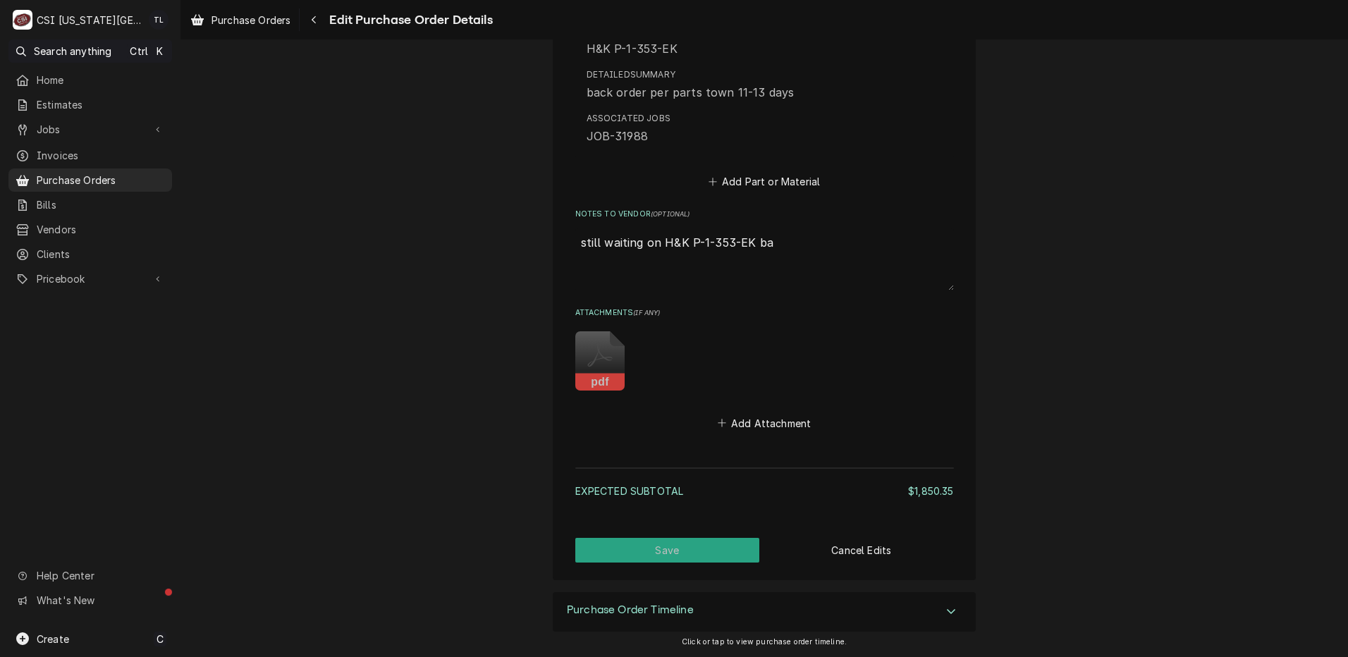
type textarea "still waiting on H&K P-1-353-EK bac"
type textarea "x"
type textarea "still waiting on H&K P-1-353-EK back"
type textarea "x"
type textarea "still waiting on H&K P-1-353-EK back"
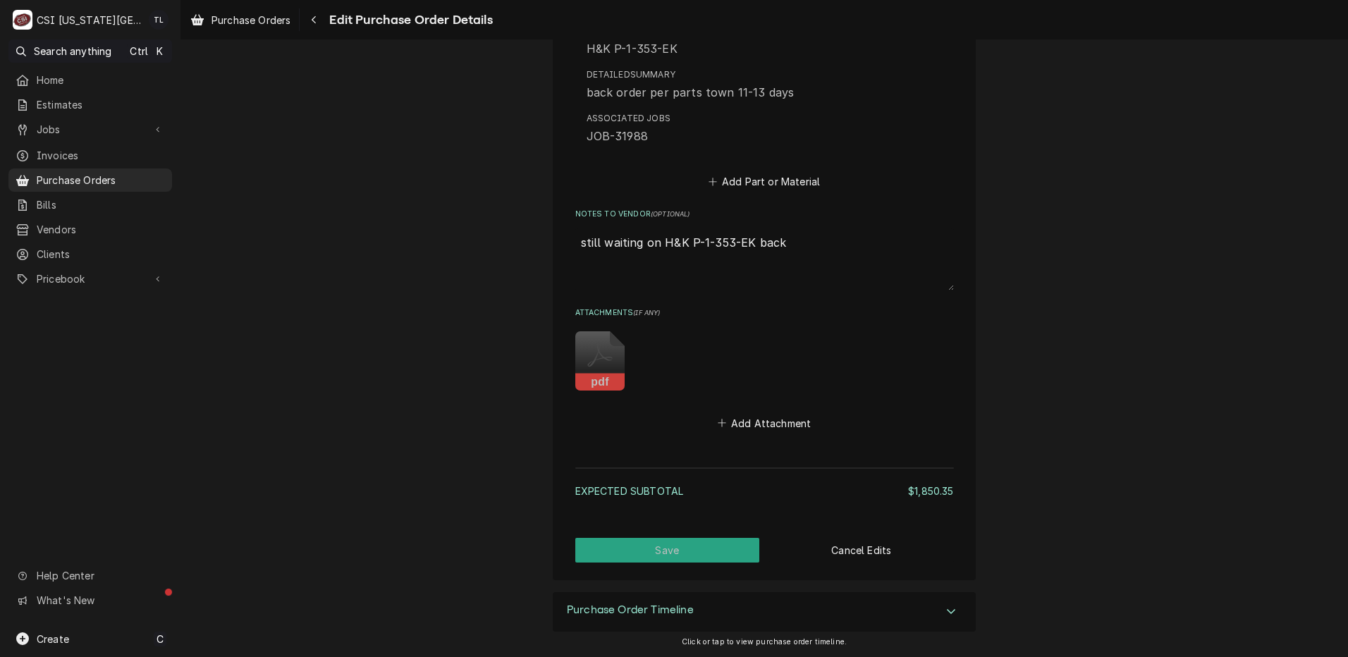
type textarea "x"
type textarea "still waiting on H&K P-1-353-EK back"
type textarea "x"
type textarea "still waiting on H&K P-1-353-EK bac"
type textarea "x"
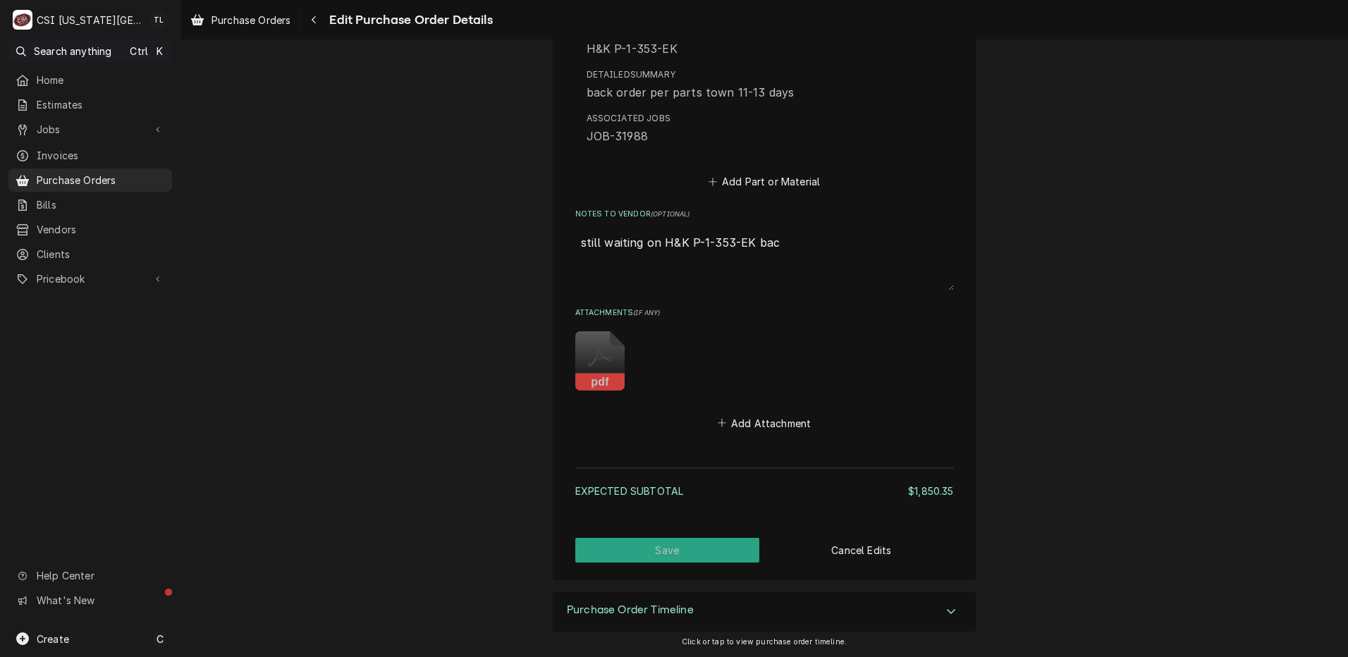
type textarea "still waiting on H&K P-1-353-EK ba"
type textarea "x"
type textarea "still waiting on H&K P-1-353-EK b"
type textarea "x"
type textarea "still waiting on H&K P-1-353-EK"
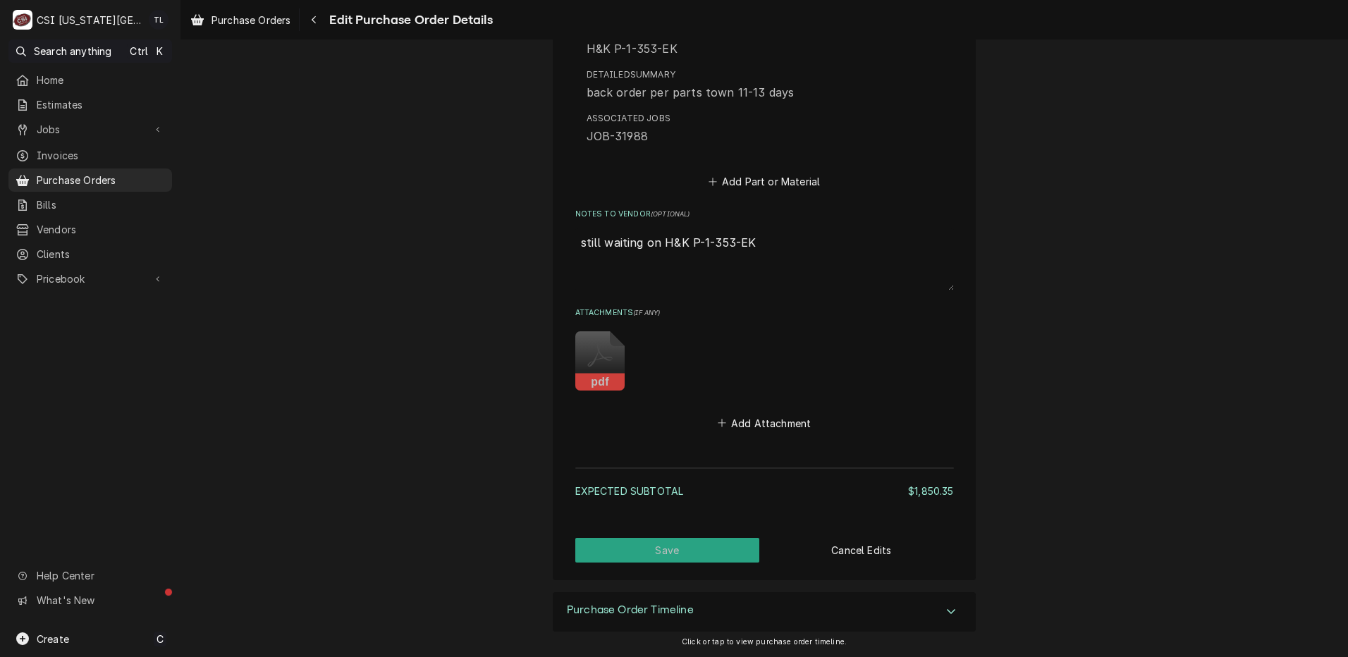
type textarea "x"
type textarea "still waiting on H&K P-1-353-EK ("
type textarea "x"
type textarea "still waiting on H&K P-1-353-EK (b"
type textarea "x"
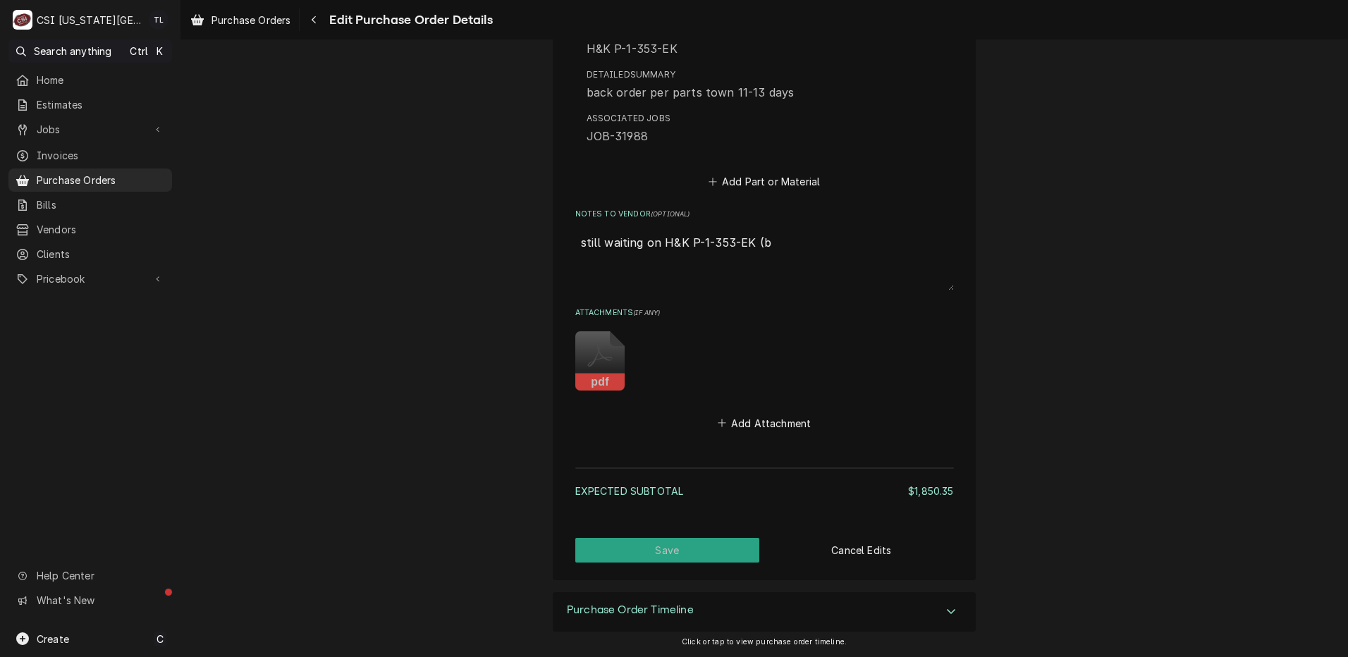
type textarea "still waiting on H&K P-1-353-EK (ba"
type textarea "x"
type textarea "still waiting on H&K P-1-353-EK (bac"
type textarea "x"
type textarea "still waiting on H&K P-1-353-EK (back"
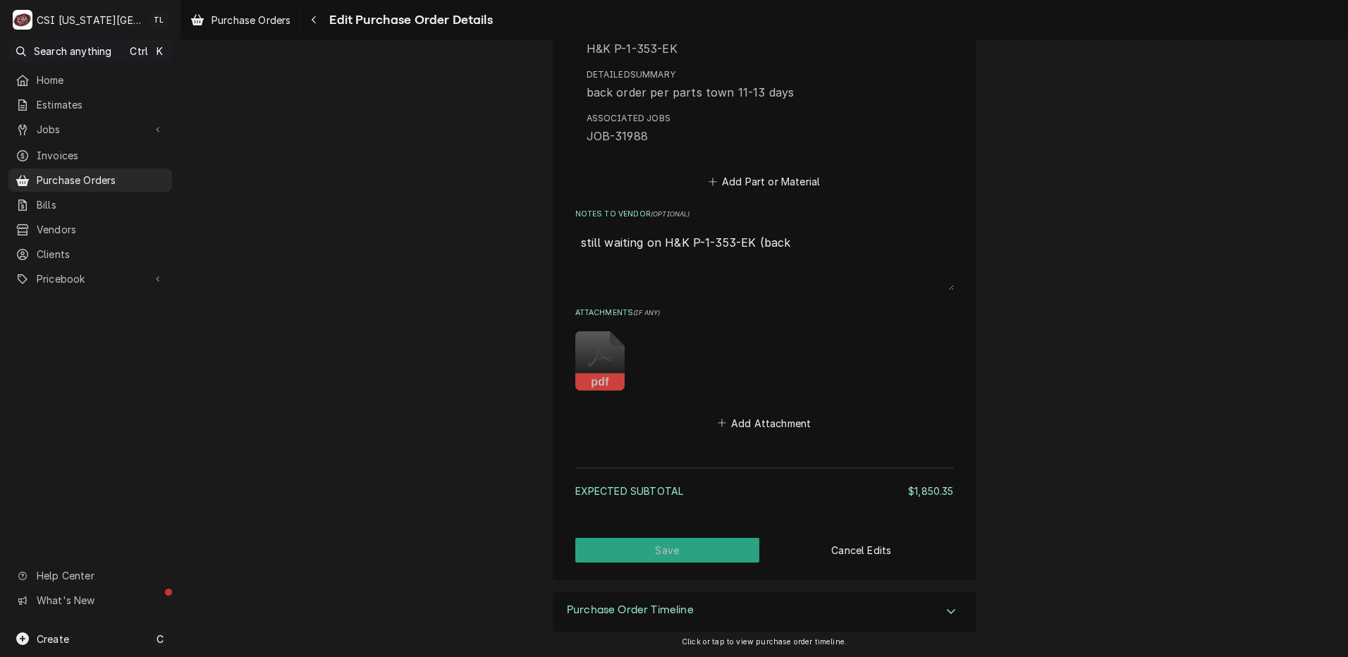
type textarea "x"
type textarea "still waiting on H&K P-1-353-EK ([PERSON_NAME]"
type textarea "x"
type textarea "still waiting on H&K P-1-353-EK (backor"
type textarea "x"
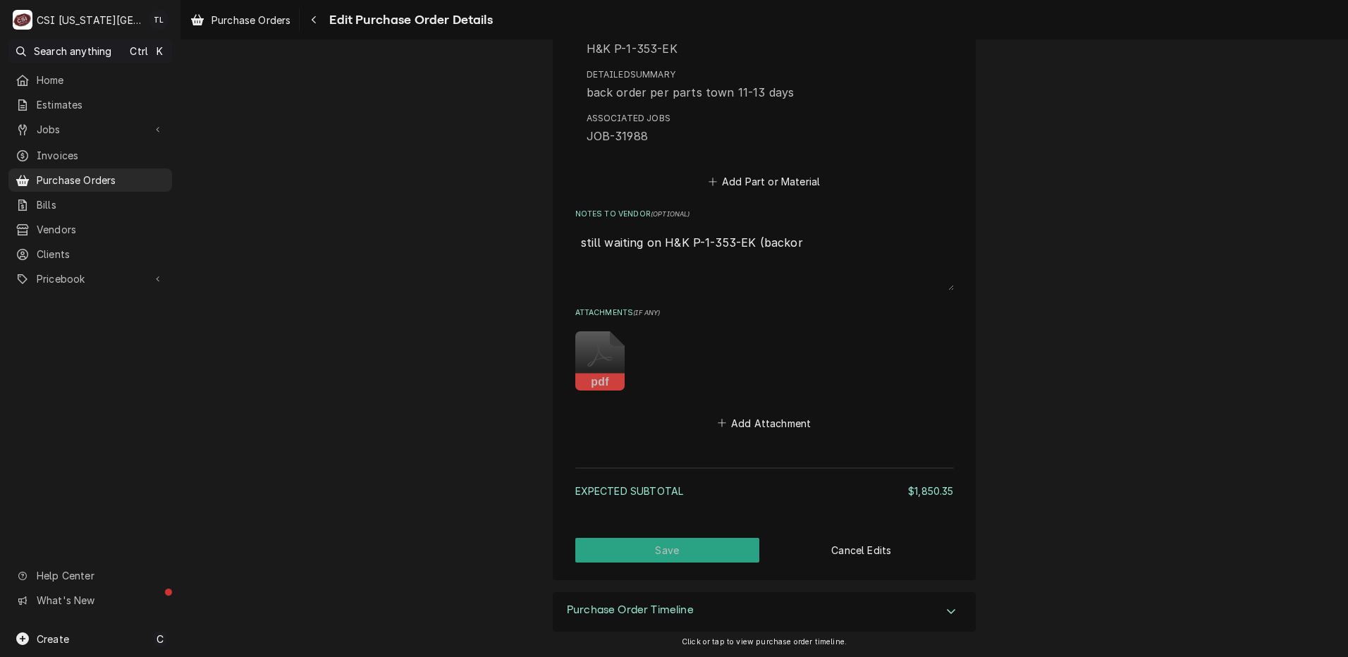
type textarea "still waiting on H&K P-1-353-EK (backord"
type textarea "x"
type textarea "still waiting on H&K P-1-353-EK (backorde"
type textarea "x"
type textarea "still waiting on H&K P-1-353-EK (backorder"
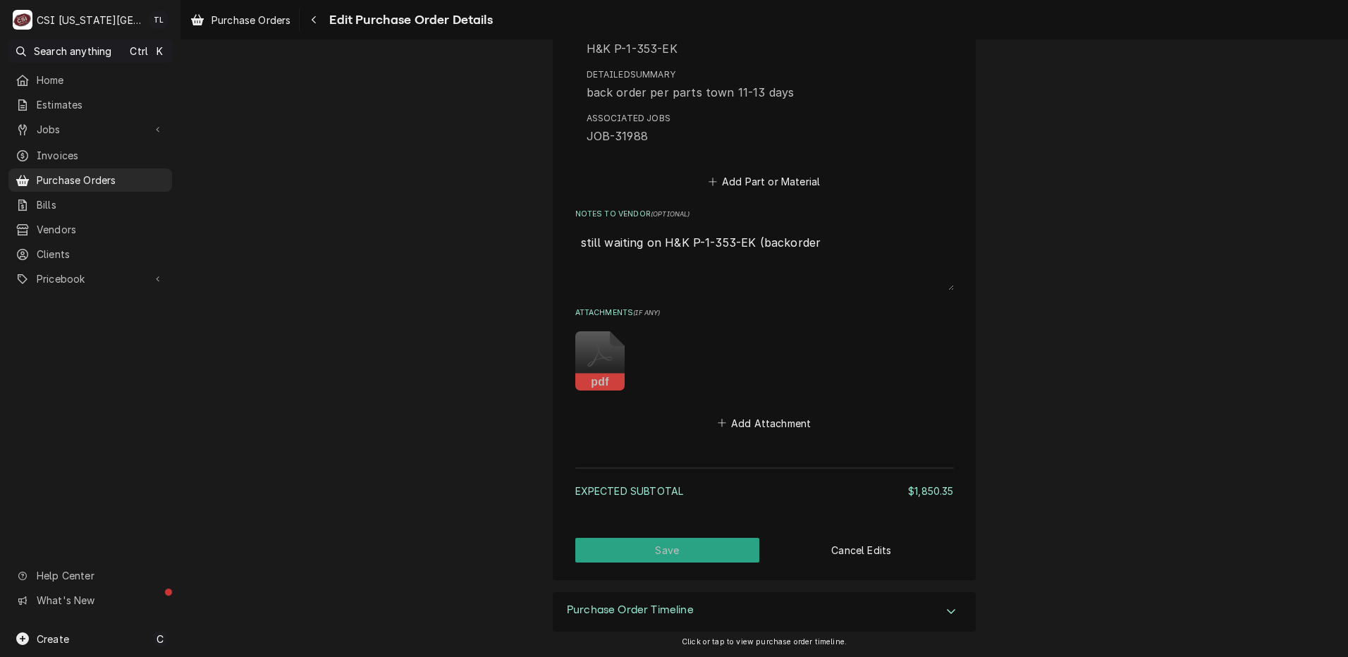
type textarea "x"
type textarea "still waiting on H&K P-1-353-EK (backordere"
type textarea "x"
type textarea "still waiting on H&K P-1-353-EK (backordered"
type textarea "x"
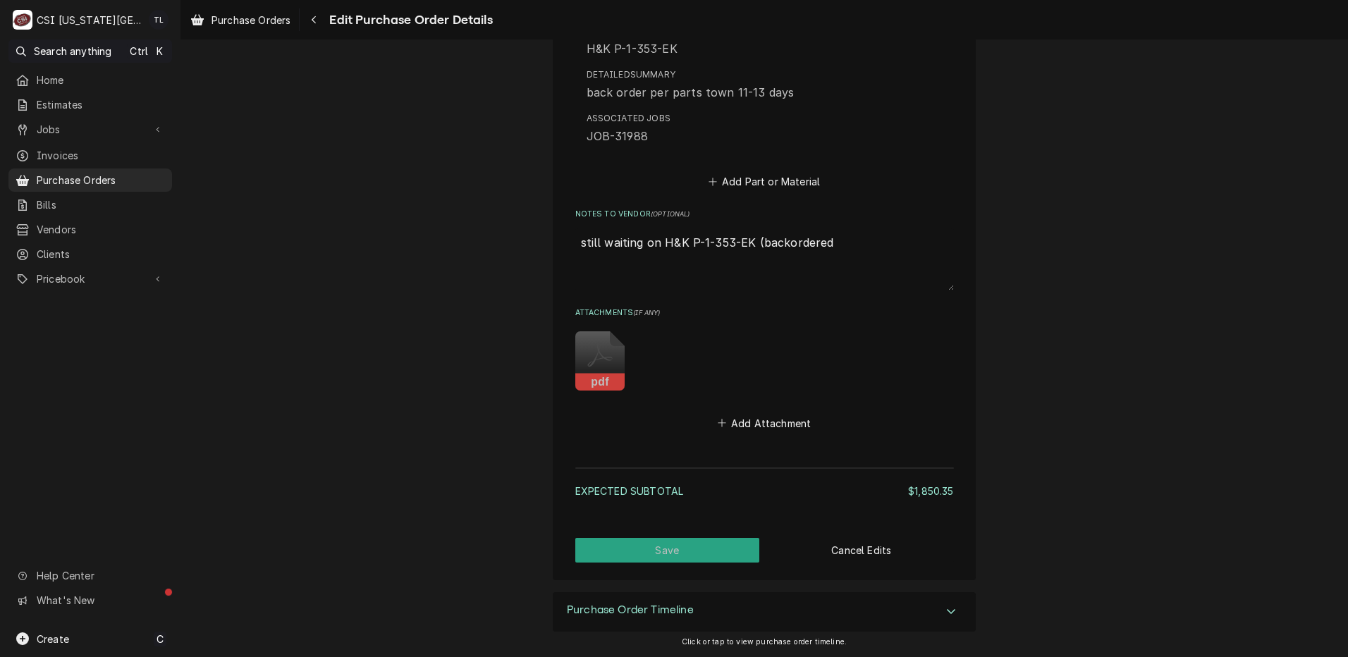
type textarea "still waiting on H&K P-1-353-EK (backordered)"
type textarea "x"
type textarea "still waiting on H&K P-1-353-EK (backordered)"
paste textarea "PRA-733525"
type textarea "x"
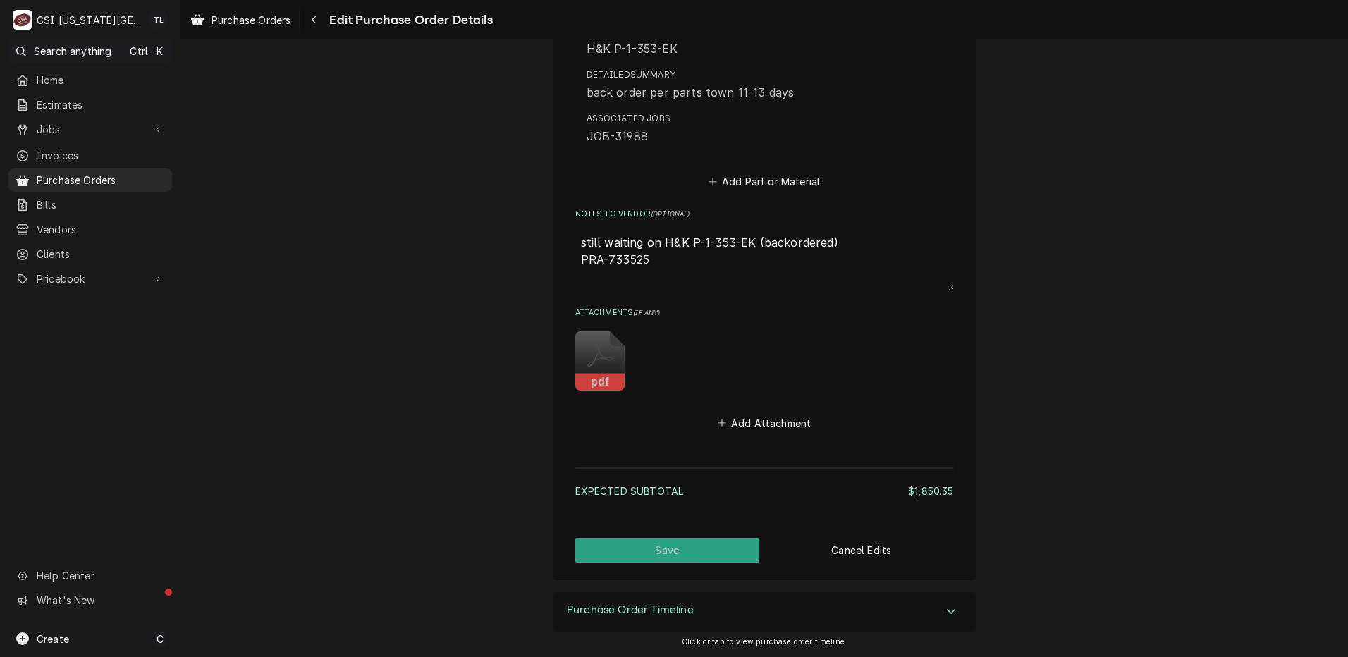
type textarea "still waiting on H&K P-1-353-EK (backordered) PRA-733525"
click at [677, 551] on button "Save" at bounding box center [667, 550] width 185 height 25
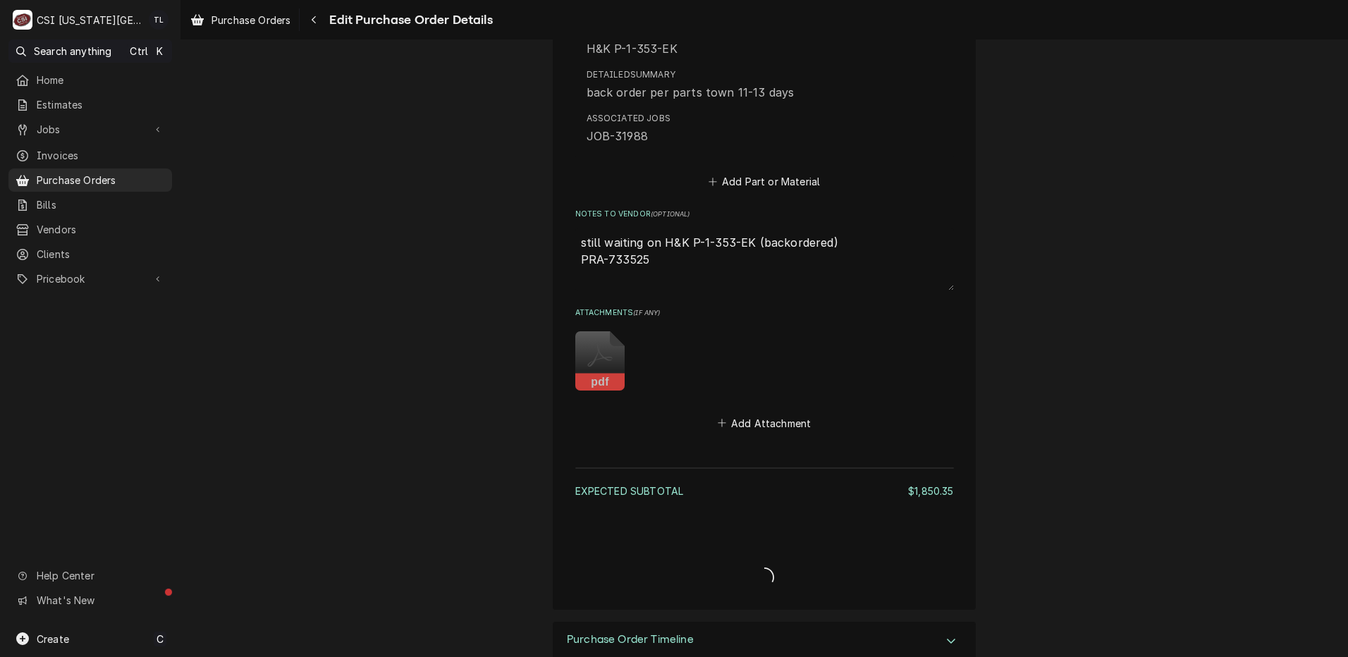
type textarea "x"
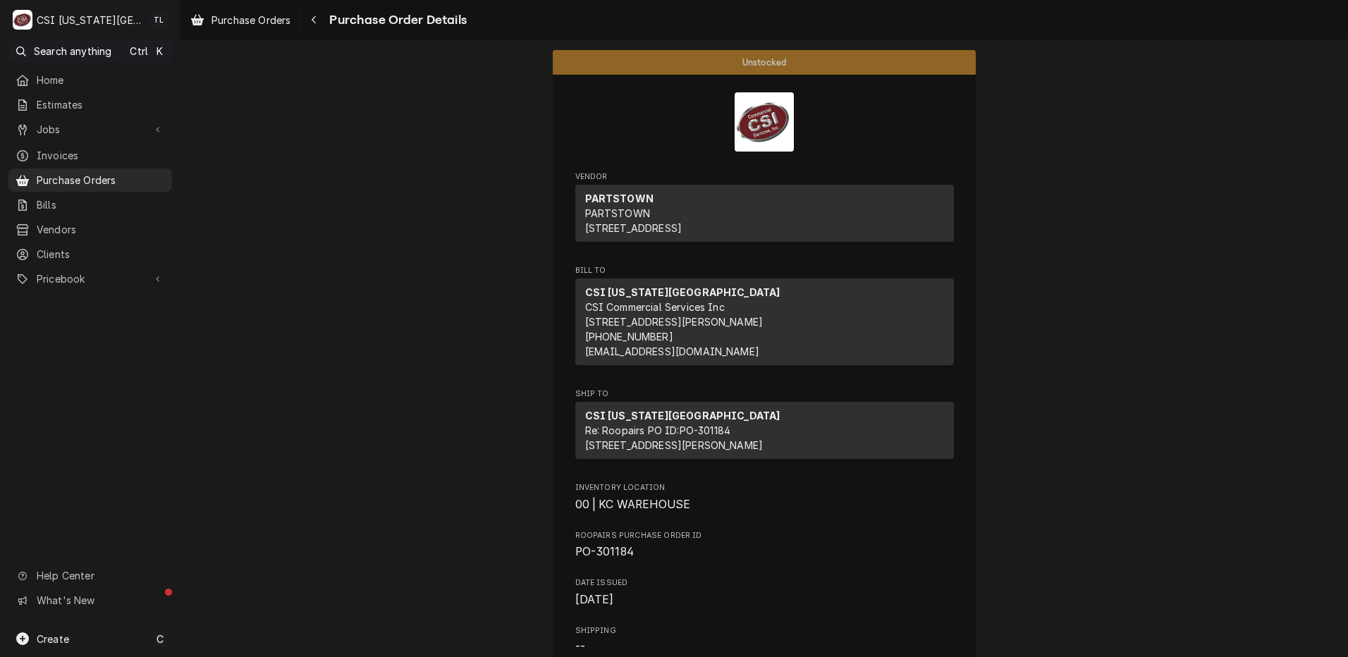
click at [75, 173] on span "Purchase Orders" at bounding box center [101, 180] width 128 height 15
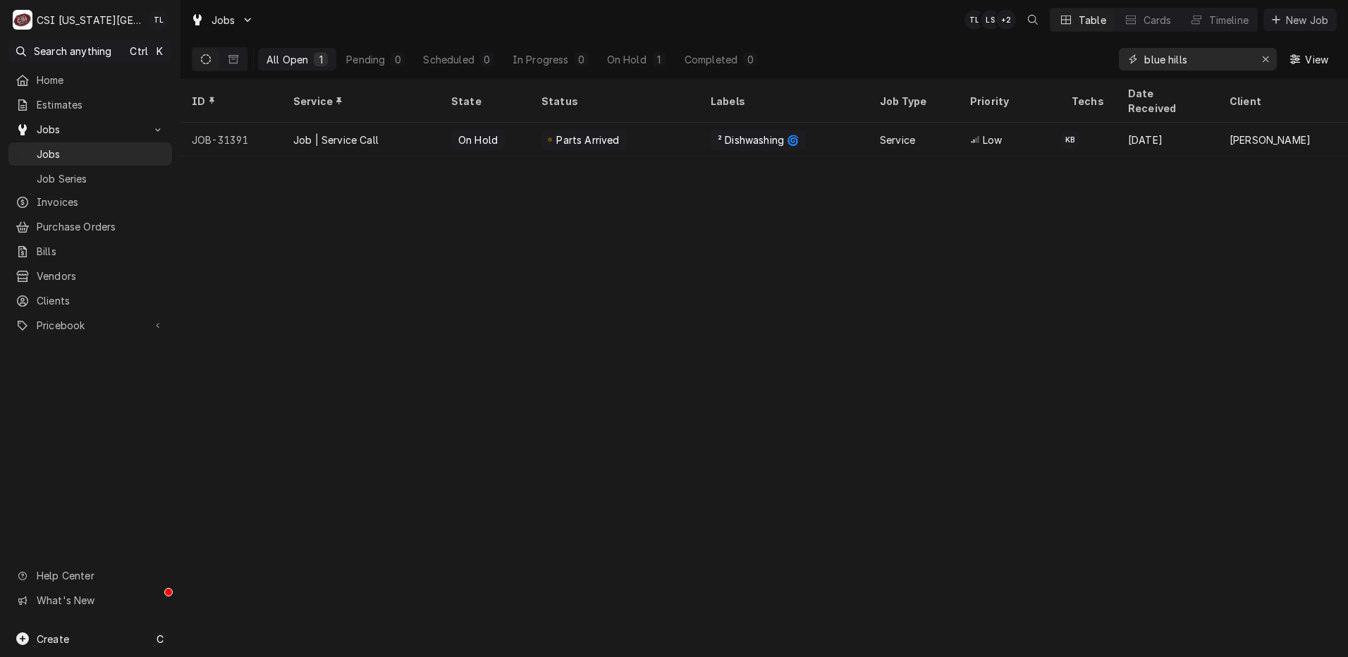
drag, startPoint x: 1223, startPoint y: 62, endPoint x: 1017, endPoint y: 45, distance: 206.5
click at [1019, 46] on div "All Open 1 Pending 0 Scheduled 0 In Progress 0 On Hold 1 Completed 0 blue hills…" at bounding box center [764, 58] width 1145 height 39
type input "31969"
click at [388, 123] on div "Job | Service Call" at bounding box center [361, 140] width 158 height 34
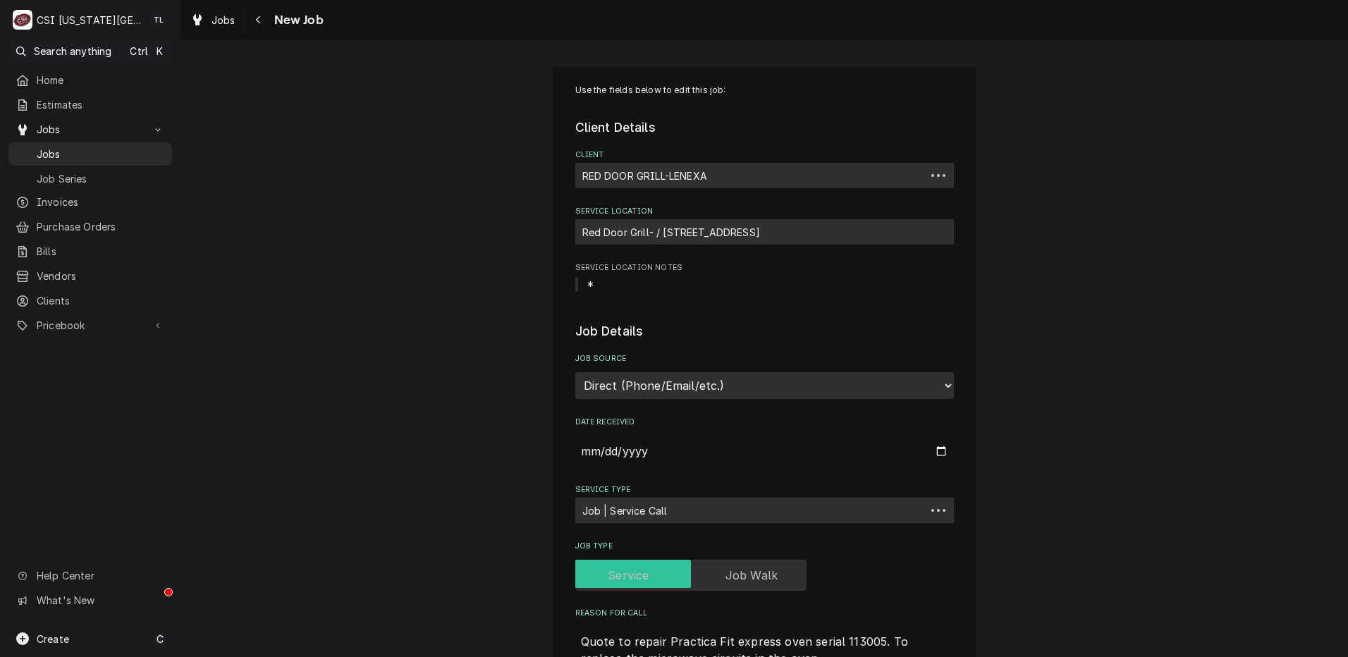
type textarea "x"
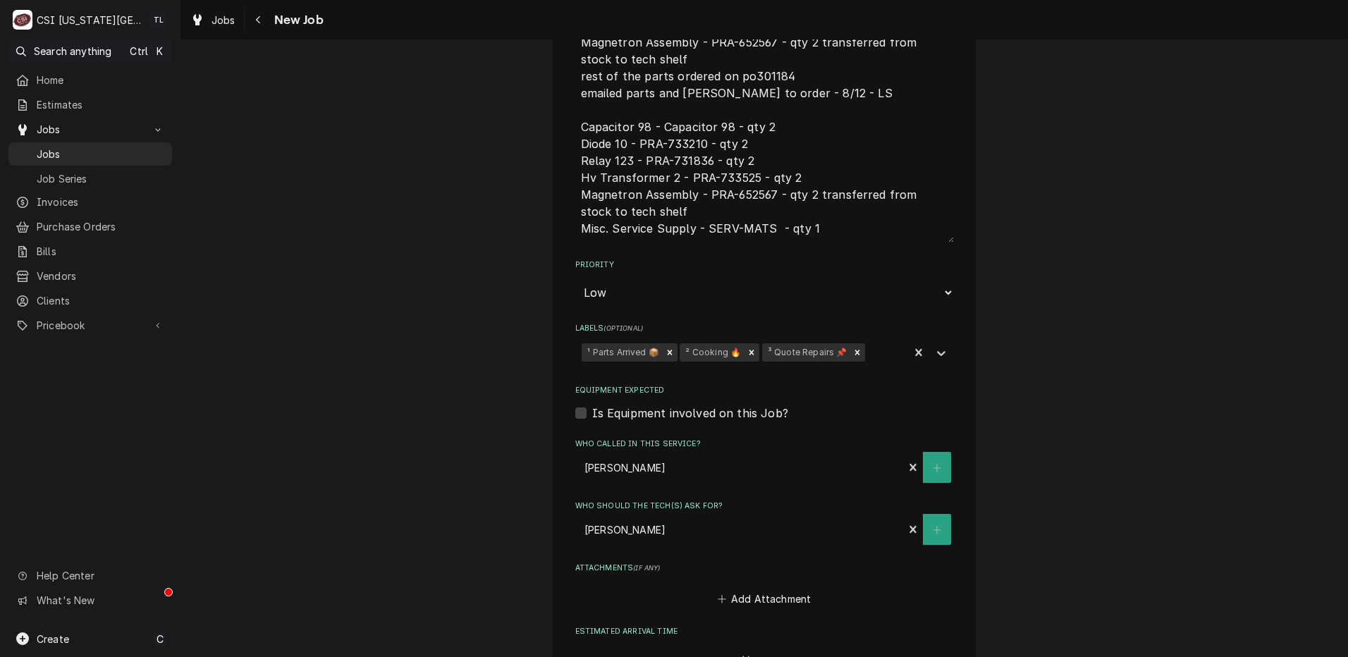
scroll to position [722, 0]
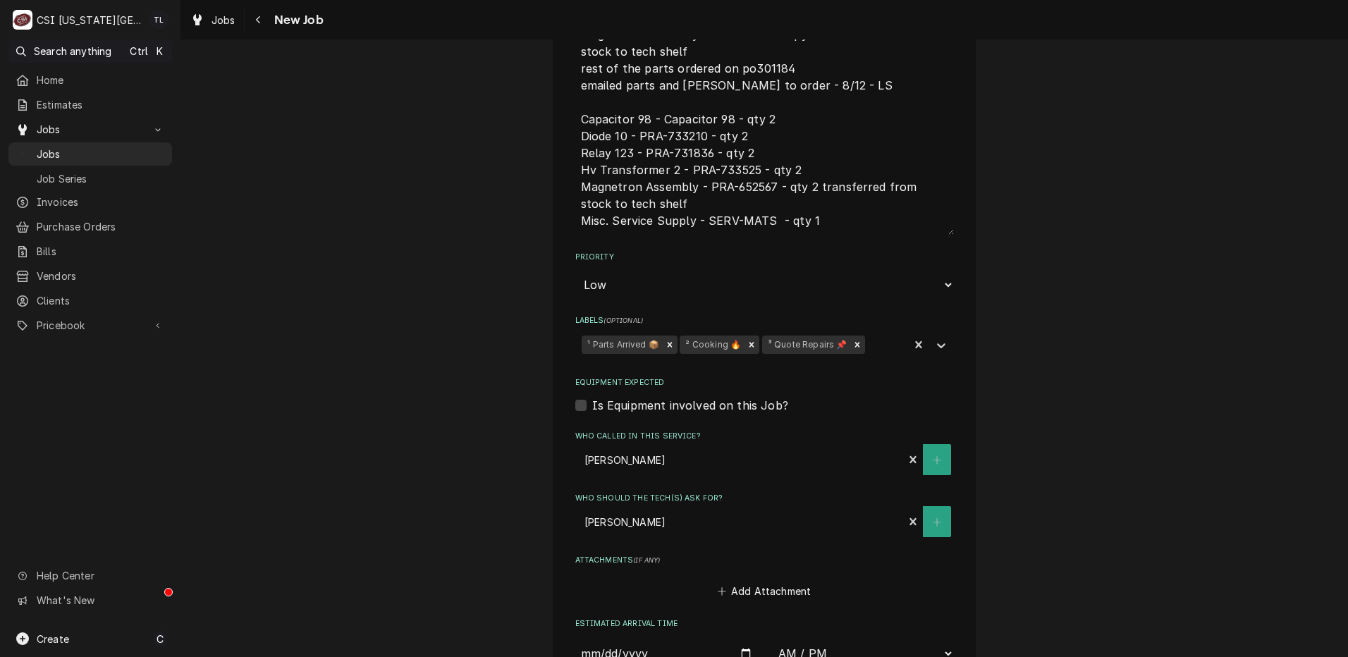
click at [665, 344] on icon "Remove ¹ Parts Arrived 📦" at bounding box center [670, 345] width 10 height 10
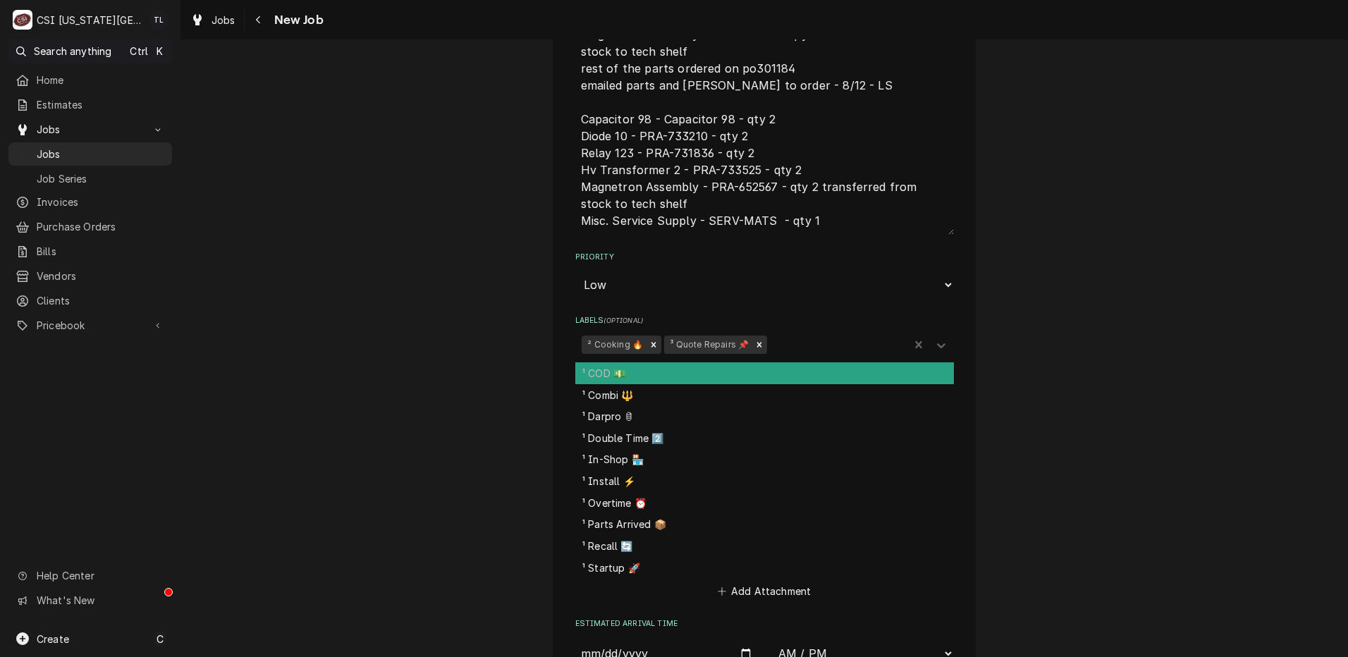
click at [936, 343] on icon "Labels" at bounding box center [941, 345] width 14 height 14
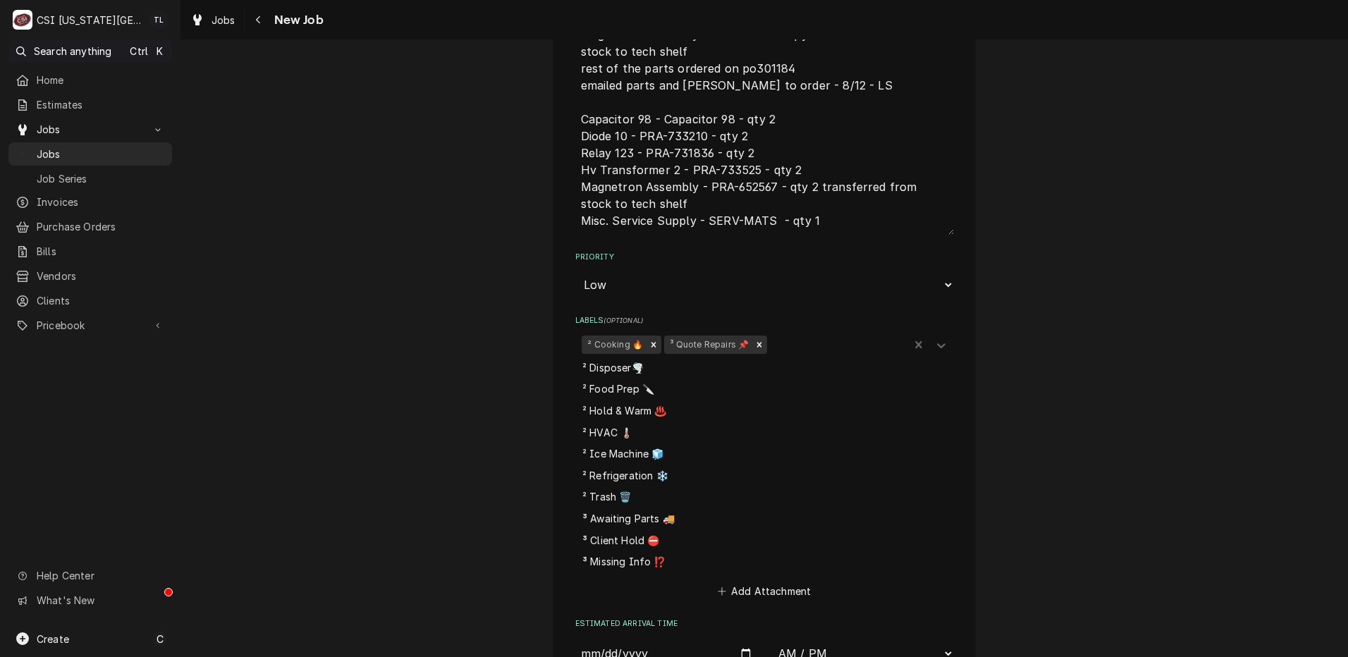
scroll to position [314, 0]
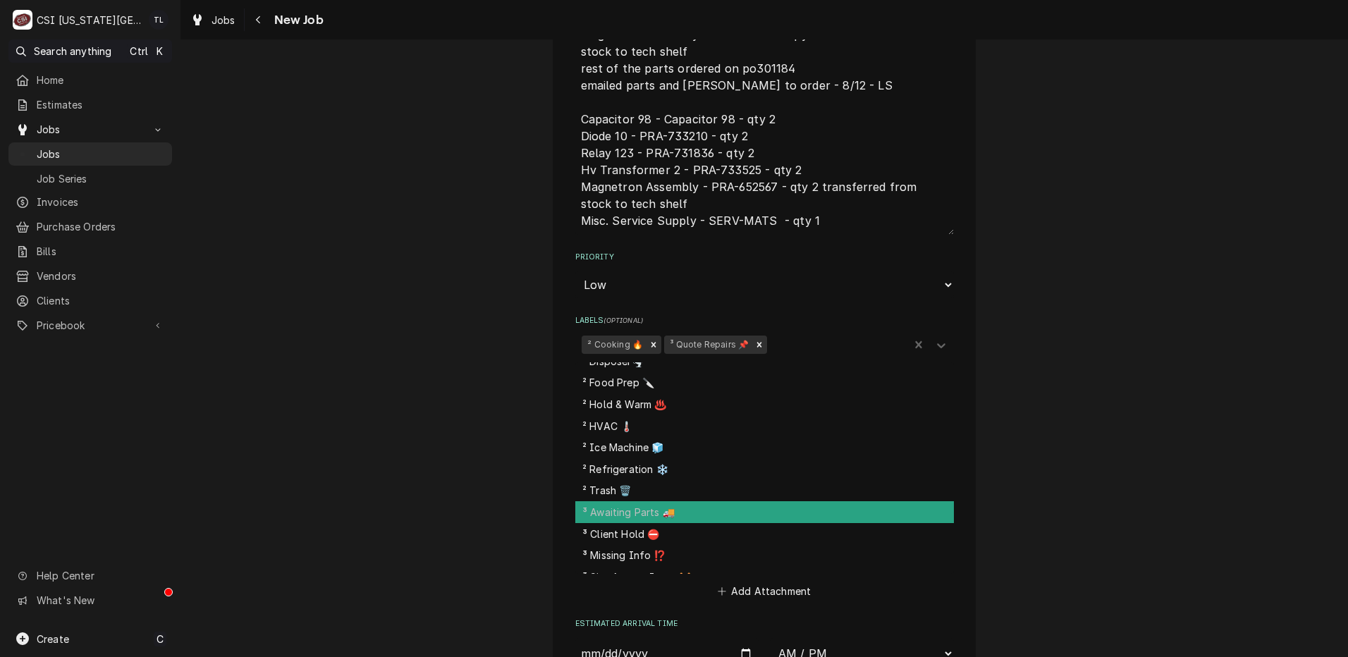
click at [738, 514] on div "³ Awaiting Parts 🚚" at bounding box center [764, 512] width 379 height 22
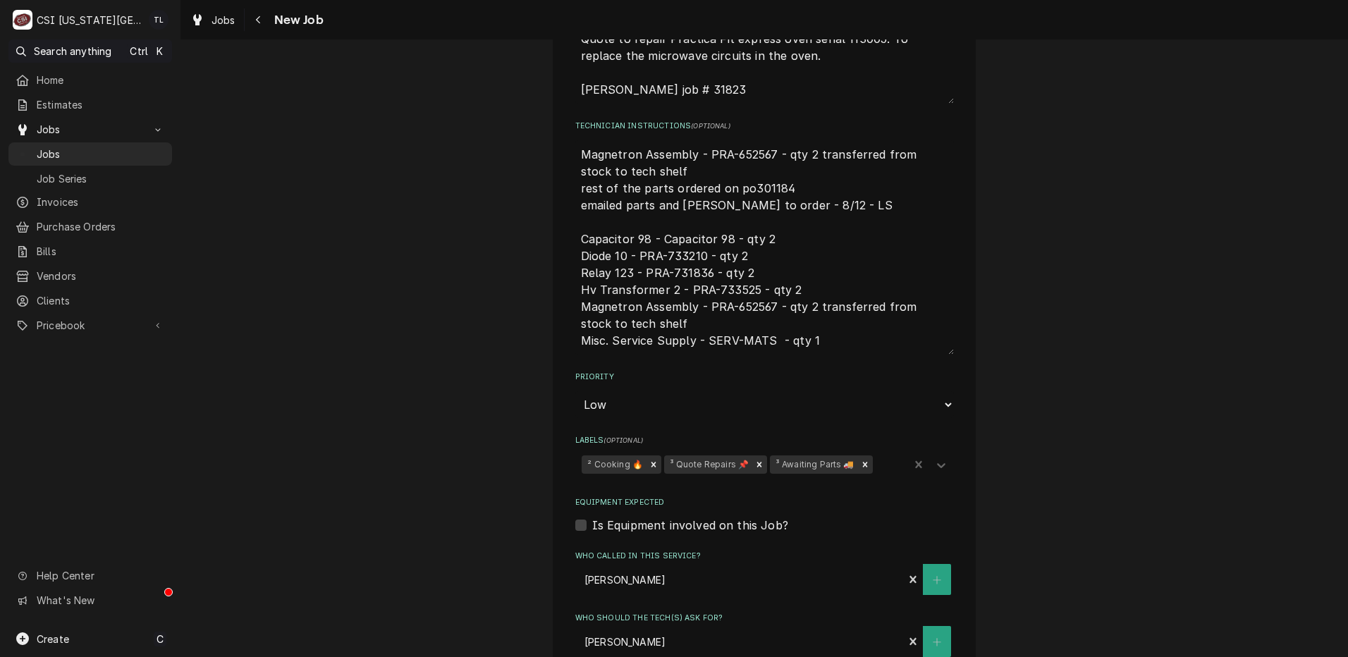
scroll to position [598, 0]
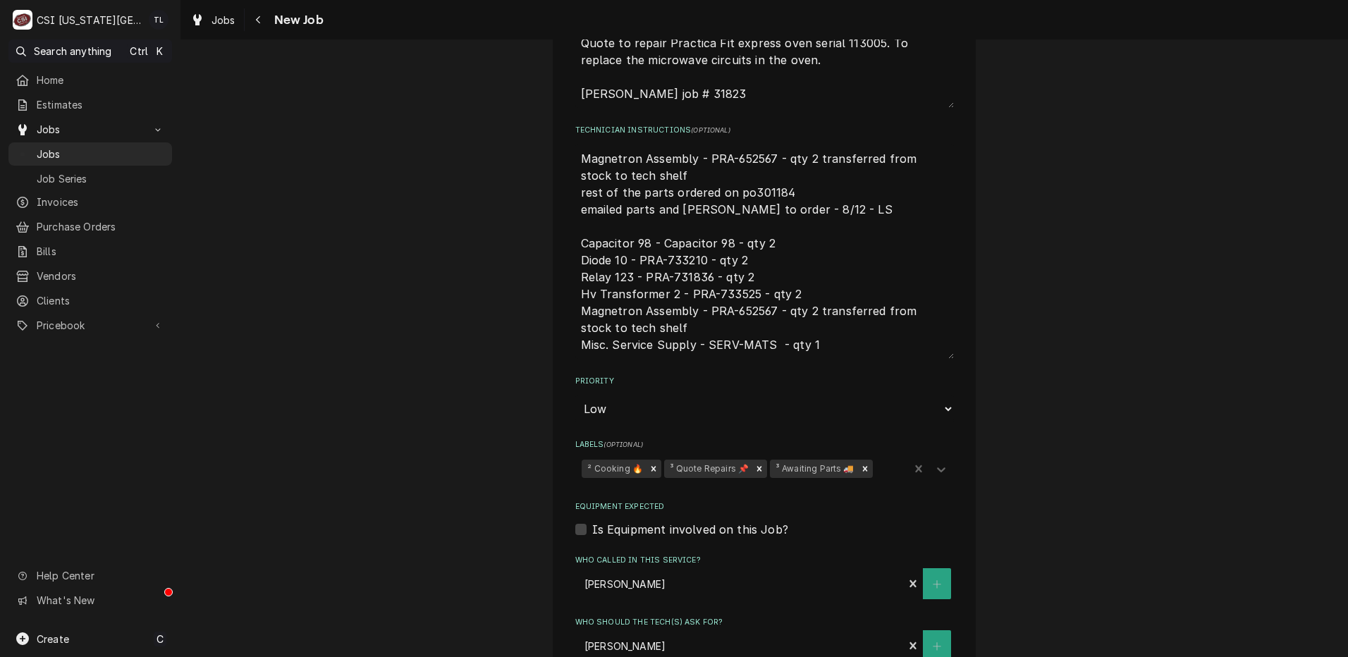
click at [575, 156] on textarea "Magnetron Assembly - PRA-652567 - qty 2 transferred from stock to tech shelf re…" at bounding box center [764, 251] width 379 height 214
type textarea "x"
type textarea "Magnetron Assembly - PRA-652567 - qty 2 transferred from stock to tech shelf re…"
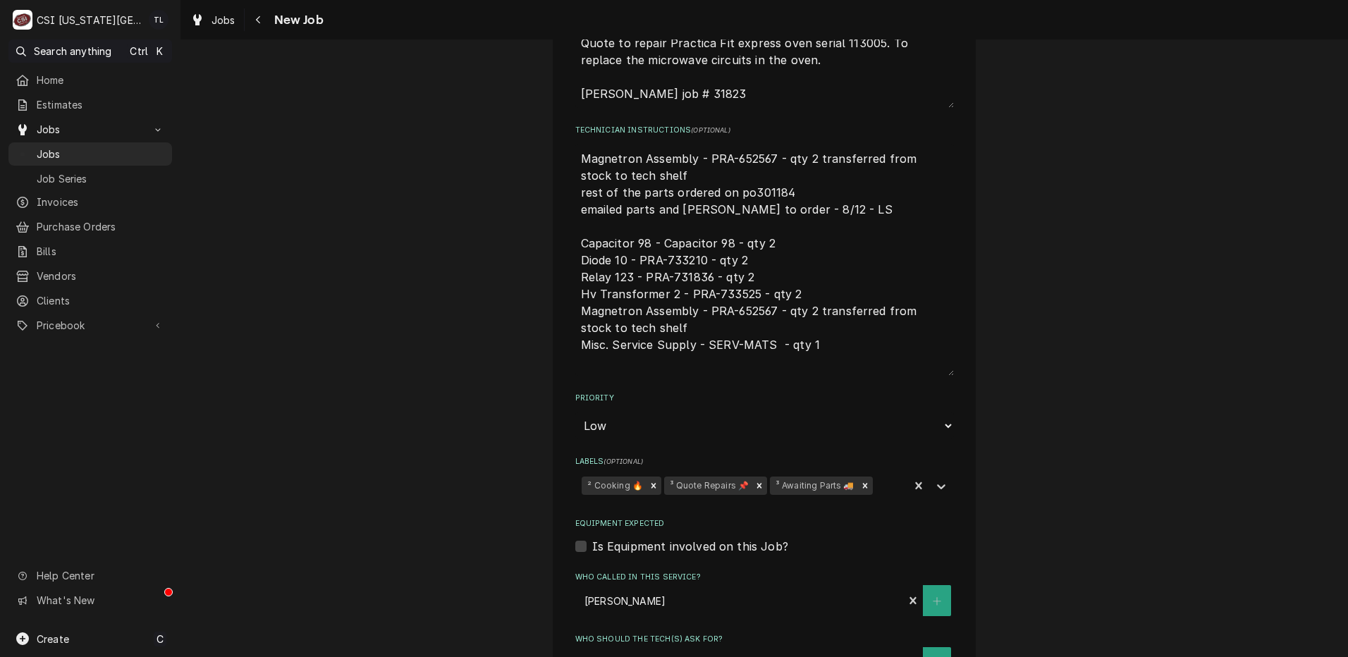
type textarea "x"
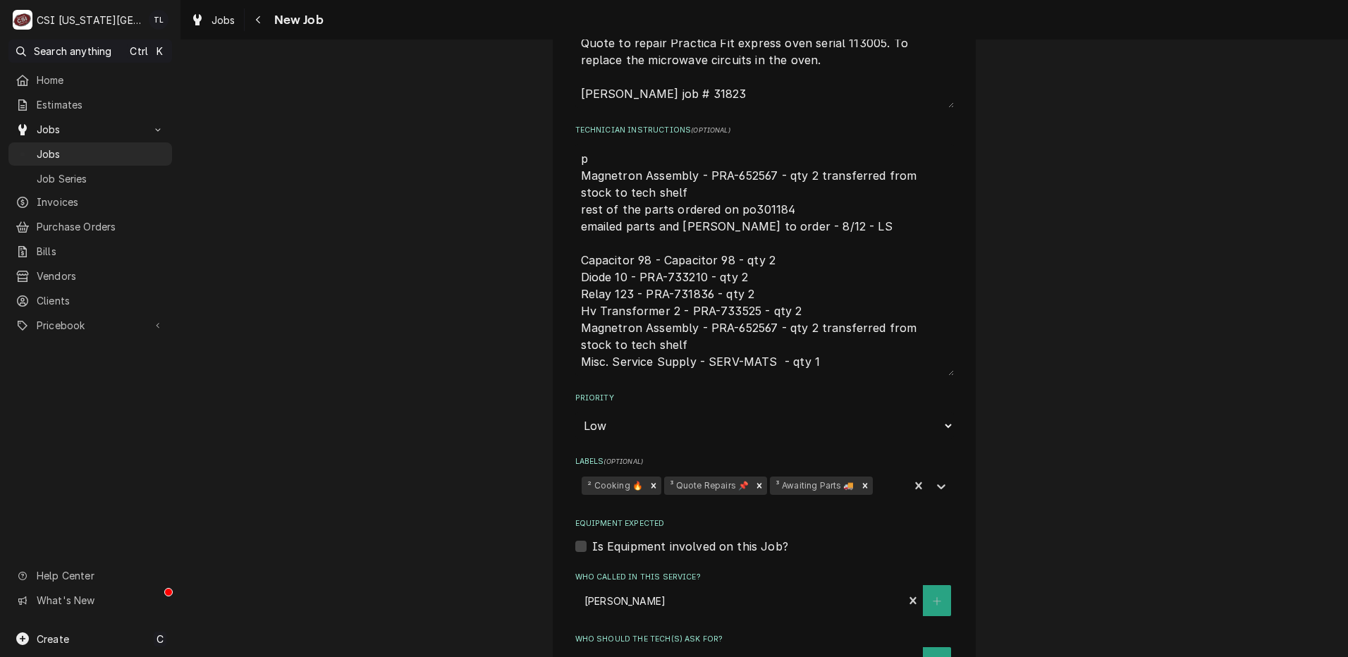
type textarea "pa Magnetron Assembly - PRA-652567 - qty 2 transferred from stock to tech shelf…"
type textarea "x"
type textarea "par Magnetron Assembly - PRA-652567 - qty 2 transferred from stock to tech shel…"
type textarea "x"
type textarea "part Magnetron Assembly - PRA-652567 - qty 2 transferred from stock to tech she…"
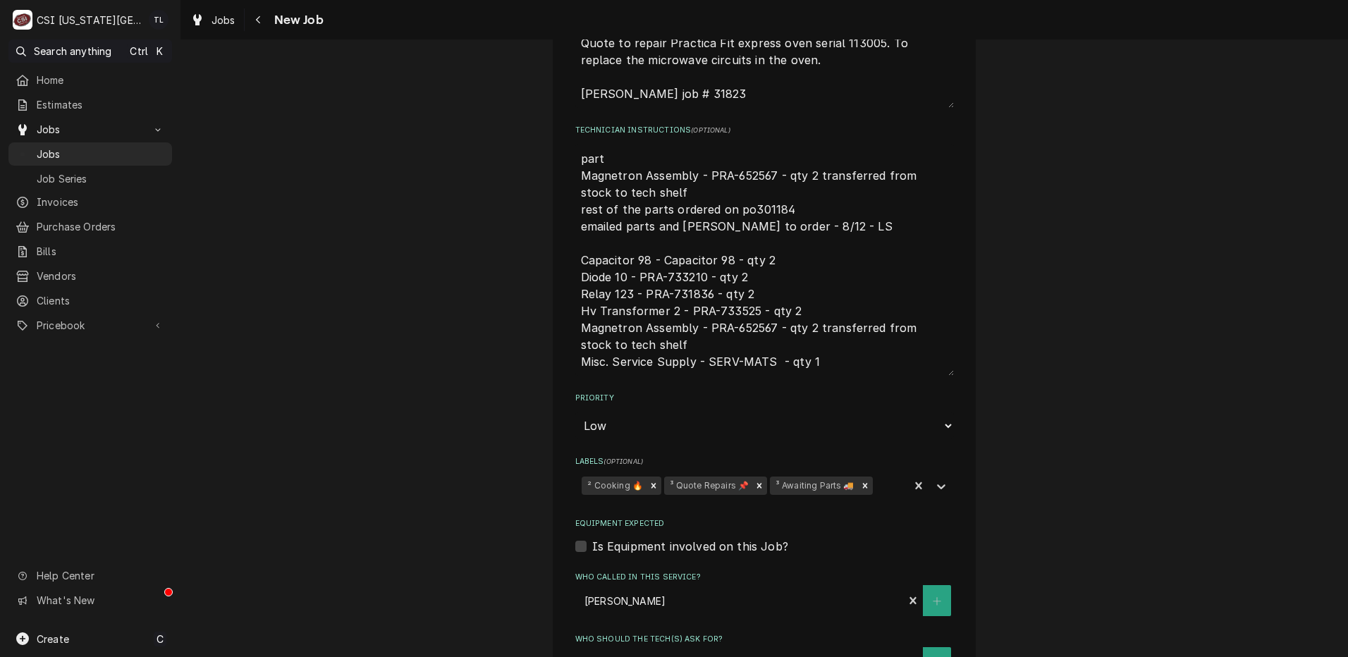
type textarea "x"
type textarea "parti Magnetron Assembly - PRA-652567 - qty 2 transferred from stock to tech sh…"
type textarea "x"
type textarea "partia Magnetron Assembly - PRA-652567 - qty 2 transferred from stock to tech s…"
type textarea "x"
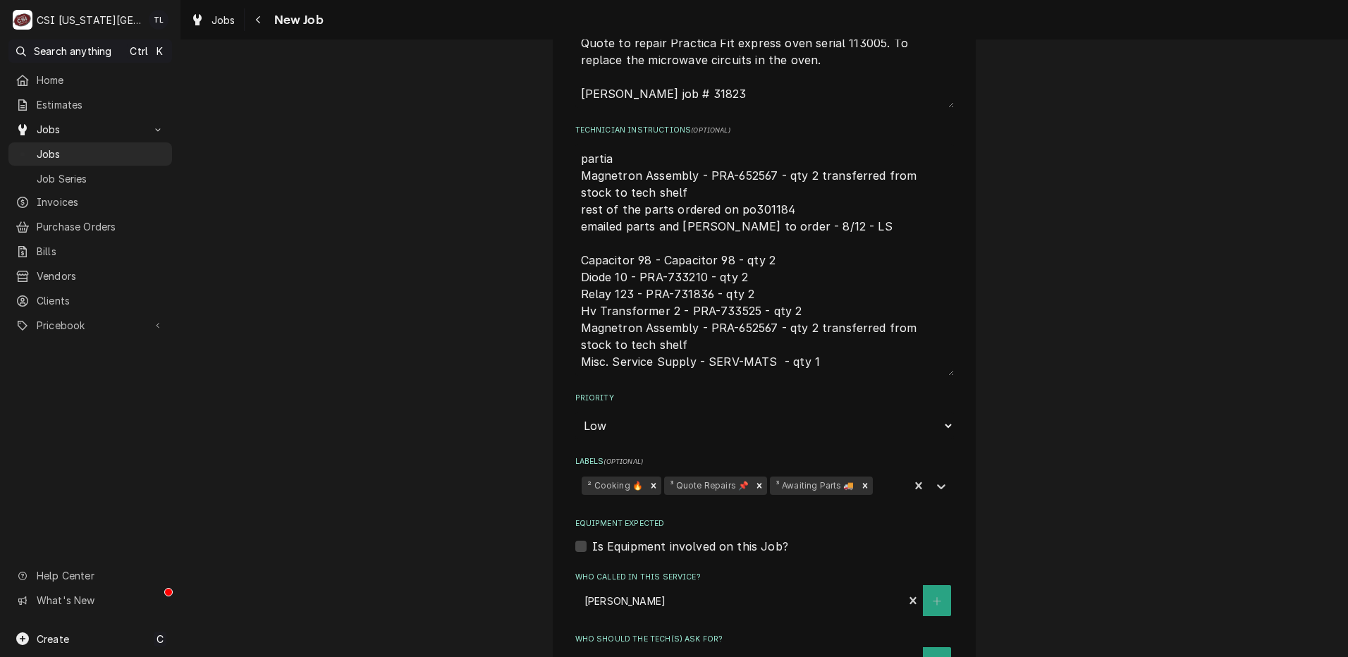
type textarea "partial Magnetron Assembly - PRA-652567 - qty 2 transferred from stock to tech …"
type textarea "x"
type textarea "partial Magnetron Assembly - PRA-652567 - qty 2 transferred from stock to tech …"
type textarea "x"
type textarea "partial p Magnetron Assembly - PRA-652567 - qty 2 transferred from stock to tec…"
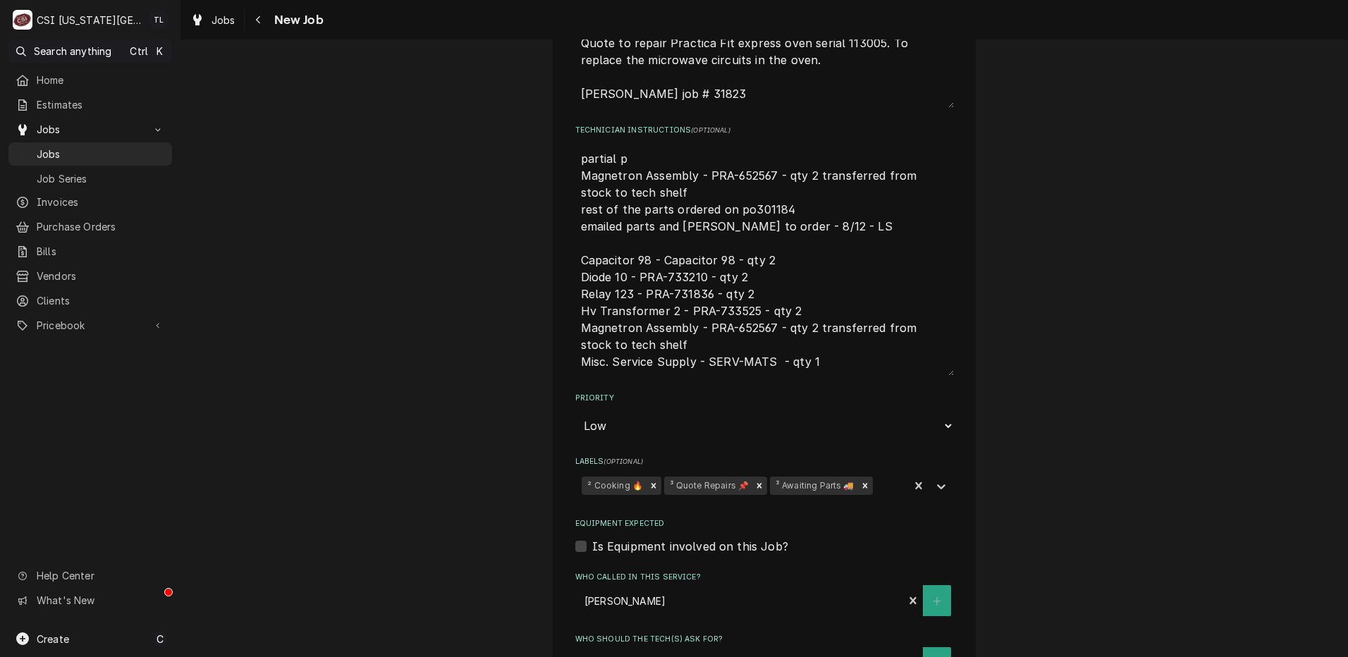
type textarea "x"
type textarea "partial pa Magnetron Assembly - PRA-652567 - qty 2 transferred from stock to te…"
type textarea "x"
type textarea "partial par Magnetron Assembly - PRA-652567 - qty 2 transferred from stock to t…"
type textarea "x"
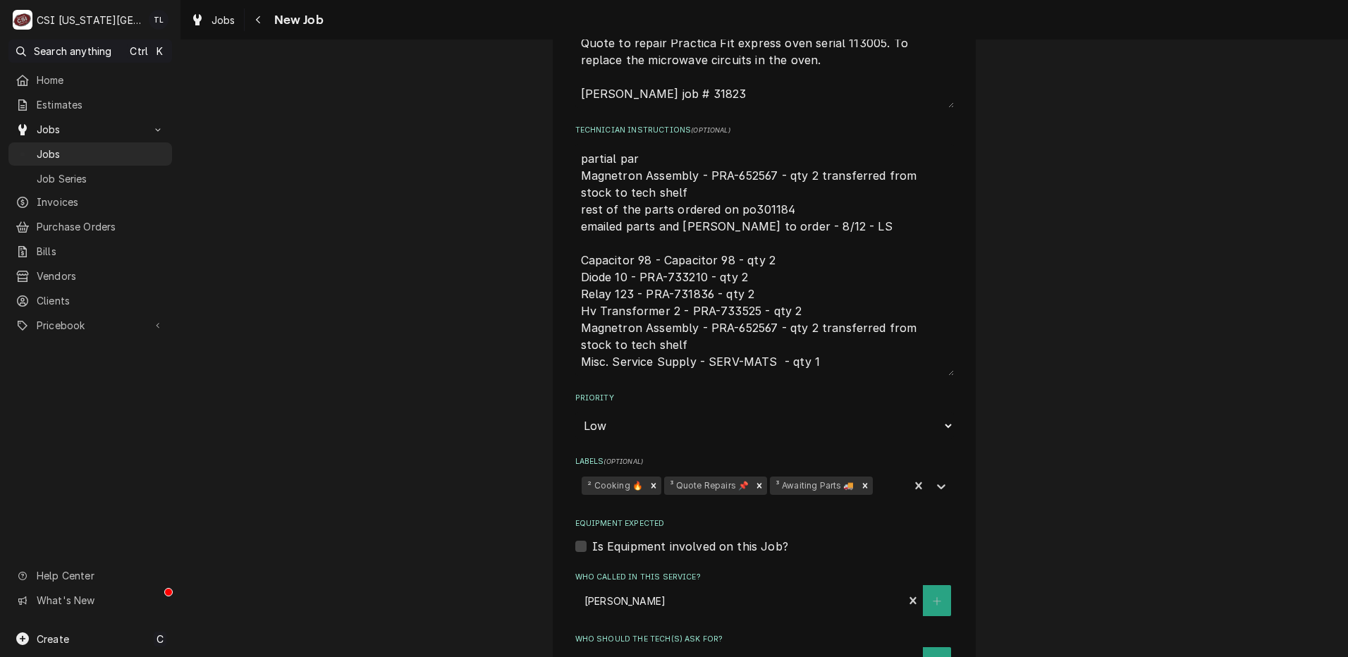
type textarea "partial part Magnetron Assembly - PRA-652567 - qty 2 transferred from stock to …"
type textarea "x"
type textarea "partial parts Magnetron Assembly - PRA-652567 - qty 2 transferred from stock to…"
type textarea "x"
type textarea "partial parts Magnetron Assembly - PRA-652567 - qty 2 transferred from stock to…"
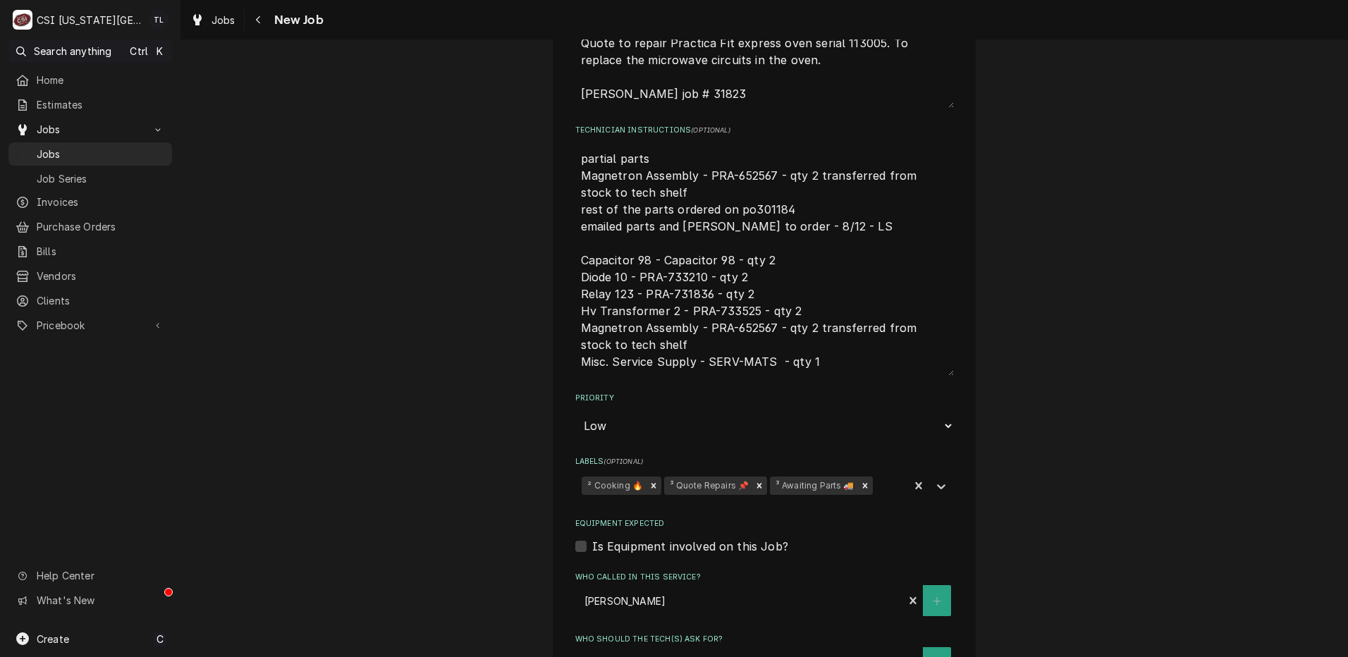
type textarea "x"
type textarea "partial parts o Magnetron Assembly - PRA-652567 - qty 2 transferred from stock …"
type textarea "x"
type textarea "partial parts on Magnetron Assembly - PRA-652567 - qty 2 transferred from stock…"
type textarea "x"
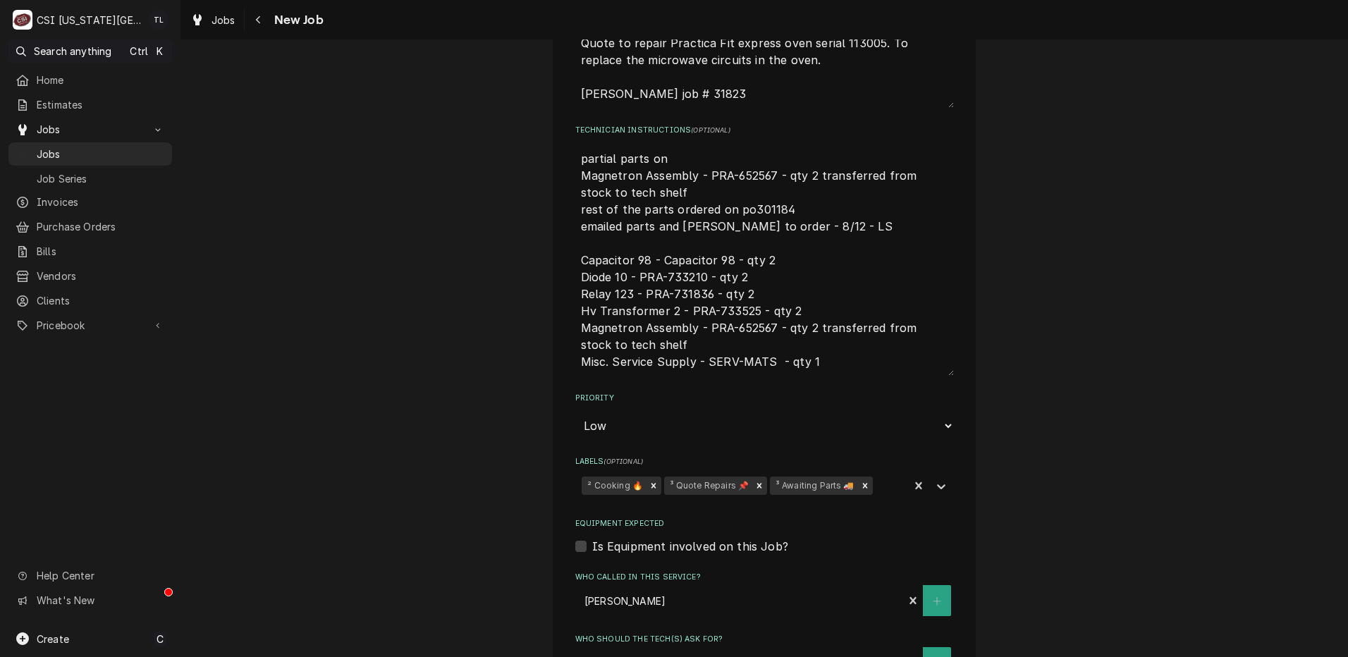
type textarea "partial parts on Magnetron Assembly - PRA-652567 - qty 2 transferred from stock…"
type textarea "x"
type textarea "partial parts on m Magnetron Assembly - PRA-652567 - qty 2 transferred from sto…"
type textarea "x"
type textarea "partial parts on me Magnetron Assembly - PRA-652567 - qty 2 transferred from st…"
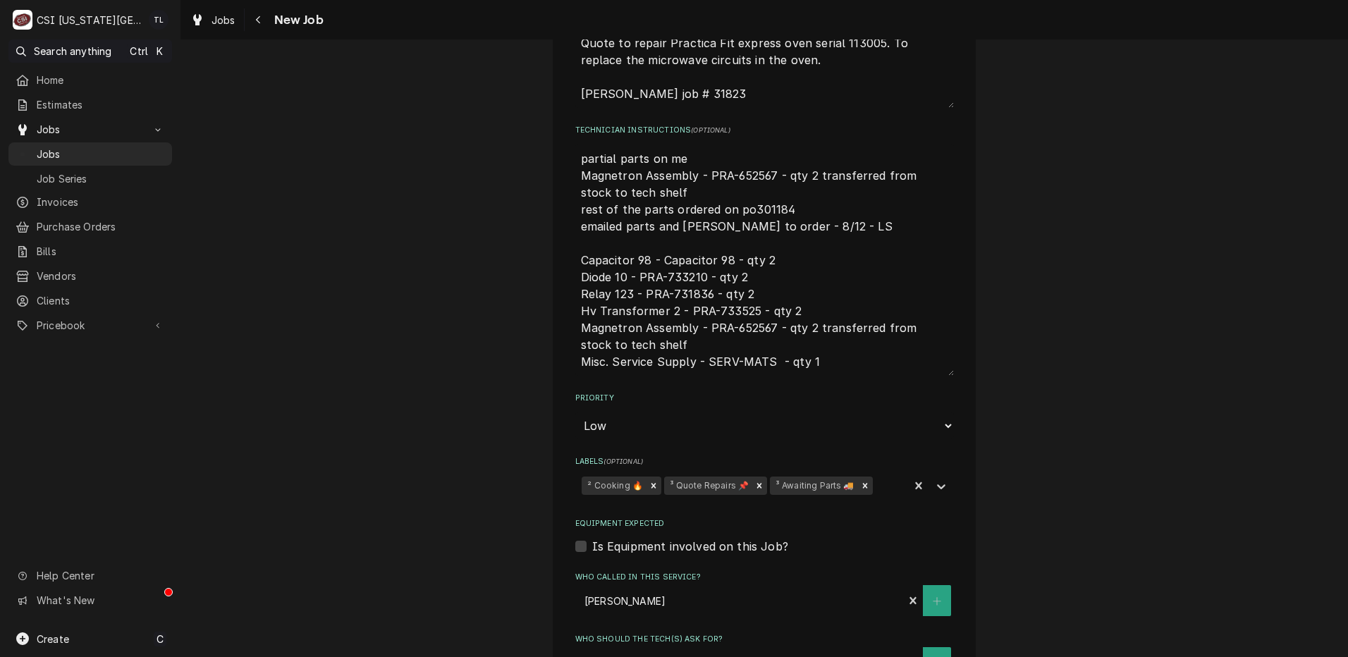
type textarea "x"
type textarea "partial parts on men Magnetron Assembly - PRA-652567 - qty 2 transferred from s…"
type textarea "x"
type textarea "partial parts on mend Magnetron Assembly - PRA-652567 - qty 2 transferred from …"
type textarea "x"
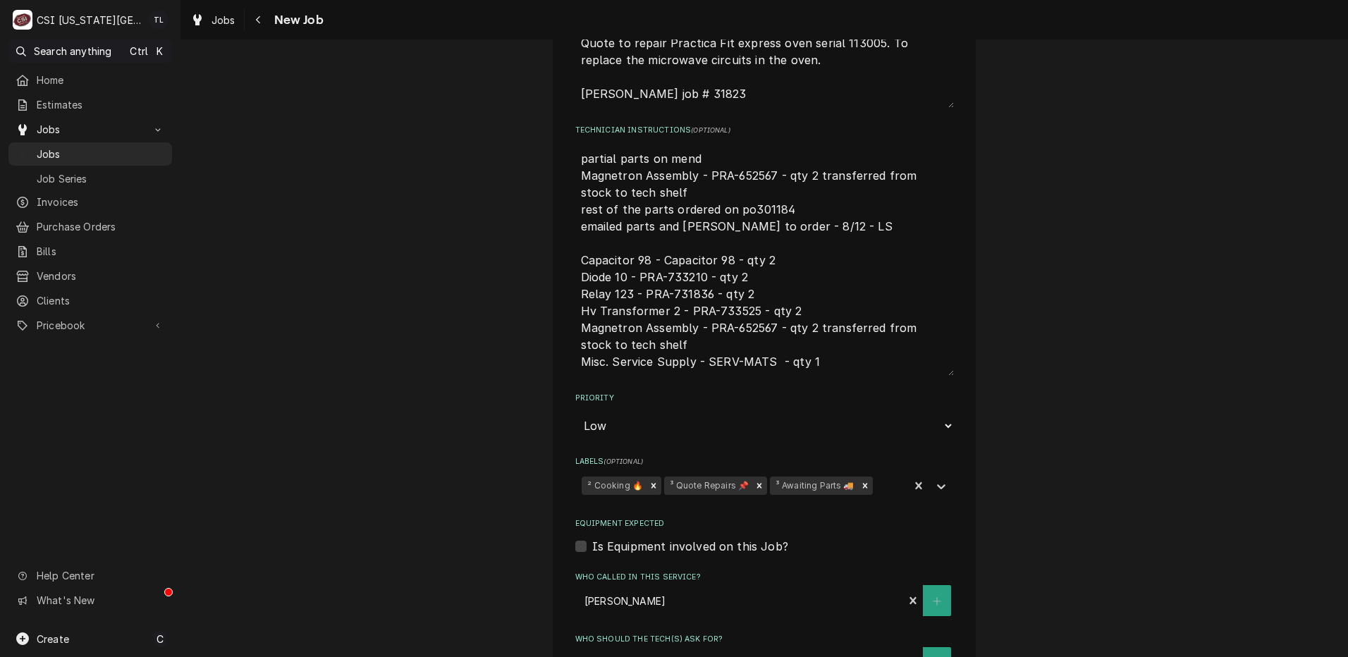
type textarea "partial parts on mendo Magnetron Assembly - PRA-652567 - qty 2 transferred from…"
type textarea "x"
type textarea "partial parts on mendon Magnetron Assembly - PRA-652567 - qty 2 transferred fro…"
type textarea "x"
type textarea "partial parts on mendons Magnetron Assembly - PRA-652567 - qty 2 transferred fr…"
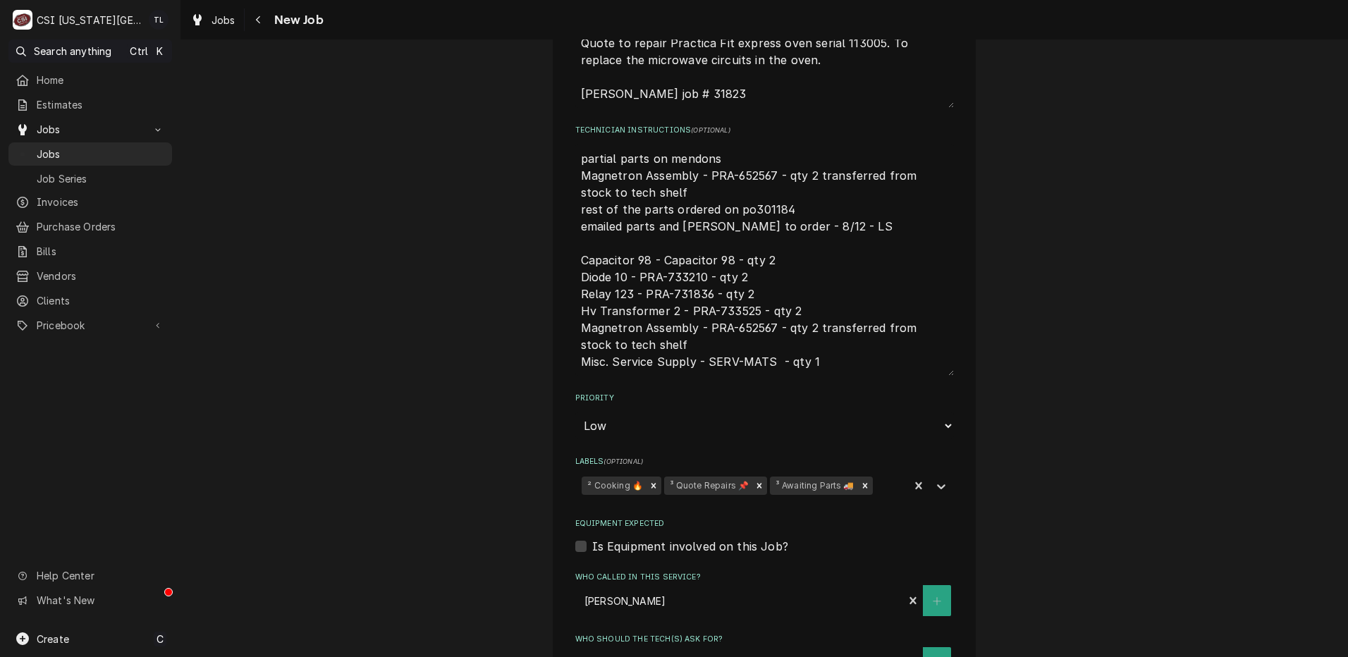
type textarea "x"
type textarea "partial parts on mendons Magnetron Assembly - PRA-652567 - qty 2 transferred fr…"
type textarea "x"
type textarea "partial parts on mendons s Magnetron Assembly - PRA-652567 - qty 2 transferred …"
type textarea "x"
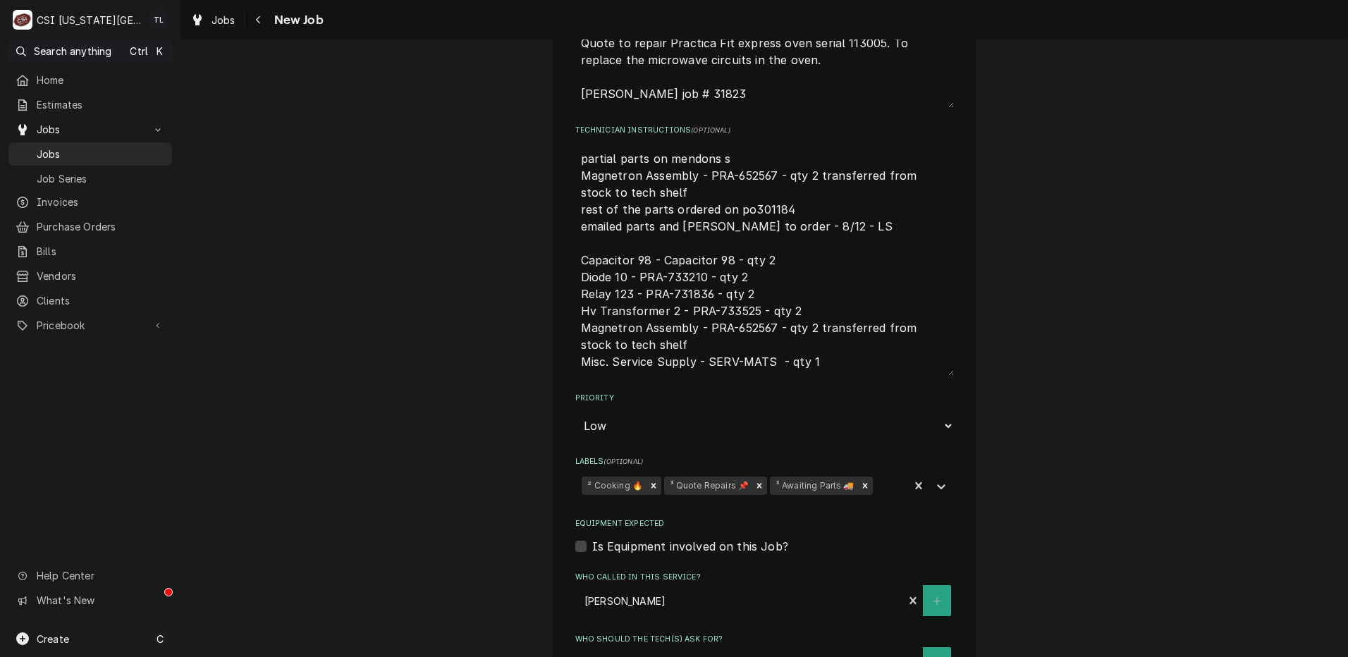
type textarea "partial parts on mendons sh Magnetron Assembly - PRA-652567 - qty 2 transferred…"
type textarea "x"
type textarea "partial parts on mendons she Magnetron Assembly - PRA-652567 - qty 2 transferre…"
type textarea "x"
type textarea "partial parts on mendons shel Magnetron Assembly - PRA-652567 - qty 2 transferr…"
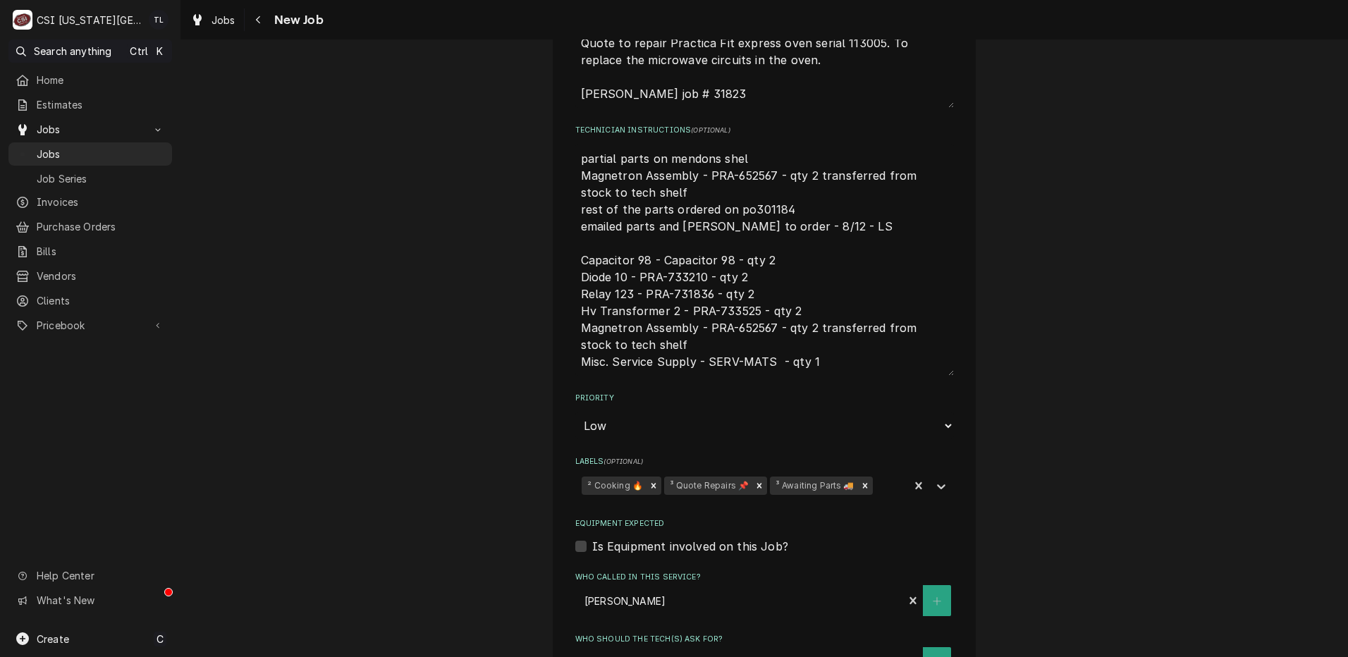
type textarea "x"
type textarea "partial parts on mendons shelf Magnetron Assembly - PRA-652567 - qty 2 transfer…"
type textarea "x"
type textarea "partial parts on mendons shelf Magnetron Assembly - PRA-652567 - qty 2 transfer…"
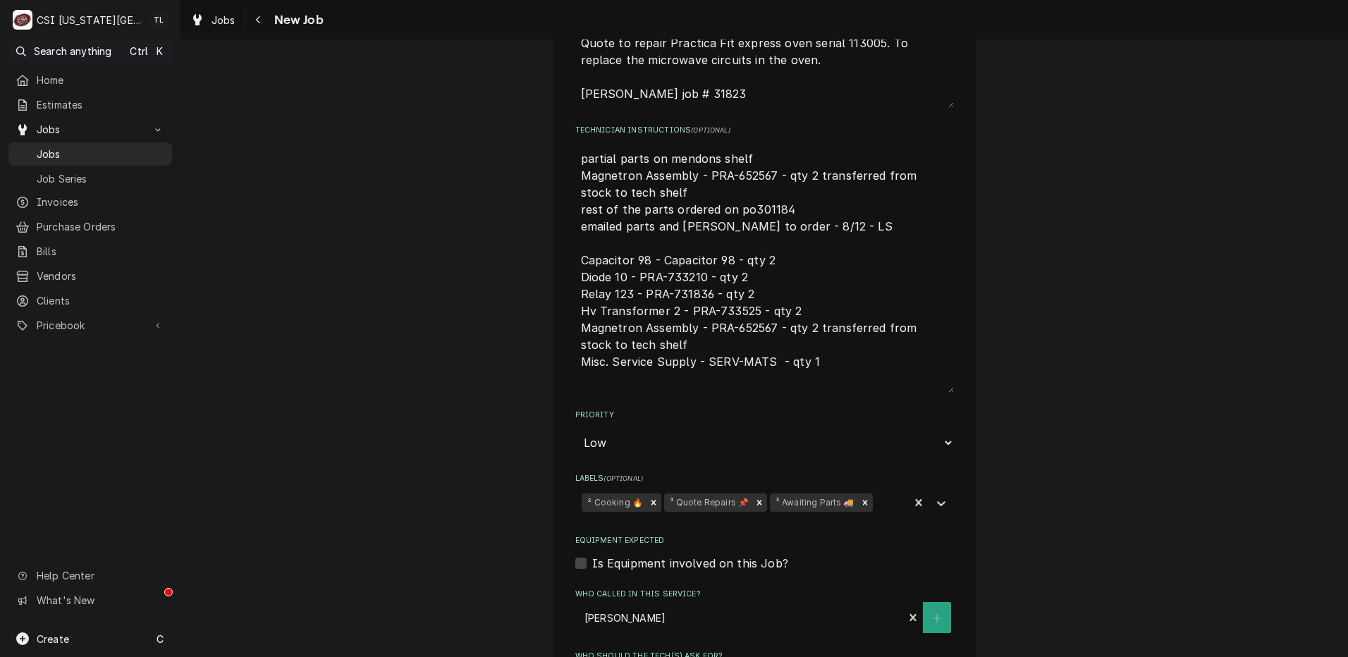
type textarea "x"
type textarea "partial parts on mendons shelf Magnetron Assembly - PRA-652567 - qty 2 transfer…"
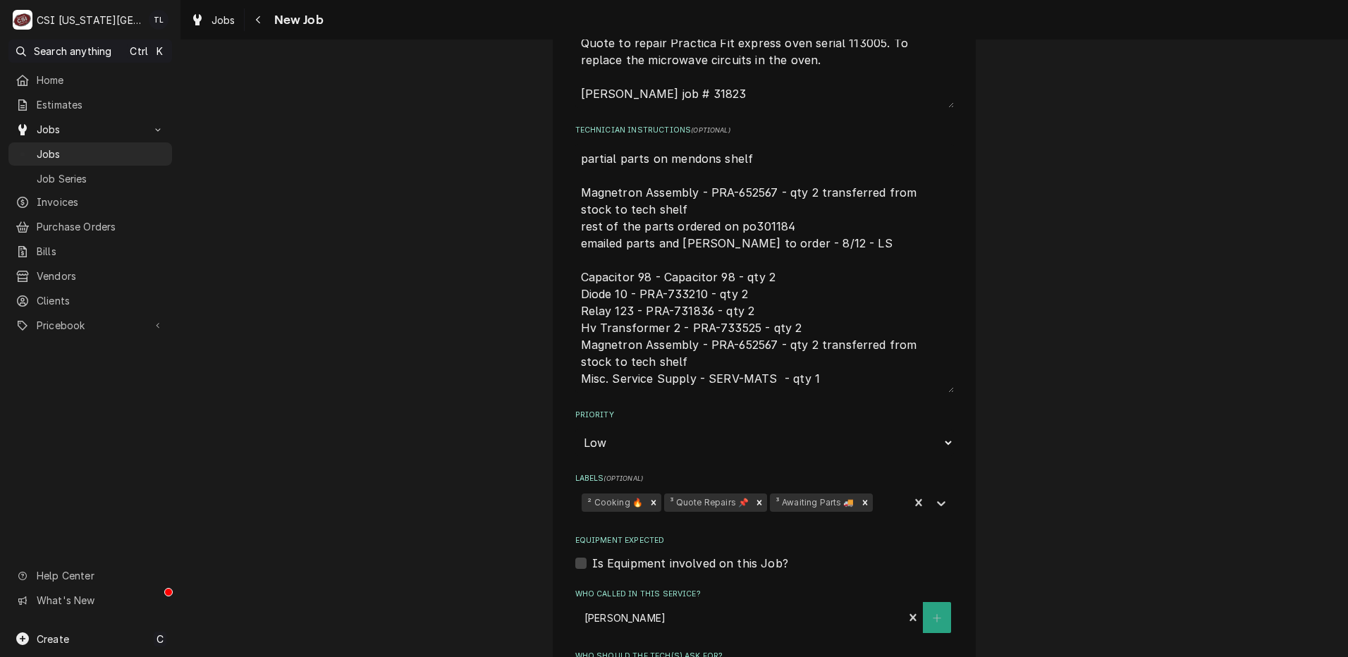
type textarea "x"
type textarea "partial parts on mendons shelf Magnetron Assembly - PRA-652567 - qty 2 transfer…"
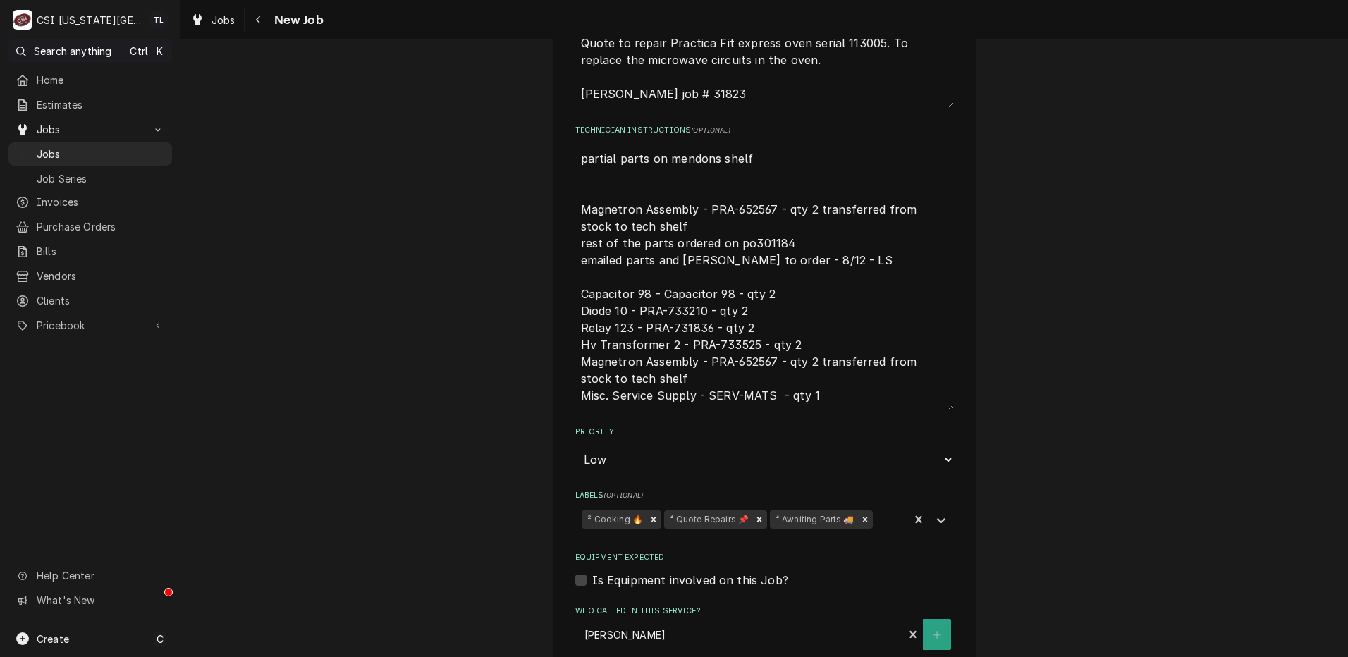
type textarea "x"
type textarea "partial parts on mendons shelf s Magnetron Assembly - PRA-652567 - qty 2 transf…"
type textarea "x"
type textarea "partial parts on mendons shelf st Magnetron Assembly - PRA-652567 - qty 2 trans…"
type textarea "x"
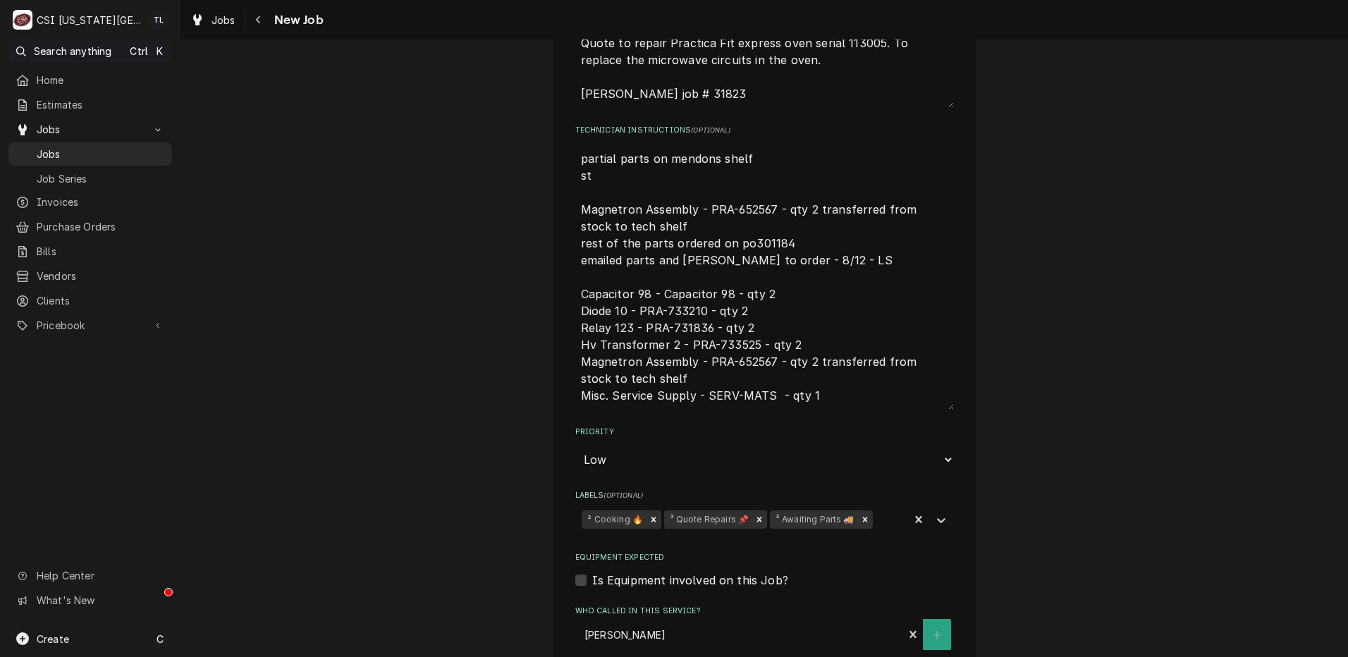
type textarea "partial parts on mendons shelf sti Magnetron Assembly - PRA-652567 - qty 2 tran…"
type textarea "x"
type textarea "partial parts on mendons shelf stil Magnetron Assembly - PRA-652567 - qty 2 tra…"
type textarea "x"
type textarea "partial parts on mendons shelf still Magnetron Assembly - PRA-652567 - qty 2 tr…"
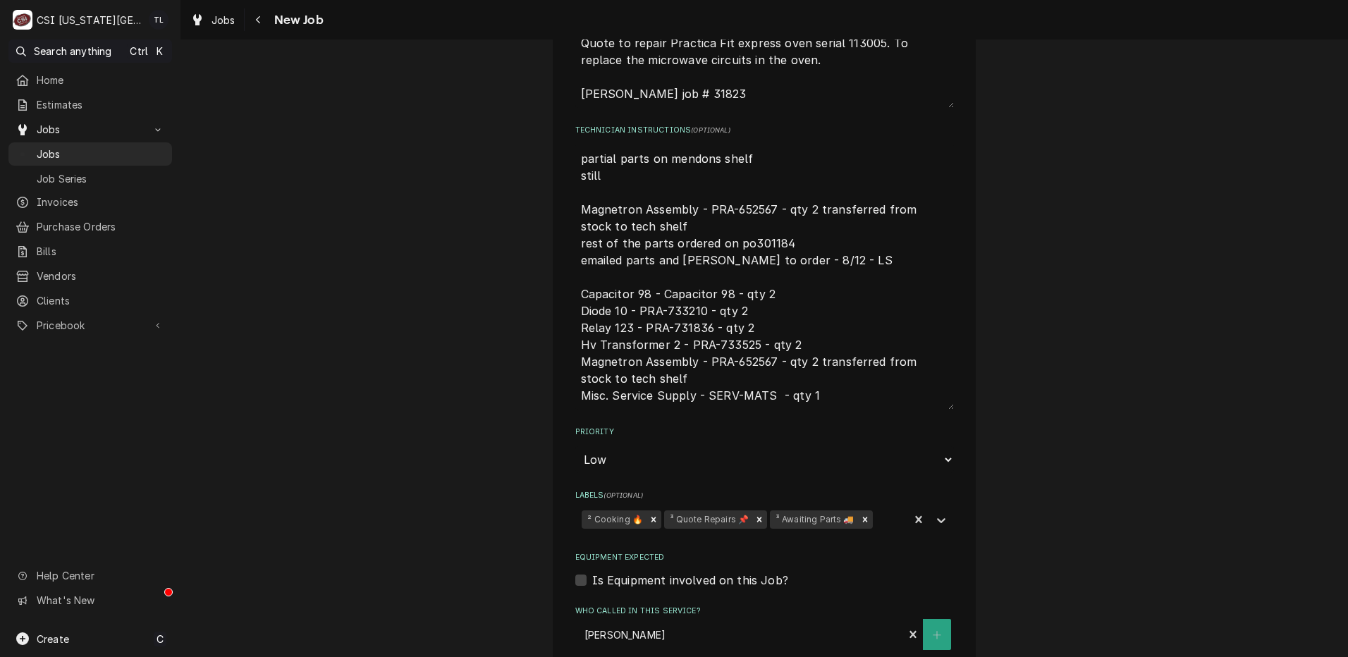
type textarea "x"
type textarea "partial parts on mendons shelf still Magnetron Assembly - PRA-652567 - qty 2 tr…"
type textarea "x"
type textarea "partial parts on mendons shelf still w Magnetron Assembly - PRA-652567 - qty 2 …"
type textarea "x"
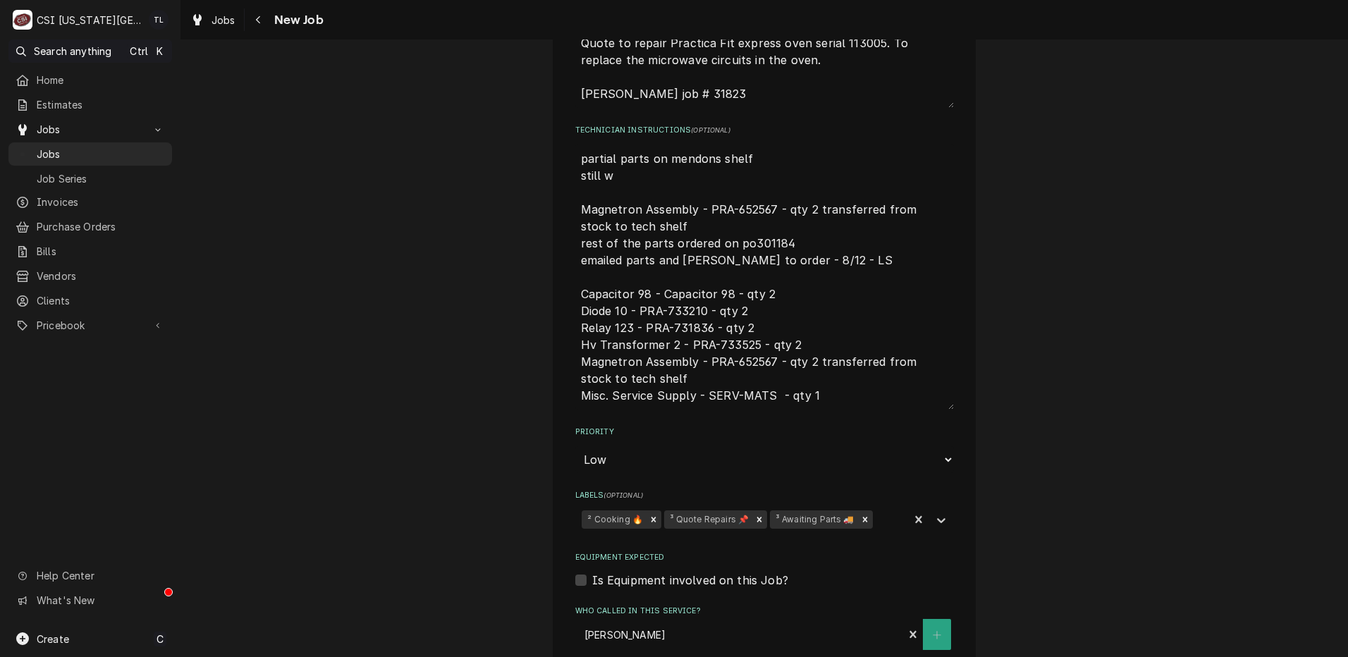
type textarea "partial parts on mendons shelf still wa Magnetron Assembly - PRA-652567 - qty 2…"
type textarea "x"
type textarea "partial parts on mendons shelf still wai Magnetron Assembly - PRA-652567 - qty …"
type textarea "x"
type textarea "partial parts on mendons shelf still wain Magnetron Assembly - PRA-652567 - qty…"
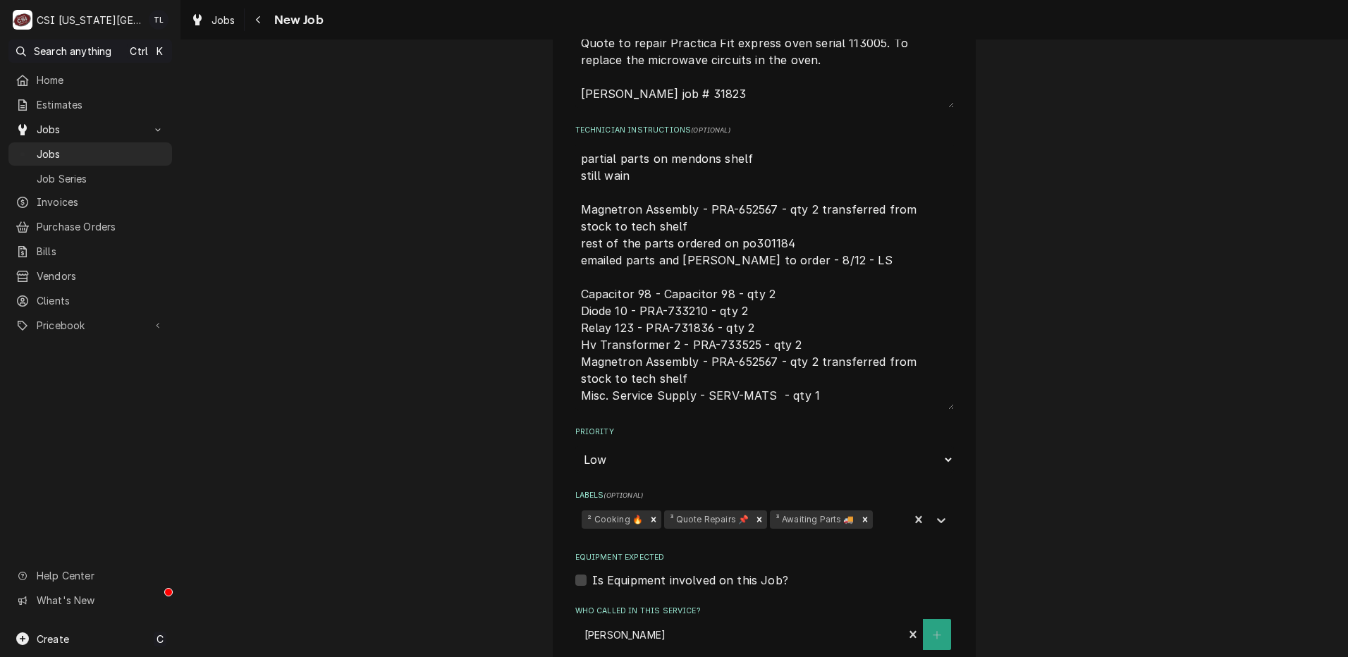
type textarea "x"
type textarea "partial parts on mendons shelf still waint Magnetron Assembly - PRA-652567 - qt…"
type textarea "x"
type textarea "partial parts on mendons shelf still waint Magnetron Assembly - PRA-652567 - qt…"
type textarea "x"
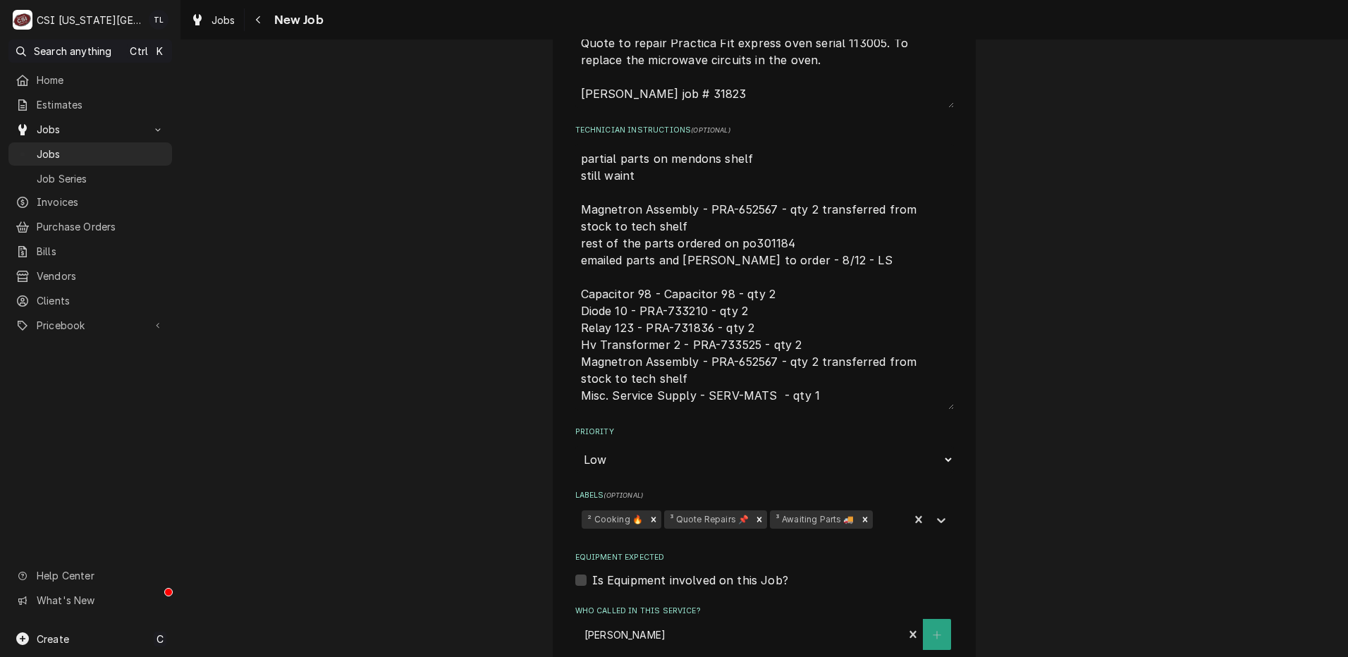
type textarea "partial parts on mendons shelf still waint Magnetron Assembly - PRA-652567 - qt…"
type textarea "x"
type textarea "partial parts on mendons shelf still wain Magnetron Assembly - PRA-652567 - qty…"
type textarea "x"
type textarea "partial parts on mendons shelf still wai Magnetron Assembly - PRA-652567 - qty …"
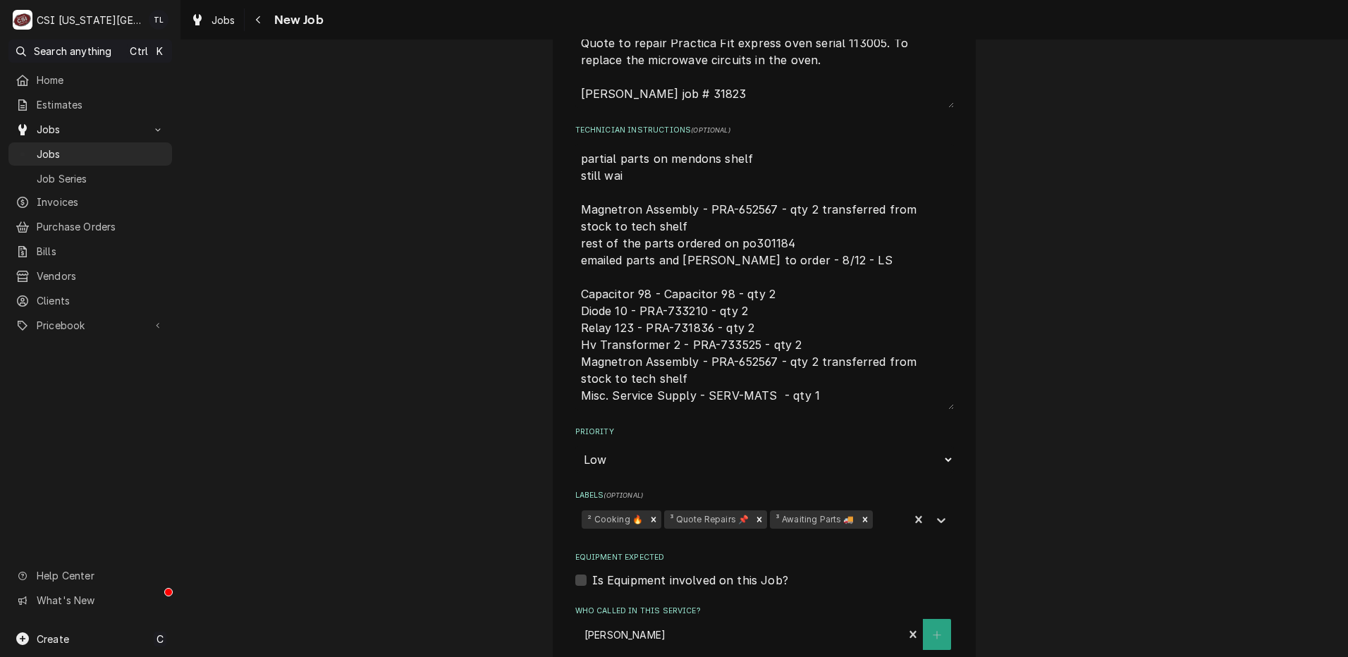
type textarea "x"
type textarea "partial parts on mendons shelf still wait Magnetron Assembly - PRA-652567 - qty…"
type textarea "x"
type textarea "partial parts on mendons shelf still waitin Magnetron Assembly - PRA-652567 - q…"
type textarea "x"
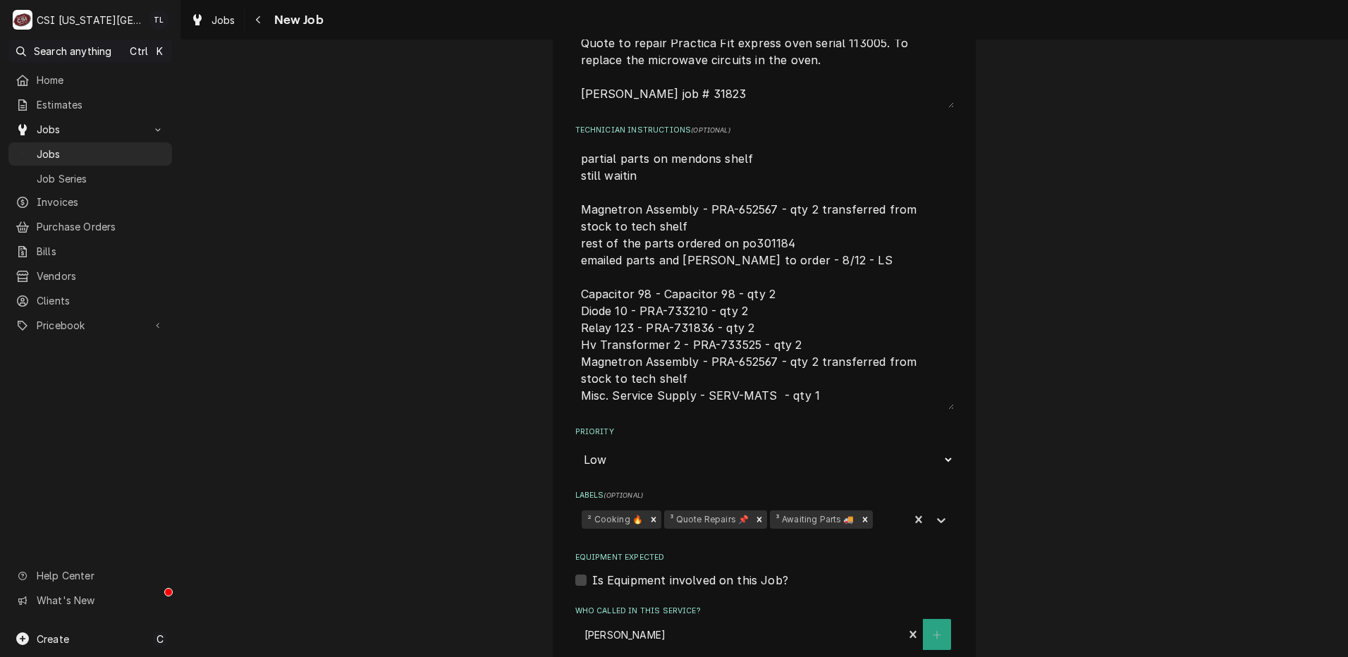
type textarea "partial parts on mendons shelf still waiting Magnetron Assembly - PRA-652567 - …"
type textarea "x"
type textarea "partial parts on mendons shelf still waiting Magnetron Assembly - PRA-652567 - …"
type textarea "x"
type textarea "partial parts on mendons shelf still waiting on Magnetron Assembly - PRA-652567…"
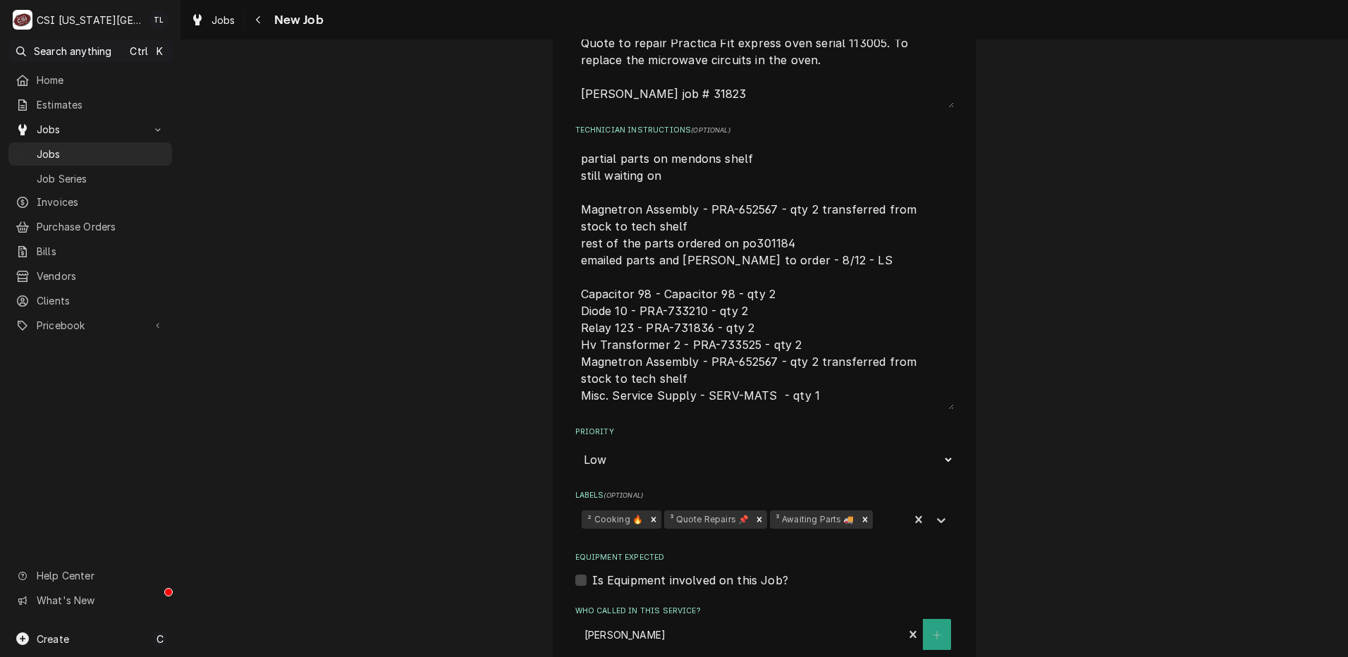
type textarea "x"
type textarea "partial parts on mendons shelf still waiting on Magnetron Assembly - PRA-652567…"
paste textarea "PRA-733525"
type textarea "x"
type textarea "partial parts on mendons shelf still waiting on PRA-733525 Magnetron Assembly -…"
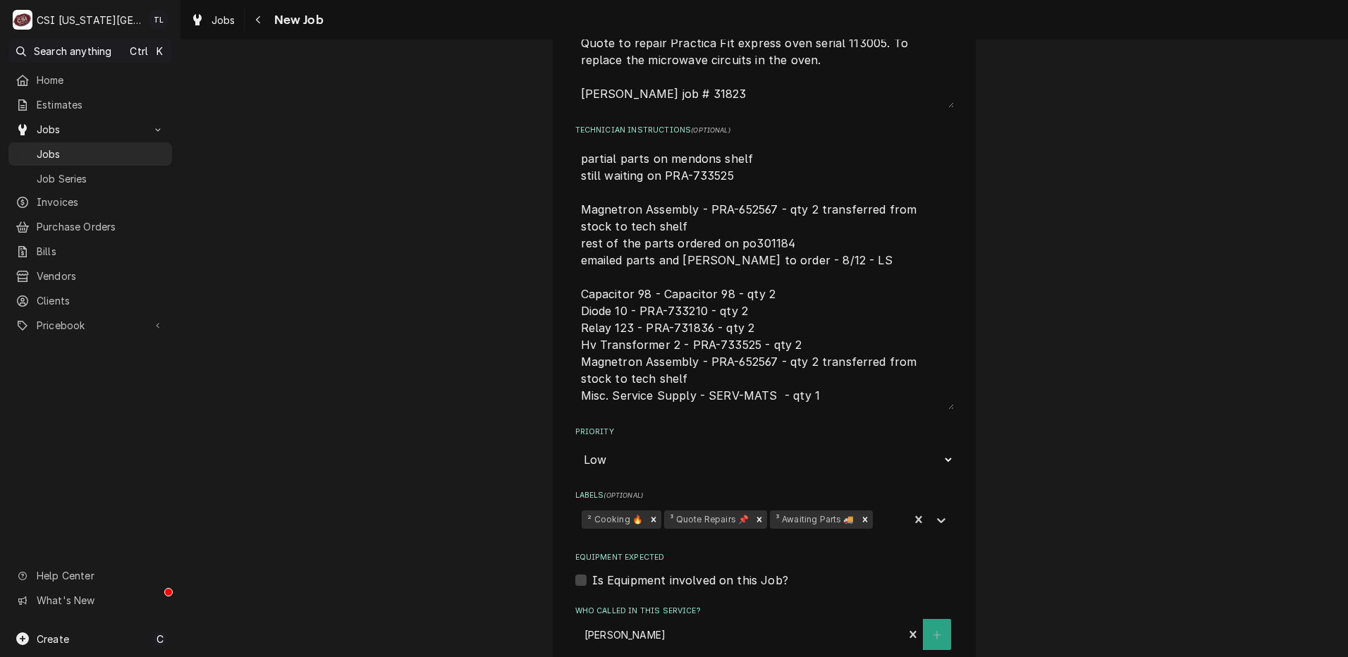
type textarea "x"
type textarea "partial parts on mendons shelf still waiting on PRA-733525 Magnetron Assembly -…"
type textarea "x"
type textarea "partial parts on mendons shelf still waiting on PRA-733525 q Magnetron Assembly…"
type textarea "x"
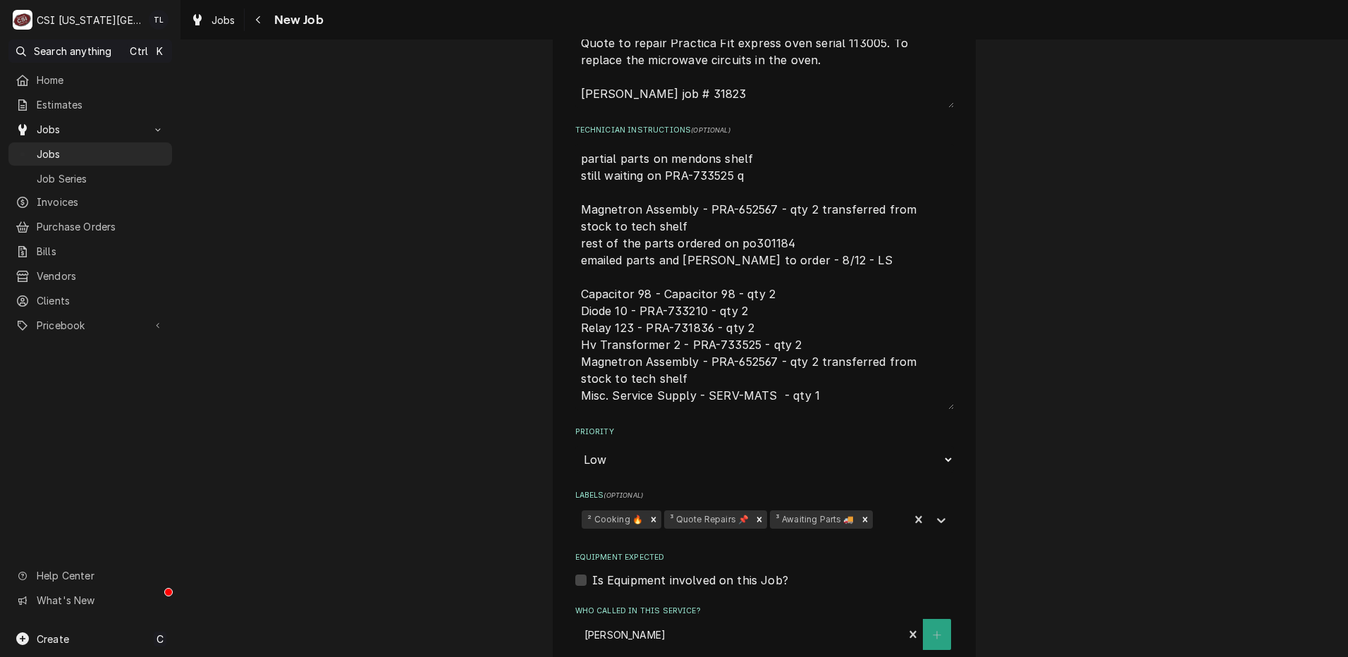
type textarea "partial parts on mendons shelf still waiting on PRA-733525 qt Magnetron Assembl…"
type textarea "x"
type textarea "partial parts on mendons shelf still waiting on PRA-733525 qty Magnetron Assemb…"
type textarea "x"
type textarea "partial parts on mendons shelf still waiting on PRA-733525 qty Magnetron Assemb…"
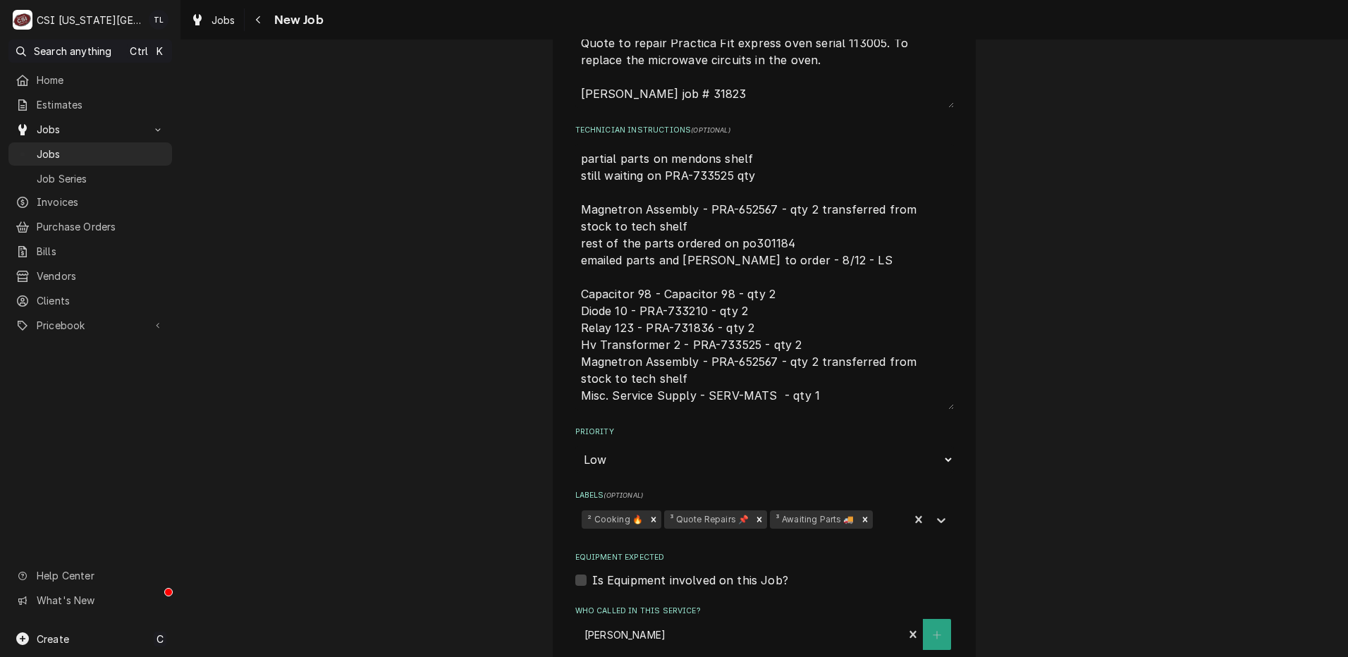
type textarea "x"
type textarea "partial parts on mendons shelf still waiting on PRA-733525 qty 2 Magnetron Asse…"
type textarea "x"
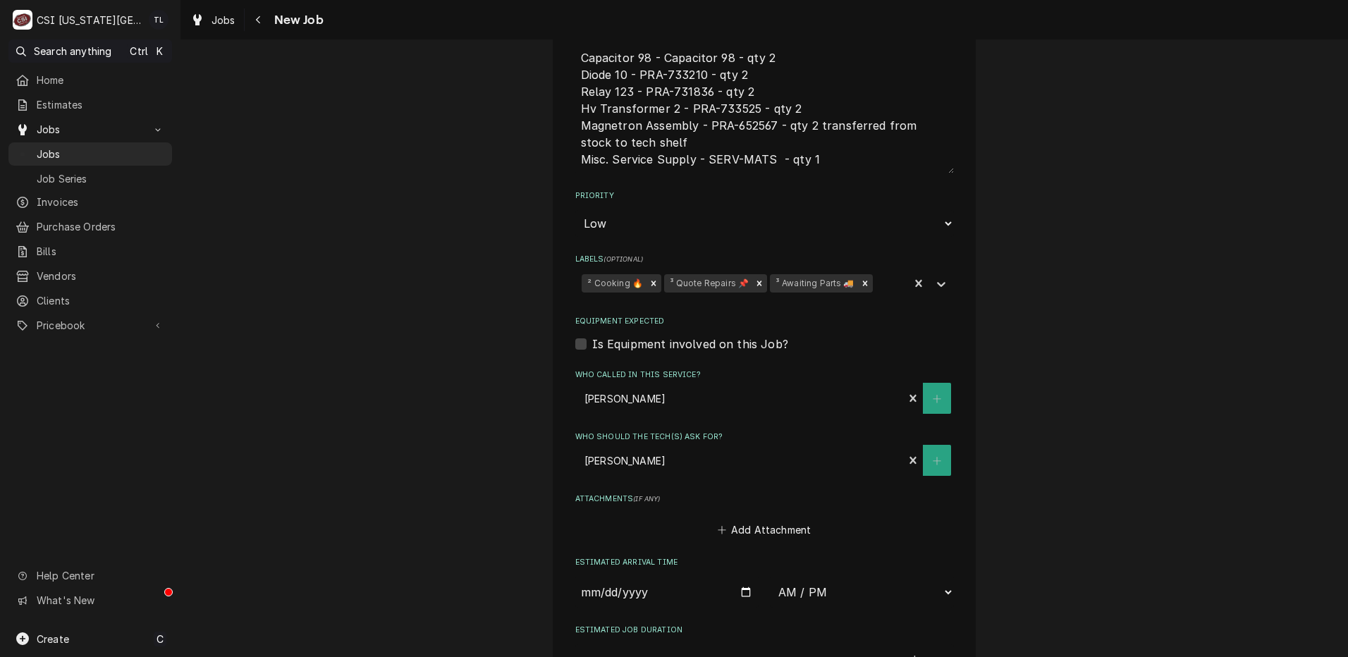
scroll to position [1068, 0]
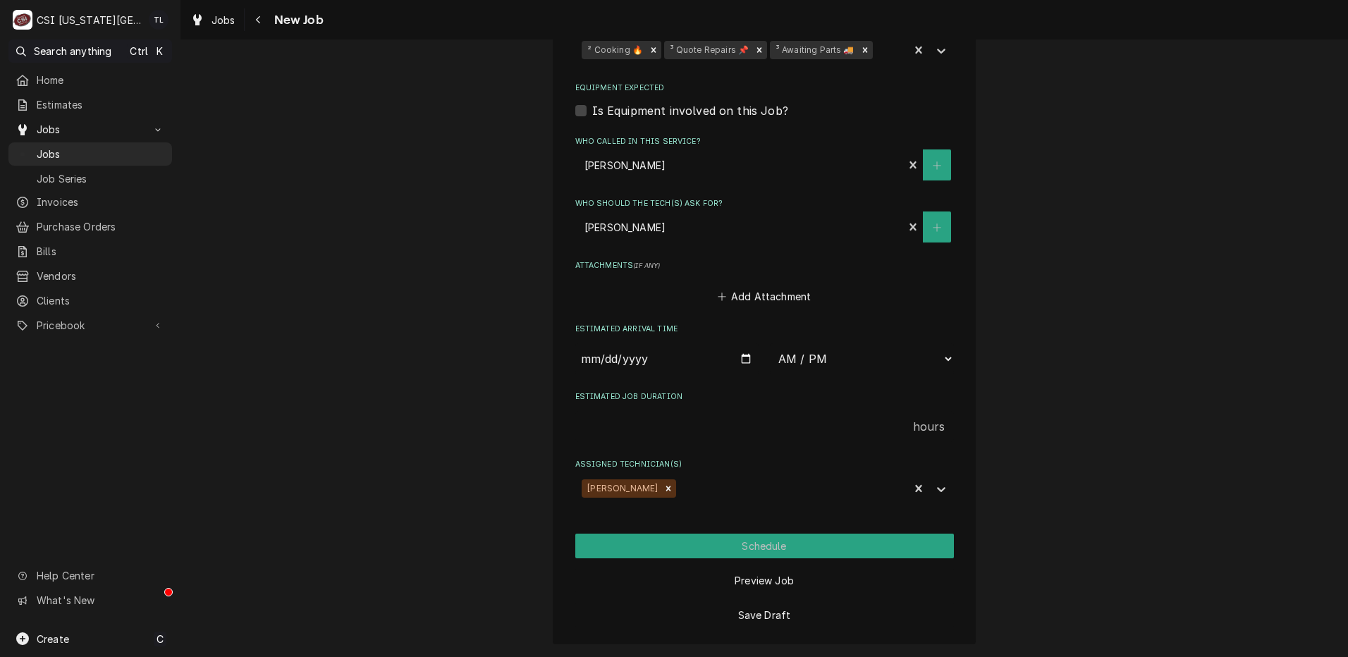
type textarea "partial parts on mendons shelf still waiting on PRA-733525 qty 2 Magnetron Asse…"
click at [748, 623] on button "Save Draft" at bounding box center [764, 615] width 379 height 25
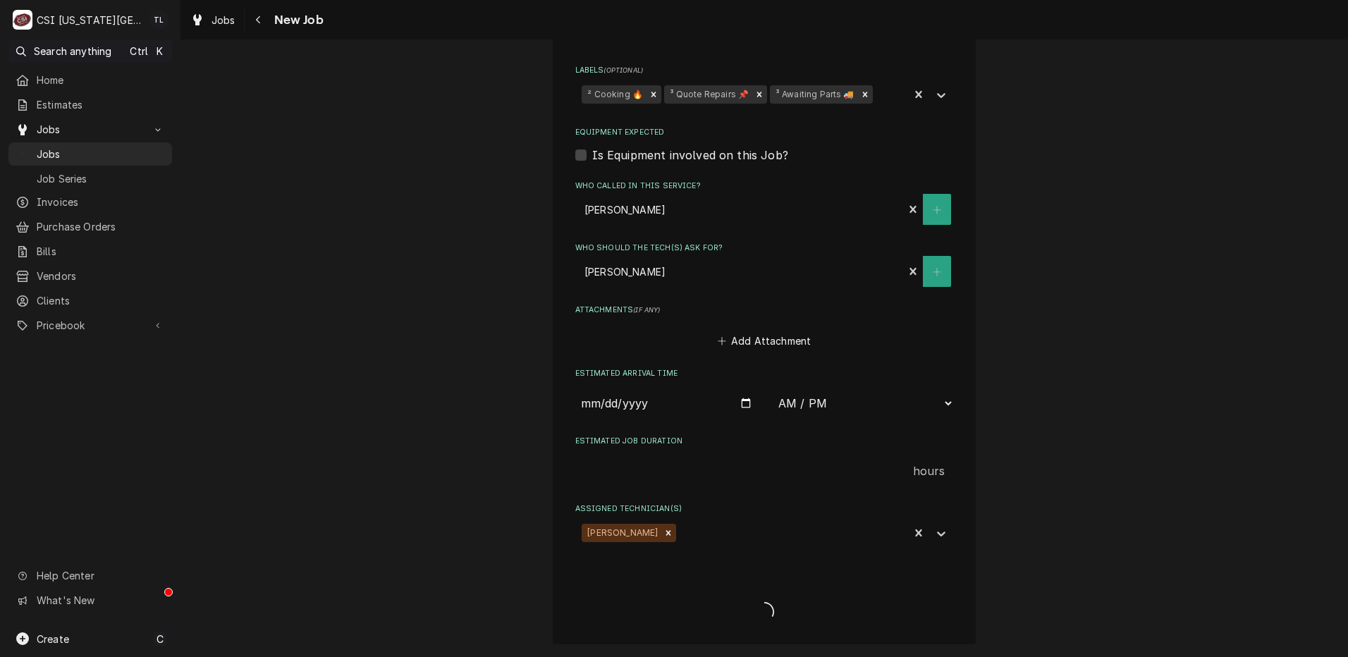
scroll to position [1023, 0]
type textarea "x"
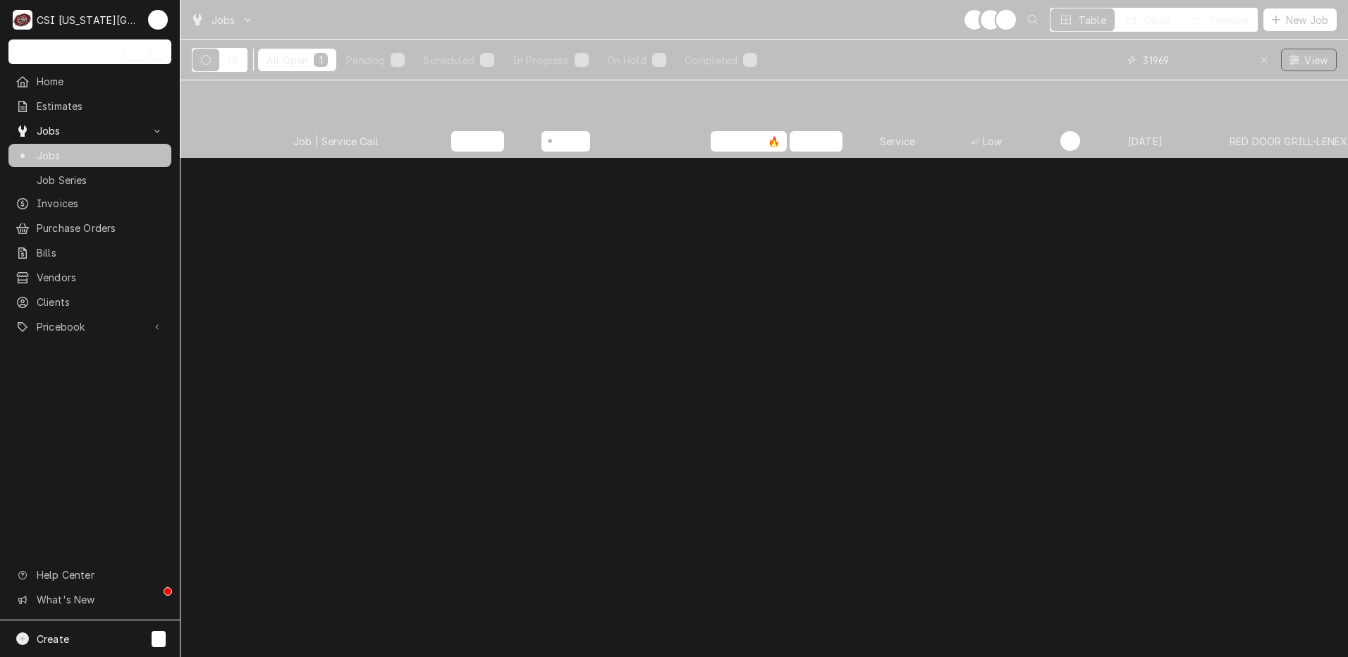
drag, startPoint x: 1231, startPoint y: 60, endPoint x: 912, endPoint y: 18, distance: 322.1
click at [912, 18] on div "Jobs TL LS + 2 Table Cards Timeline New Job All Open 1 Pending 1 Scheduled 0 In…" at bounding box center [763, 40] width 1167 height 80
type input "32003"
click at [334, 134] on div "Job | Service Call" at bounding box center [335, 141] width 85 height 15
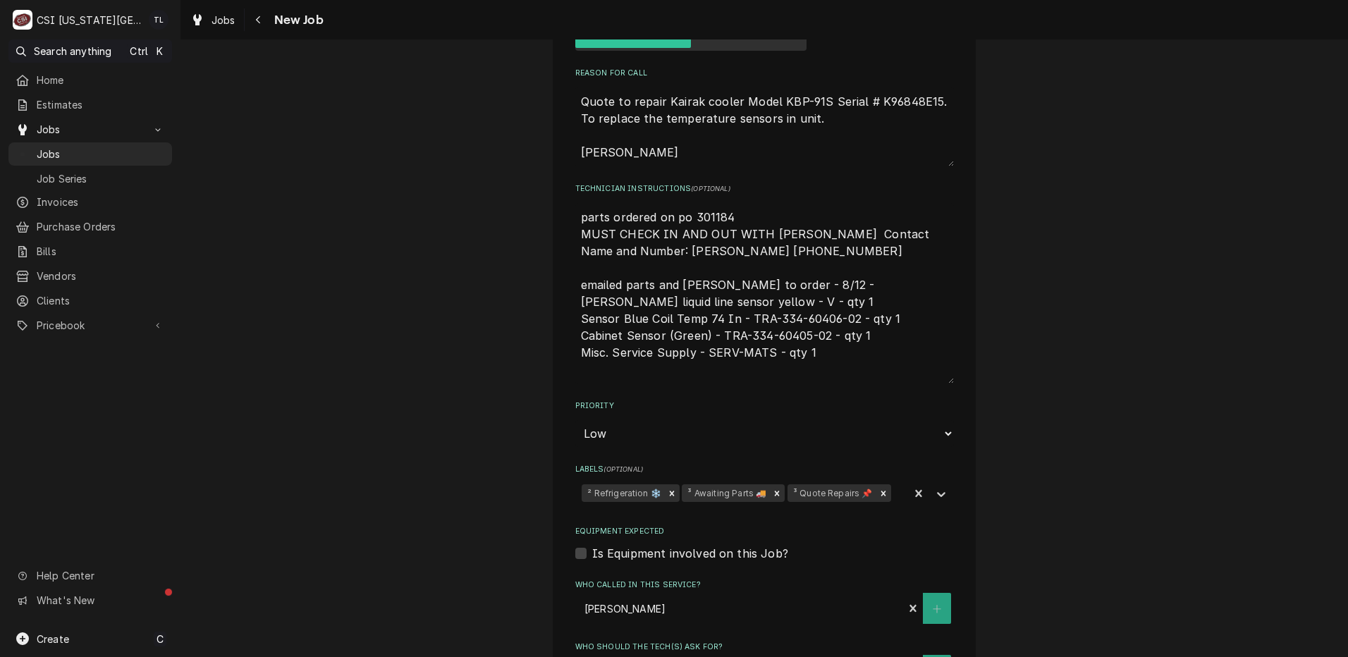
scroll to position [914, 0]
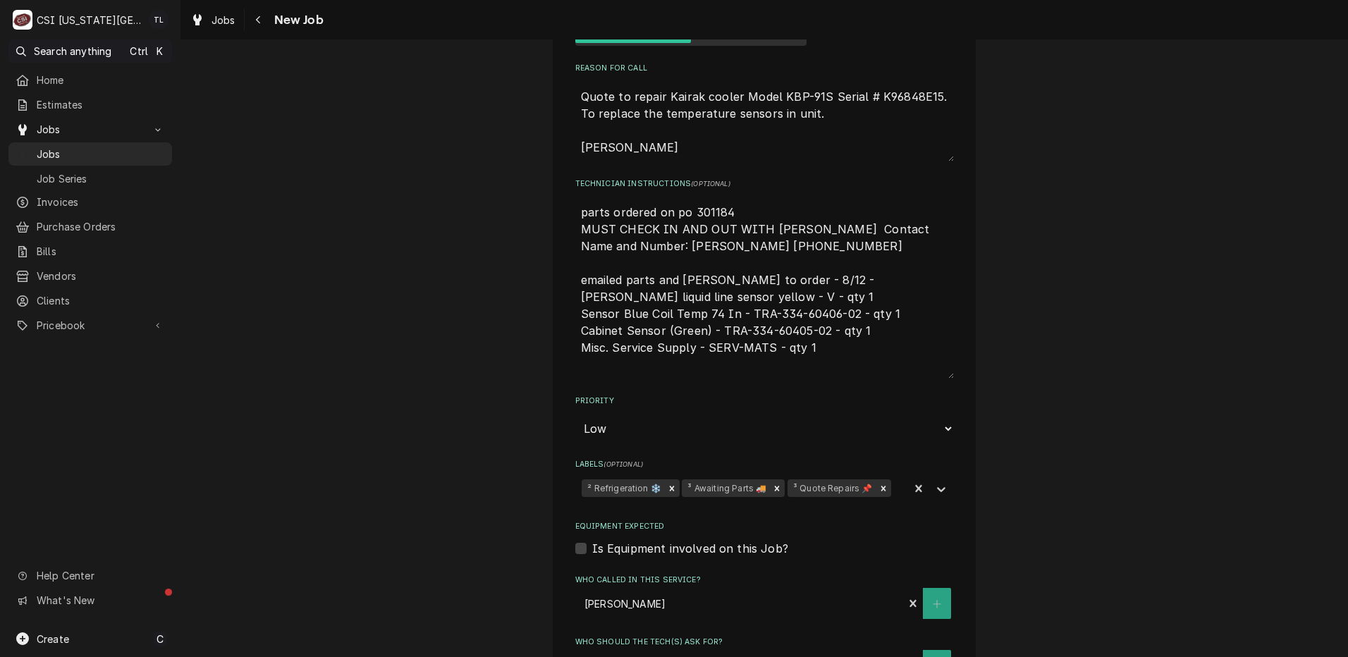
click at [769, 479] on div "Remove ³ Awaiting Parts 🚚" at bounding box center [777, 488] width 16 height 18
click at [935, 482] on icon "Labels" at bounding box center [941, 489] width 14 height 14
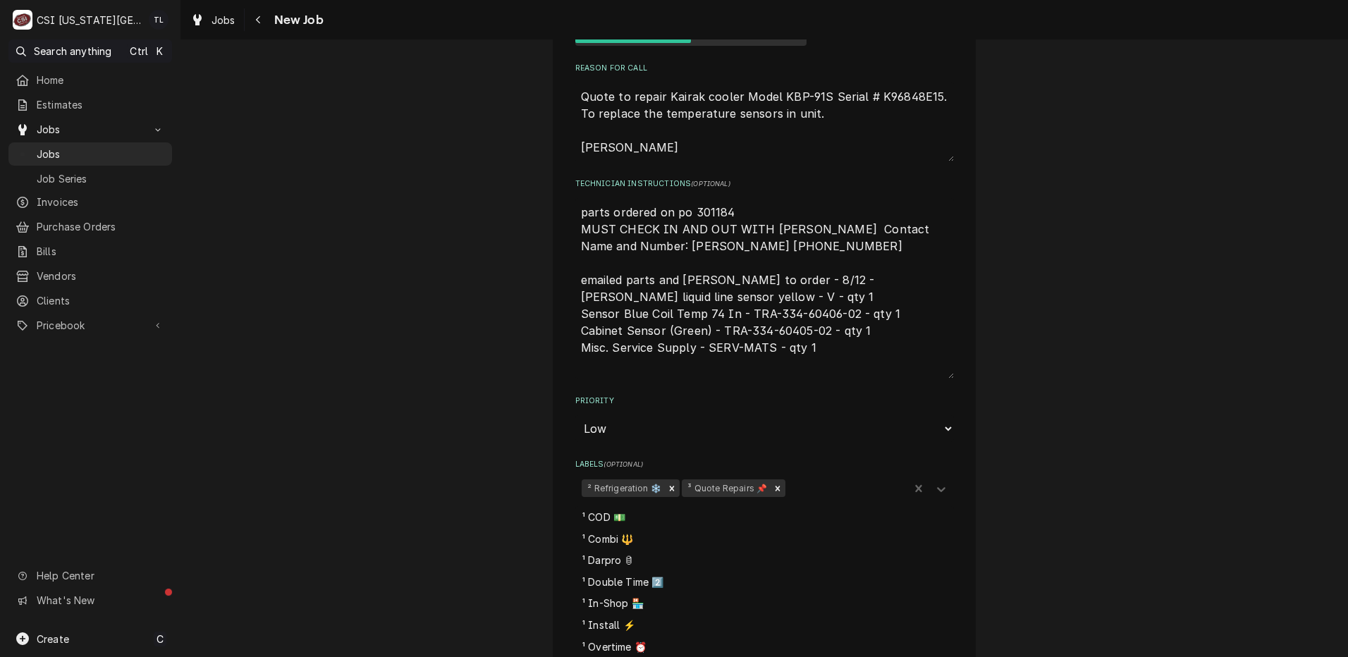
click at [715, 656] on div "¹ Parts Arrived 📦" at bounding box center [764, 668] width 379 height 22
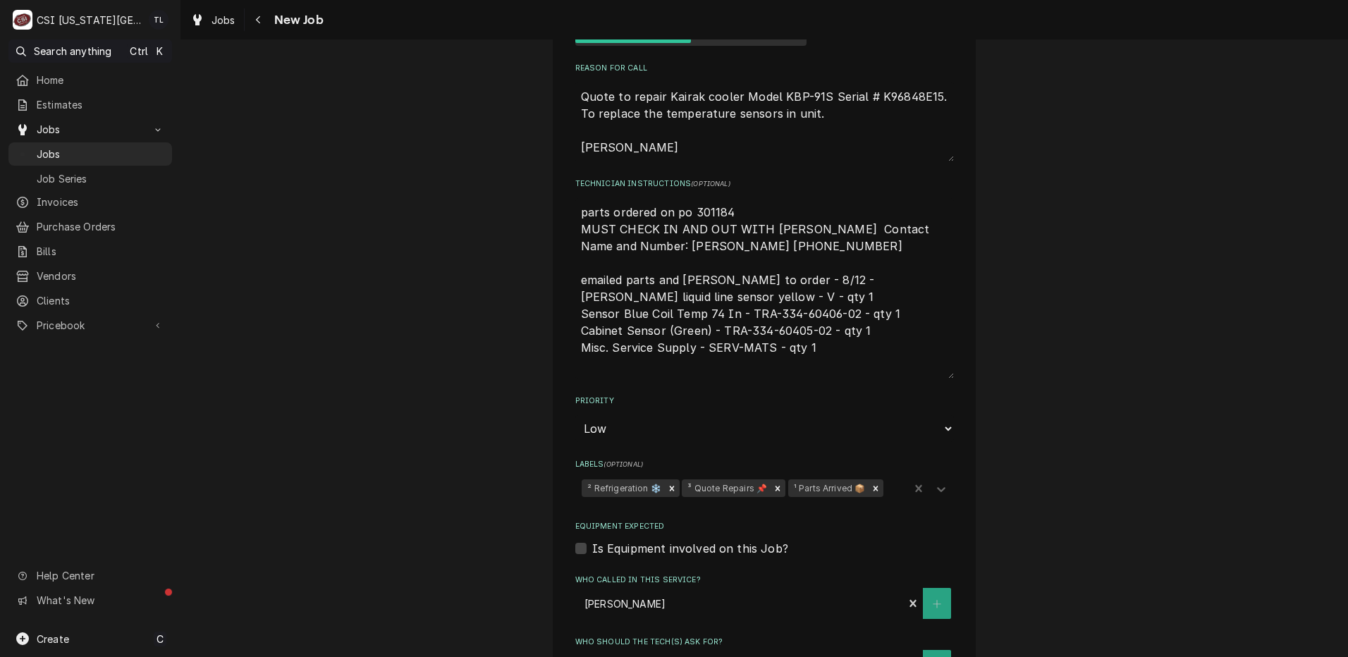
click at [575, 198] on textarea "parts ordered on po 301184 MUST CHECK IN AND OUT WITH JASON Contact Name and Nu…" at bounding box center [764, 288] width 379 height 180
type textarea "x"
type textarea "parts ordered on po 301184 MUST CHECK IN AND OUT WITH JASON Contact Name and Nu…"
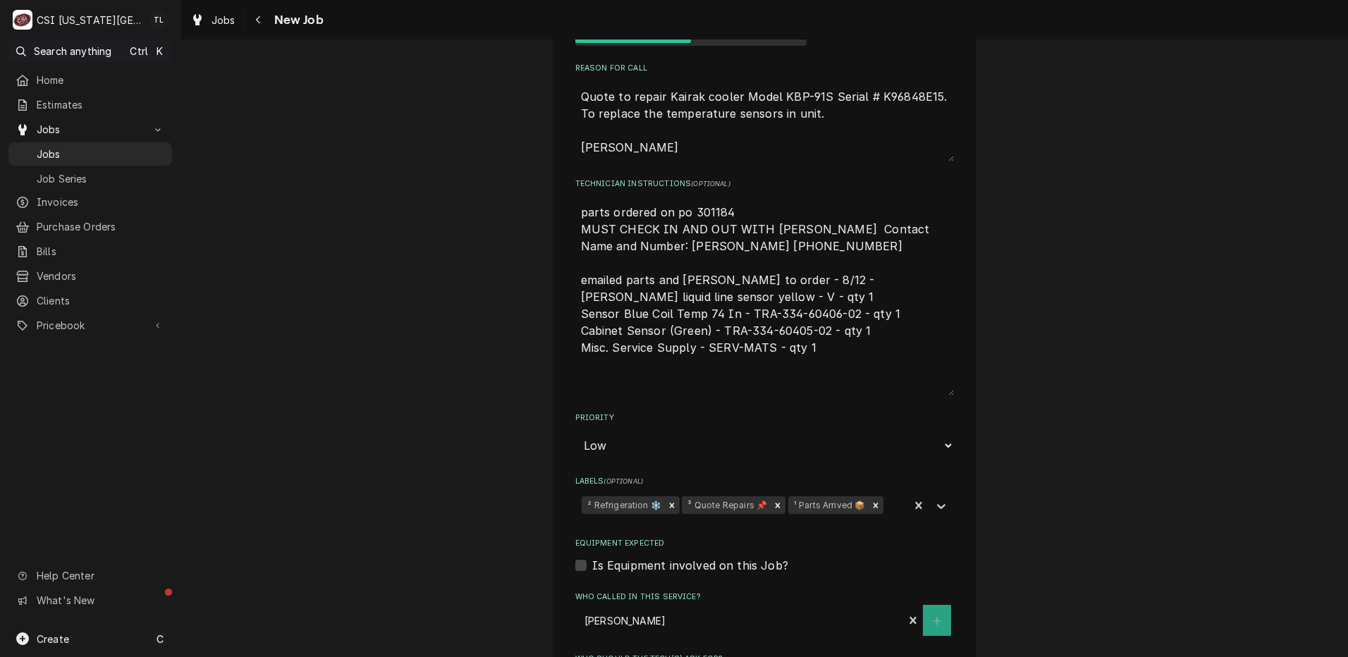
type textarea "x"
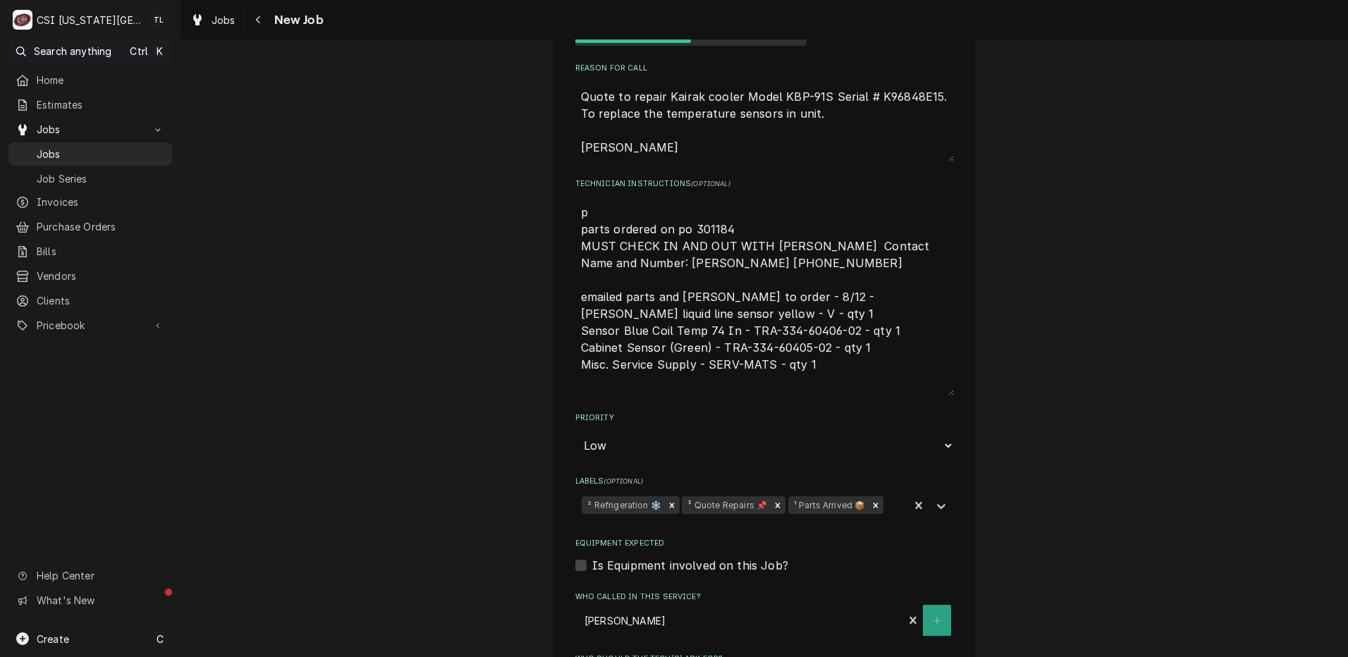
type textarea "pa parts ordered on po 301184 MUST CHECK IN AND OUT WITH JASON Contact Name and…"
type textarea "x"
type textarea "par parts ordered on po 301184 MUST CHECK IN AND OUT WITH JASON Contact Name an…"
type textarea "x"
type textarea "part parts ordered on po 301184 MUST CHECK IN AND OUT WITH JASON Contact Name a…"
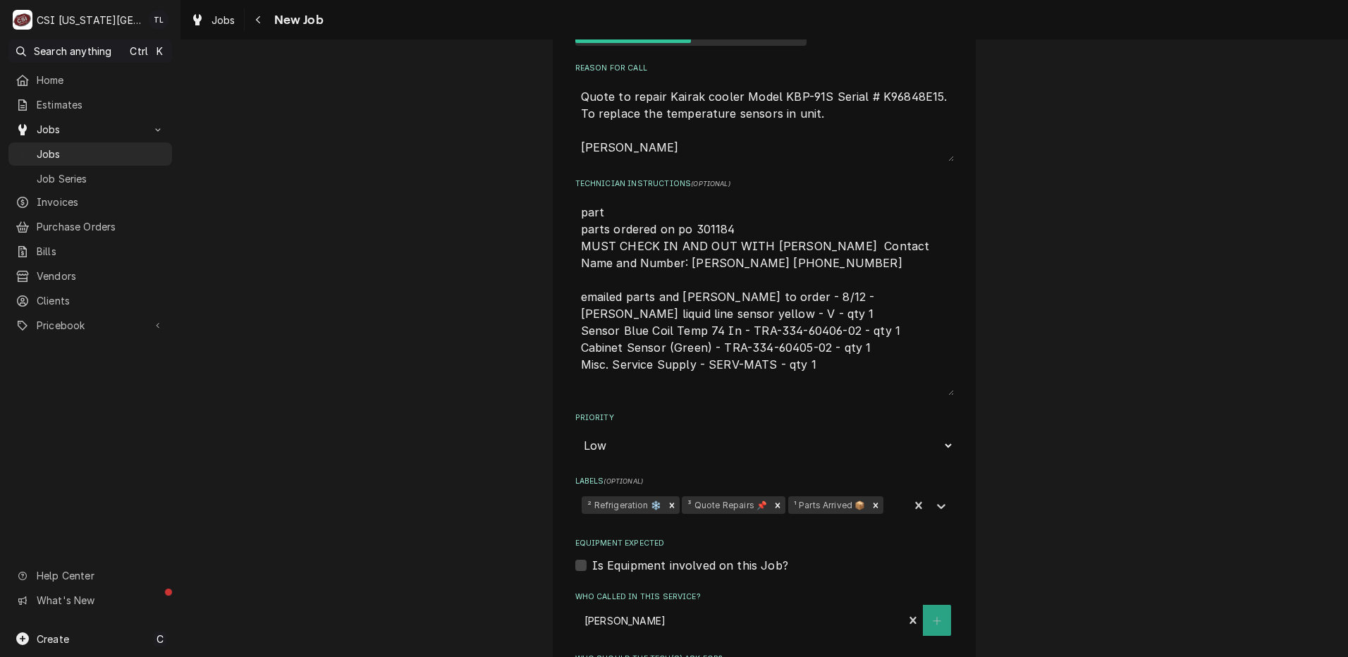
type textarea "x"
type textarea "parts parts ordered on po 301184 MUST CHECK IN AND OUT WITH JASON Contact Name …"
type textarea "x"
type textarea "parts parts ordered on po 301184 MUST CHECK IN AND OUT WITH JASON Contact Name …"
type textarea "x"
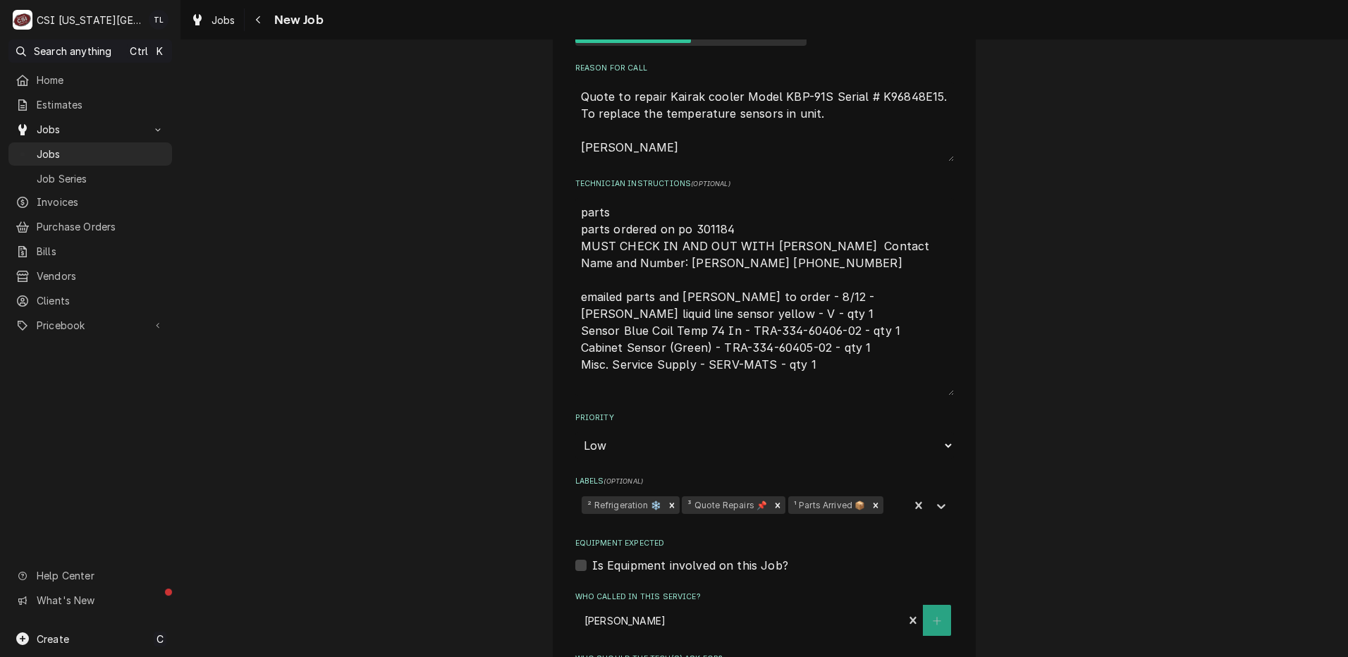
type textarea "parts o parts ordered on po 301184 MUST CHECK IN AND OUT WITH JASON Contact Nam…"
type textarea "x"
type textarea "parts on parts ordered on po 301184 MUST CHECK IN AND OUT WITH JASON Contact Na…"
type textarea "x"
type textarea "parts on parts ordered on po 301184 MUST CHECK IN AND OUT WITH JASON Contact Na…"
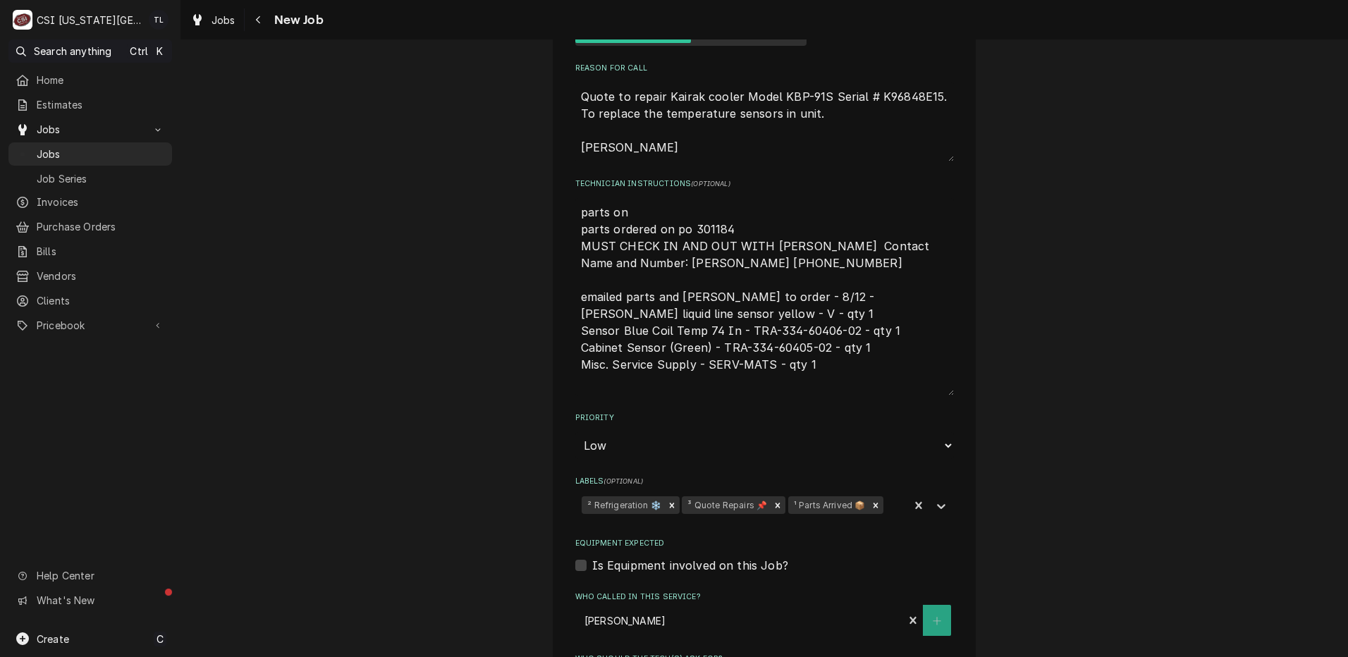
type textarea "x"
type textarea "parts on b parts ordered on po 301184 MUST CHECK IN AND OUT WITH JASON Contact …"
type textarea "x"
type textarea "parts on br parts ordered on po 301184 MUST CHECK IN AND OUT WITH JASON Contact…"
type textarea "x"
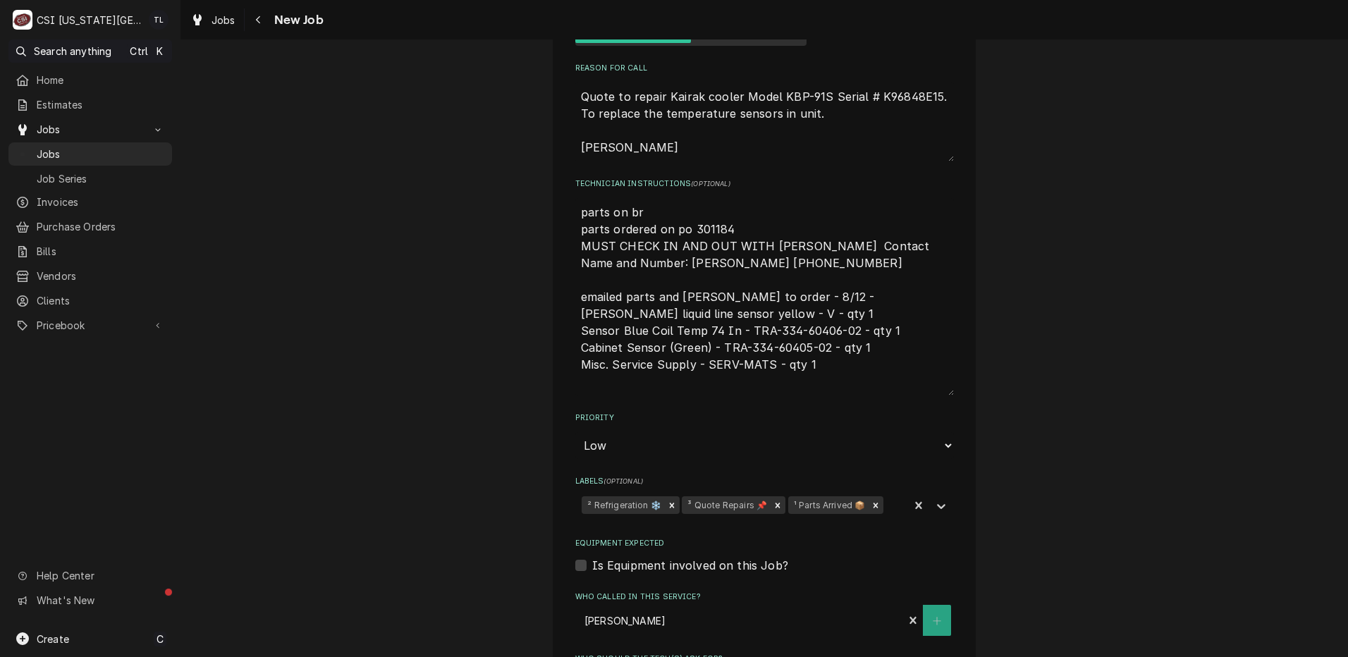
type textarea "parts on b parts ordered on po 301184 MUST CHECK IN AND OUT WITH JASON Contact …"
type textarea "x"
type textarea "parts on br parts ordered on po 301184 MUST CHECK IN AND OUT WITH JASON Contact…"
type textarea "x"
type textarea "parts on bri parts ordered on po 301184 MUST CHECK IN AND OUT WITH JASON Contac…"
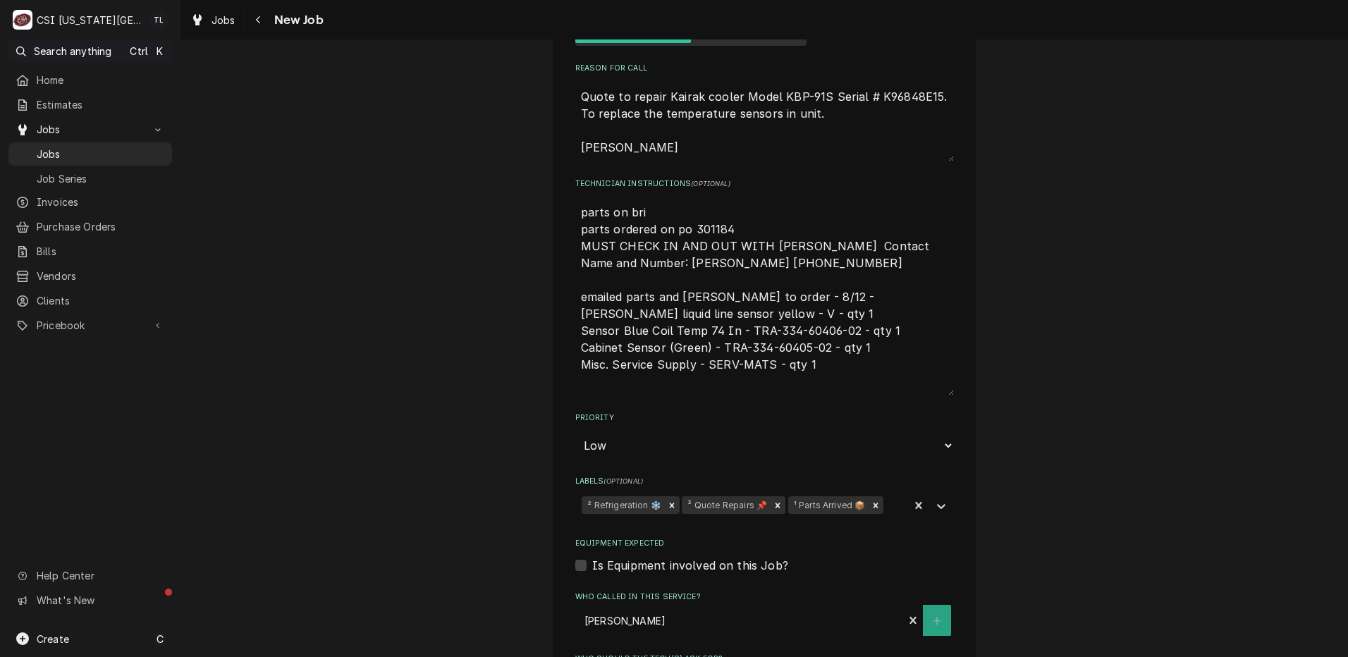
type textarea "x"
type textarea "parts on bria parts ordered on po 301184 MUST CHECK IN AND OUT WITH JASON Conta…"
type textarea "x"
type textarea "parts on brian parts ordered on po 301184 MUST CHECK IN AND OUT WITH JASON Cont…"
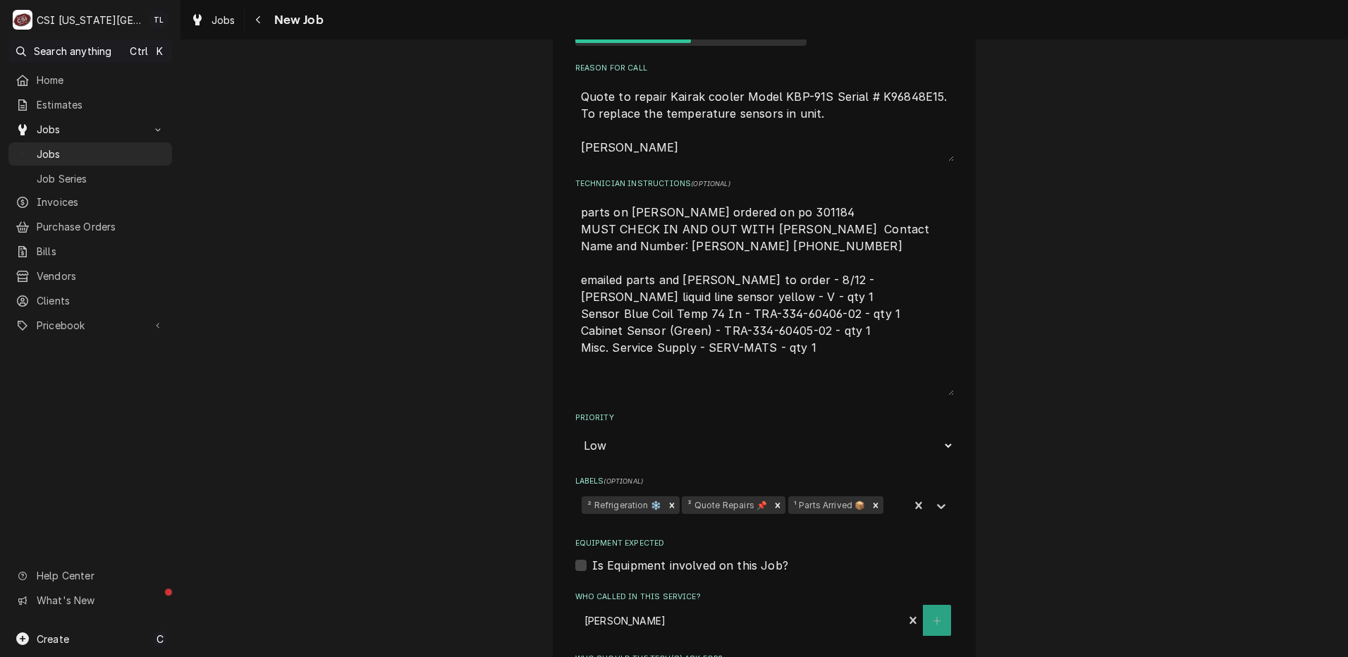
type textarea "x"
type textarea "parts on brian parts ordered on po 301184 MUST CHECK IN AND OUT WITH JASON Cont…"
type textarea "x"
type textarea "parts on brian g parts ordered on po 301184 MUST CHECK IN AND OUT WITH JASON Co…"
type textarea "x"
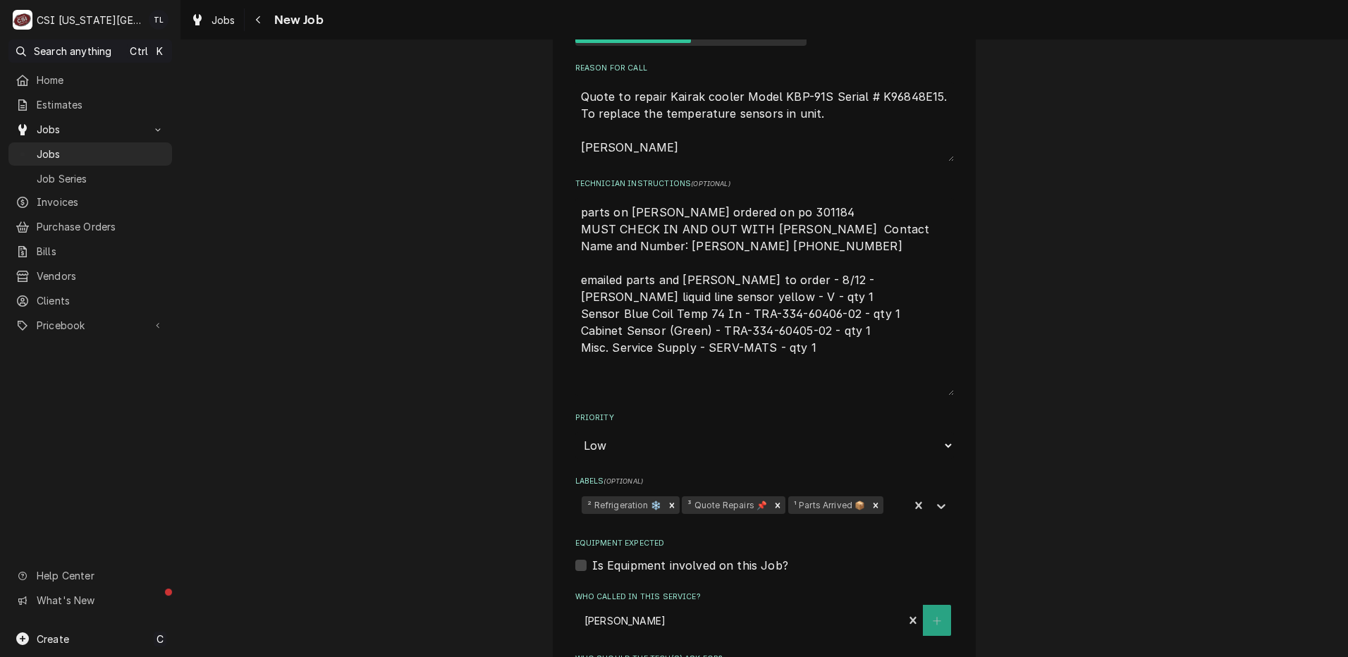
type textarea "parts on brian gs parts ordered on po 301184 MUST CHECK IN AND OUT WITH JASON C…"
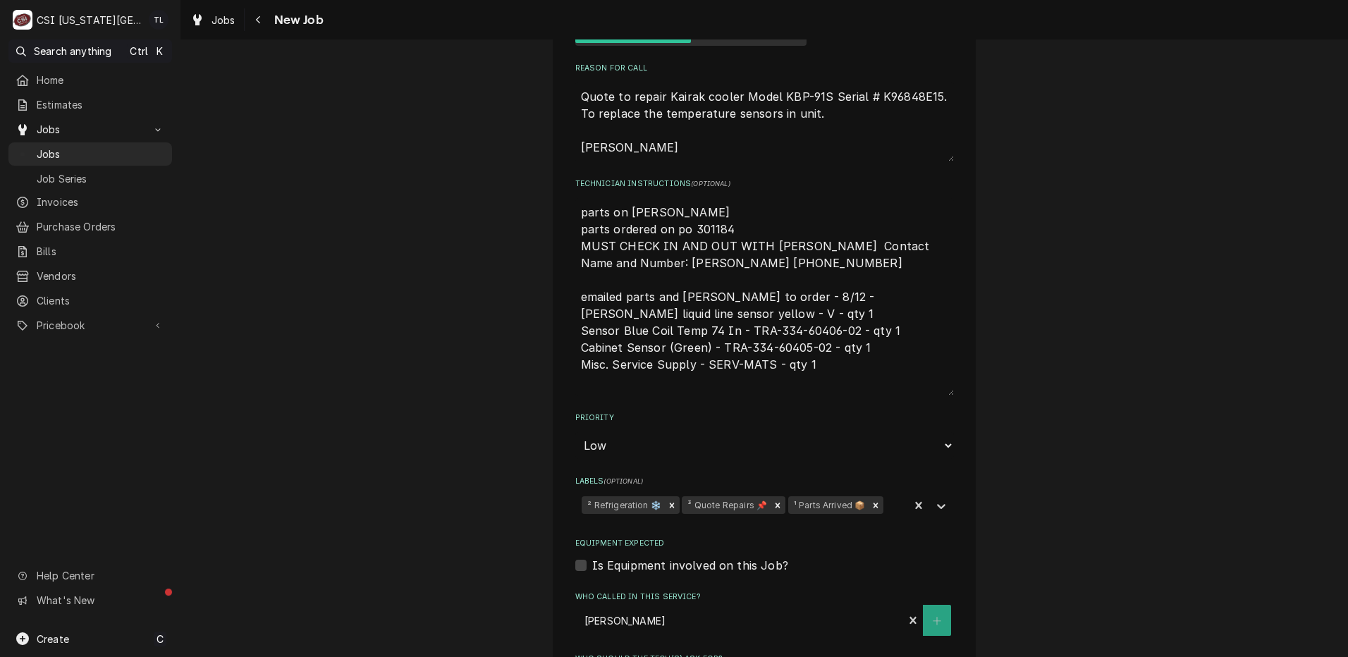
type textarea "x"
type textarea "parts on brian gs parts ordered on po 301184 MUST CHECK IN AND OUT WITH JASON C…"
type textarea "x"
type textarea "parts on brian gs s parts ordered on po 301184 MUST CHECK IN AND OUT WITH JASON…"
type textarea "x"
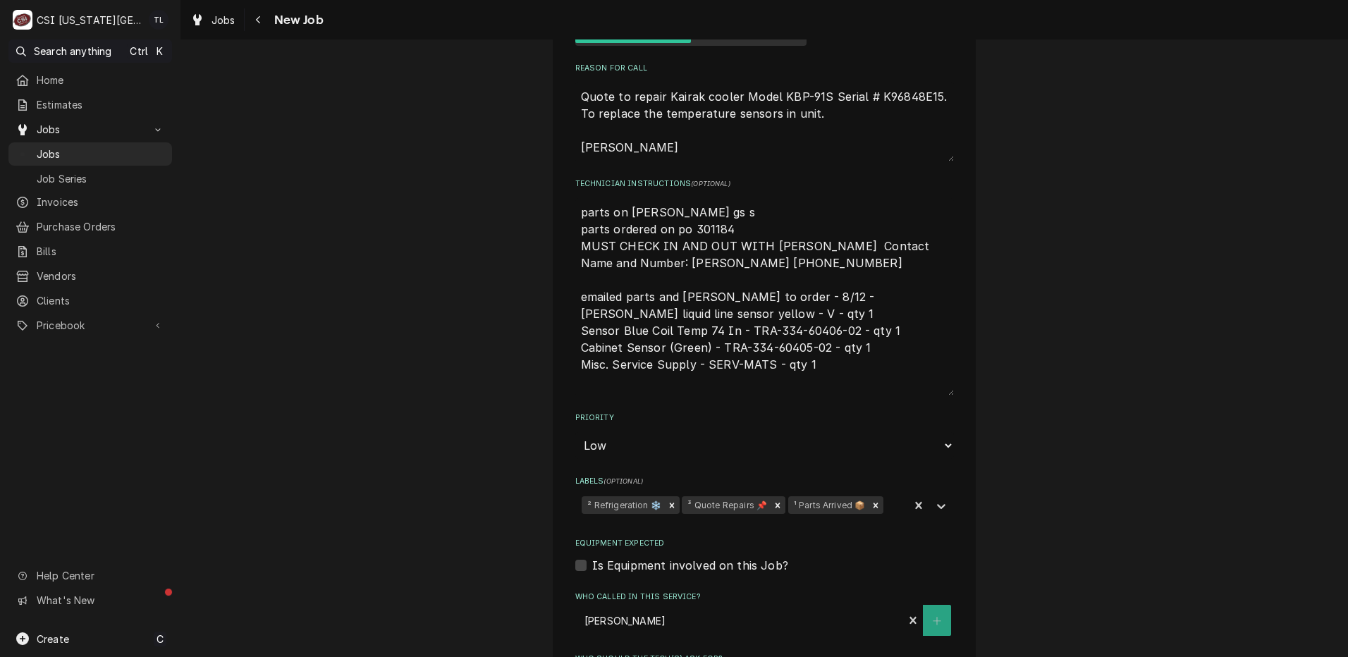
type textarea "parts on brian gs sh parts ordered on po 301184 MUST CHECK IN AND OUT WITH JASO…"
type textarea "x"
type textarea "parts on brian gs she parts ordered on po 301184 MUST CHECK IN AND OUT WITH JAS…"
type textarea "x"
type textarea "parts on brian gs shel parts ordered on po 301184 MUST CHECK IN AND OUT WITH JA…"
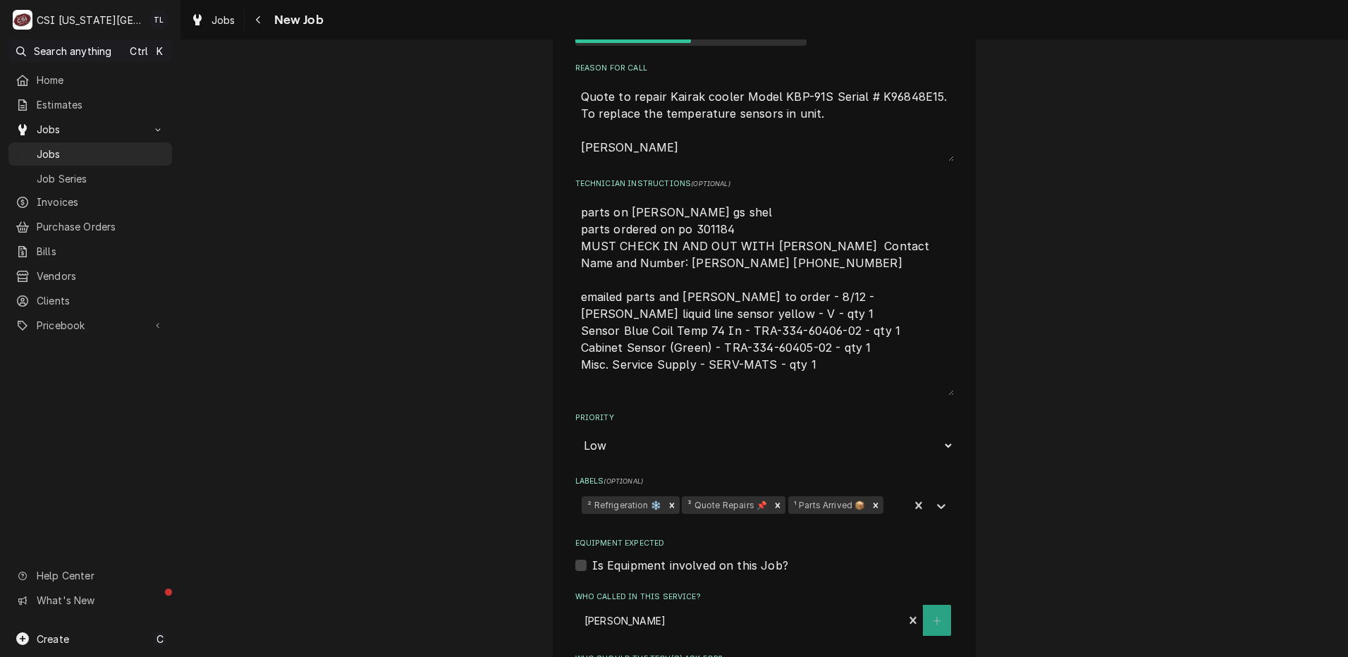
type textarea "x"
type textarea "parts on brian gs shelf parts ordered on po 301184 MUST CHECK IN AND OUT WITH J…"
type textarea "x"
type textarea "parts on brian gs shelf parts ordered on po 301184 MUST CHECK IN AND OUT WITH J…"
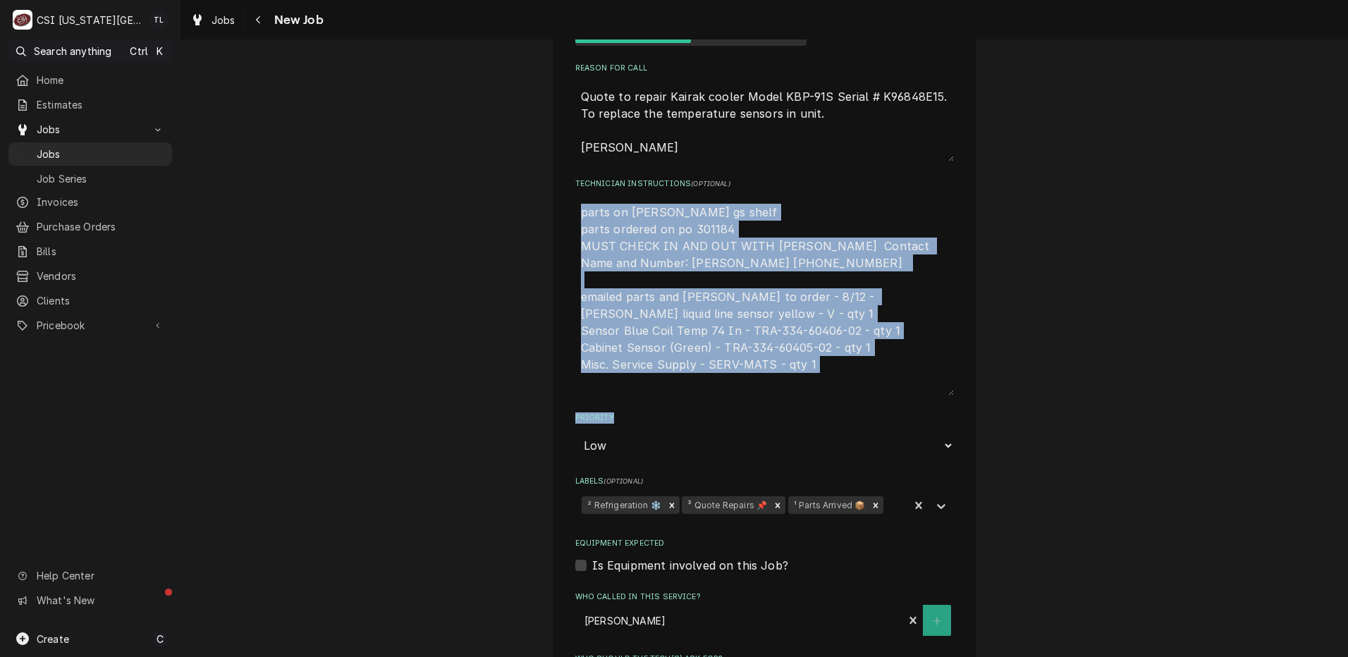
drag, startPoint x: 1336, startPoint y: 348, endPoint x: 1347, endPoint y: 390, distance: 43.6
click at [1347, 390] on div "Use the fields below to edit this job: Client Details Client JIMMY JOHNS NOLAND…" at bounding box center [763, 347] width 1167 height 617
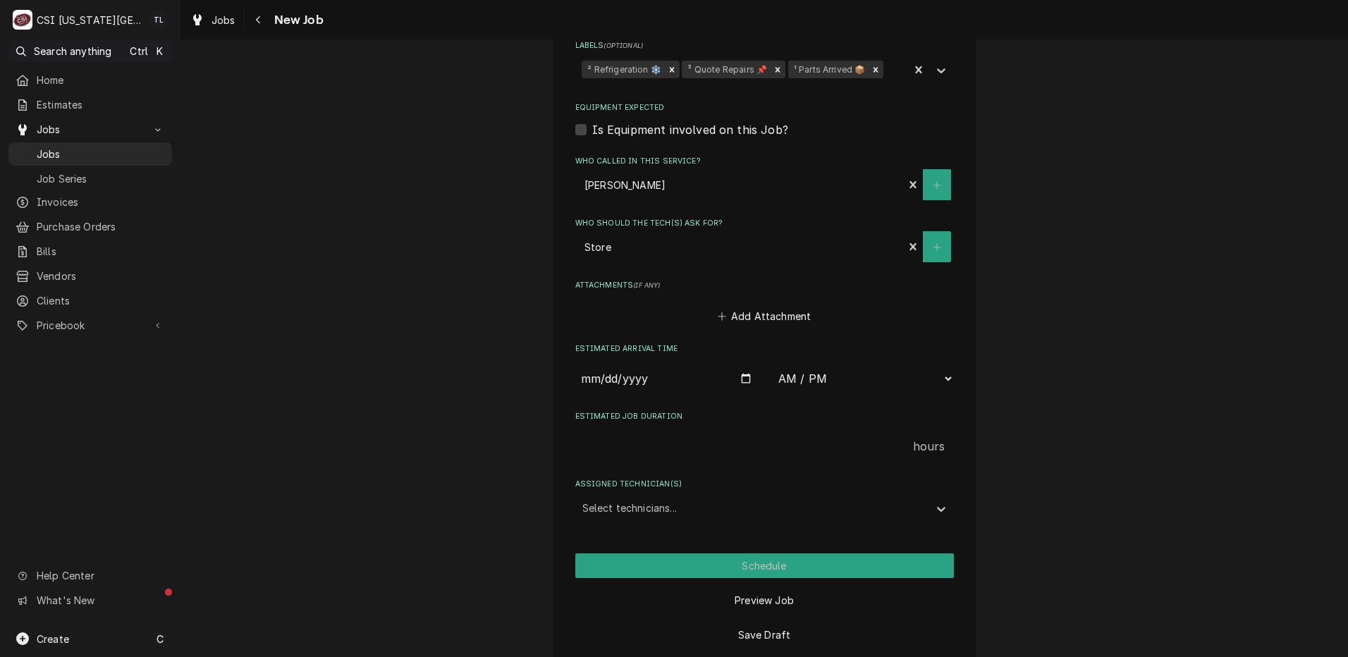
scroll to position [1353, 0]
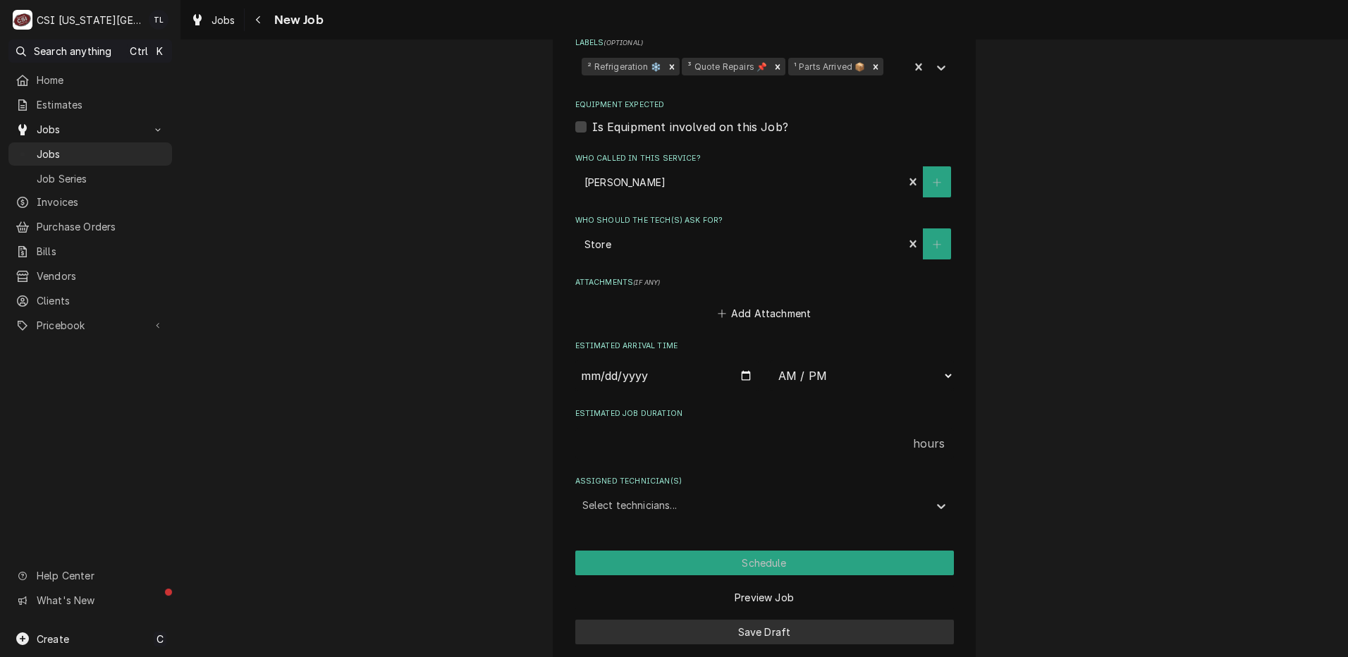
click at [744, 620] on button "Save Draft" at bounding box center [764, 632] width 379 height 25
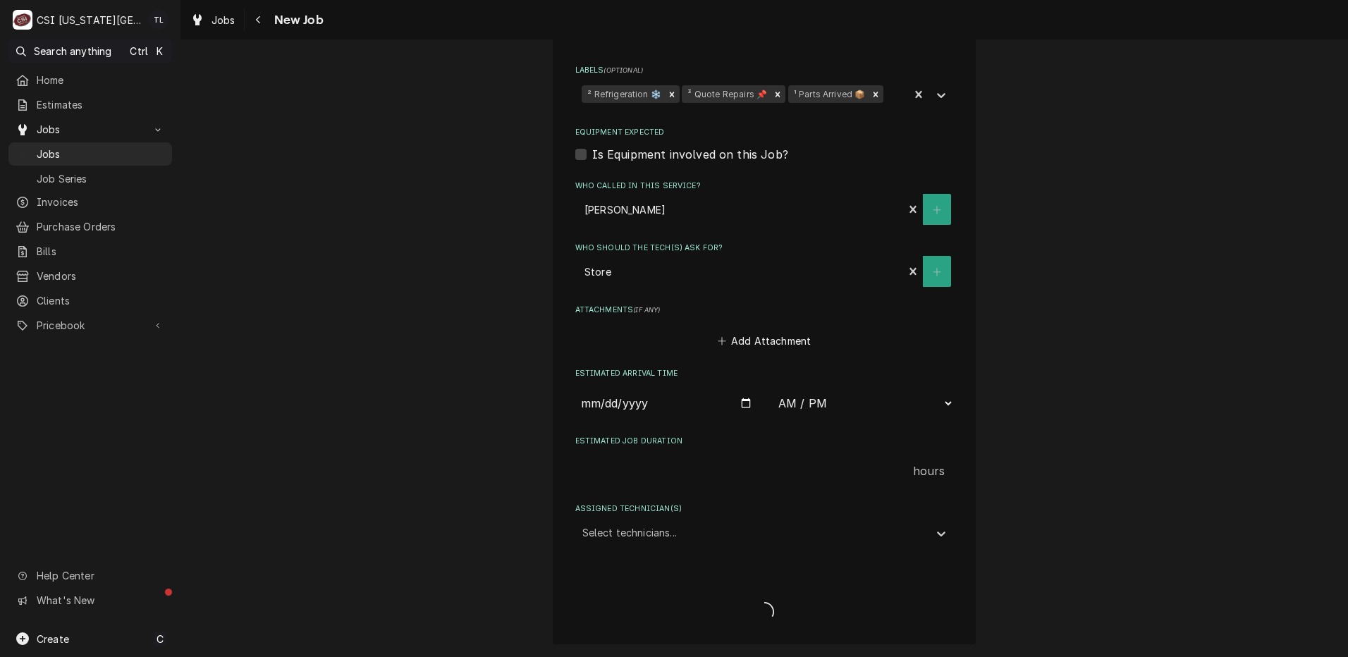
scroll to position [1308, 0]
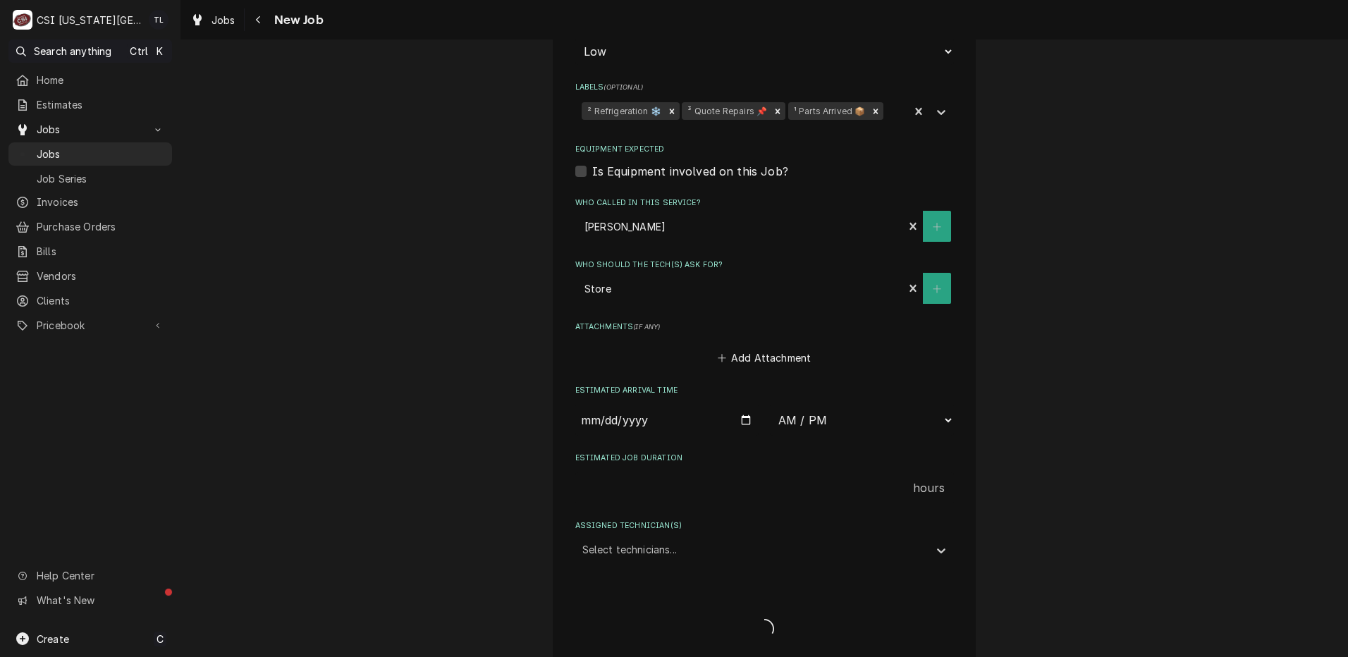
type textarea "x"
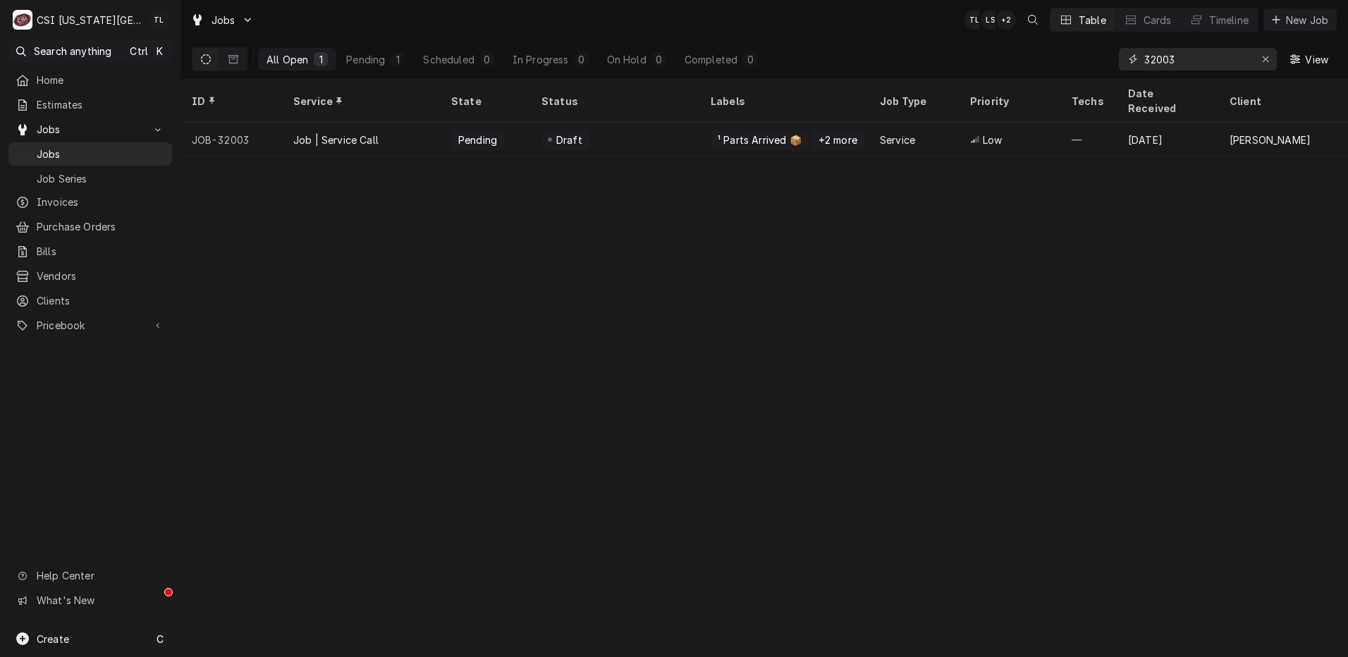
drag, startPoint x: 1227, startPoint y: 59, endPoint x: 1042, endPoint y: 54, distance: 185.5
click at [1042, 54] on div "All Open 1 Pending 1 Scheduled 0 In Progress 0 On Hold 0 Completed 0 32003 View" at bounding box center [764, 58] width 1145 height 39
type input "3"
drag, startPoint x: 1176, startPoint y: 62, endPoint x: 1038, endPoint y: 53, distance: 138.5
click at [1038, 53] on div "All Open 1 Pending 0 Scheduled 0 In Progress 0 On Hold 1 Completed 0 1995 View" at bounding box center [764, 58] width 1145 height 39
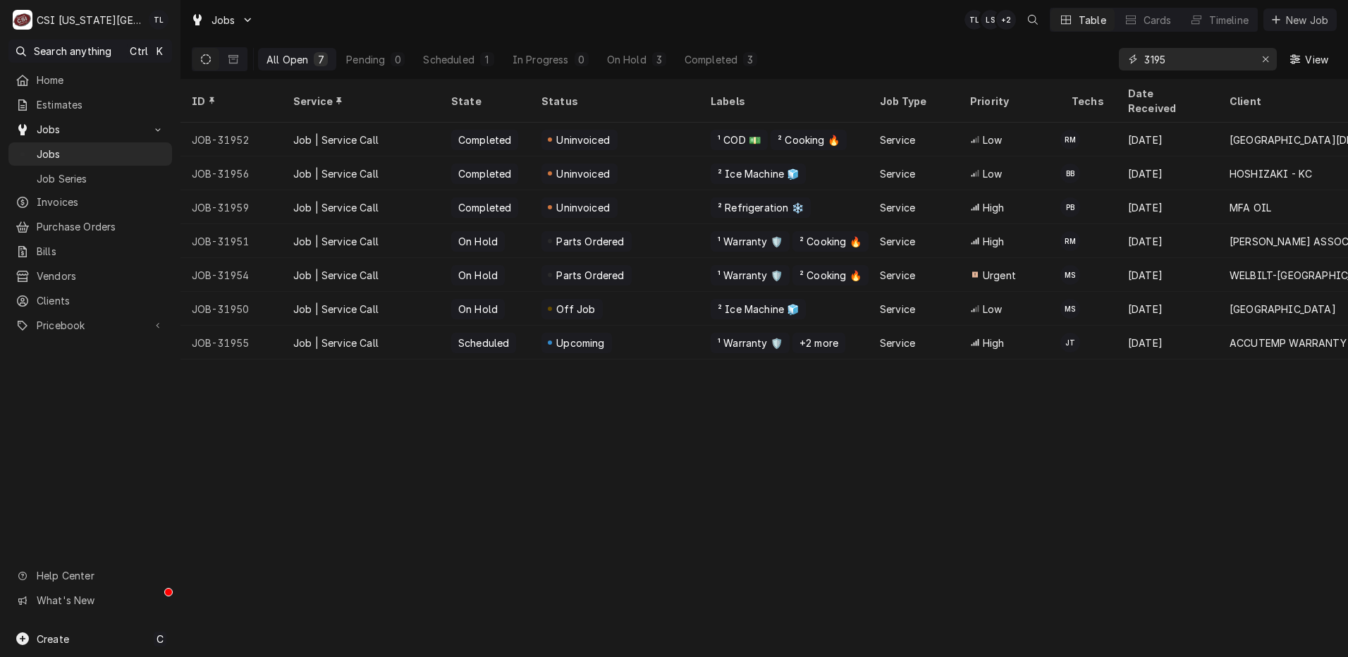
drag, startPoint x: 1186, startPoint y: 56, endPoint x: 1097, endPoint y: 56, distance: 88.1
click at [1097, 56] on div "All Open 7 Pending 0 Scheduled 1 In Progress 0 On Hold 3 Completed 3 3195 View" at bounding box center [764, 58] width 1145 height 39
type input "31995"
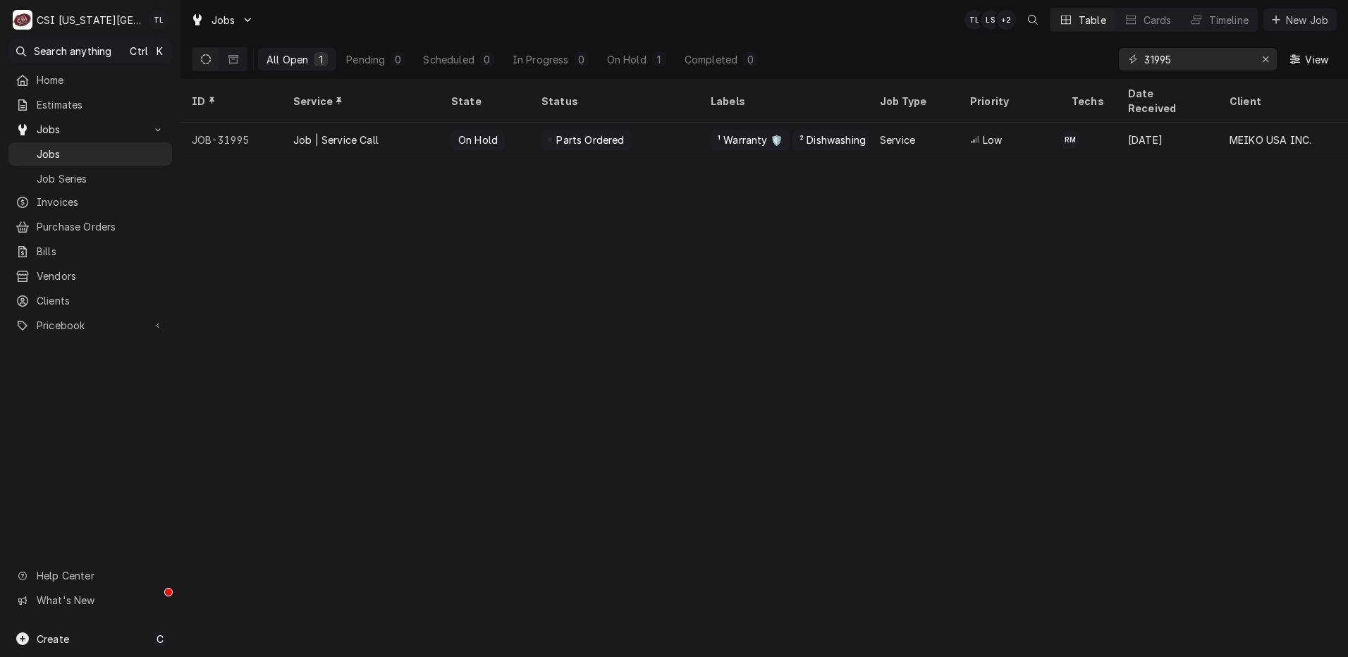
click at [296, 133] on div "Job | Service Call" at bounding box center [335, 140] width 85 height 15
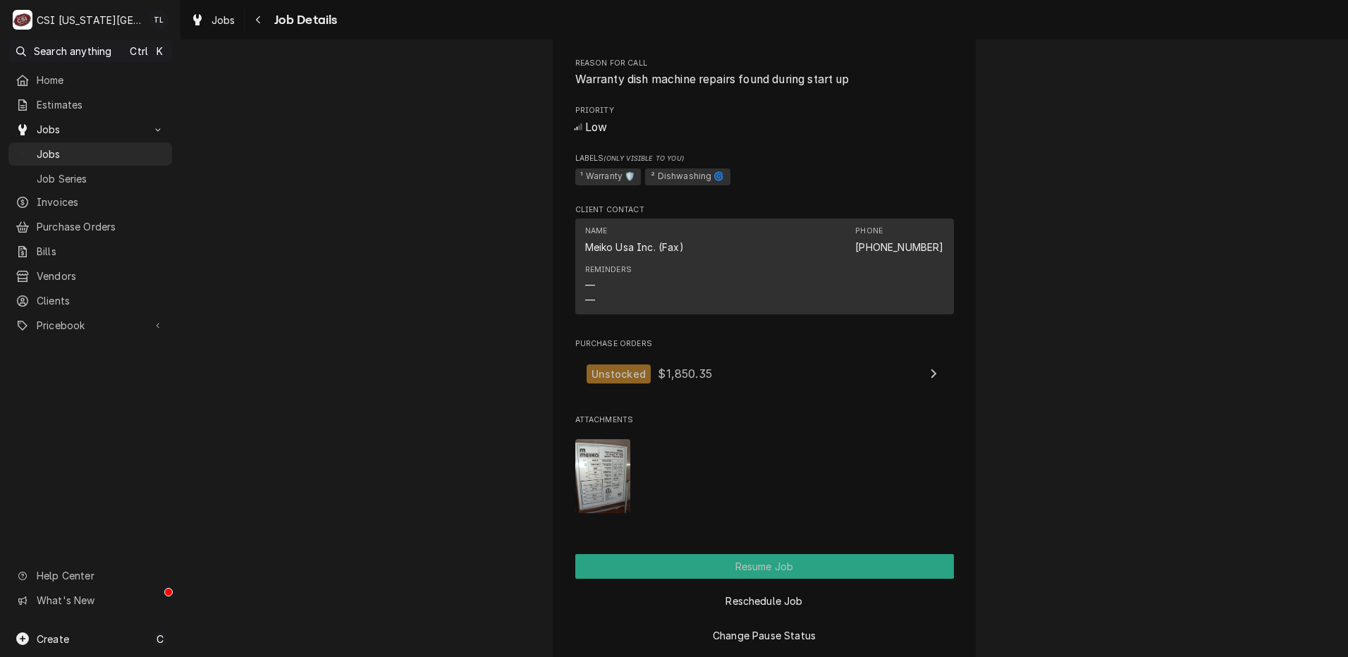
scroll to position [1532, 0]
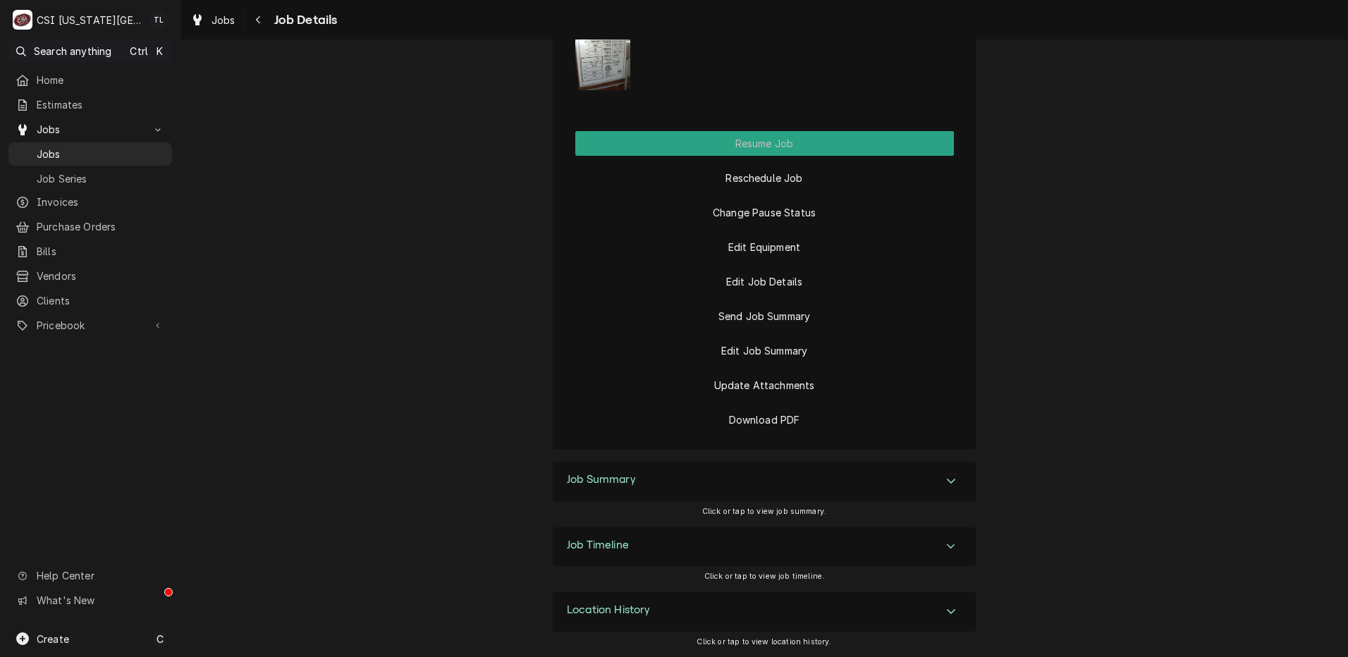
click at [949, 486] on div "Accordion Header" at bounding box center [950, 481] width 21 height 17
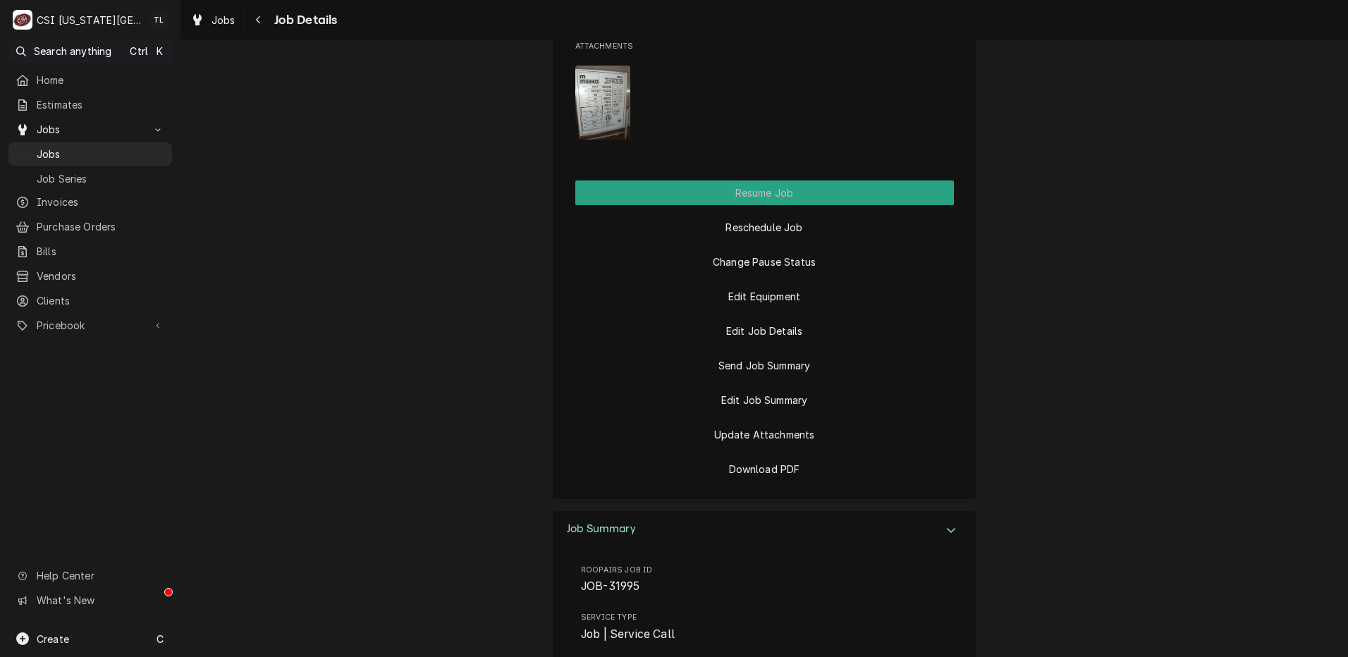
scroll to position [1433, 0]
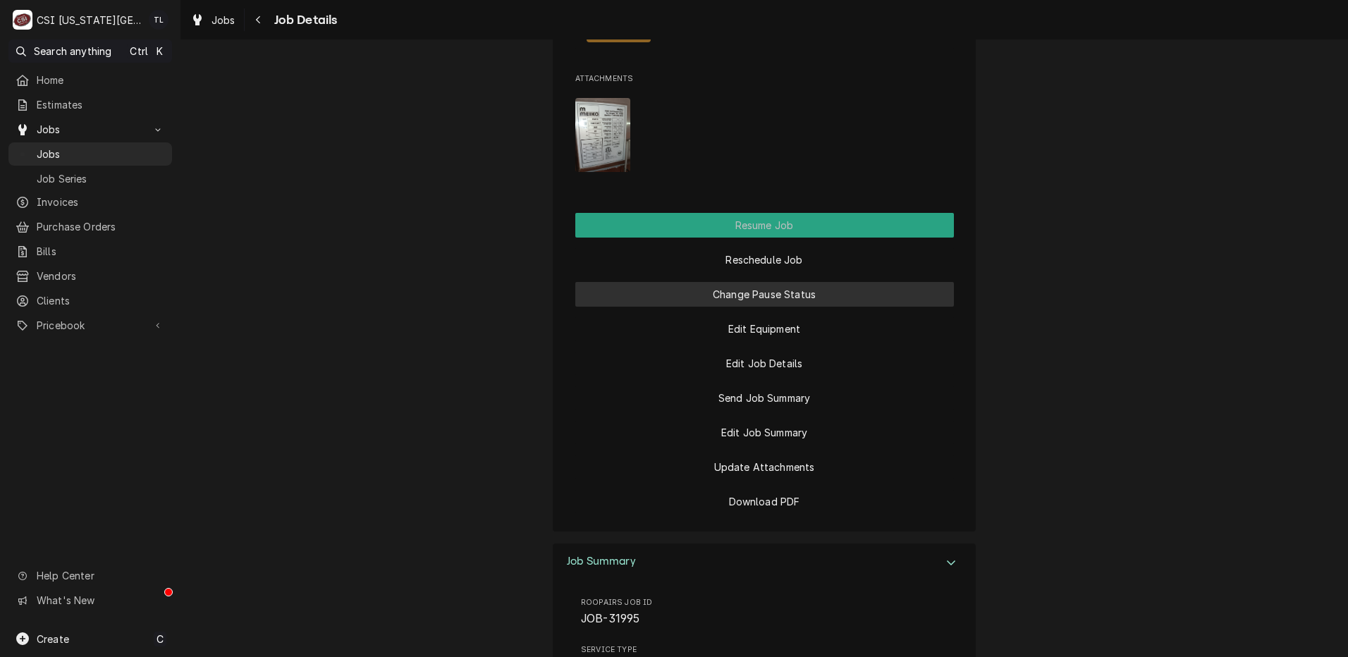
click at [782, 307] on button "Change Pause Status" at bounding box center [764, 294] width 379 height 25
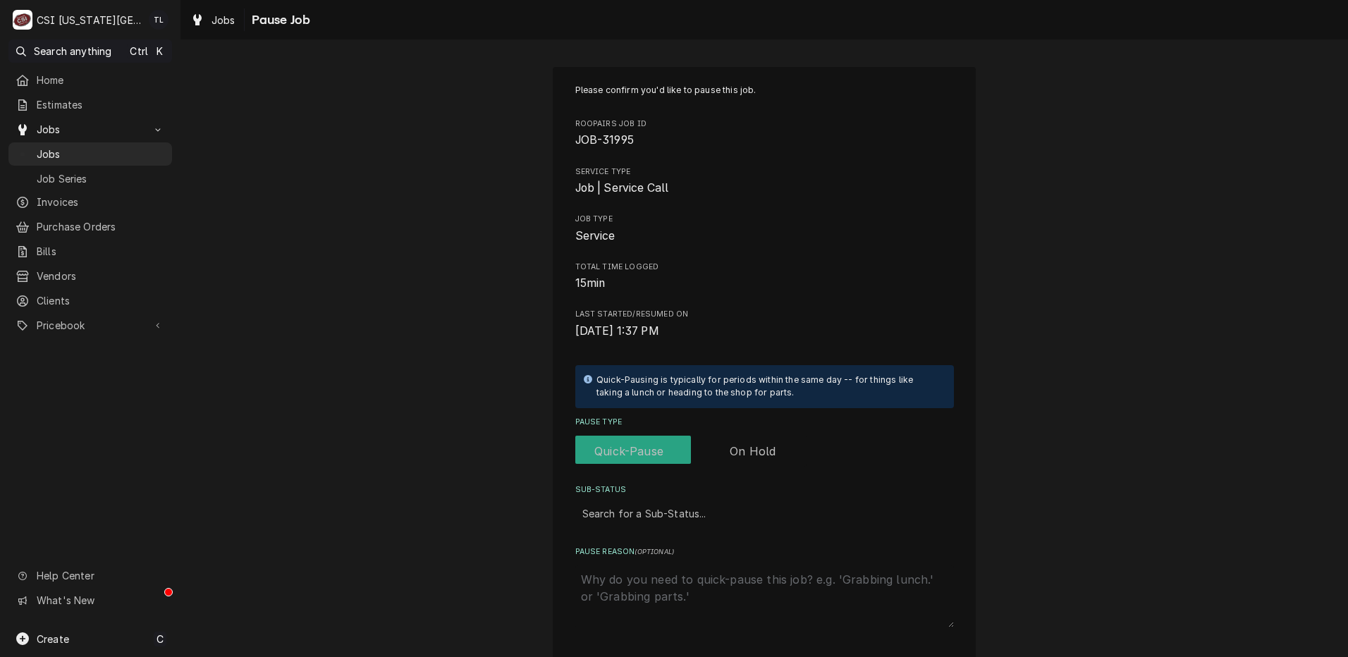
click at [763, 453] on label "Pause Type" at bounding box center [690, 451] width 231 height 31
click at [763, 453] on input "Pause Type" at bounding box center [691, 451] width 220 height 31
checkbox input "true"
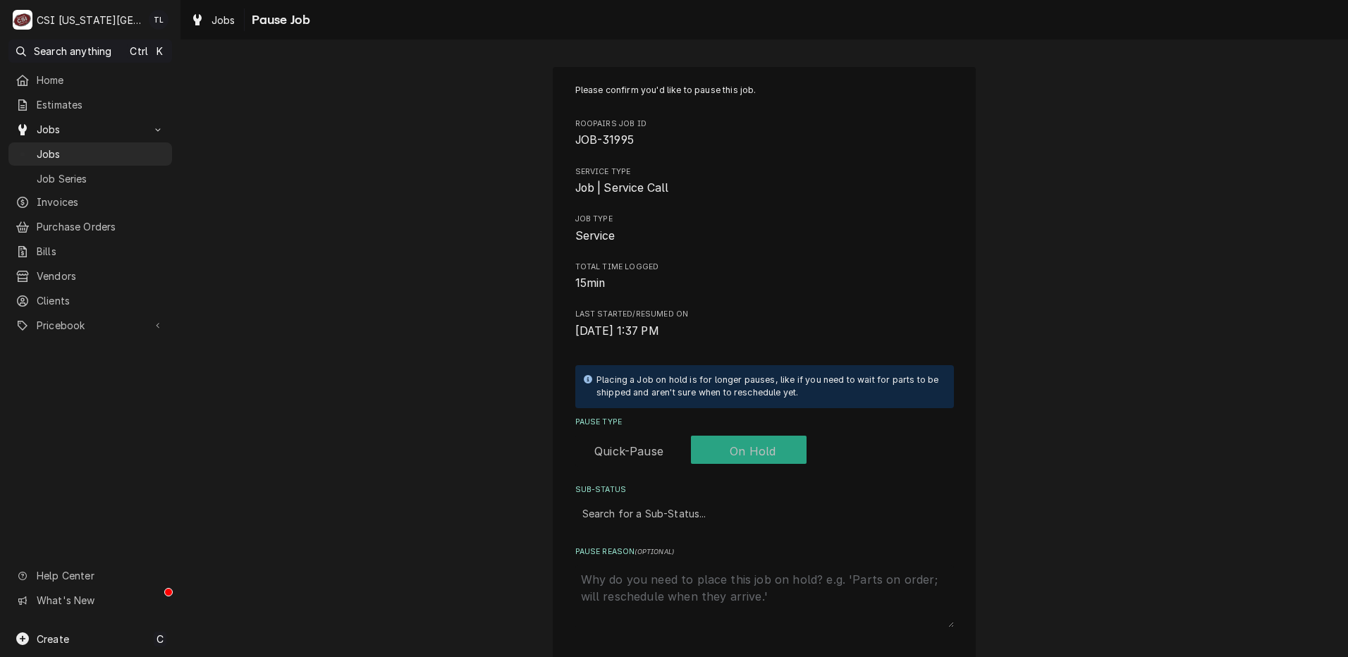
click at [684, 514] on div "Sub-Status" at bounding box center [764, 512] width 364 height 25
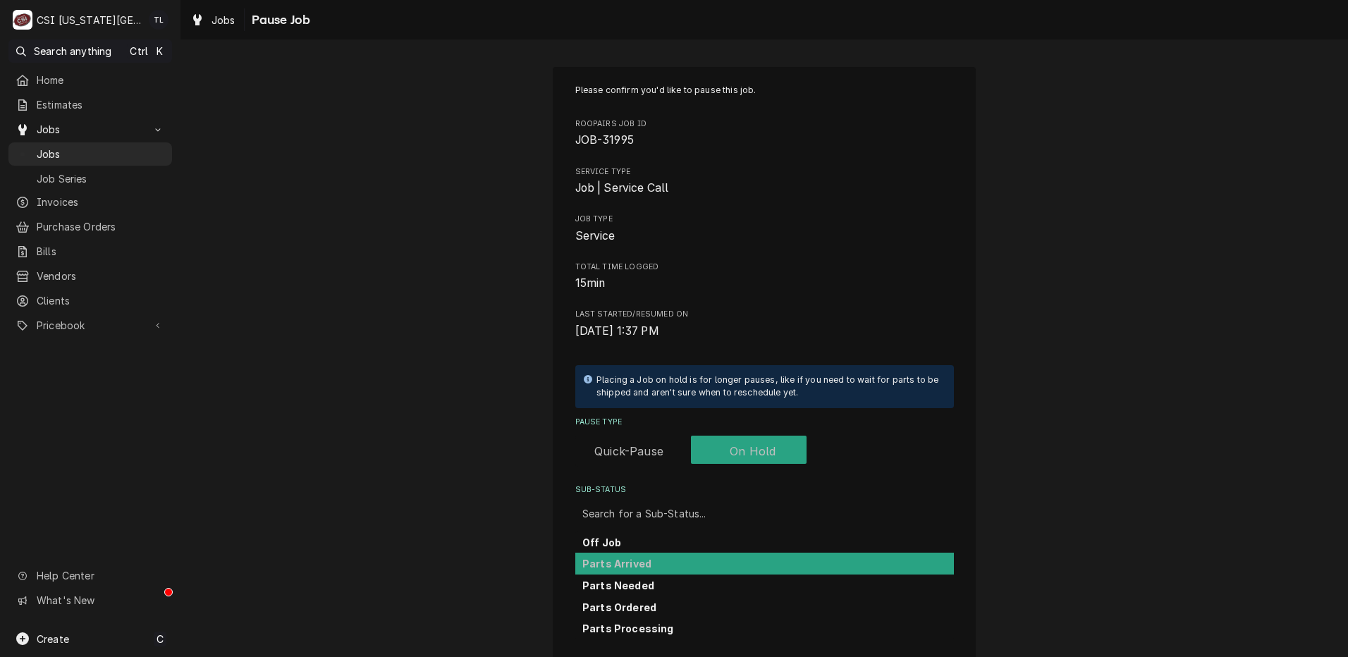
click at [671, 563] on div "Parts Arrived" at bounding box center [764, 564] width 379 height 22
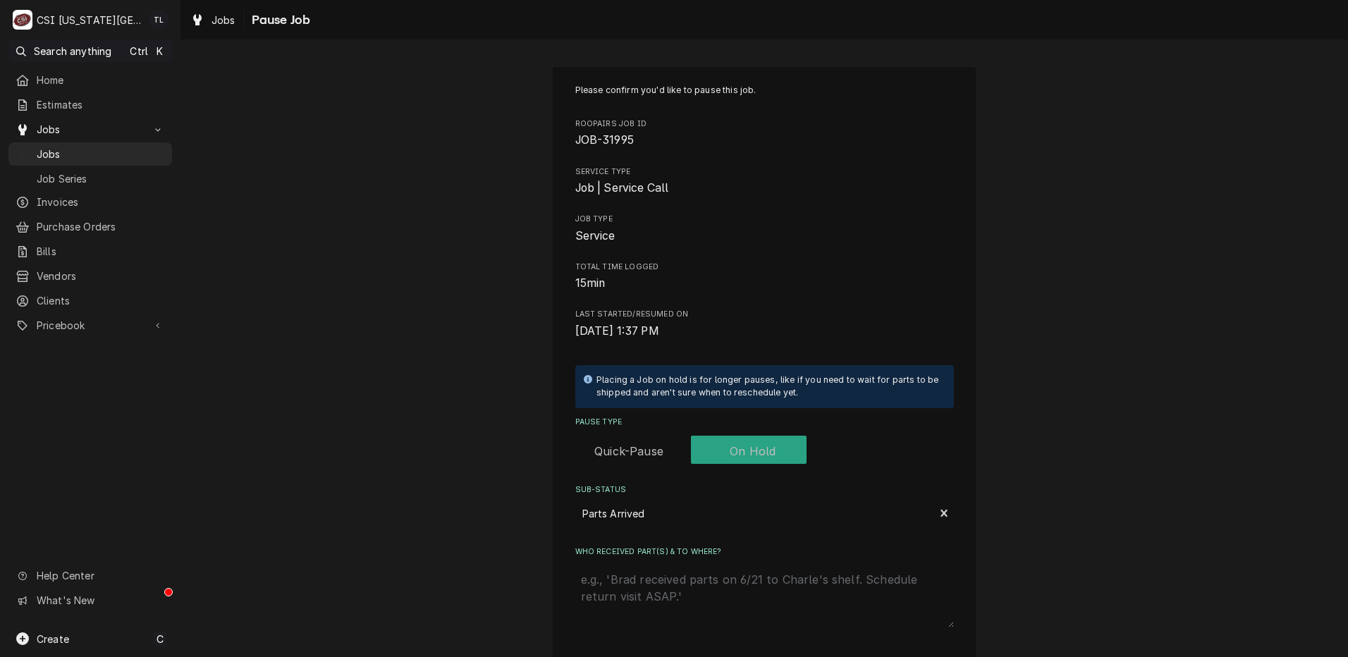
click at [674, 581] on textarea "Who received part(s) & to where?" at bounding box center [764, 596] width 379 height 62
type textarea "x"
type textarea "p"
type textarea "x"
type textarea "pa"
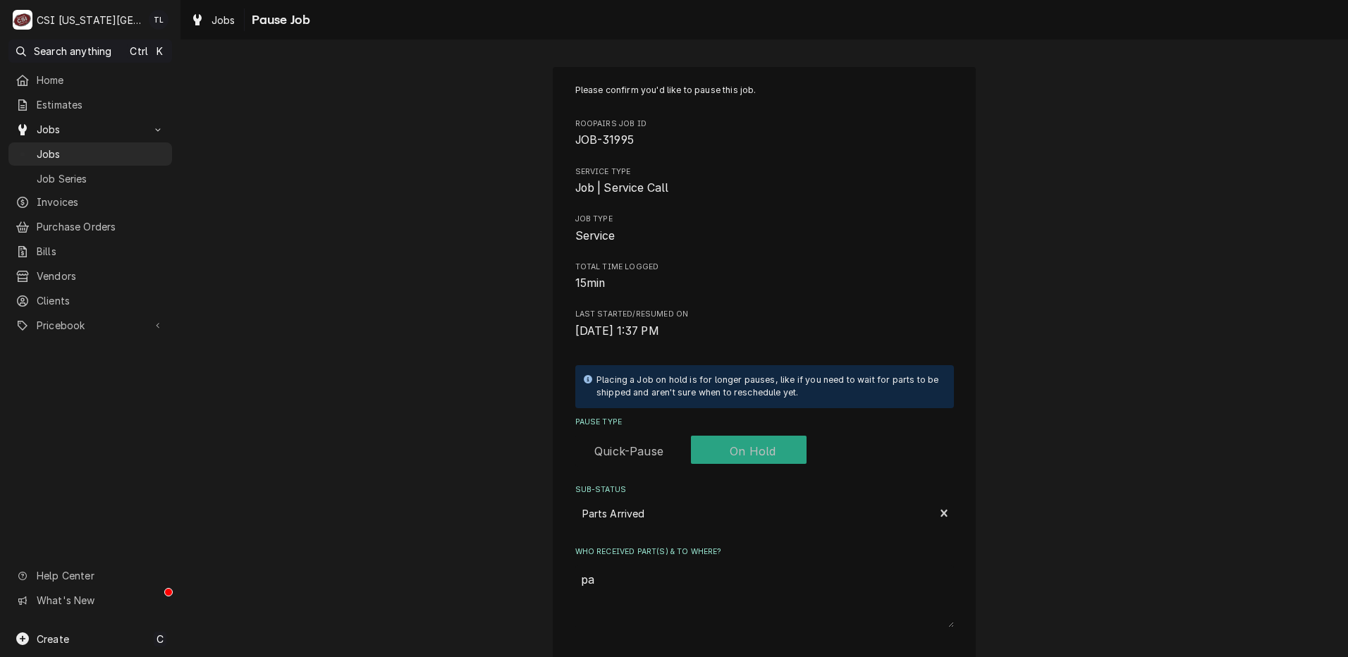
type textarea "x"
type textarea "par"
type textarea "x"
type textarea "part"
type textarea "x"
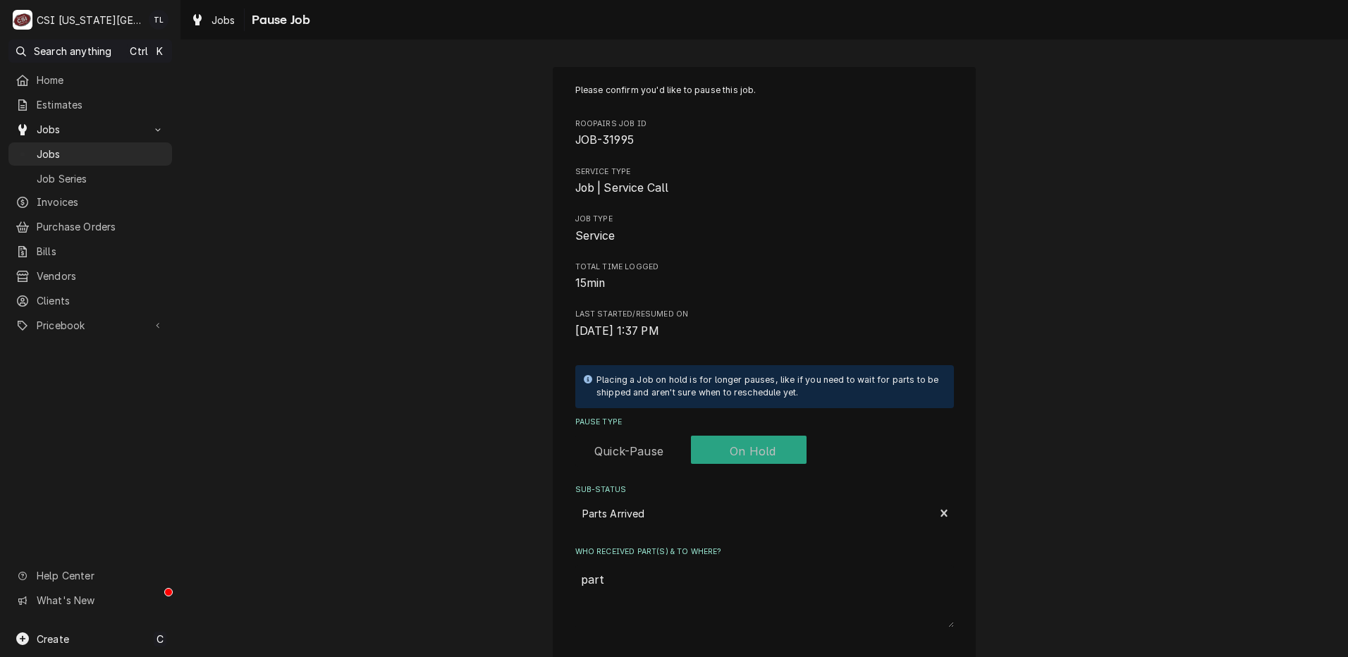
type textarea "part"
type textarea "x"
type textarea "part o"
type textarea "x"
type textarea "part on"
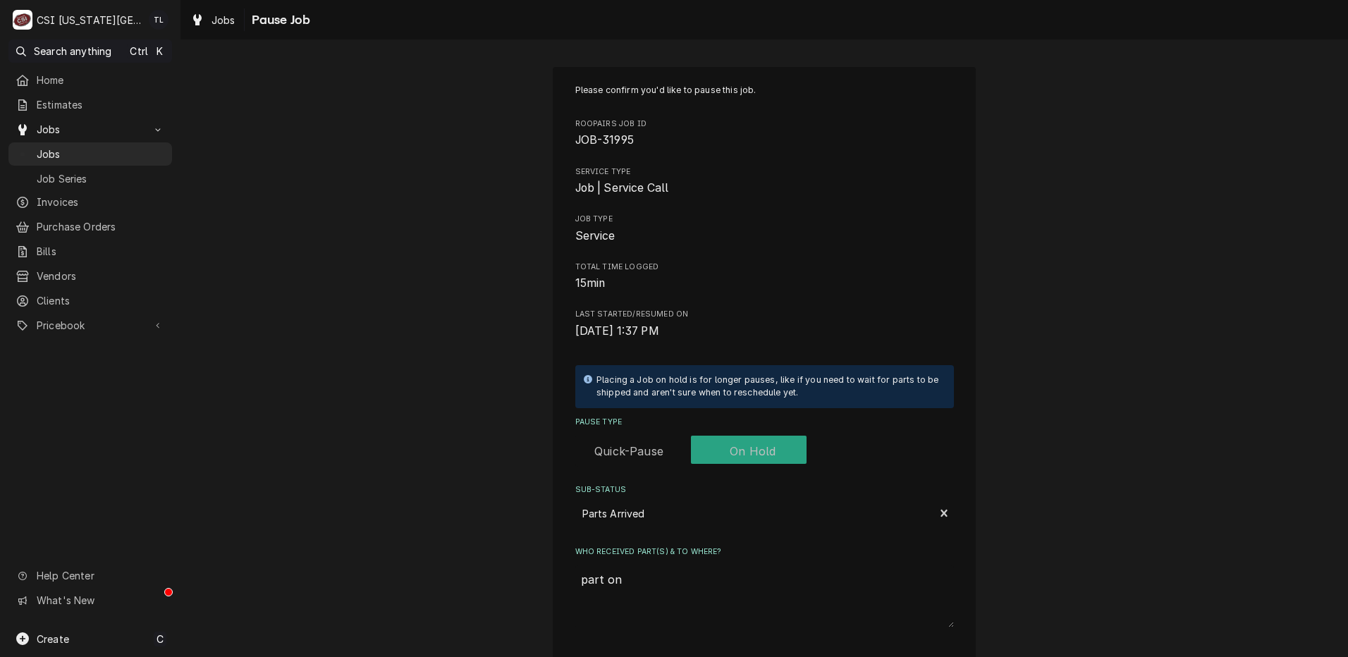
type textarea "x"
type textarea "part on"
type textarea "x"
type textarea "part on m"
type textarea "x"
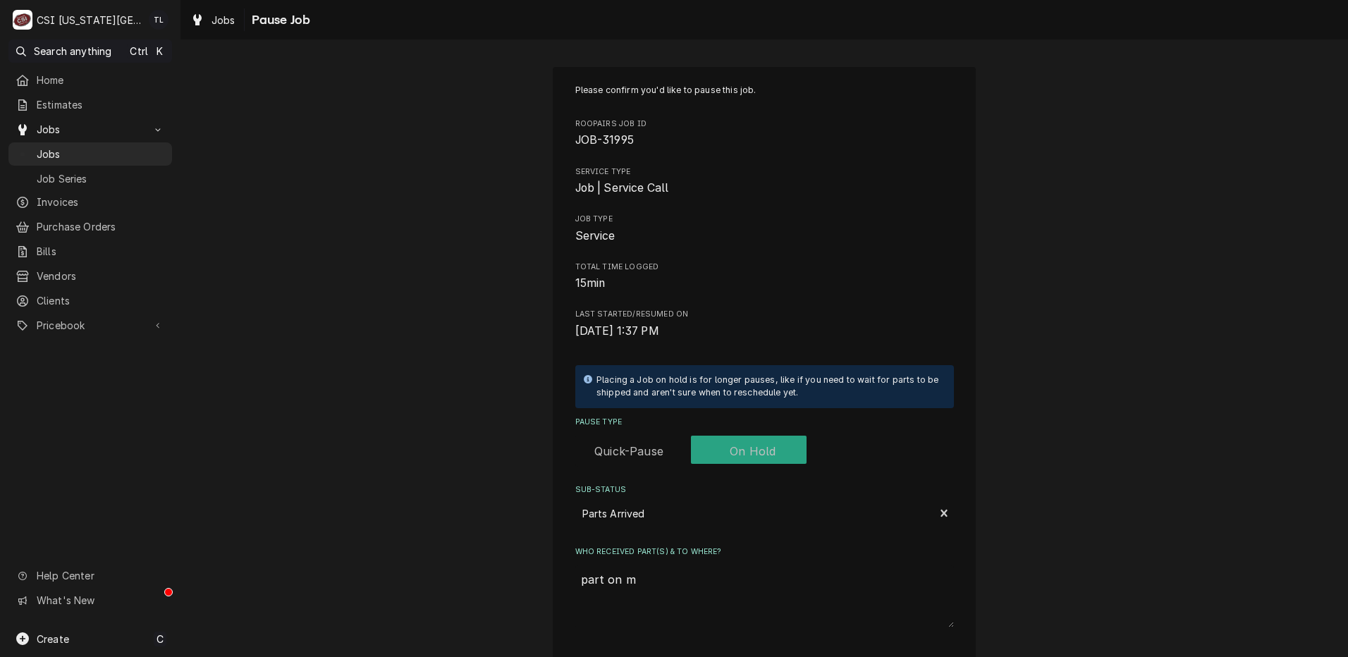
type textarea "part on me"
type textarea "x"
type textarea "part on men"
type textarea "x"
type textarea "part on mend"
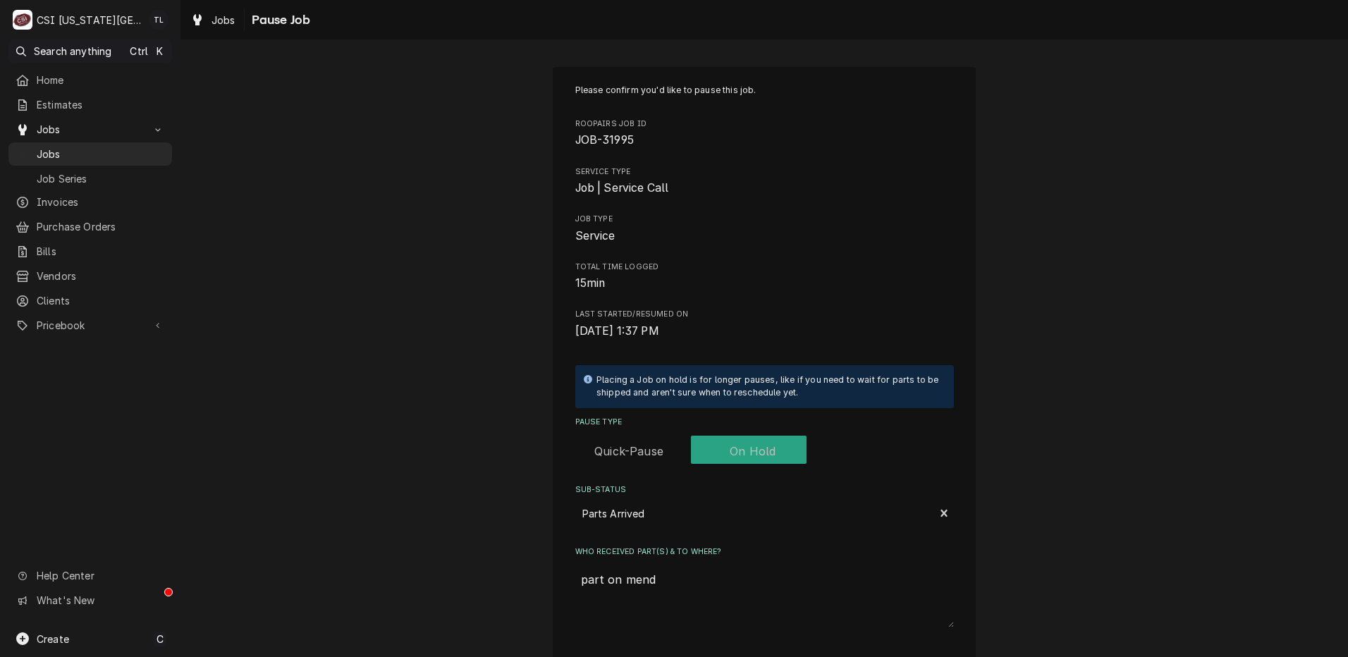
type textarea "x"
type textarea "part on mendo"
type textarea "x"
type textarea "part on mendon"
type textarea "x"
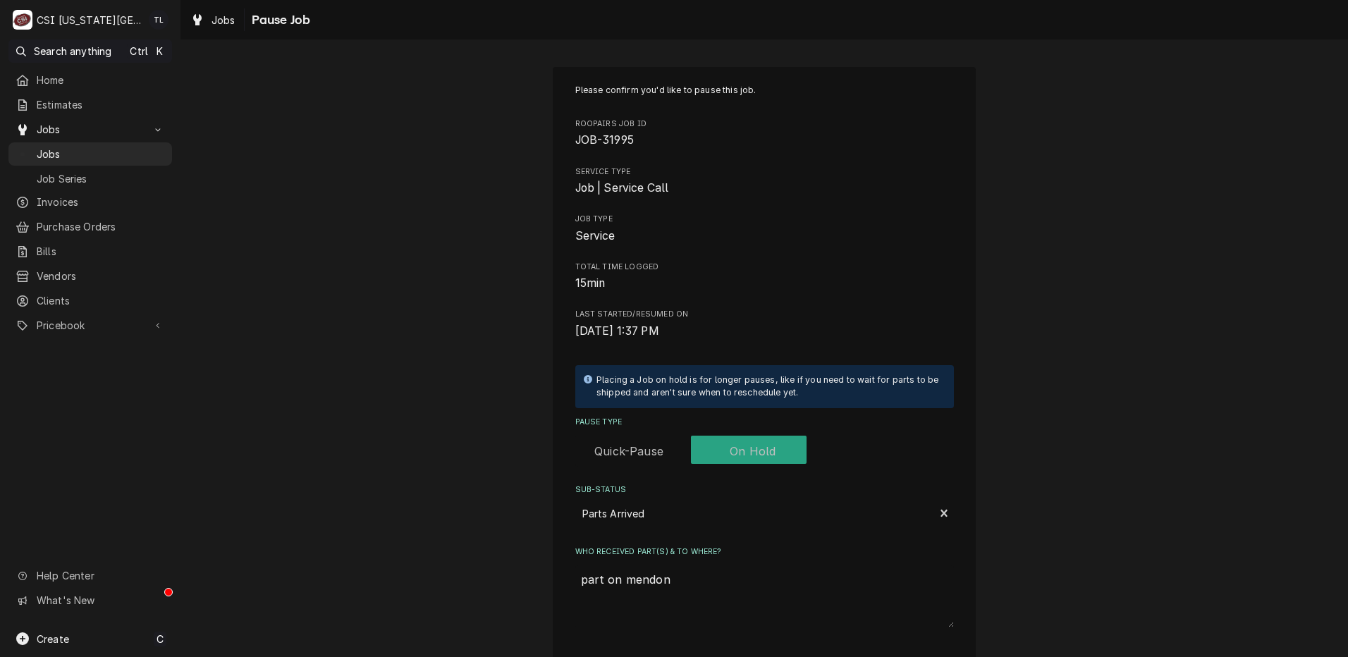
type textarea "part on mendons"
type textarea "x"
type textarea "part on mendons"
type textarea "x"
type textarea "part on mendons s"
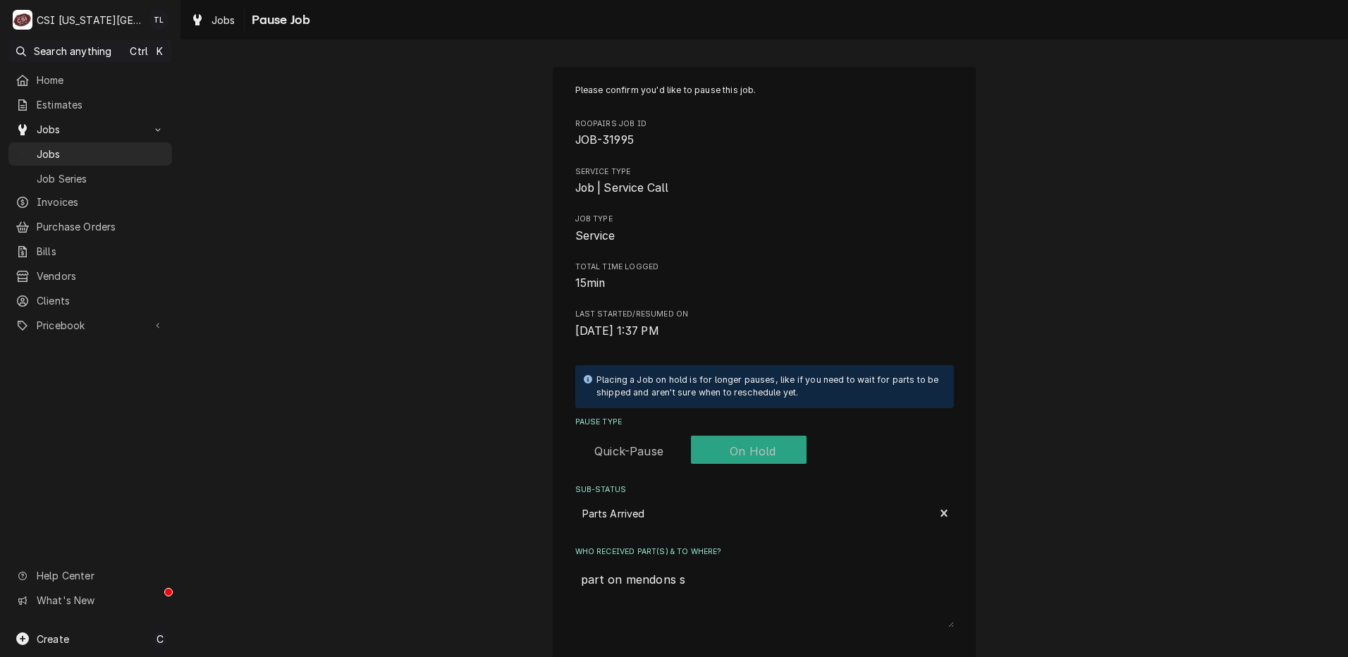
type textarea "x"
type textarea "part on mendons sh"
type textarea "x"
type textarea "part on mendons she"
type textarea "x"
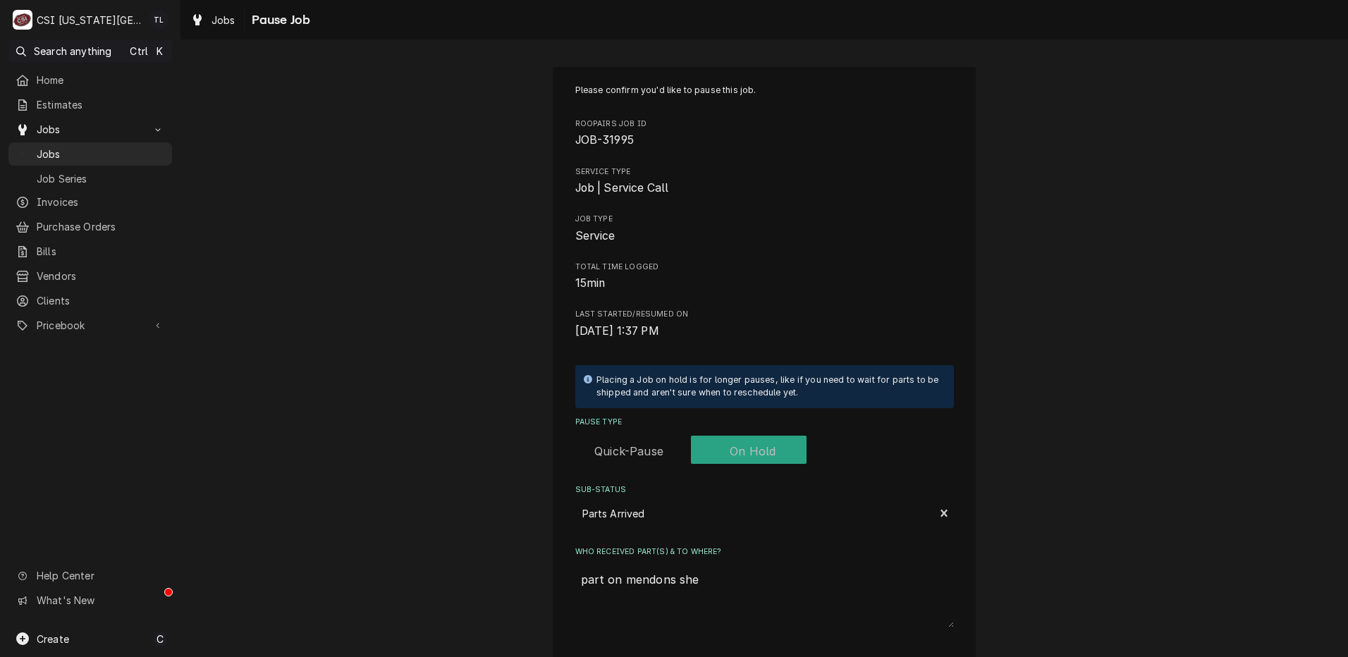
type textarea "part on mendons shel"
type textarea "x"
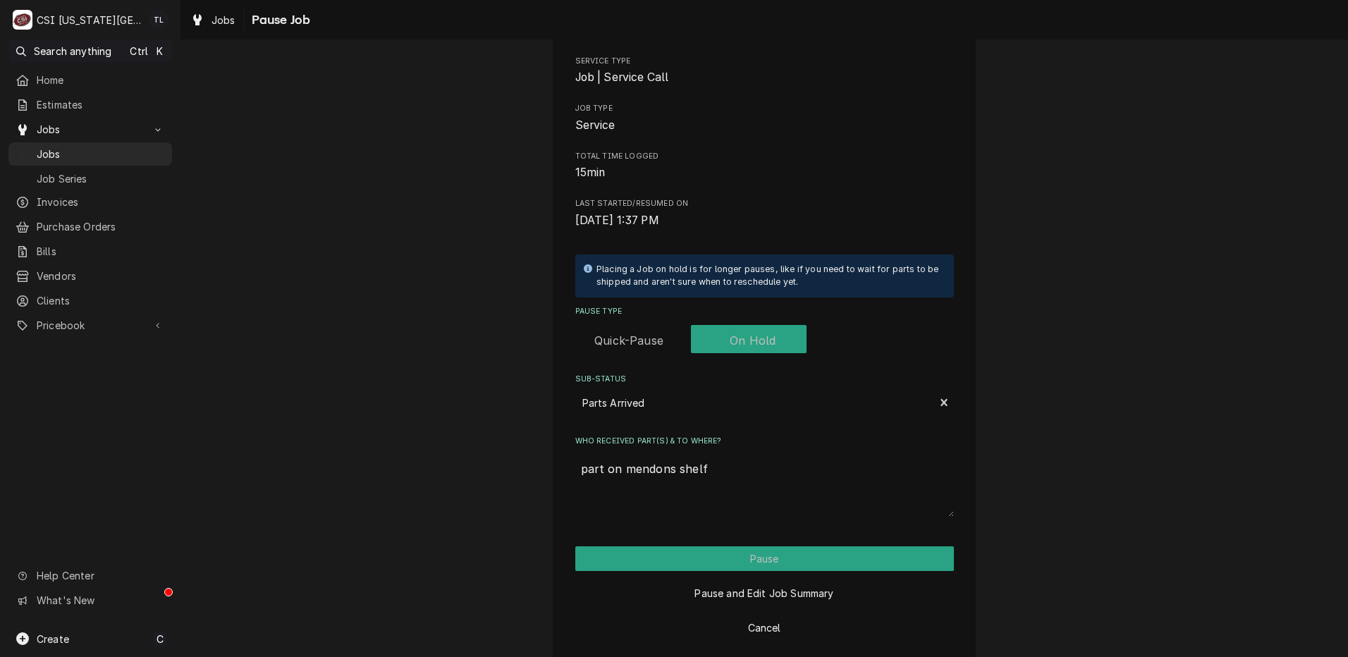
scroll to position [123, 0]
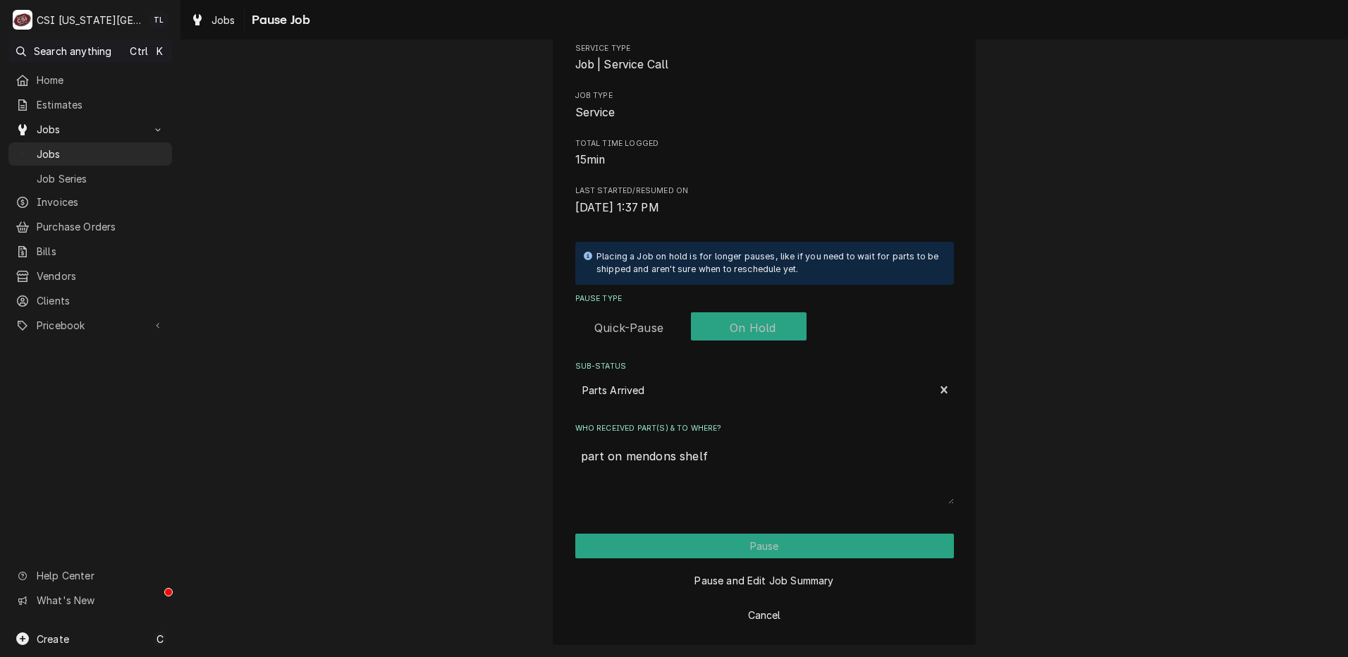
type textarea "part on mendons shelf"
click at [820, 548] on button "Pause" at bounding box center [764, 546] width 379 height 25
type textarea "x"
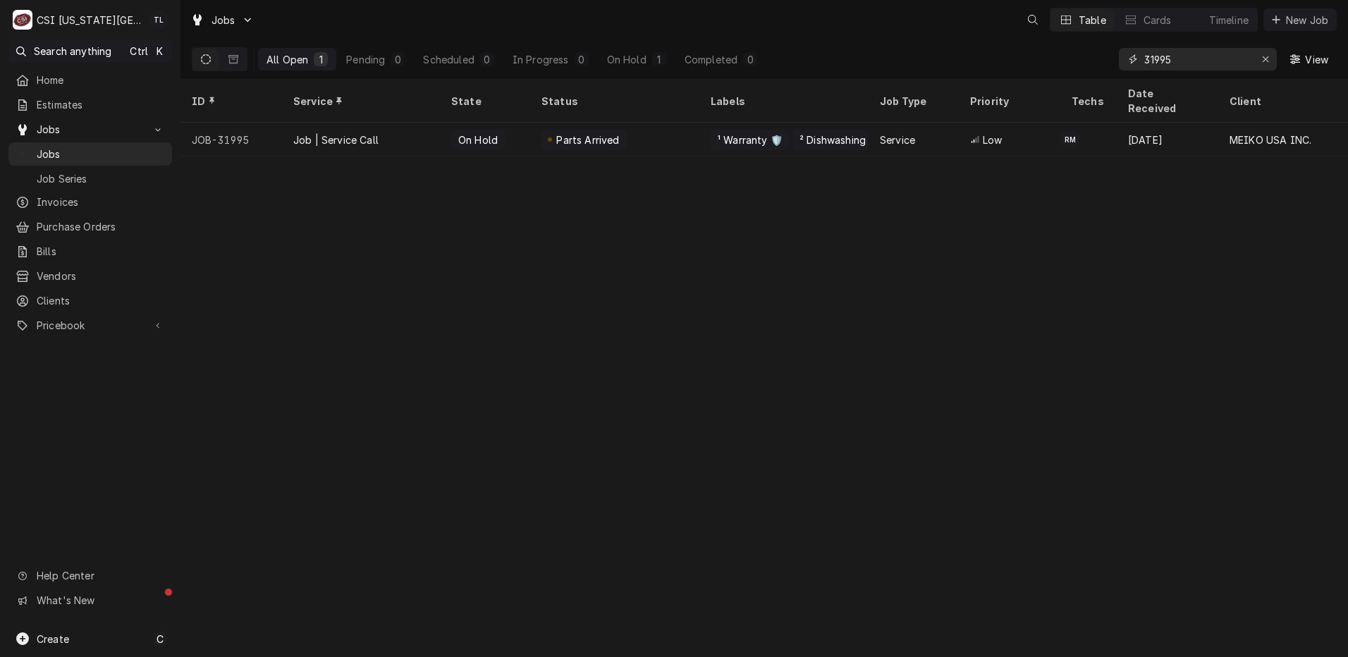
drag, startPoint x: 1174, startPoint y: 61, endPoint x: 1088, endPoint y: 59, distance: 85.3
click at [1088, 59] on div "All Open 1 Pending 0 Scheduled 0 In Progress 0 On Hold 1 Completed 0 31995 View" at bounding box center [764, 58] width 1145 height 39
type input "42898"
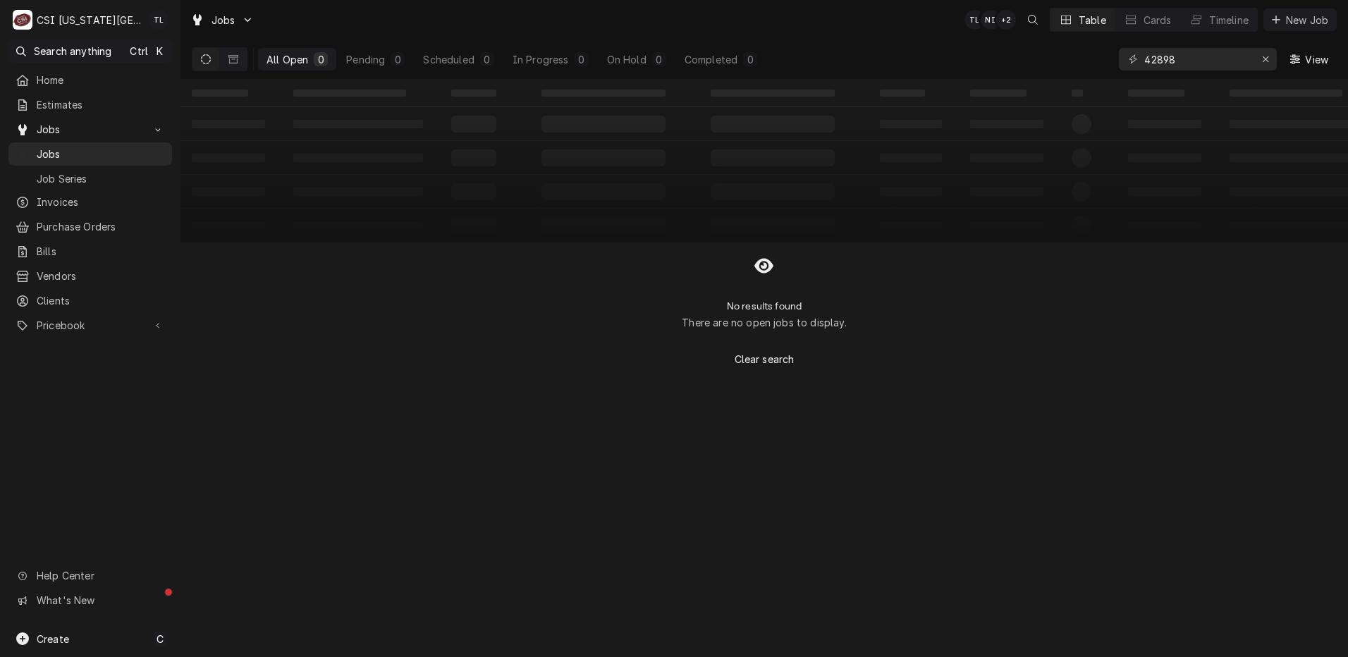
click at [209, 57] on icon "Dynamic Content Wrapper" at bounding box center [206, 59] width 10 height 10
click at [223, 59] on button "Dynamic Content Wrapper" at bounding box center [233, 59] width 27 height 23
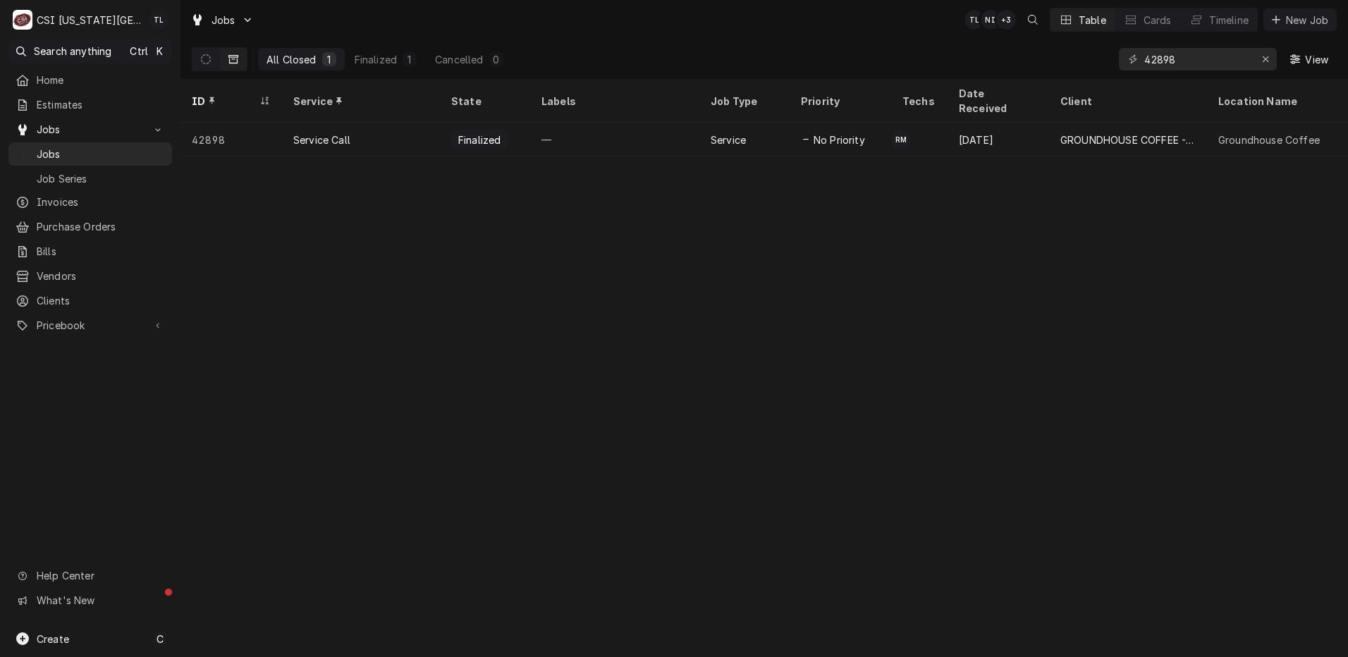
click at [338, 133] on div "Service Call" at bounding box center [321, 140] width 57 height 15
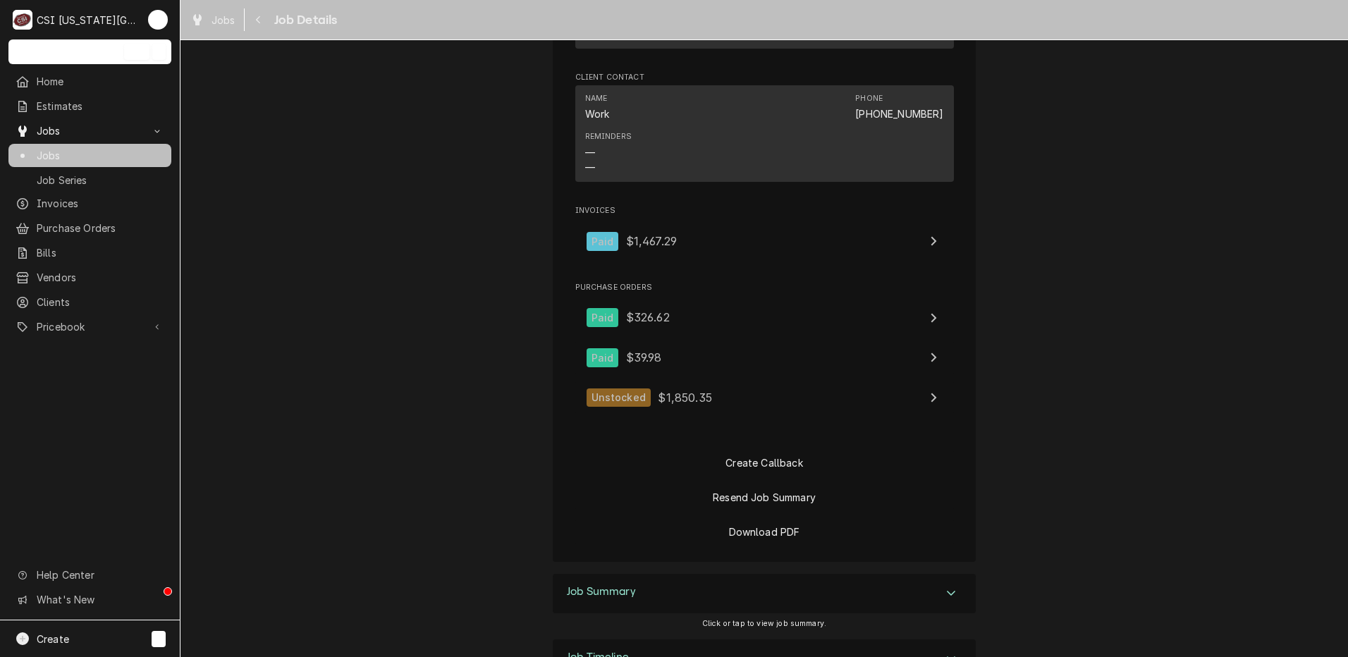
scroll to position [2671, 0]
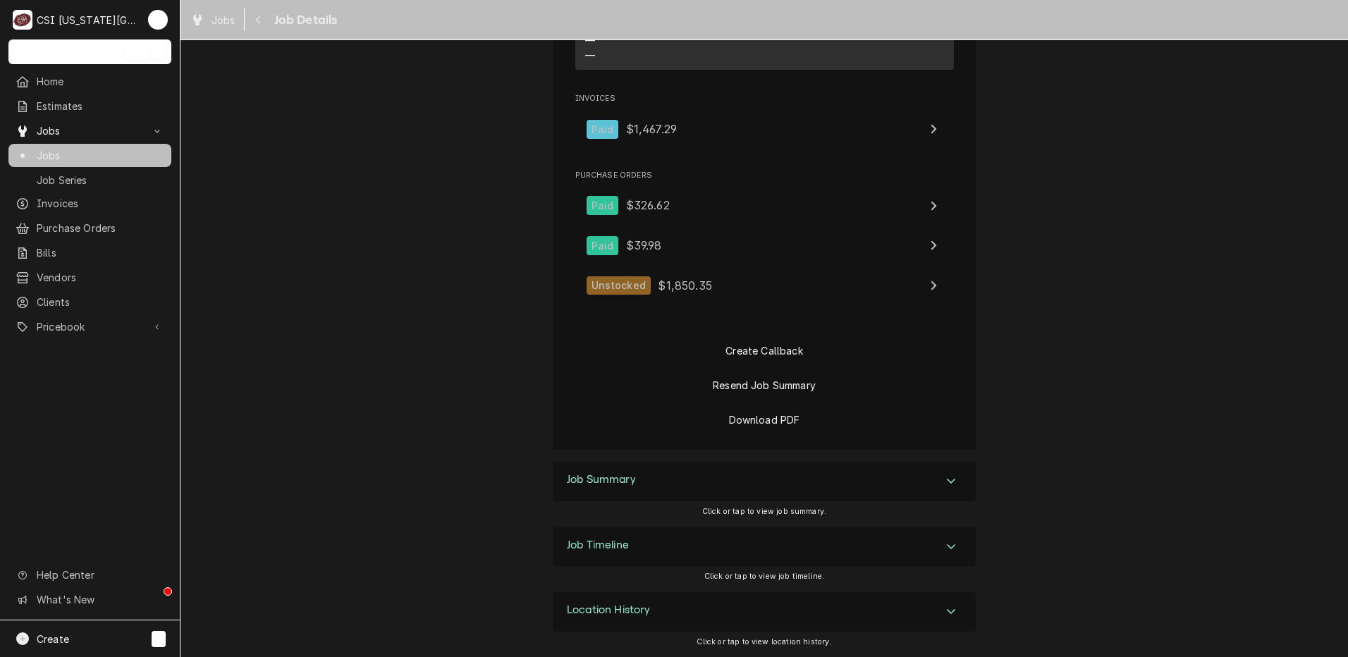
click at [954, 478] on div "Accordion Header" at bounding box center [950, 481] width 21 height 17
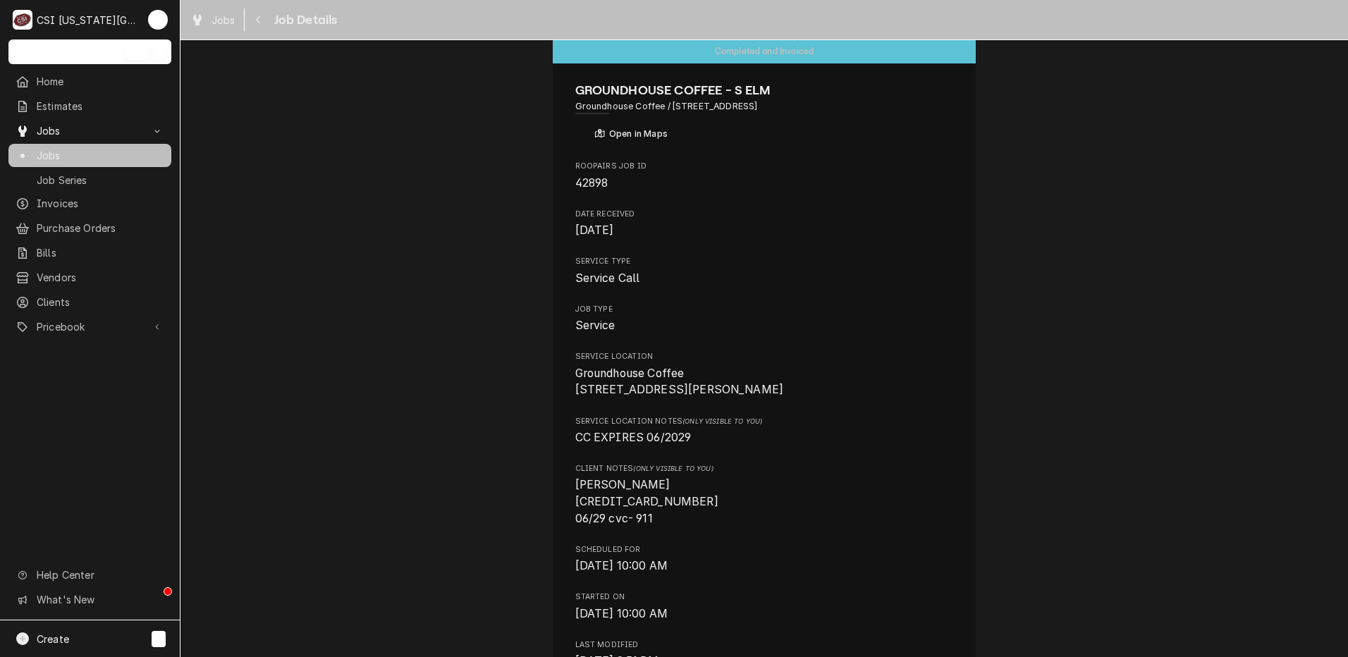
scroll to position [0, 0]
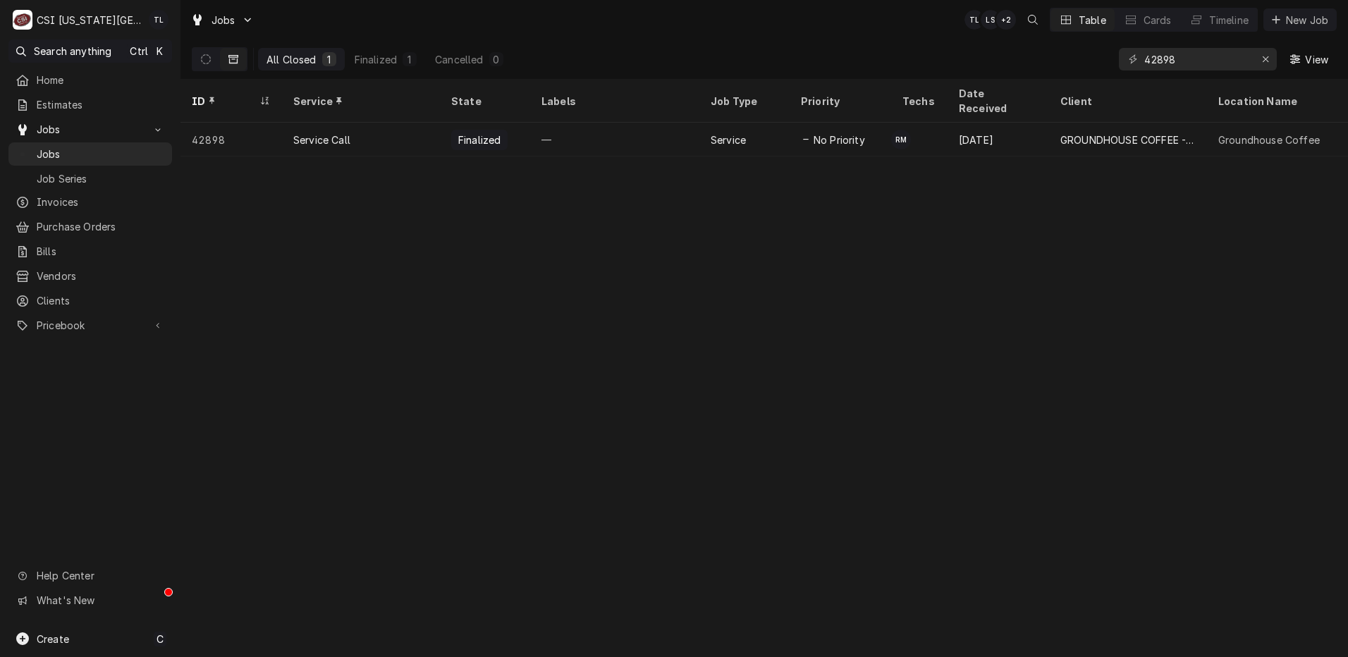
click at [360, 123] on div "Service Call" at bounding box center [361, 140] width 158 height 34
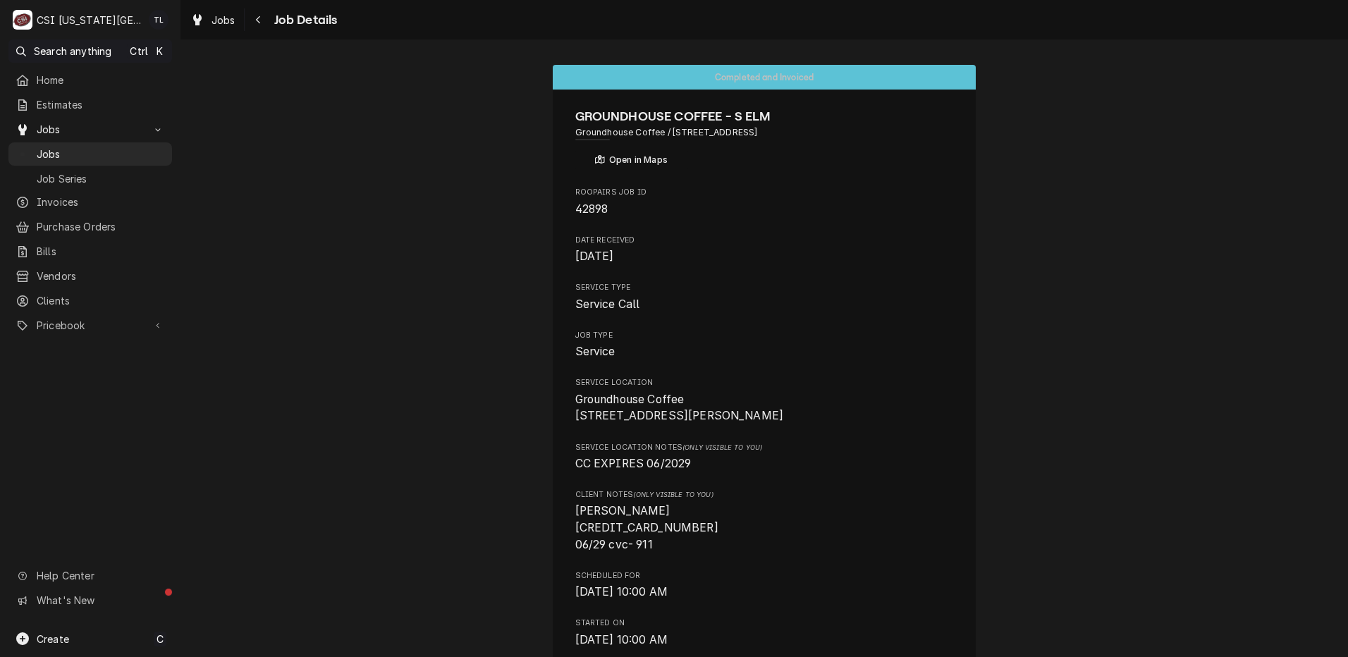
click at [31, 147] on div "Jobs" at bounding box center [90, 154] width 149 height 15
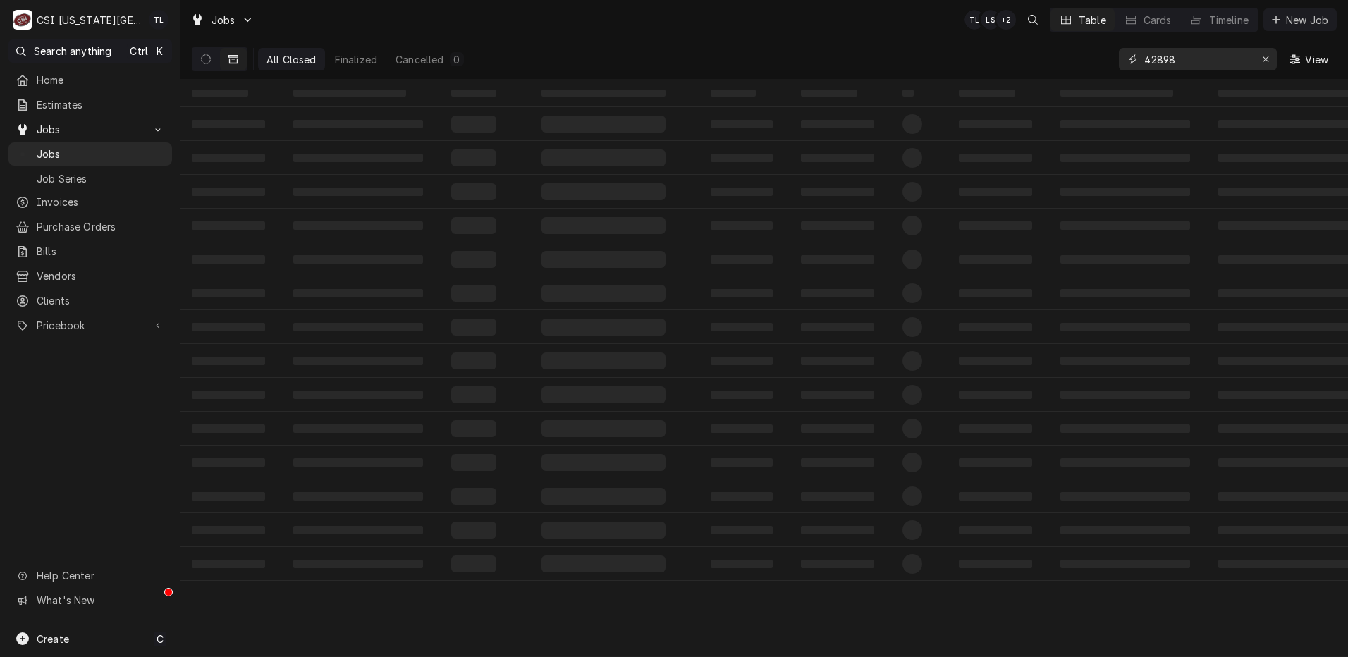
drag, startPoint x: 1183, startPoint y: 59, endPoint x: 978, endPoint y: 49, distance: 206.1
click at [978, 49] on div "All Closed Finalized Cancelled 0 42898 View" at bounding box center [764, 58] width 1145 height 39
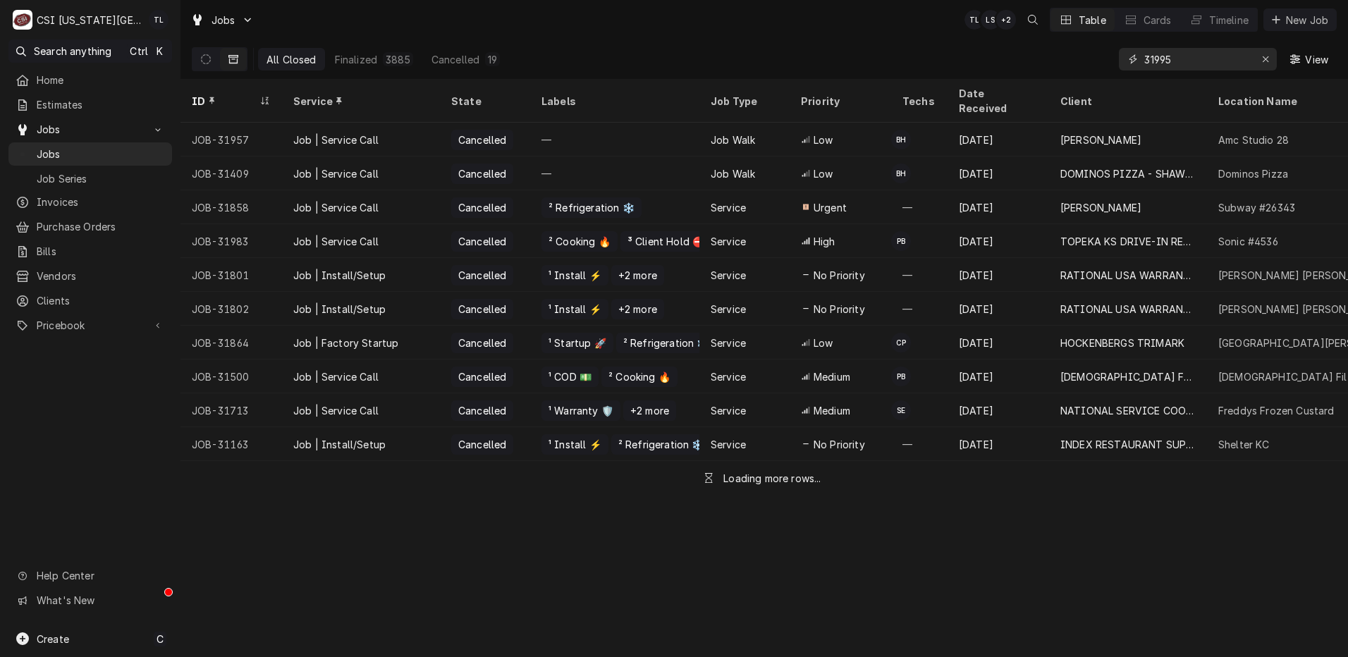
type input "31995"
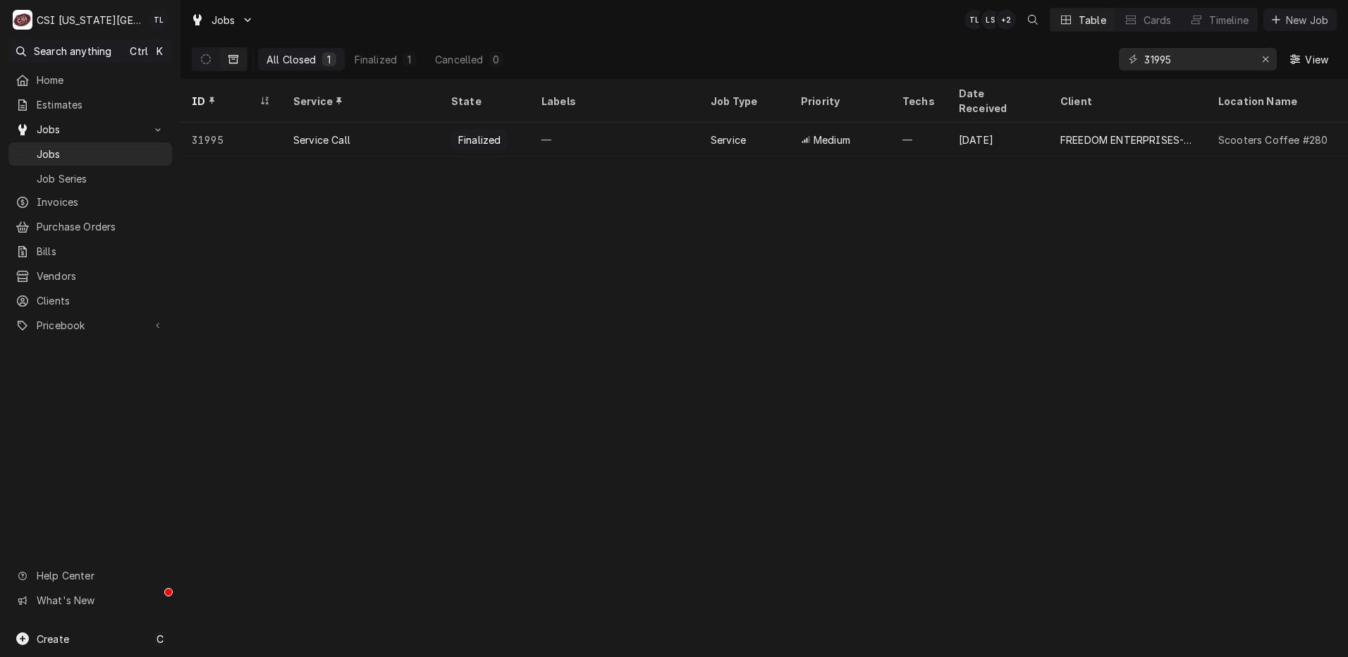
click at [206, 60] on icon "Dynamic Content Wrapper" at bounding box center [206, 59] width 10 height 10
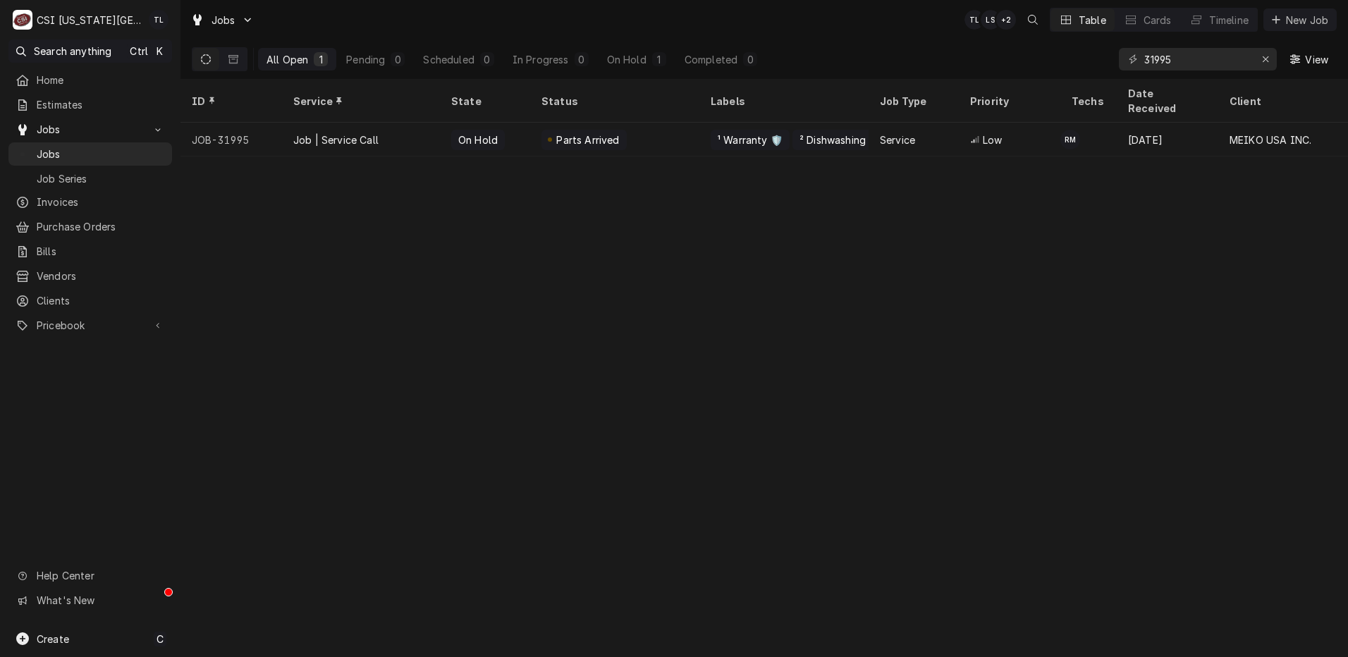
click at [324, 133] on div "Job | Service Call" at bounding box center [335, 140] width 85 height 15
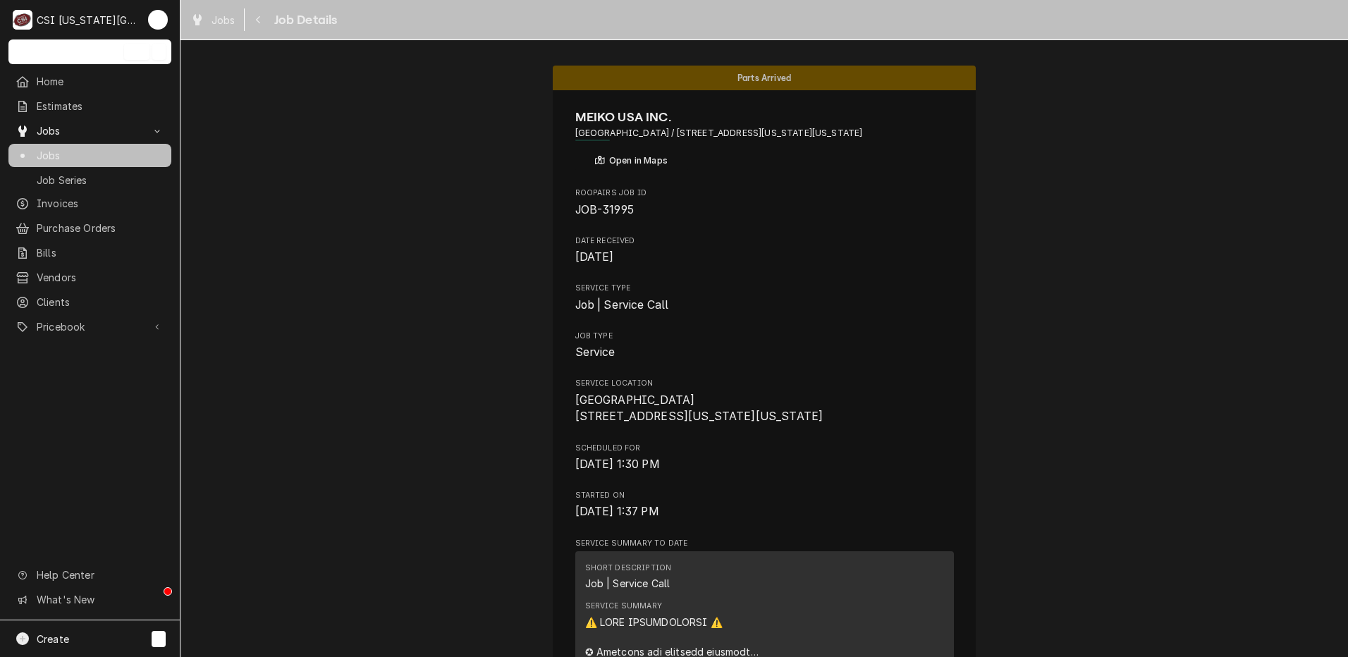
click at [129, 156] on span "Jobs" at bounding box center [101, 155] width 128 height 15
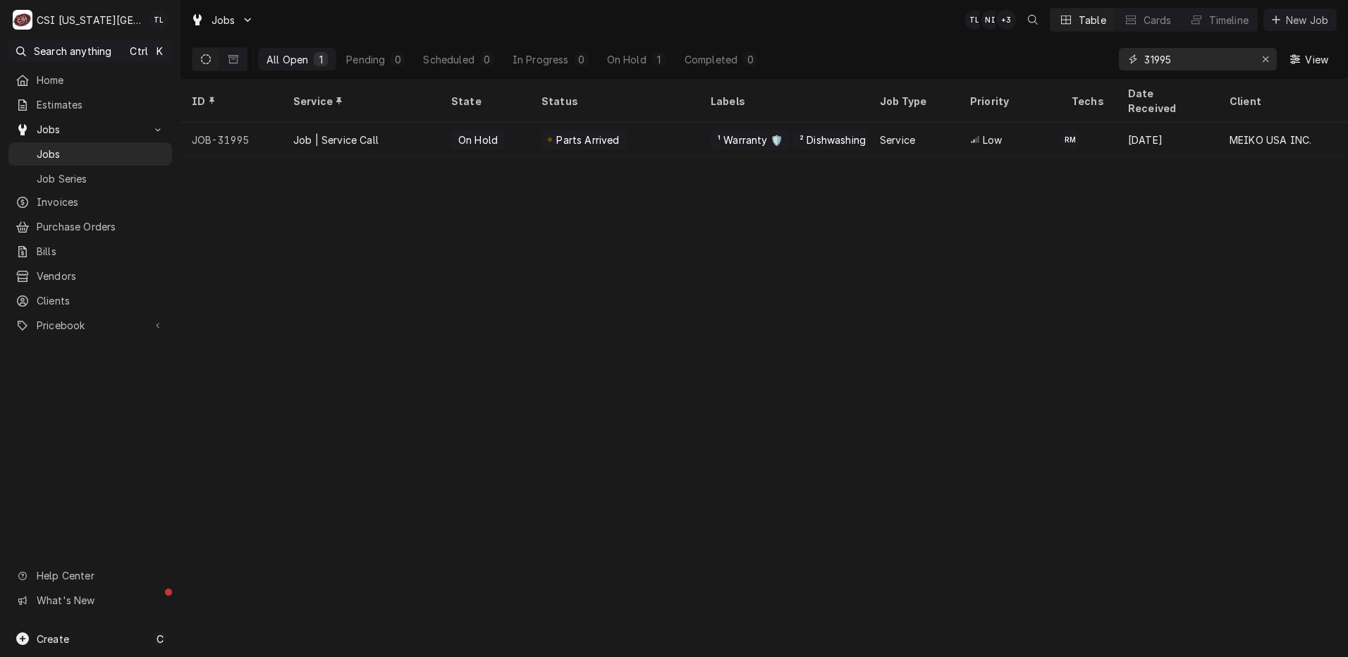
drag, startPoint x: 1174, startPoint y: 66, endPoint x: 1092, endPoint y: 56, distance: 82.4
click at [1092, 56] on div "All Open 1 Pending 0 Scheduled 0 In Progress 0 On Hold 1 Completed 0 31995 View" at bounding box center [764, 58] width 1145 height 39
drag, startPoint x: 1196, startPoint y: 63, endPoint x: 1098, endPoint y: 54, distance: 98.4
click at [1099, 54] on div "All Open 1 Pending 1 Scheduled 0 In Progress 0 On Hold 0 Completed 0 32003 View" at bounding box center [764, 58] width 1145 height 39
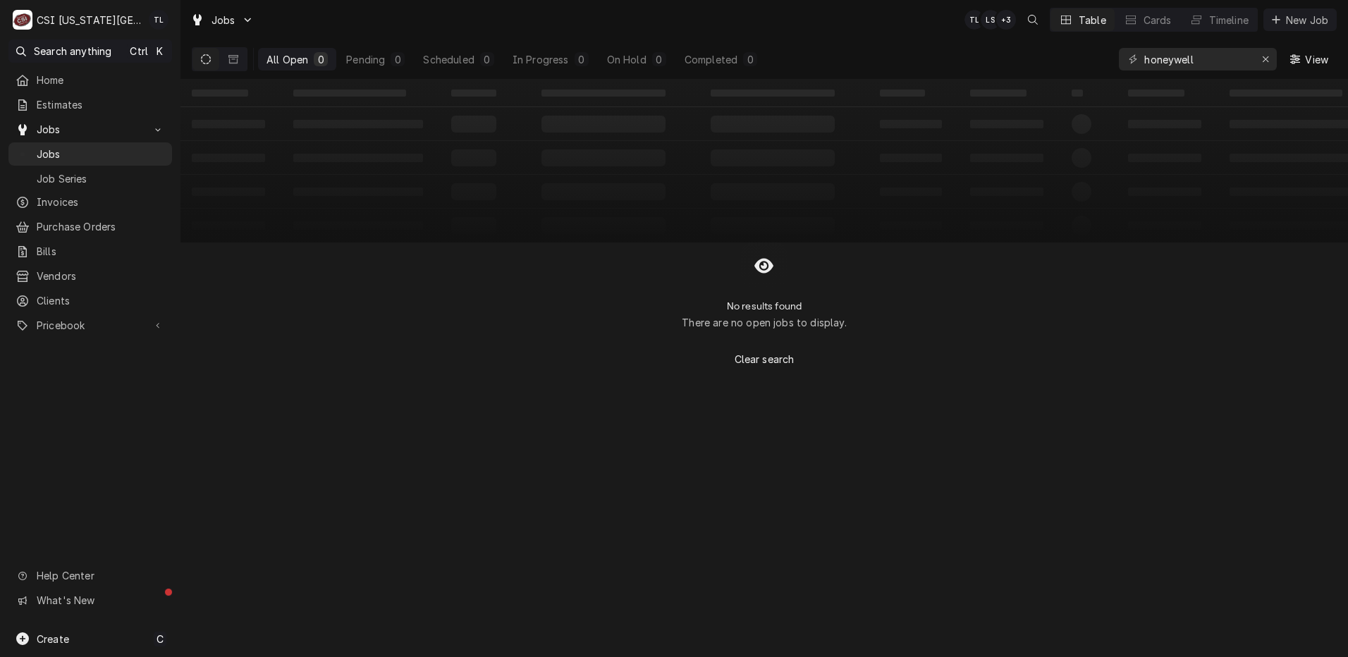
click at [99, 319] on span "Pricebook" at bounding box center [90, 325] width 107 height 15
click at [99, 367] on span "Parts & Materials" at bounding box center [101, 374] width 128 height 15
drag, startPoint x: 1197, startPoint y: 54, endPoint x: 732, endPoint y: 55, distance: 464.5
click at [732, 55] on div "All Open 0 Pending 0 Scheduled 0 In Progress 0 On Hold 0 Completed 0 honeywell …" at bounding box center [764, 58] width 1145 height 39
type input "31969"
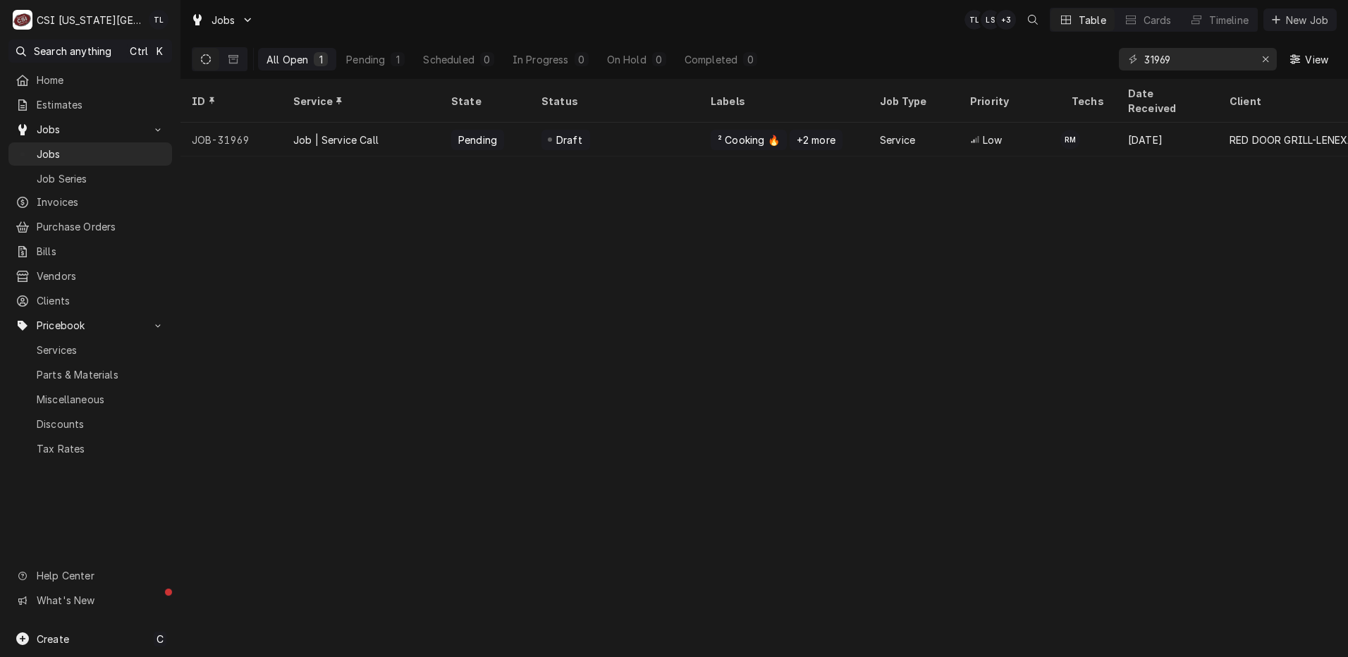
click at [324, 133] on div "Job | Service Call" at bounding box center [335, 140] width 85 height 15
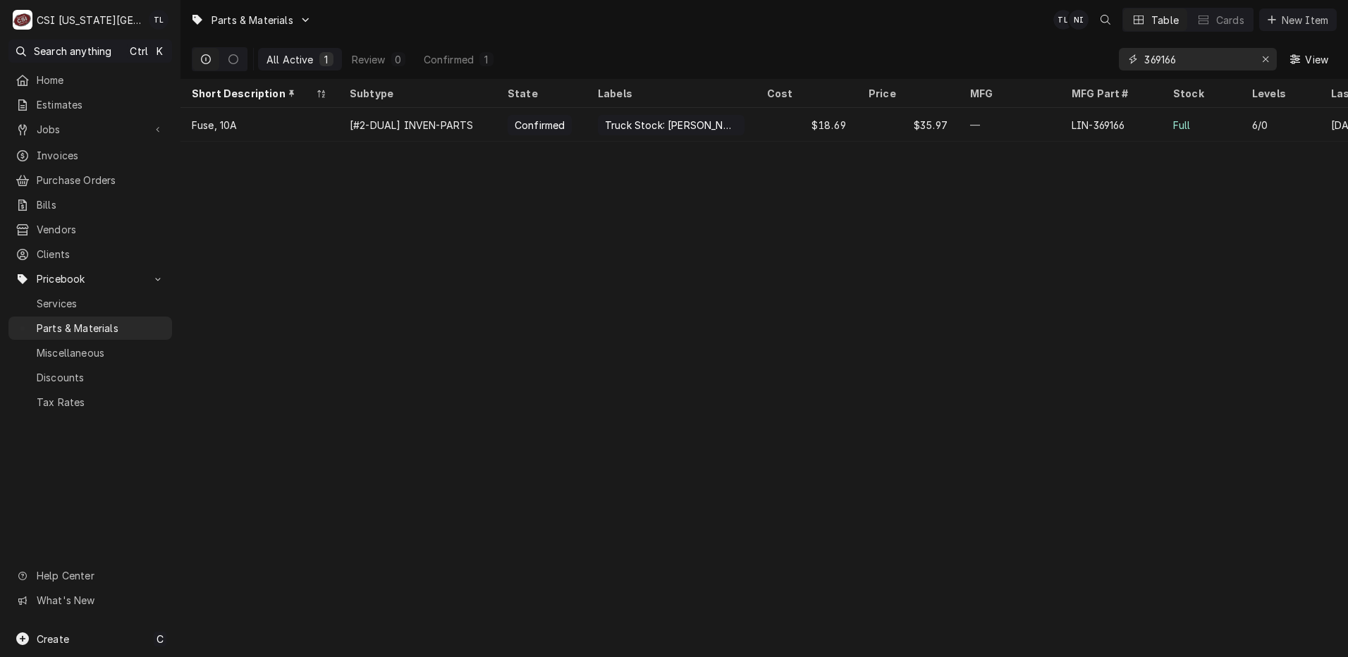
click at [1258, 59] on div "Erase input" at bounding box center [1265, 59] width 14 height 14
type input "tC500"
click at [707, 109] on div "—" at bounding box center [670, 125] width 169 height 34
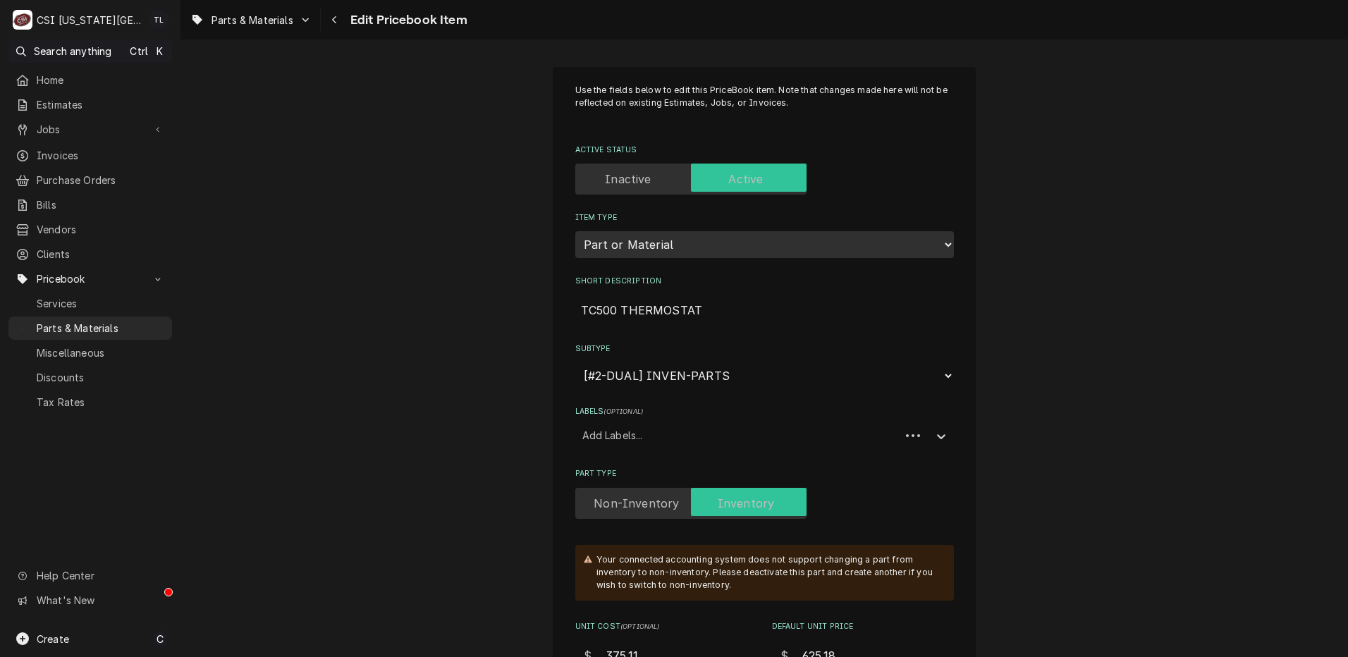
type textarea "x"
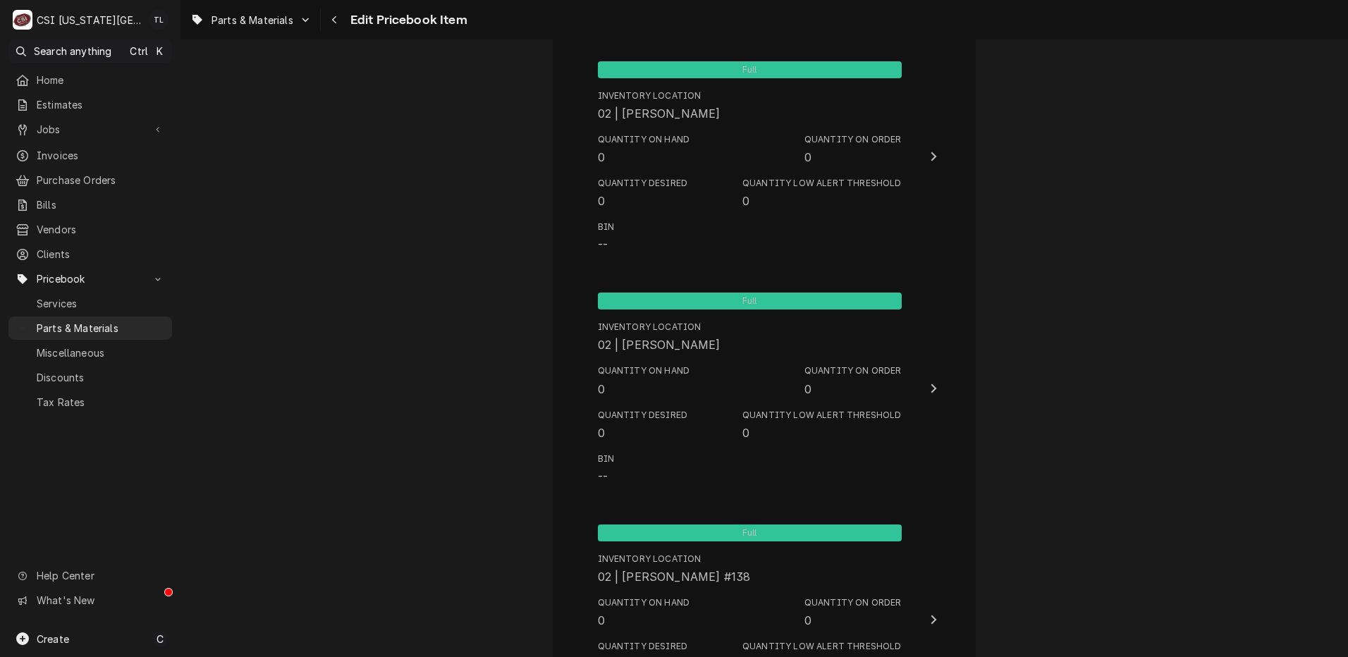
scroll to position [13438, 0]
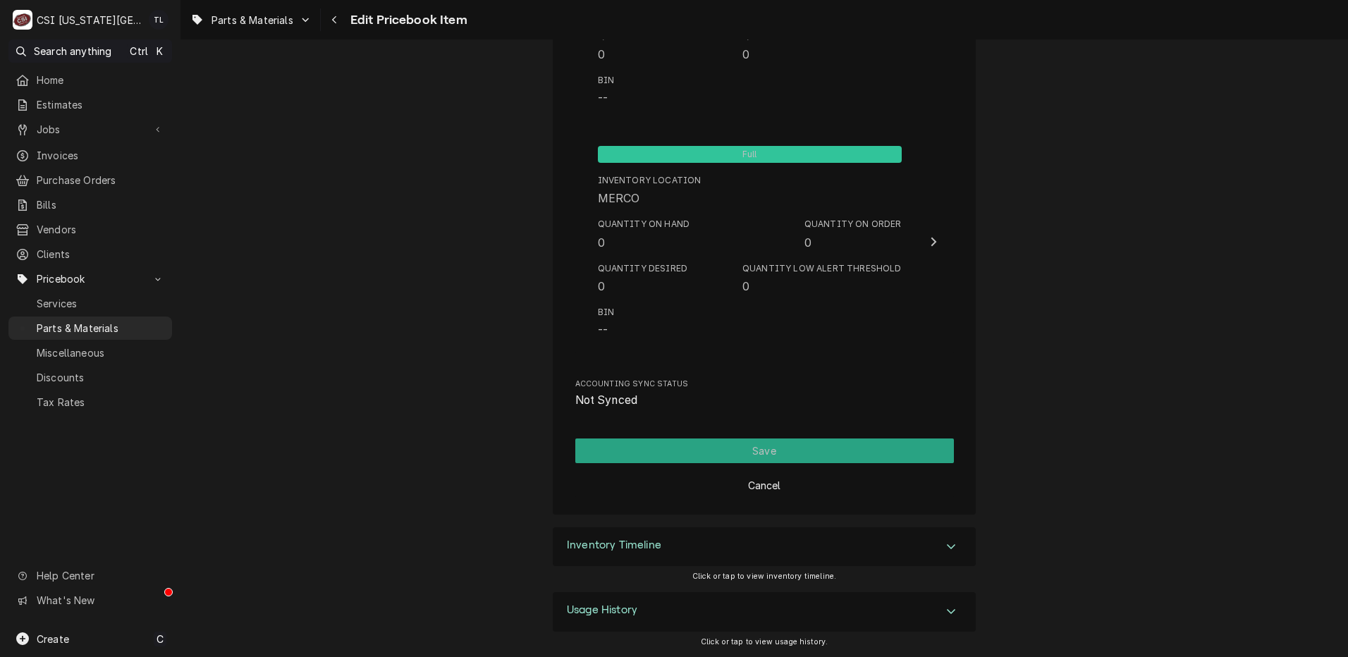
click at [947, 546] on icon "Accordion Header" at bounding box center [951, 546] width 8 height 5
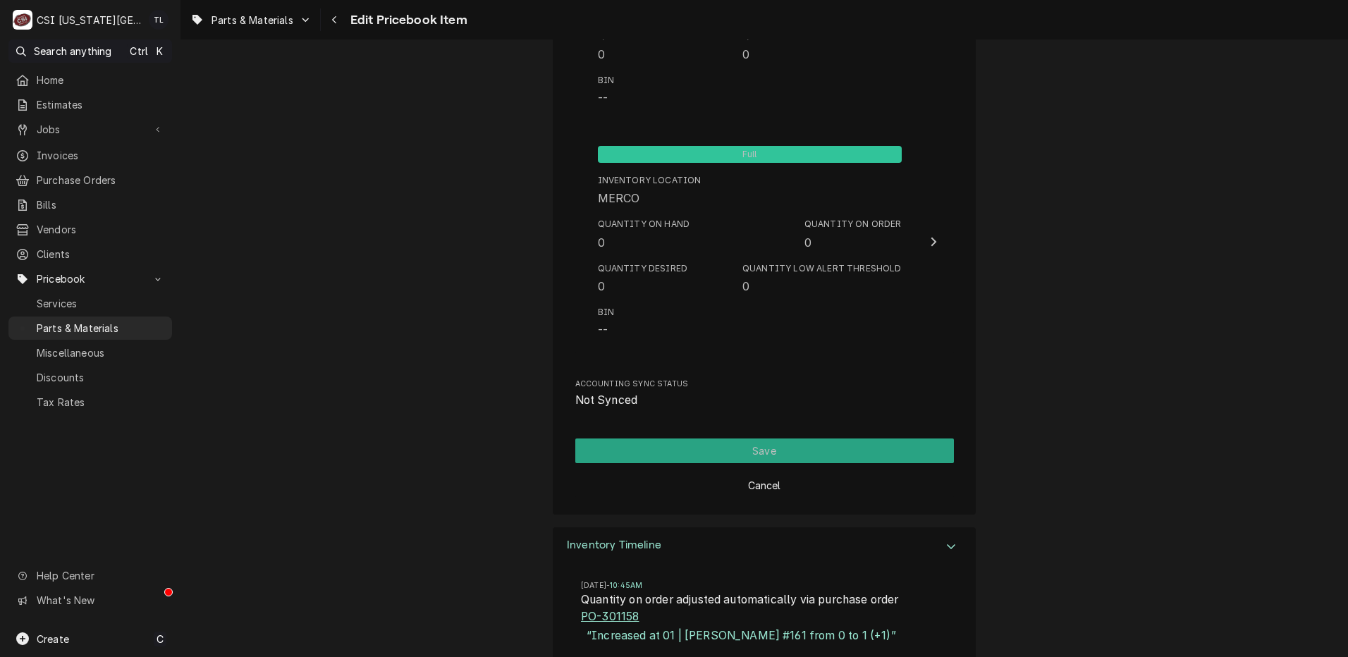
click at [626, 614] on link "PO-301158" at bounding box center [610, 616] width 58 height 17
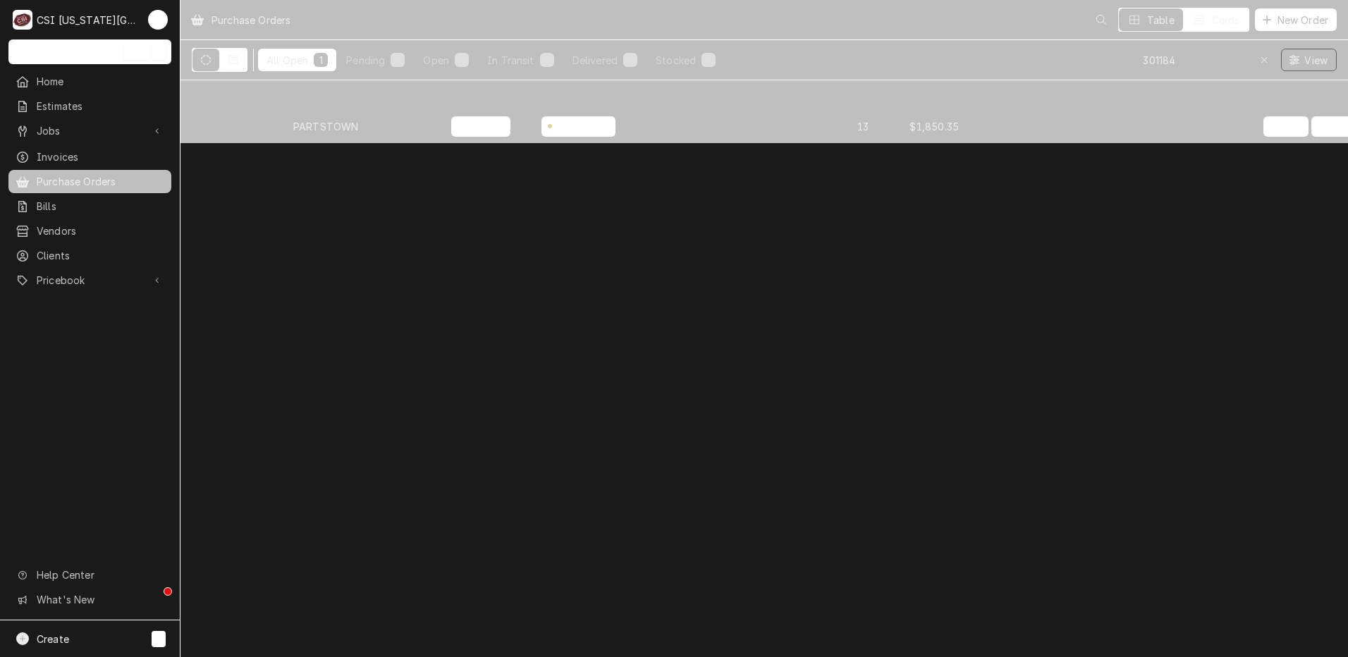
click at [309, 123] on div "PARTSTOWN" at bounding box center [325, 126] width 65 height 15
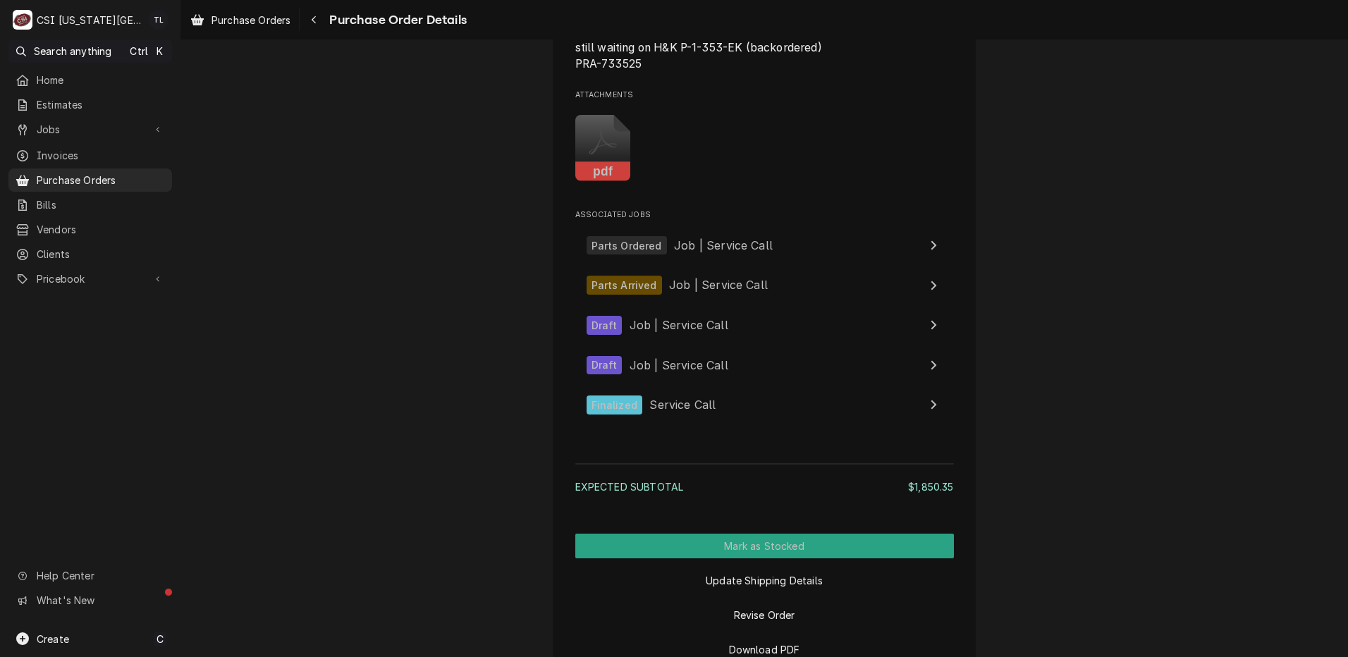
scroll to position [4721, 0]
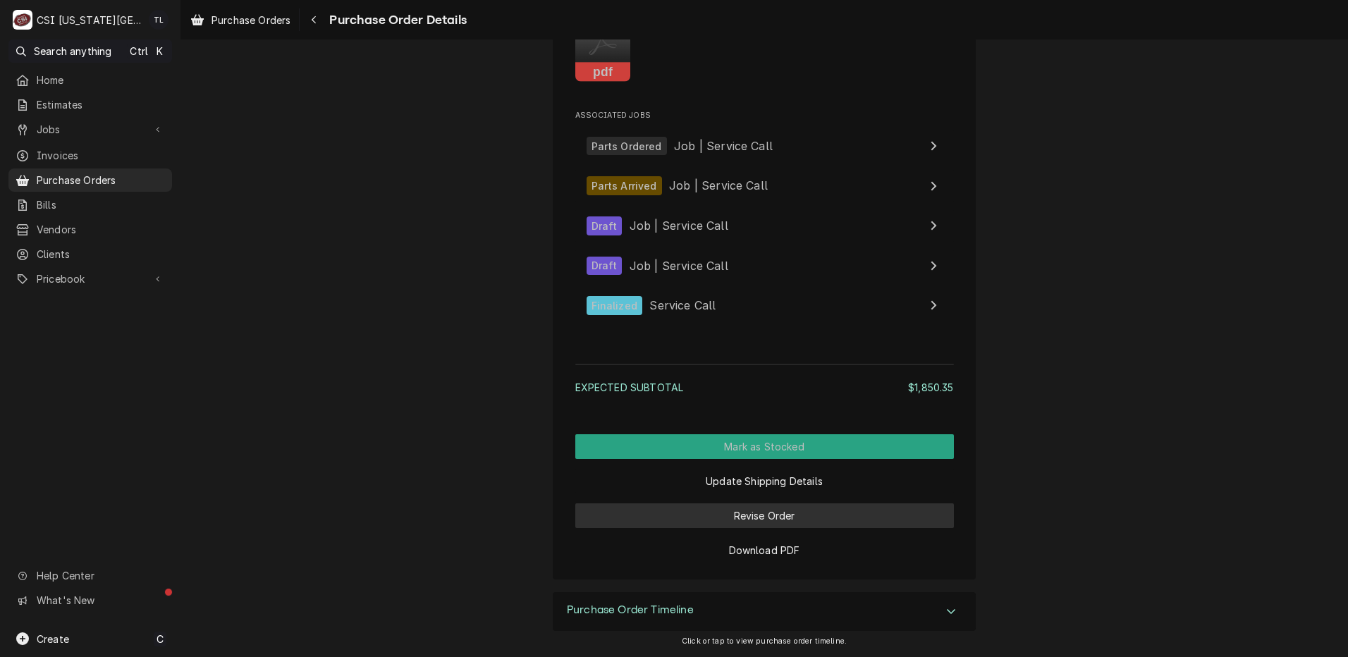
click at [758, 514] on button "Revise Order" at bounding box center [764, 515] width 379 height 25
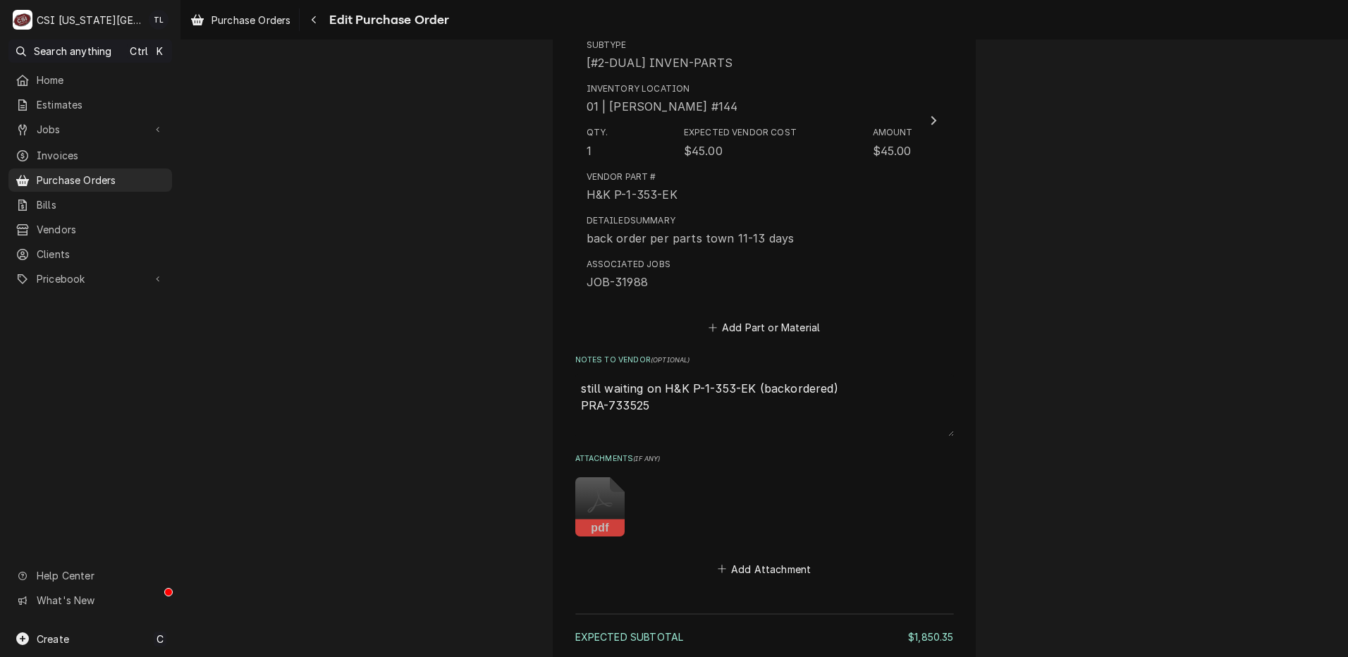
scroll to position [4375, 0]
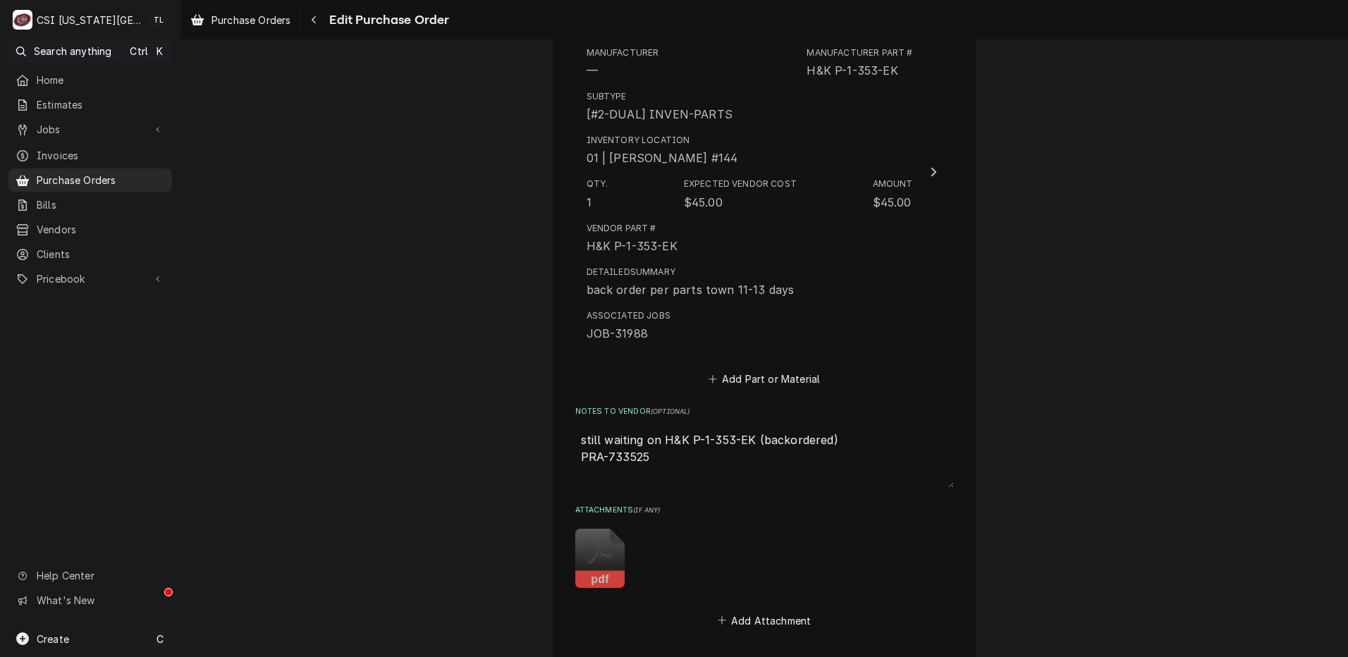
drag, startPoint x: 656, startPoint y: 456, endPoint x: 487, endPoint y: 444, distance: 168.9
click at [713, 476] on textarea "still waiting on H&K P-1-353-EK (backordered) PRA-733525" at bounding box center [764, 457] width 379 height 62
click at [706, 474] on textarea "still waiting on H&K P-1-353-EK (backordered) PRA-733525" at bounding box center [764, 457] width 379 height 62
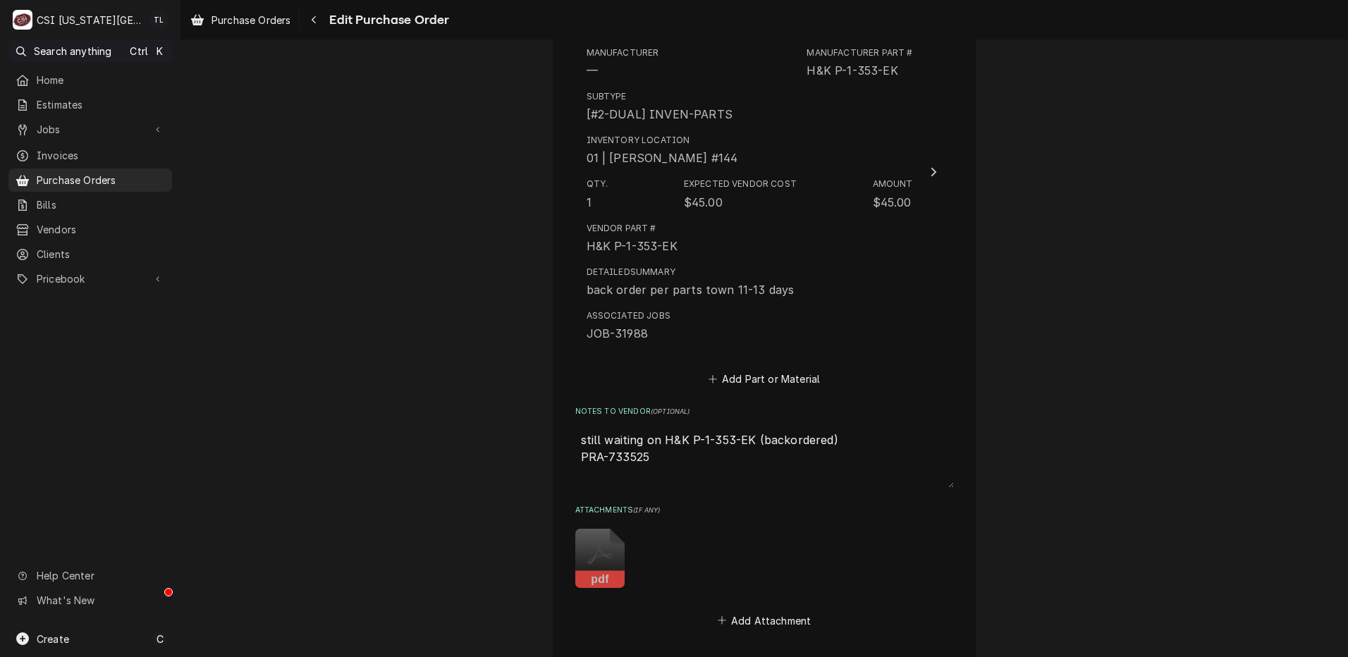
click at [706, 474] on textarea "still waiting on H&K P-1-353-EK (backordered) PRA-733525" at bounding box center [764, 457] width 379 height 62
drag, startPoint x: 643, startPoint y: 457, endPoint x: 533, endPoint y: 455, distance: 110.0
type textarea "x"
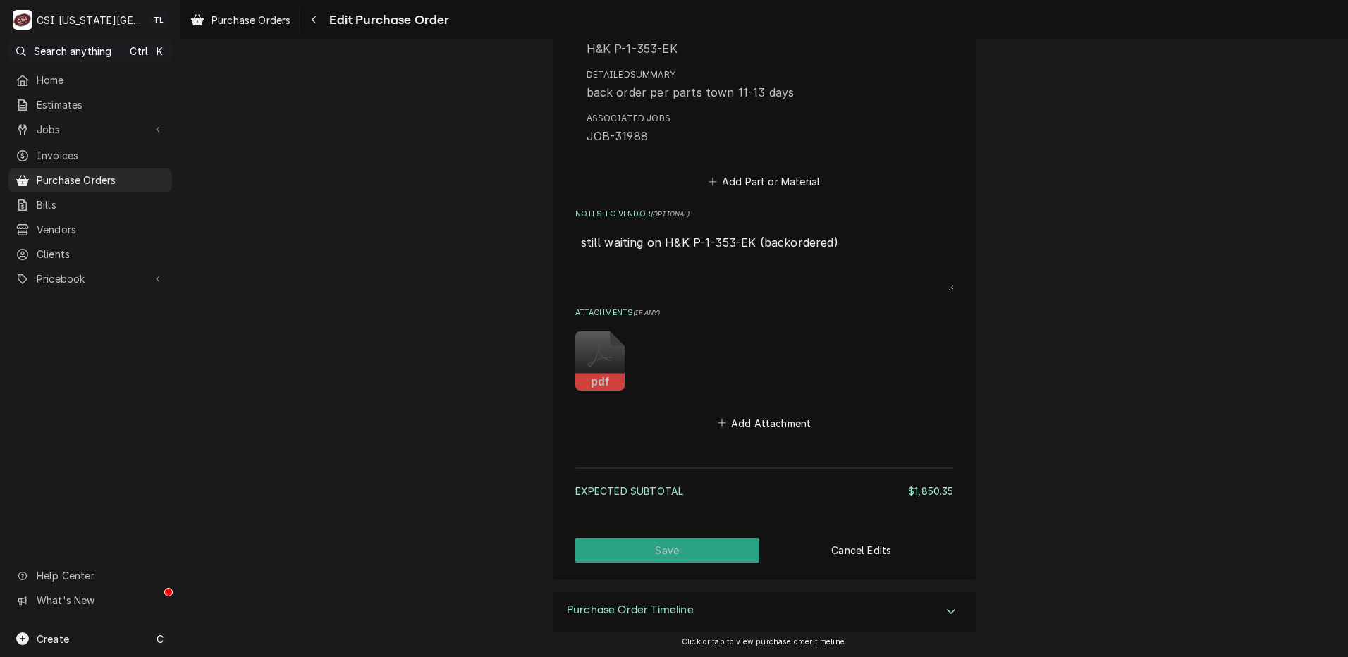
type textarea "still waiting on H&K P-1-353-EK (backordered)"
click at [625, 546] on button "Save" at bounding box center [667, 550] width 185 height 25
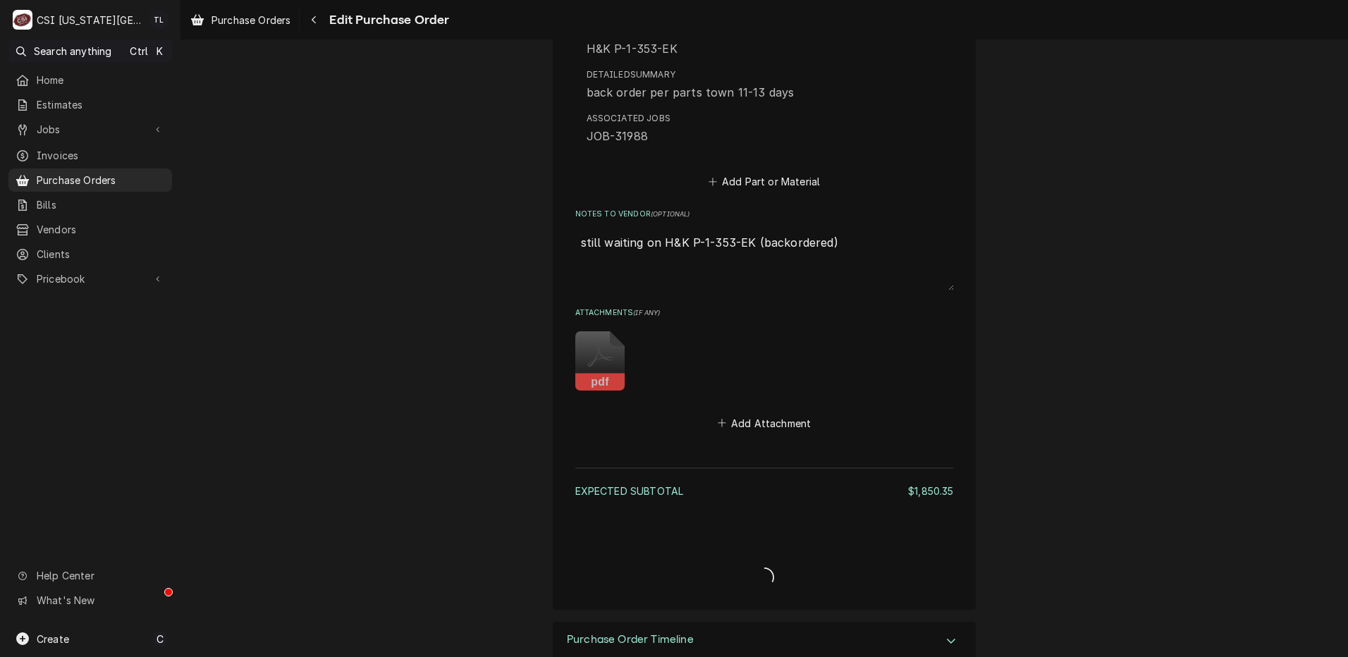
type textarea "x"
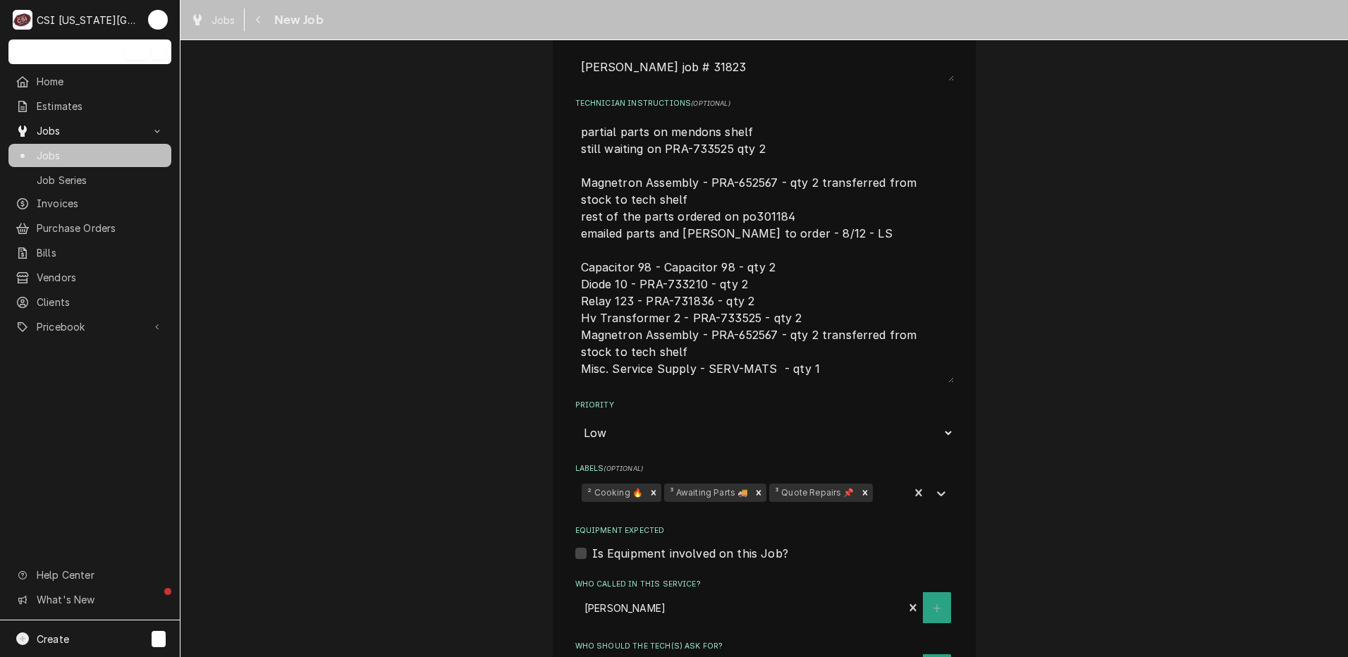
scroll to position [692, 0]
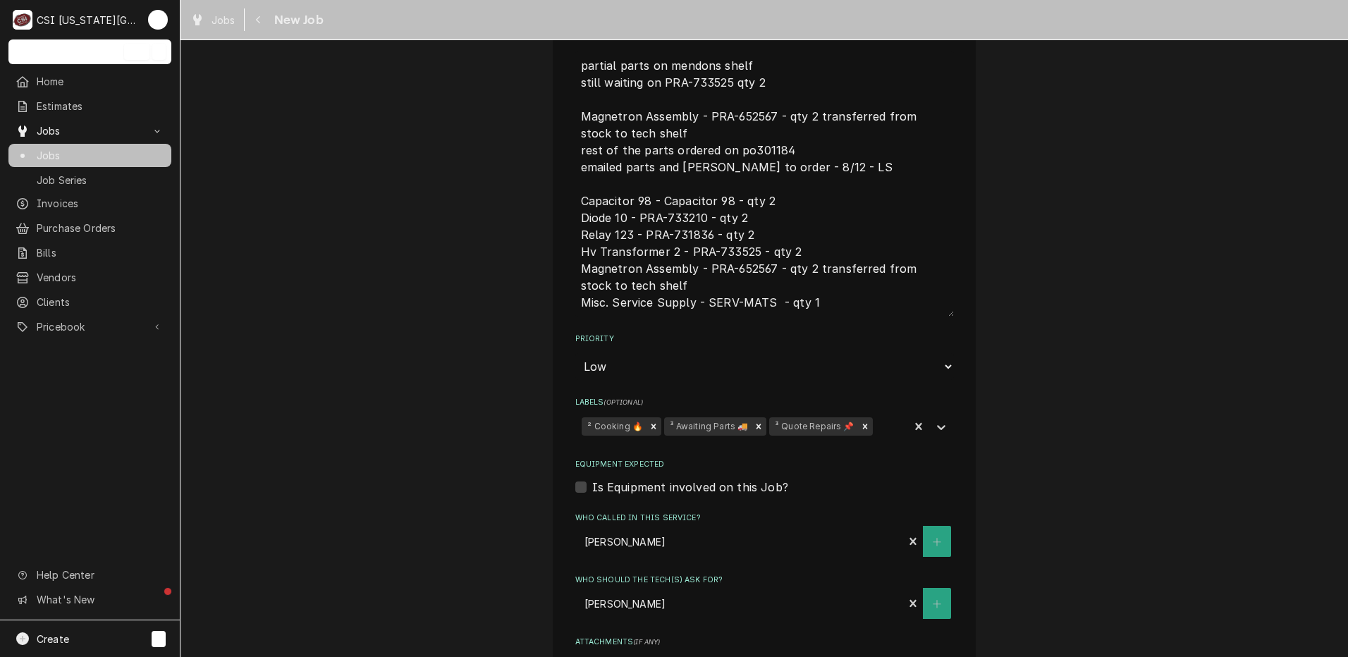
click at [754, 429] on icon "Remove ³ Awaiting Parts 🚚" at bounding box center [759, 427] width 10 height 10
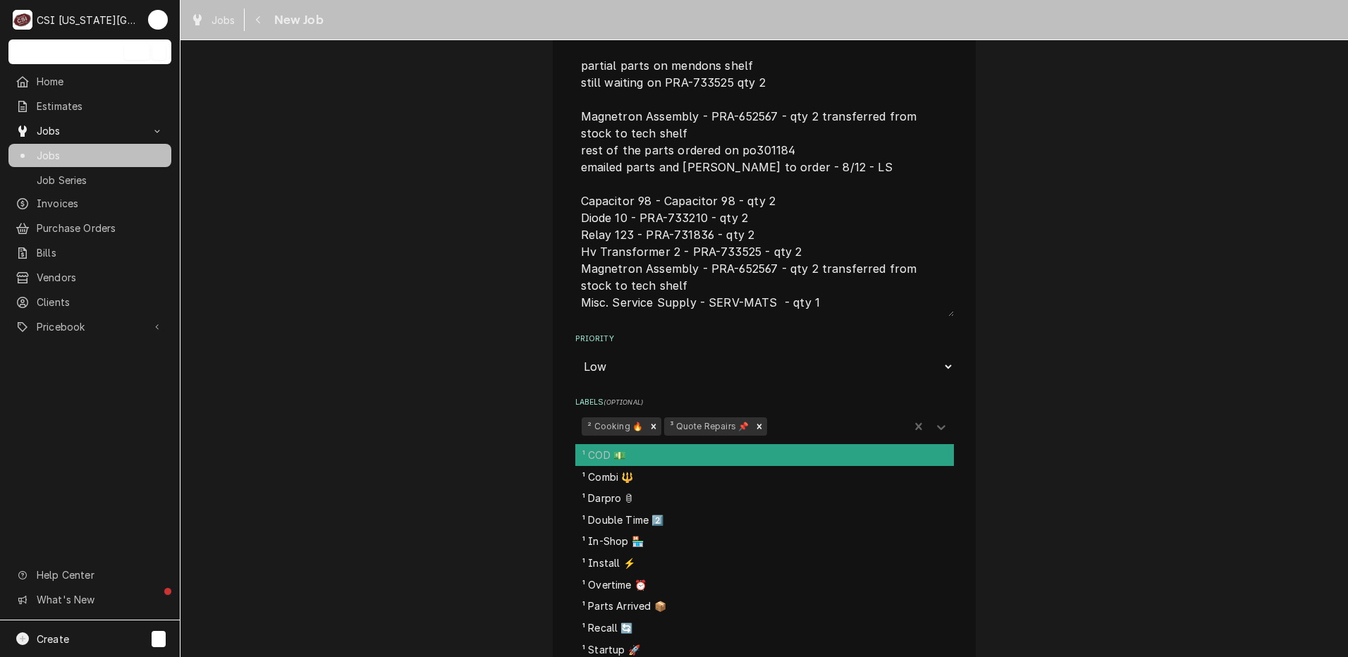
click at [937, 427] on icon "Labels" at bounding box center [941, 427] width 14 height 14
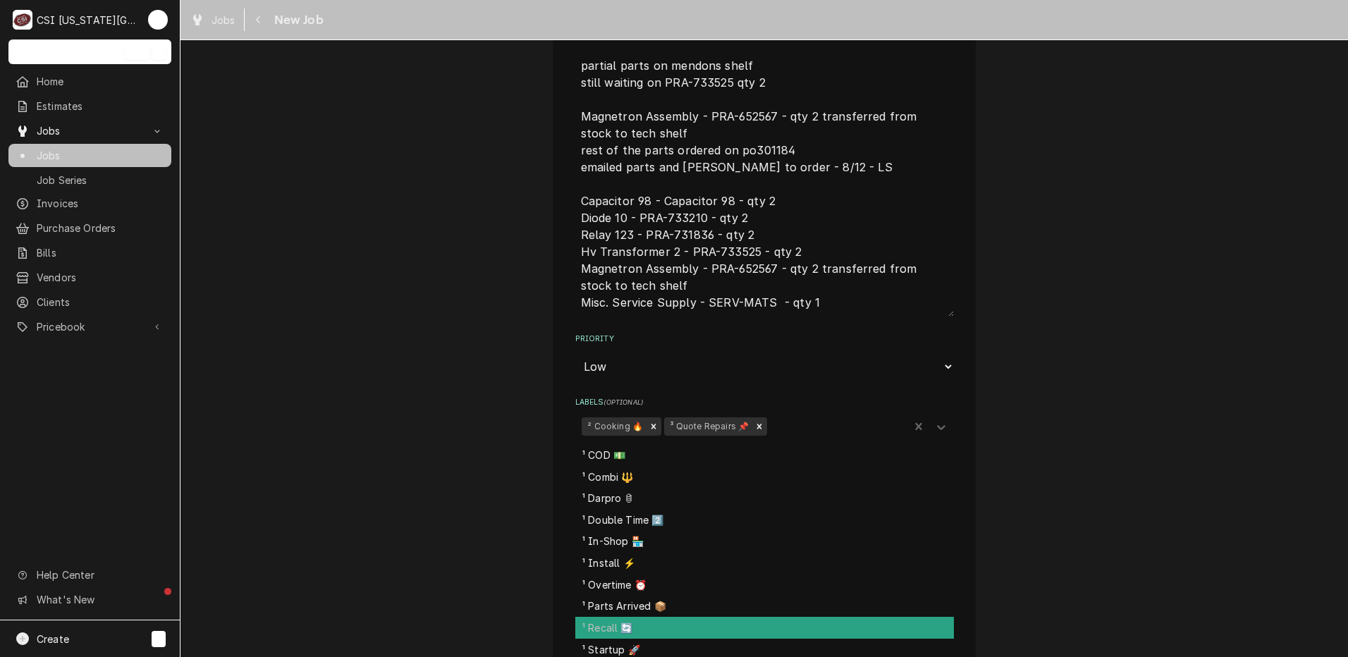
click at [807, 617] on div "¹ Recall 🔄" at bounding box center [764, 628] width 379 height 22
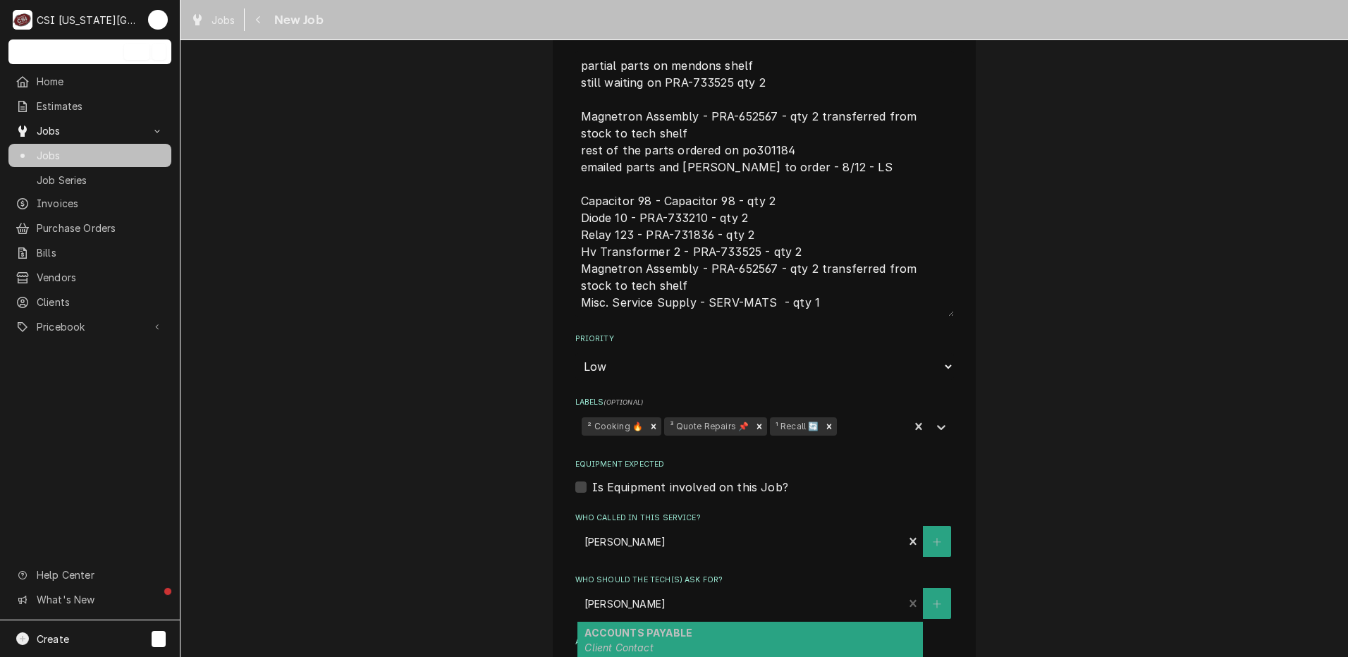
click at [807, 616] on div "Patrick Contact (913) 379-1500 lenexa@reddoorgrill.com" at bounding box center [740, 603] width 326 height 31
type textarea "x"
click at [935, 441] on fieldset "Job Details Job Source Direct (Phone/Email/etc.) Service Channel Corrigo Ecotra…" at bounding box center [764, 256] width 379 height 1250
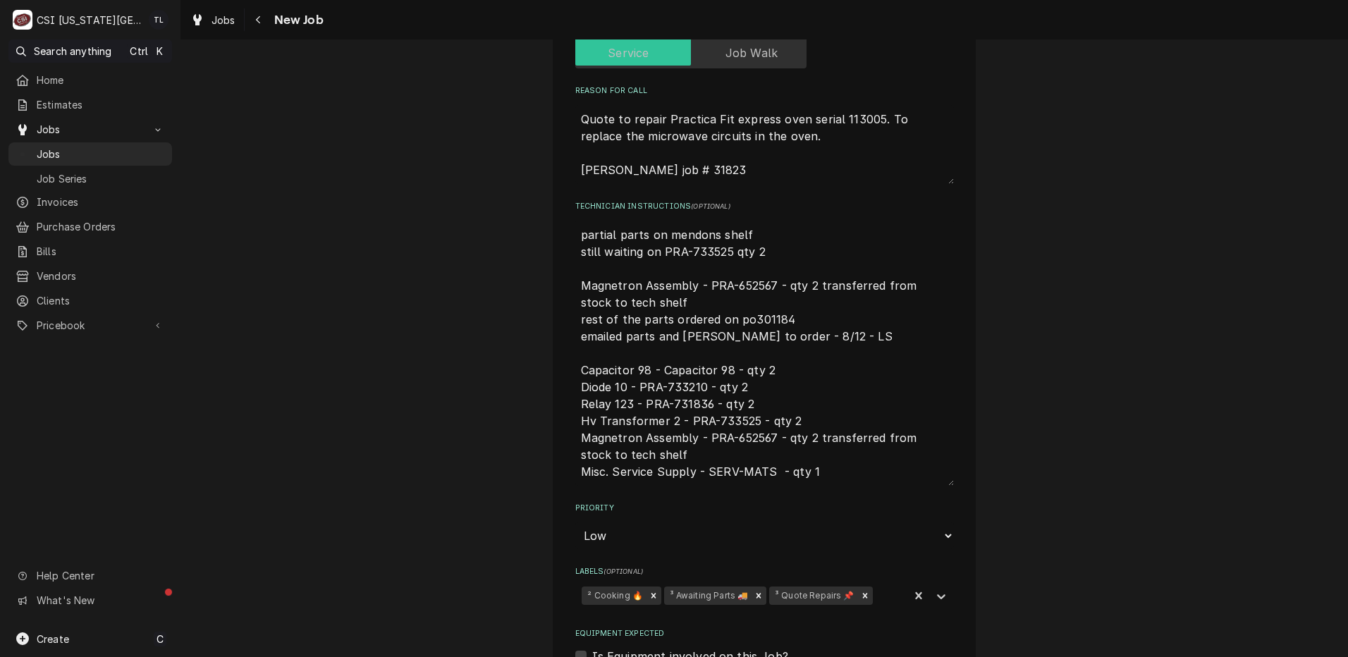
scroll to position [539, 0]
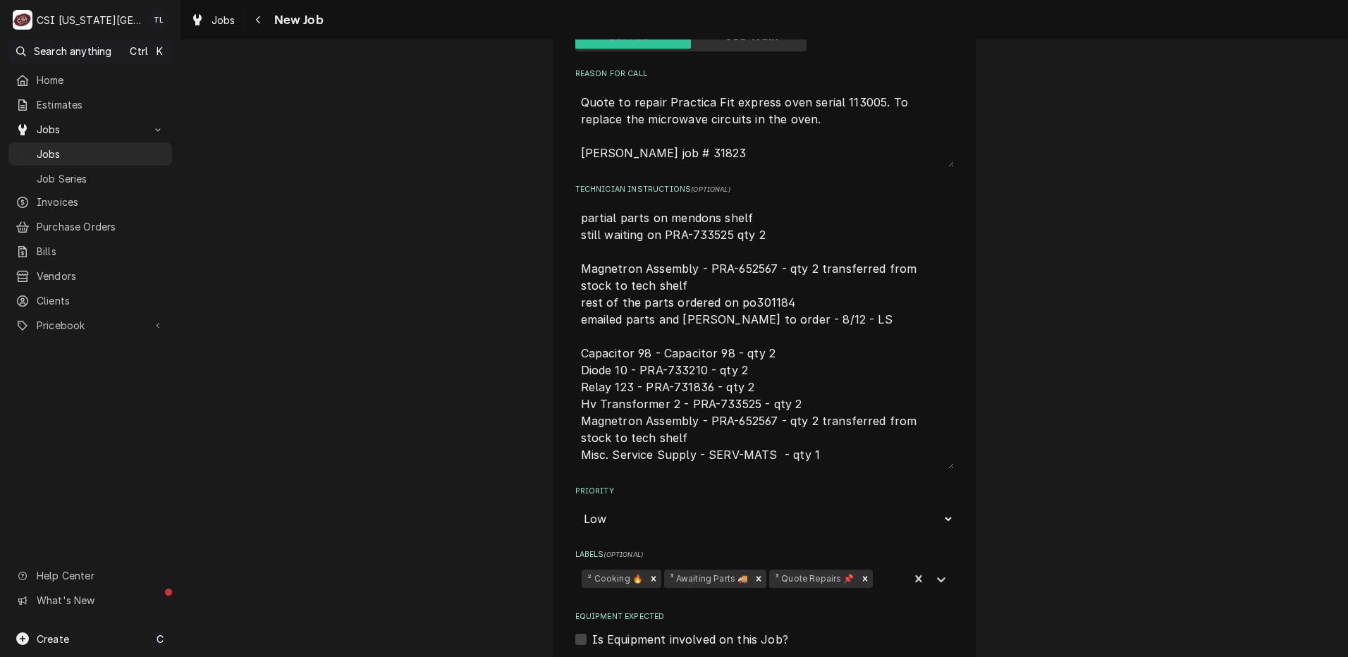
click at [754, 582] on icon "Remove ³ Awaiting Parts 🚚" at bounding box center [759, 579] width 10 height 10
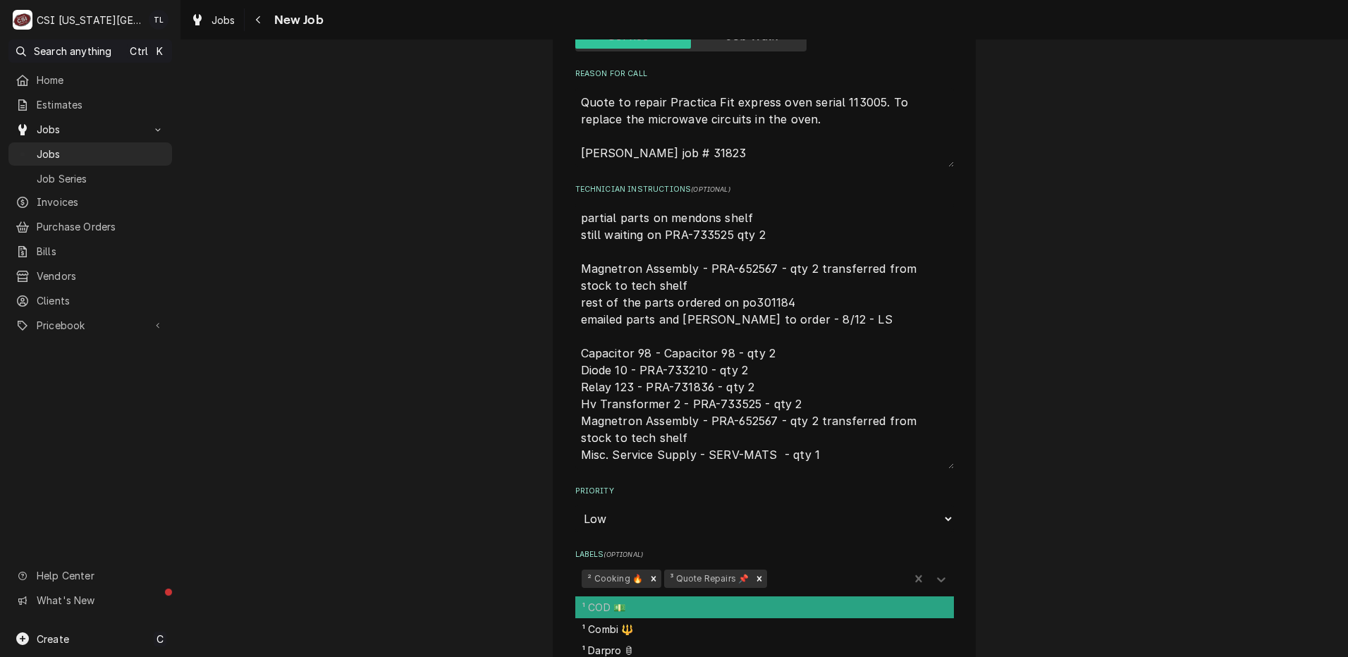
click at [937, 580] on icon "Labels" at bounding box center [941, 579] width 8 height 5
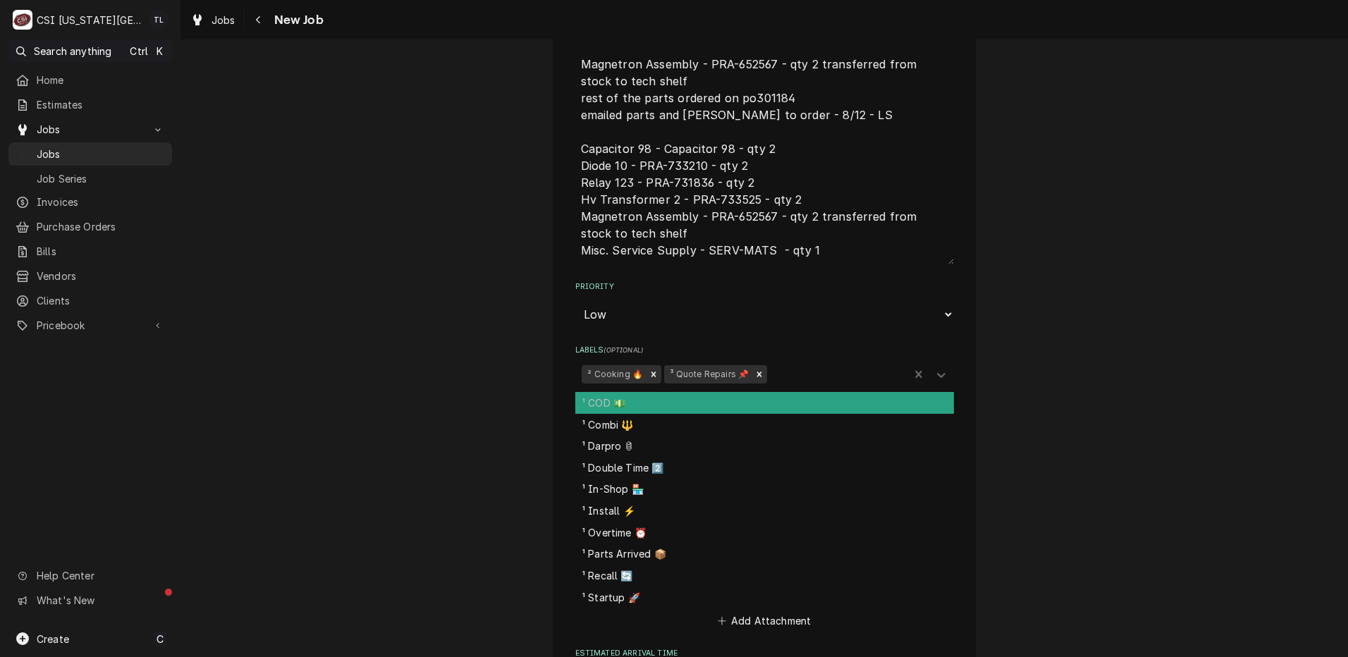
scroll to position [756, 0]
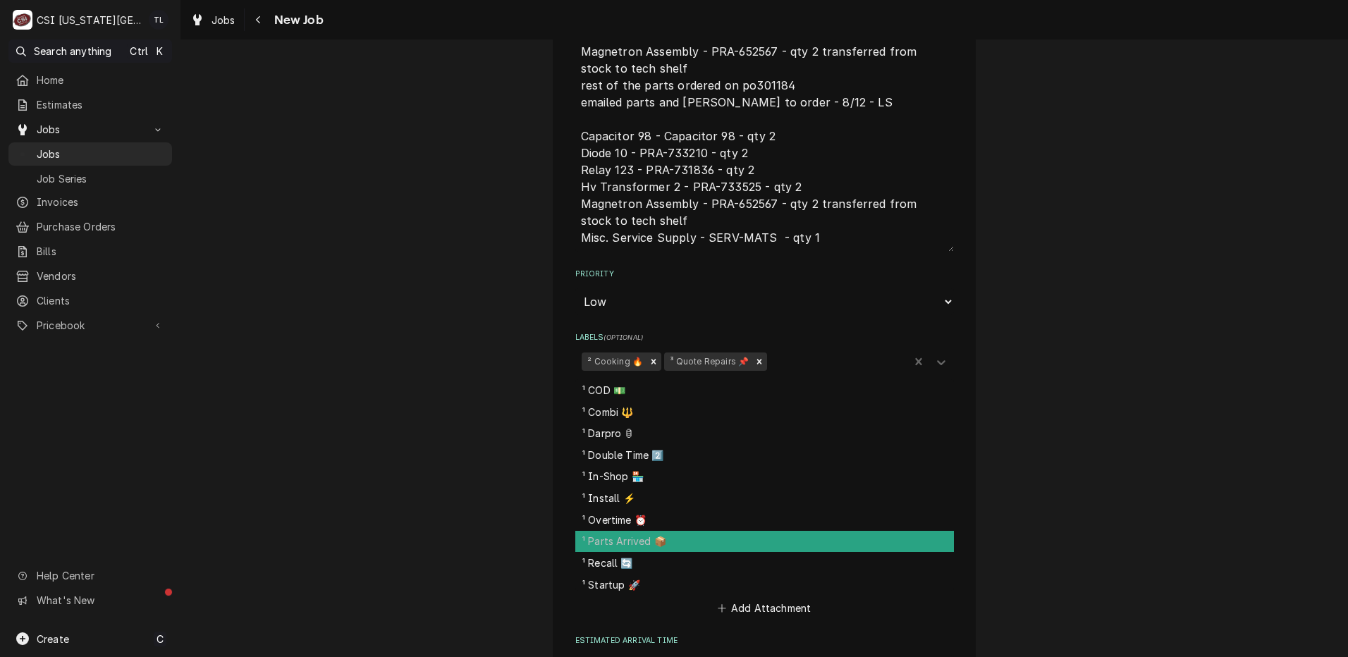
click at [613, 549] on div "¹ Parts Arrived 📦" at bounding box center [764, 542] width 379 height 22
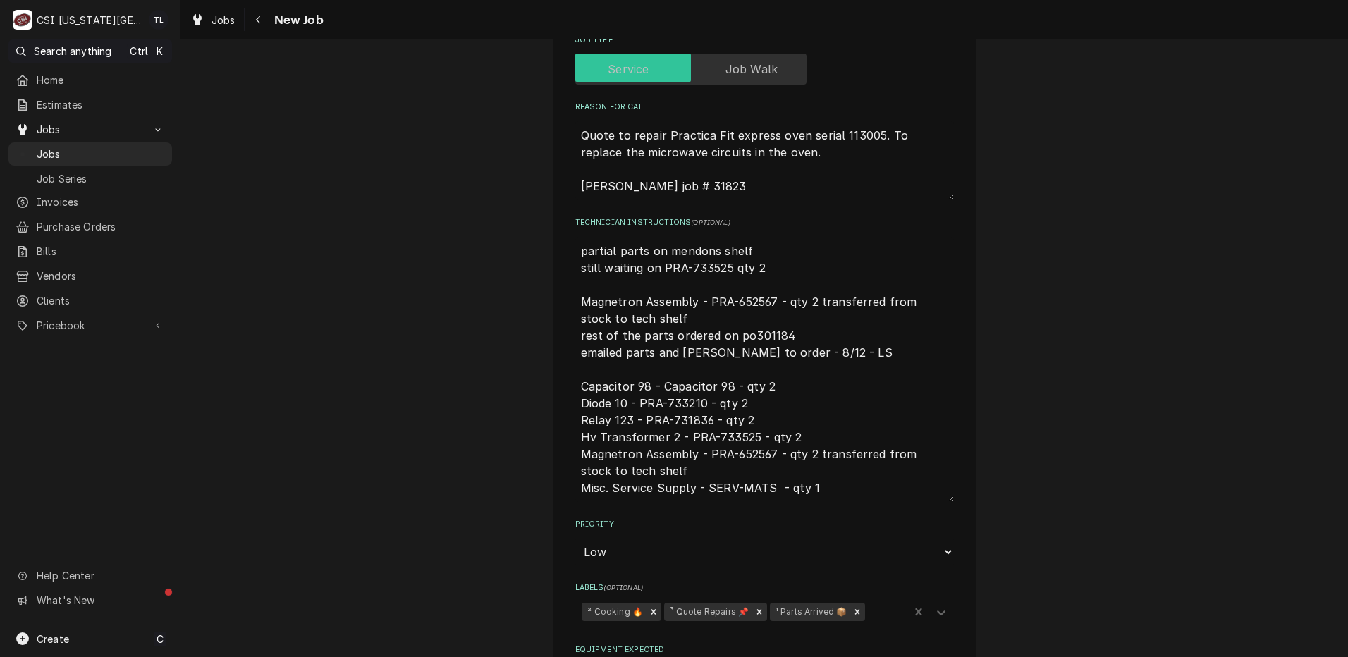
scroll to position [427, 0]
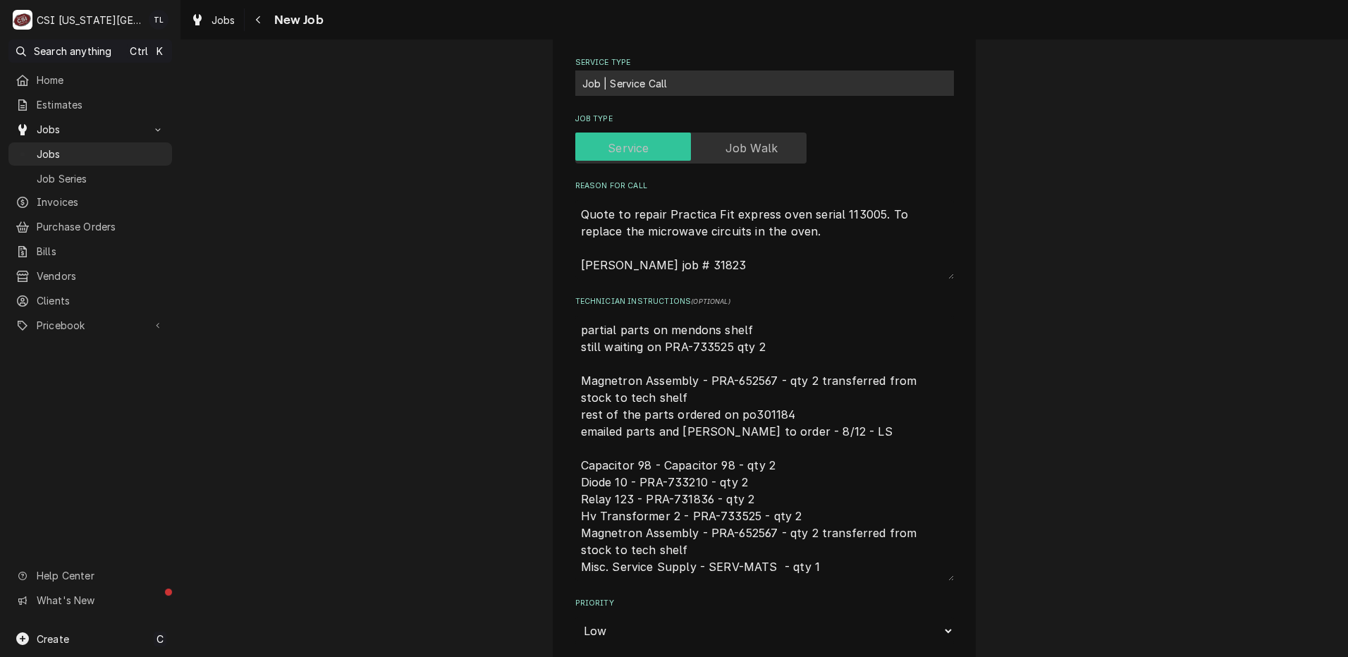
drag, startPoint x: 792, startPoint y: 352, endPoint x: 534, endPoint y: 343, distance: 258.1
click at [534, 343] on div "Use the fields below to edit this job: Client Details Client RED DOOR GRILL-LEN…" at bounding box center [763, 462] width 1167 height 1671
type textarea "x"
type textarea "partial parts on mendons shelf Magnetron Assembly - PRA-652567 - qty 2 transfer…"
drag, startPoint x: 609, startPoint y: 333, endPoint x: 453, endPoint y: 321, distance: 156.9
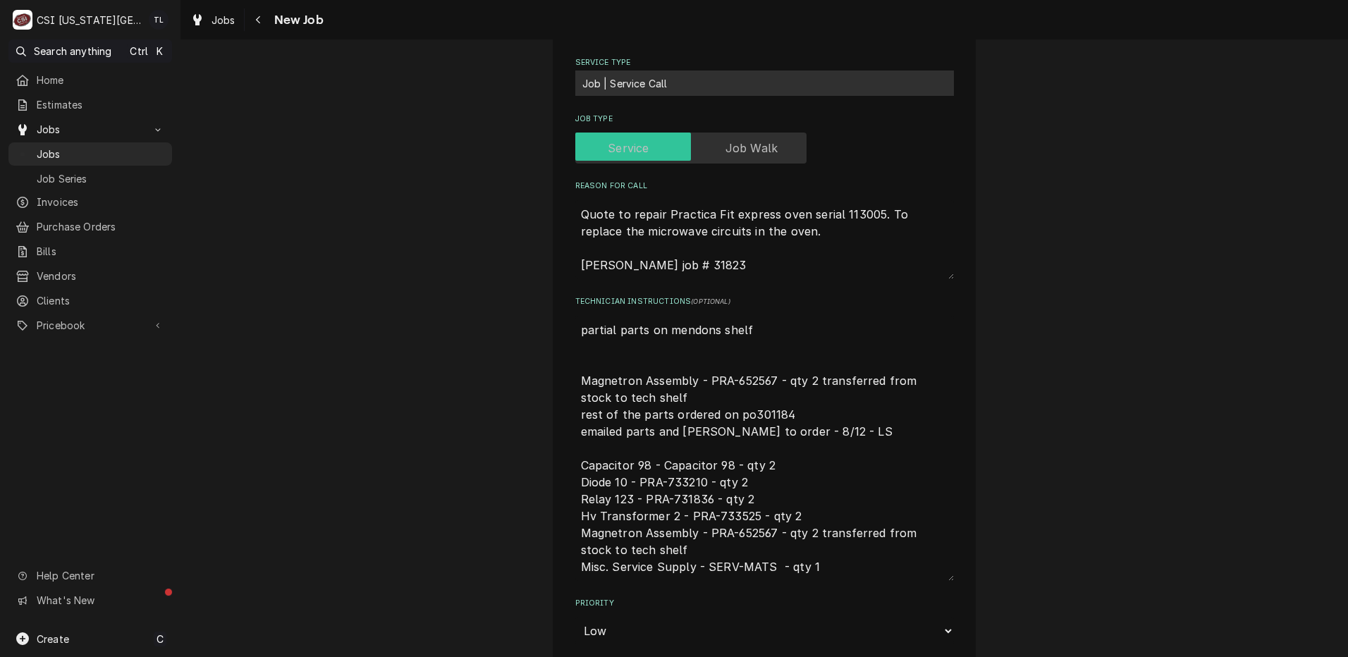
click at [453, 321] on div "Use the fields below to edit this job: Client Details Client RED DOOR GRILL-LEN…" at bounding box center [763, 462] width 1167 height 1671
type textarea "x"
type textarea "parts on mendons shelf Magnetron Assembly - PRA-652567 - qty 2 transferred from…"
type textarea "x"
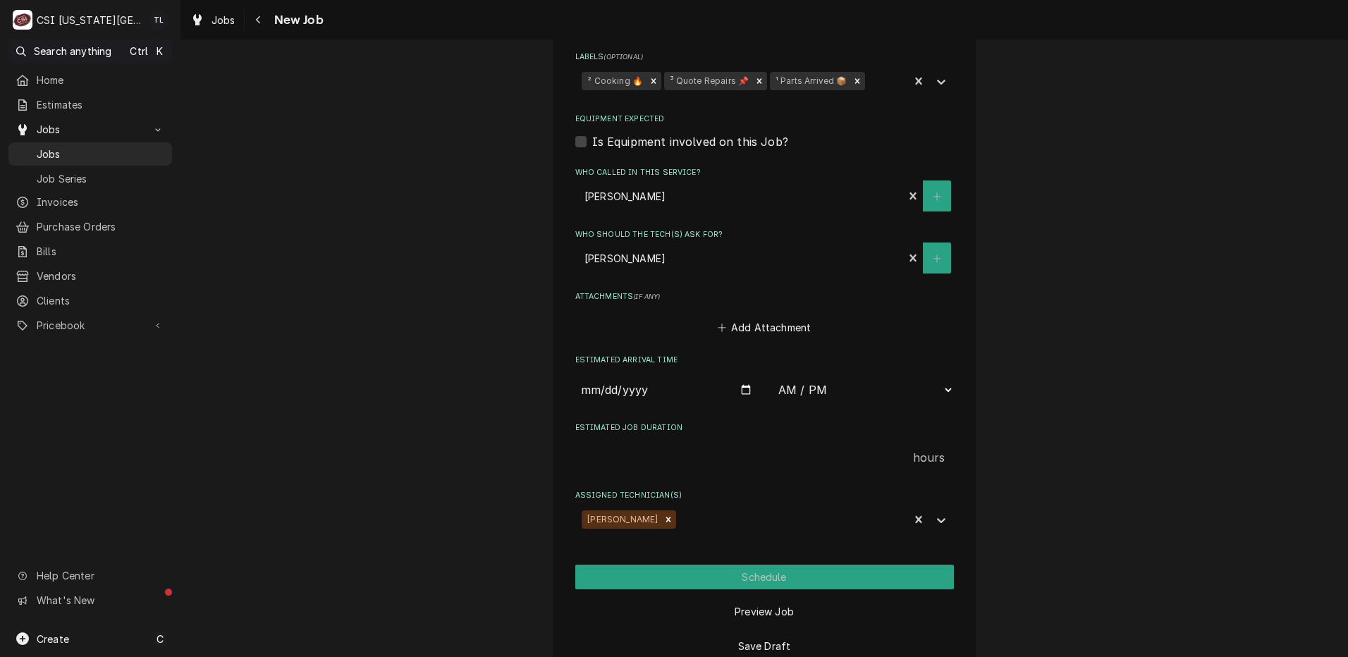
scroll to position [1068, 0]
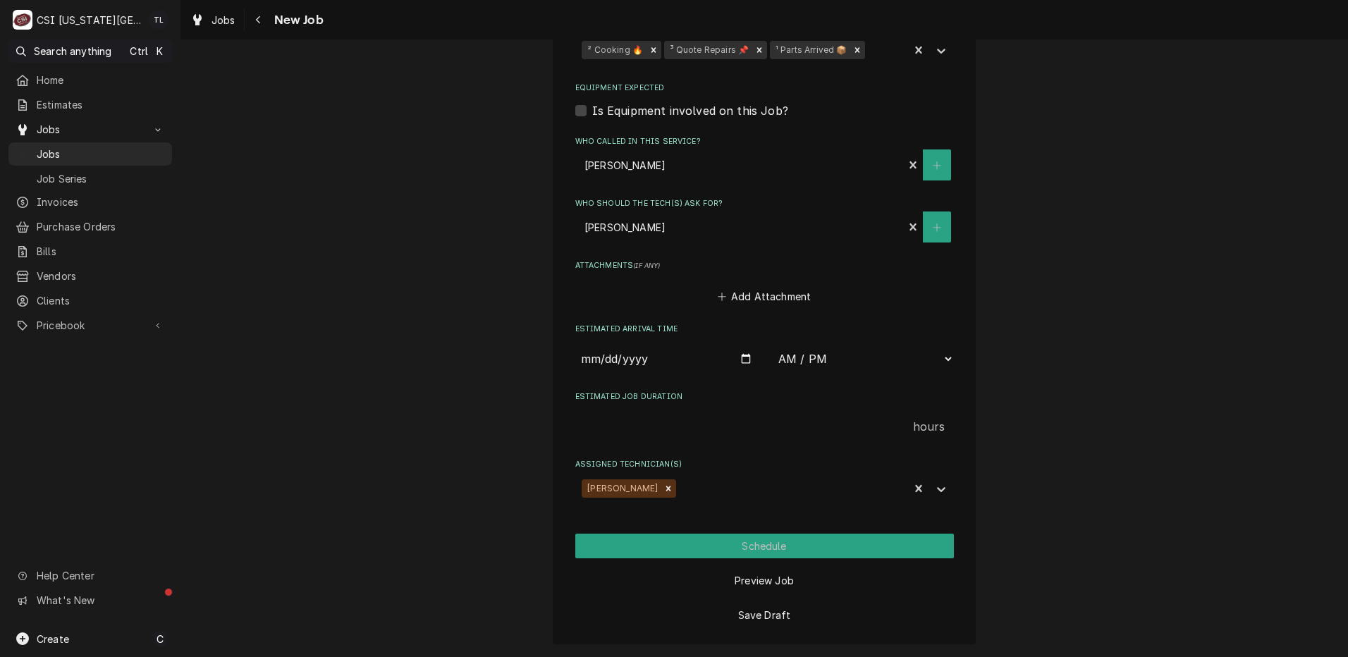
type textarea "parts on mendons shelf Magnetron Assembly - PRA-652567 - qty 2 transferred from…"
click at [765, 618] on button "Save Draft" at bounding box center [764, 615] width 379 height 25
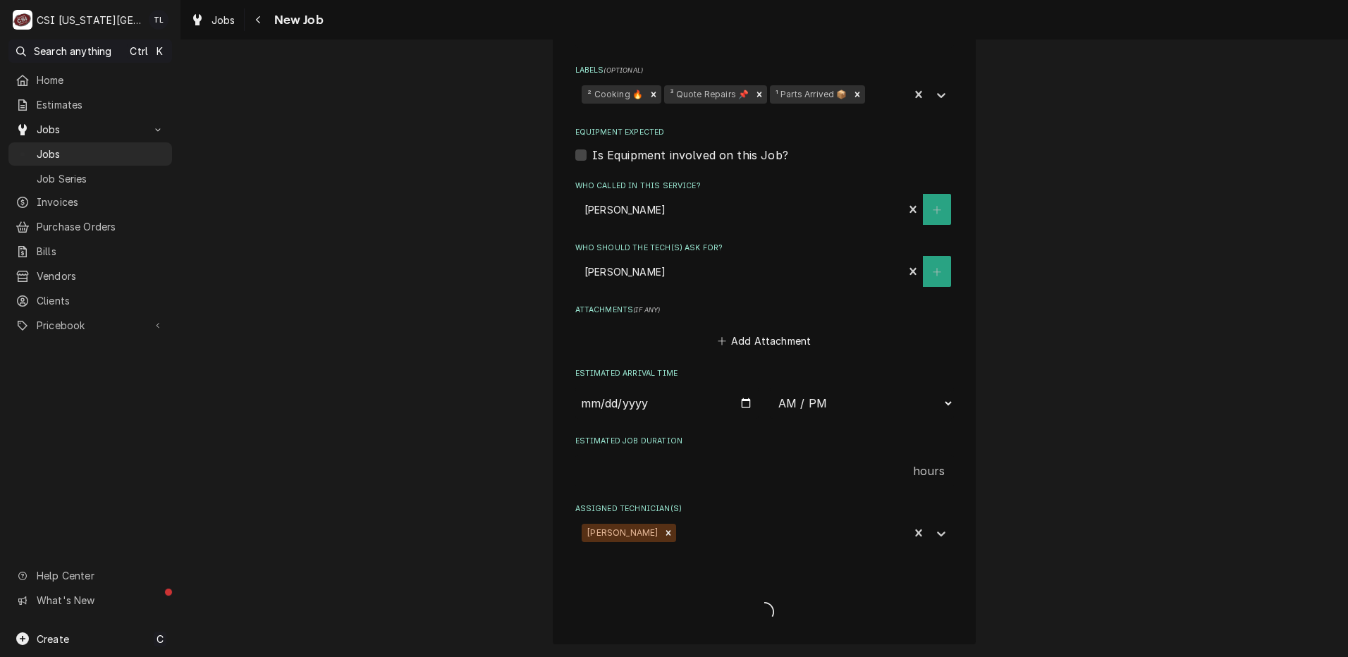
type textarea "x"
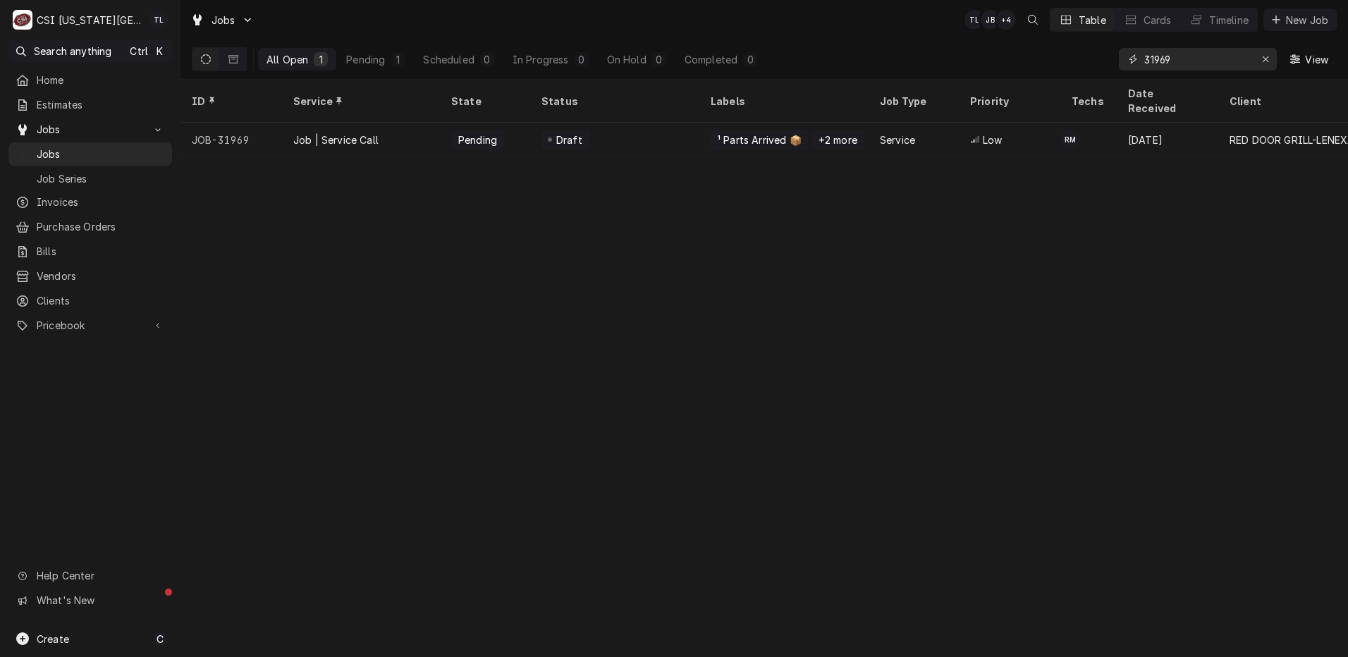
drag, startPoint x: 1189, startPoint y: 63, endPoint x: 1117, endPoint y: 64, distance: 71.9
click at [1117, 64] on div "All Open 1 Pending 1 Scheduled 0 In Progress 0 On Hold 0 Completed 0 31969 View" at bounding box center [764, 58] width 1145 height 39
drag, startPoint x: 1188, startPoint y: 59, endPoint x: 1038, endPoint y: 64, distance: 150.2
click at [1038, 64] on div "All Open 1 Pending 1 Scheduled 0 In Progress 0 On Hold 0 Completed 0 31447 View" at bounding box center [764, 58] width 1145 height 39
type input "31729"
